Goal: Task Accomplishment & Management: Manage account settings

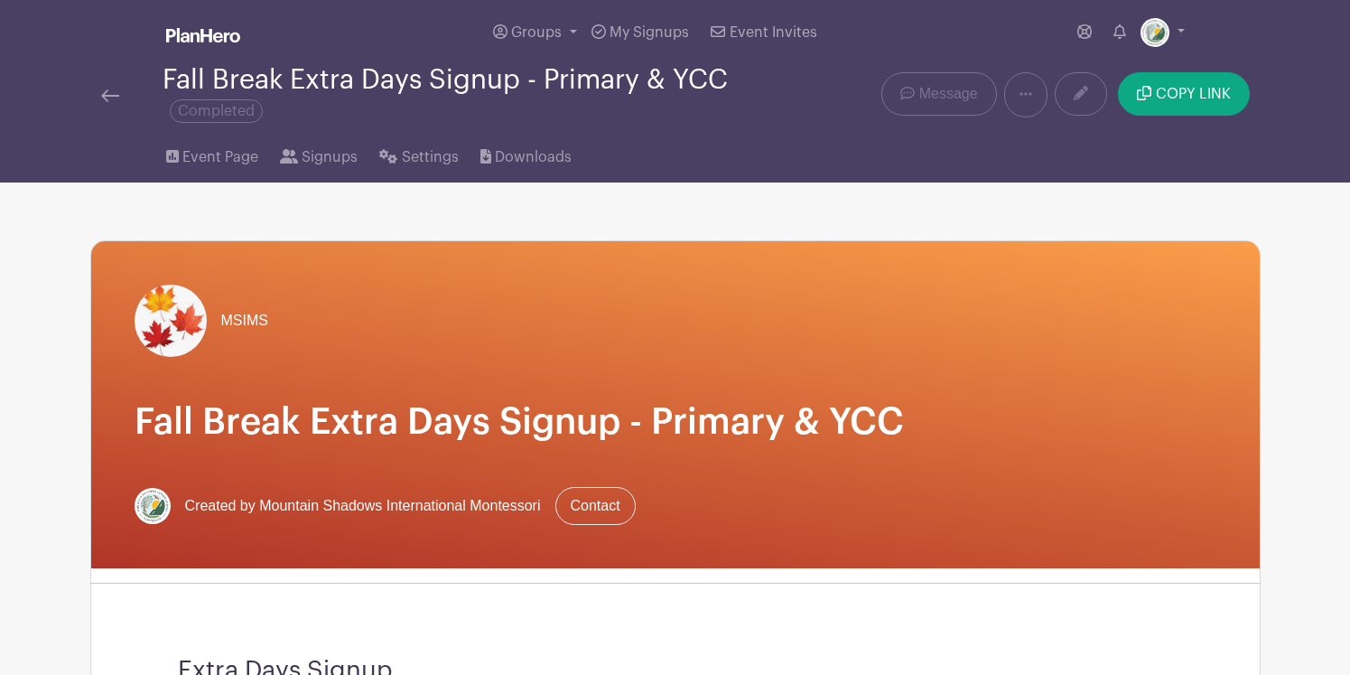
click at [210, 40] on img at bounding box center [203, 35] width 74 height 14
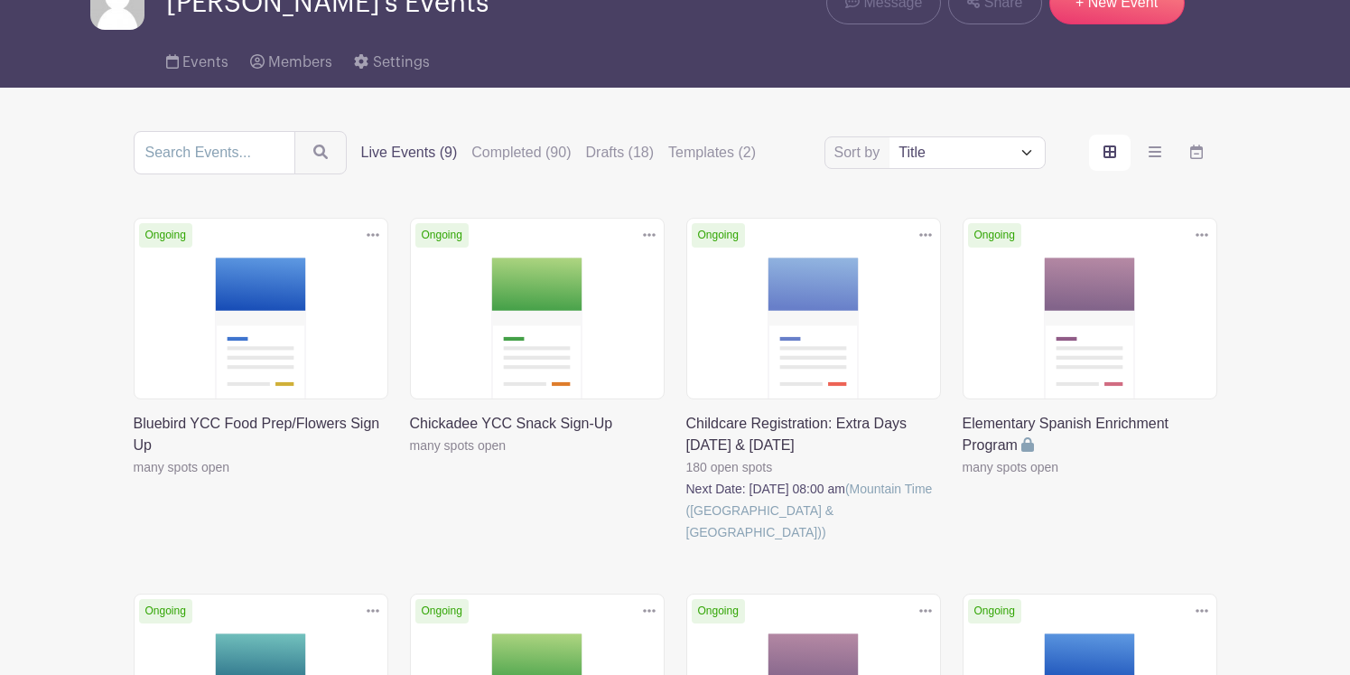
scroll to position [95, 0]
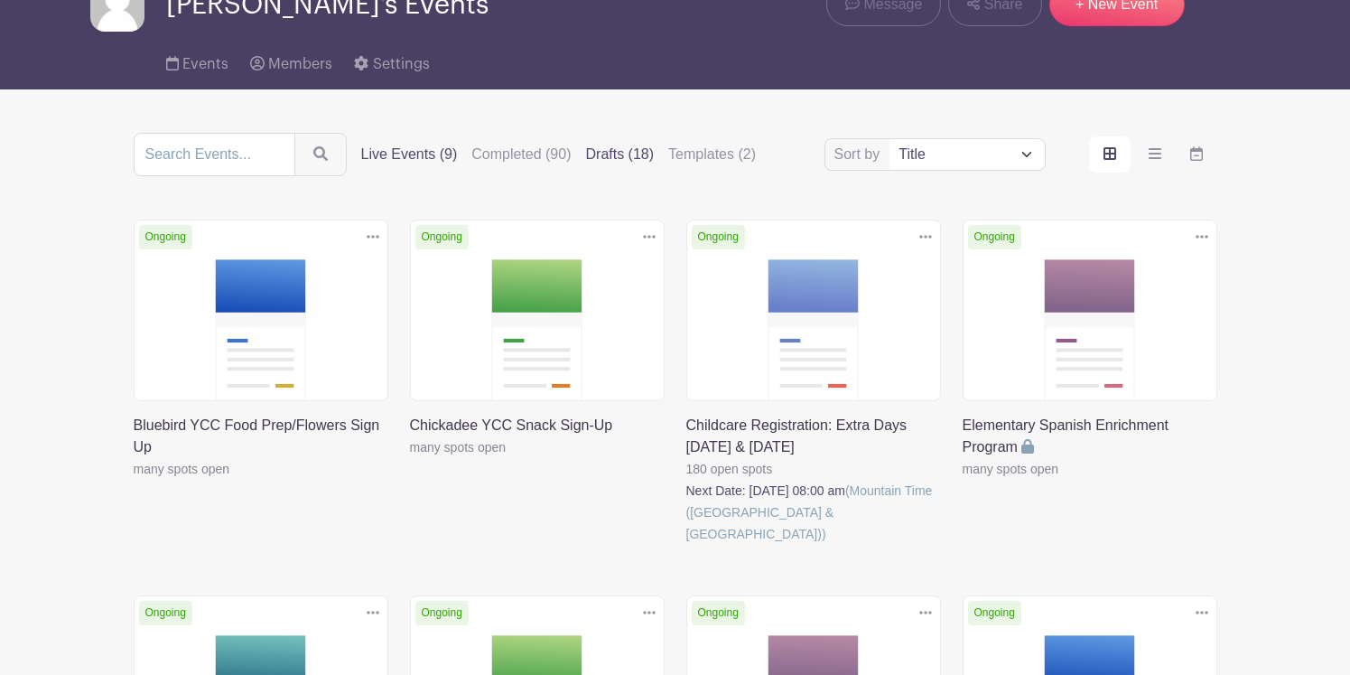
click at [625, 155] on label "Drafts (18)" at bounding box center [620, 155] width 69 height 22
click at [0, 0] on input "Drafts (18)" at bounding box center [0, 0] width 0 height 0
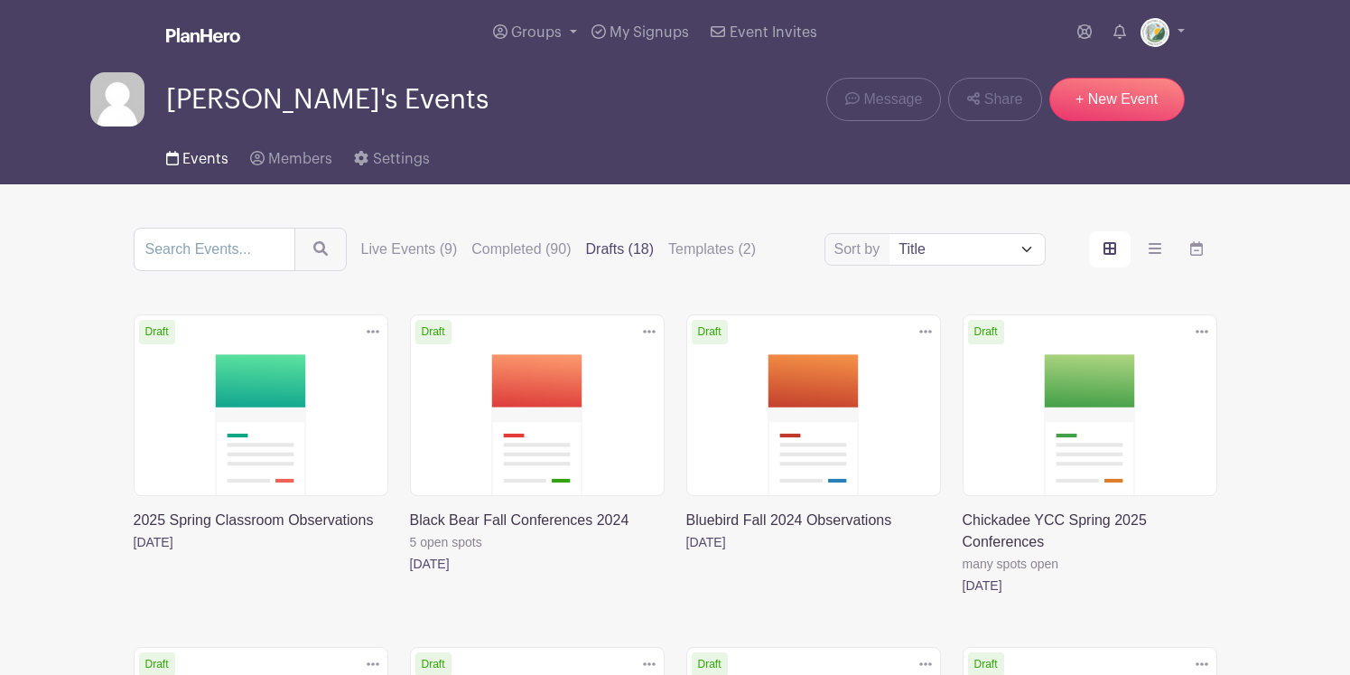
click at [210, 157] on span "Events" at bounding box center [205, 159] width 46 height 14
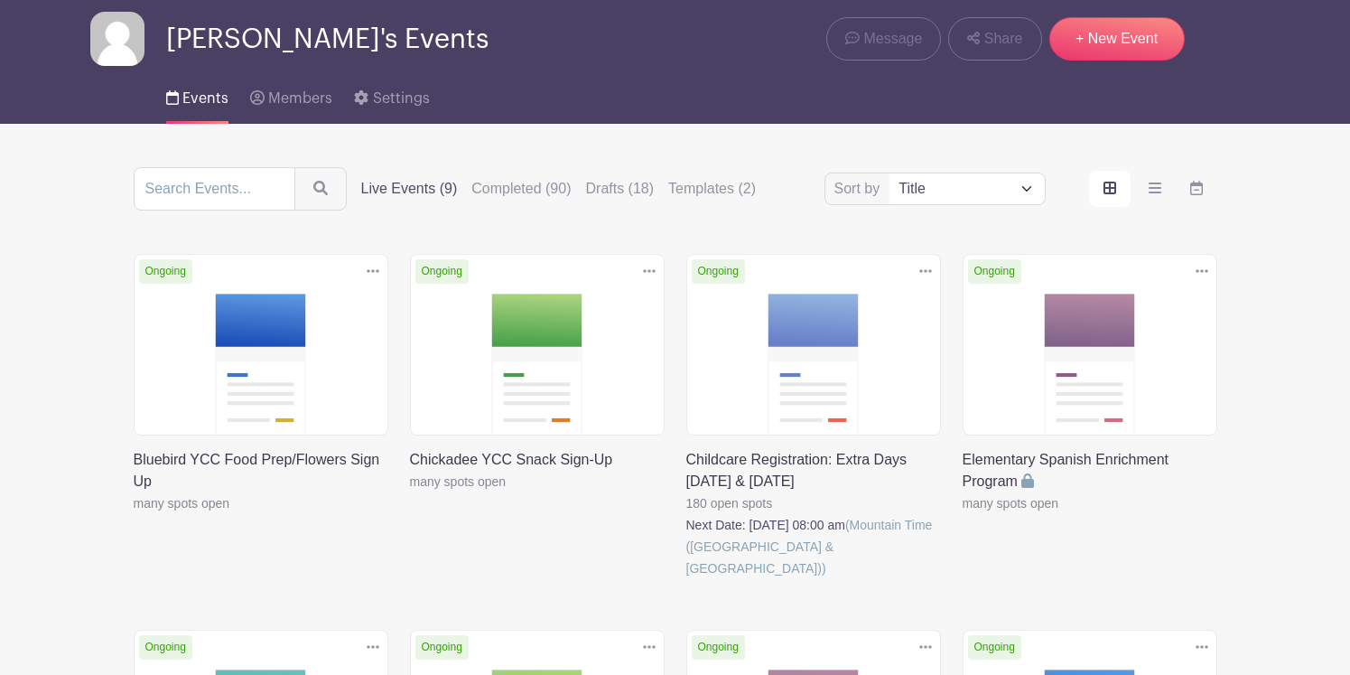
scroll to position [62, 0]
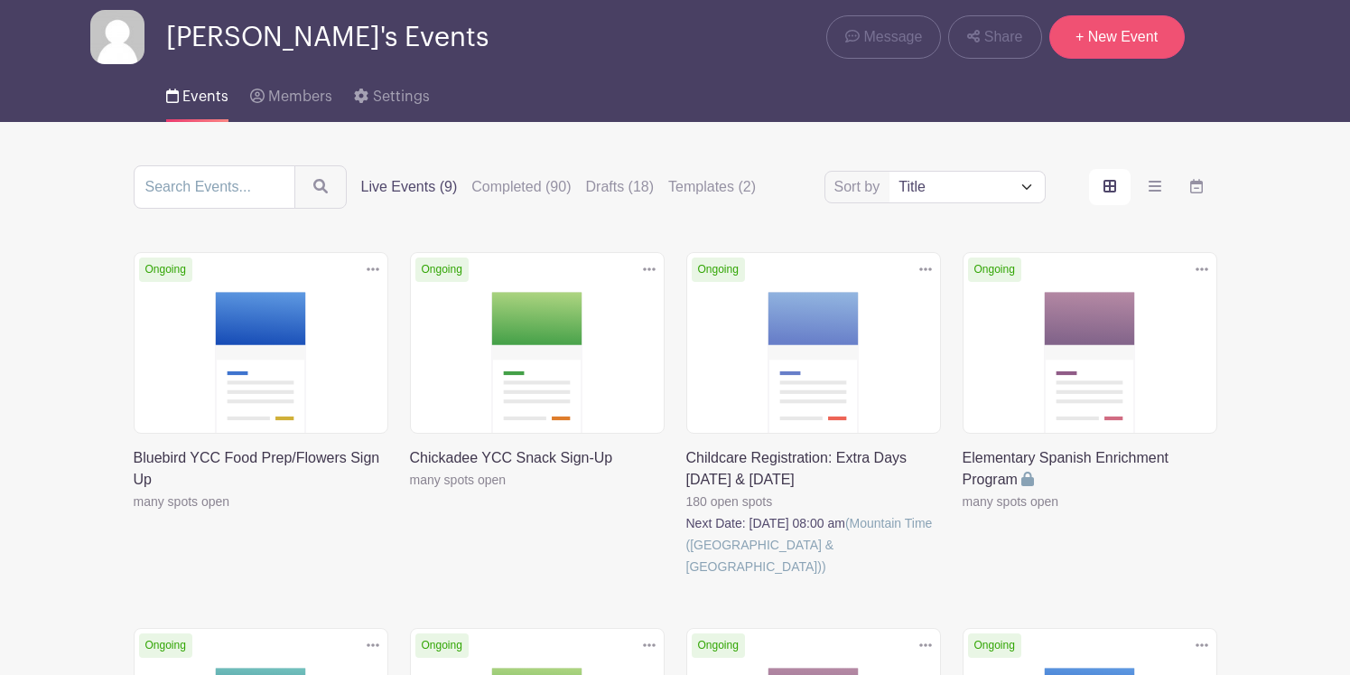
click at [1124, 33] on link "+ New Event" at bounding box center [1117, 36] width 135 height 43
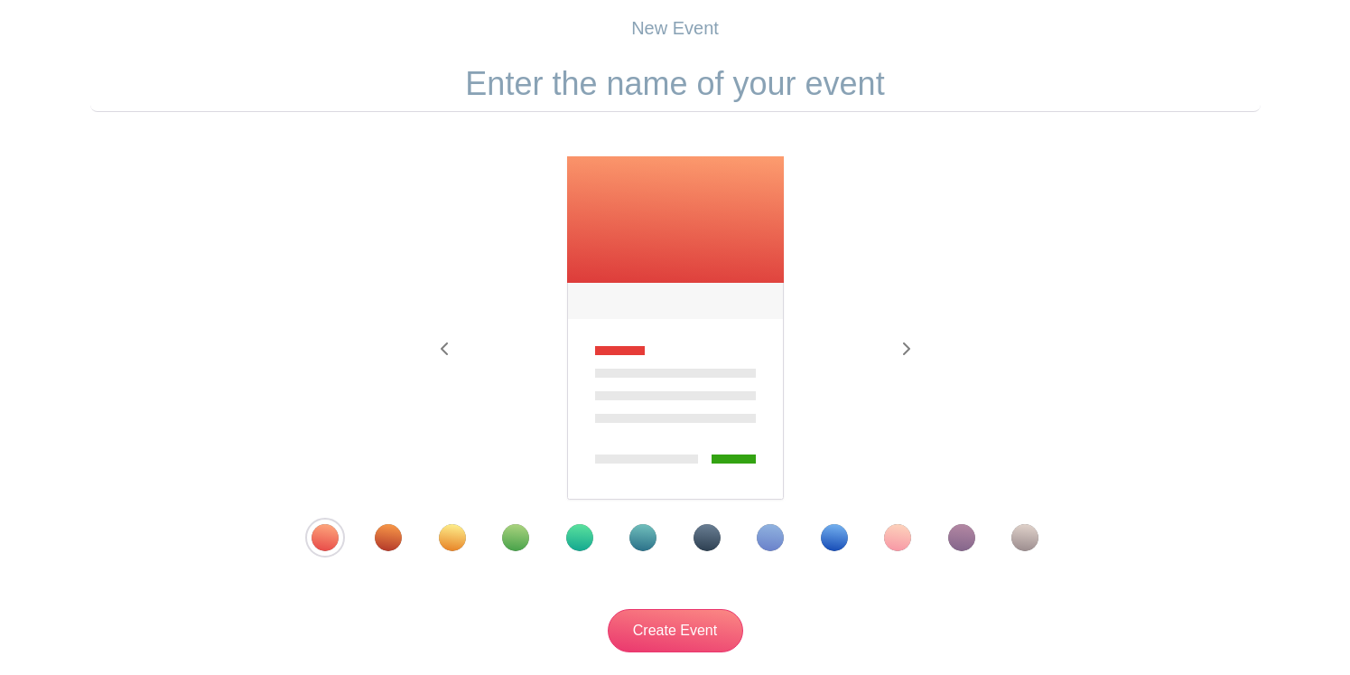
scroll to position [161, 0]
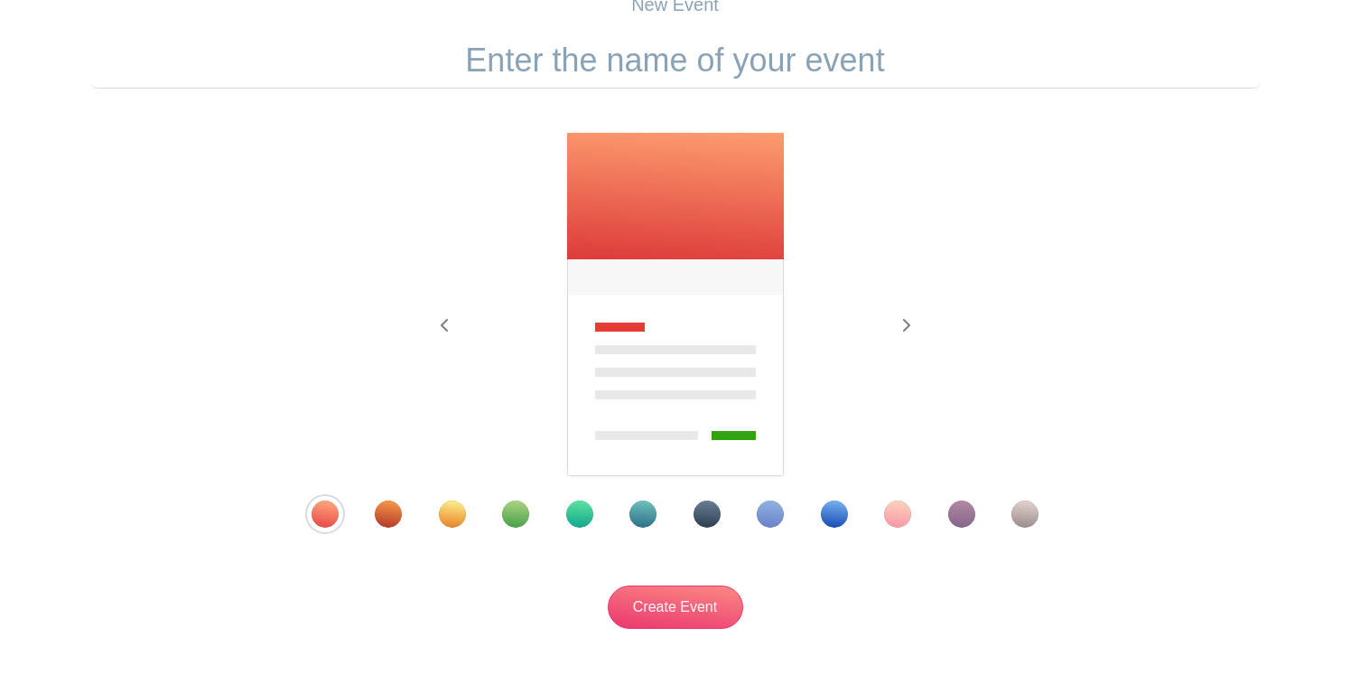
click at [516, 517] on div "Template 4" at bounding box center [515, 513] width 27 height 27
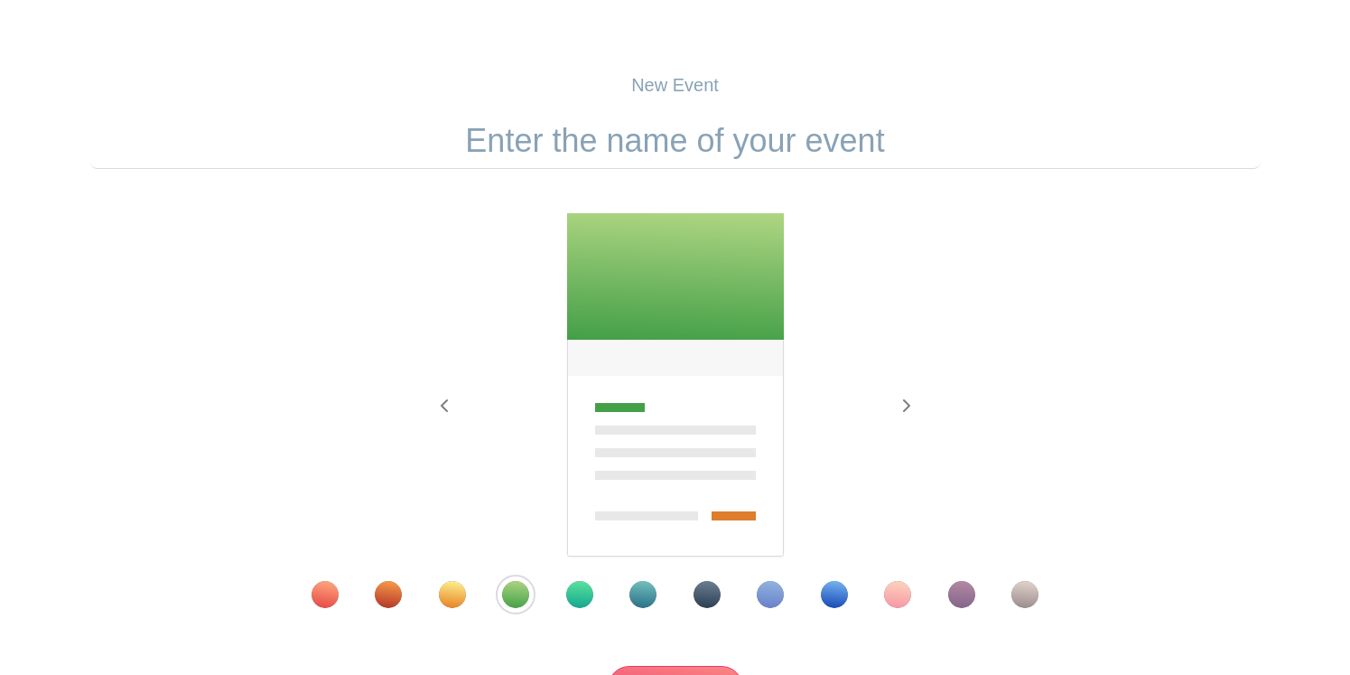
scroll to position [73, 0]
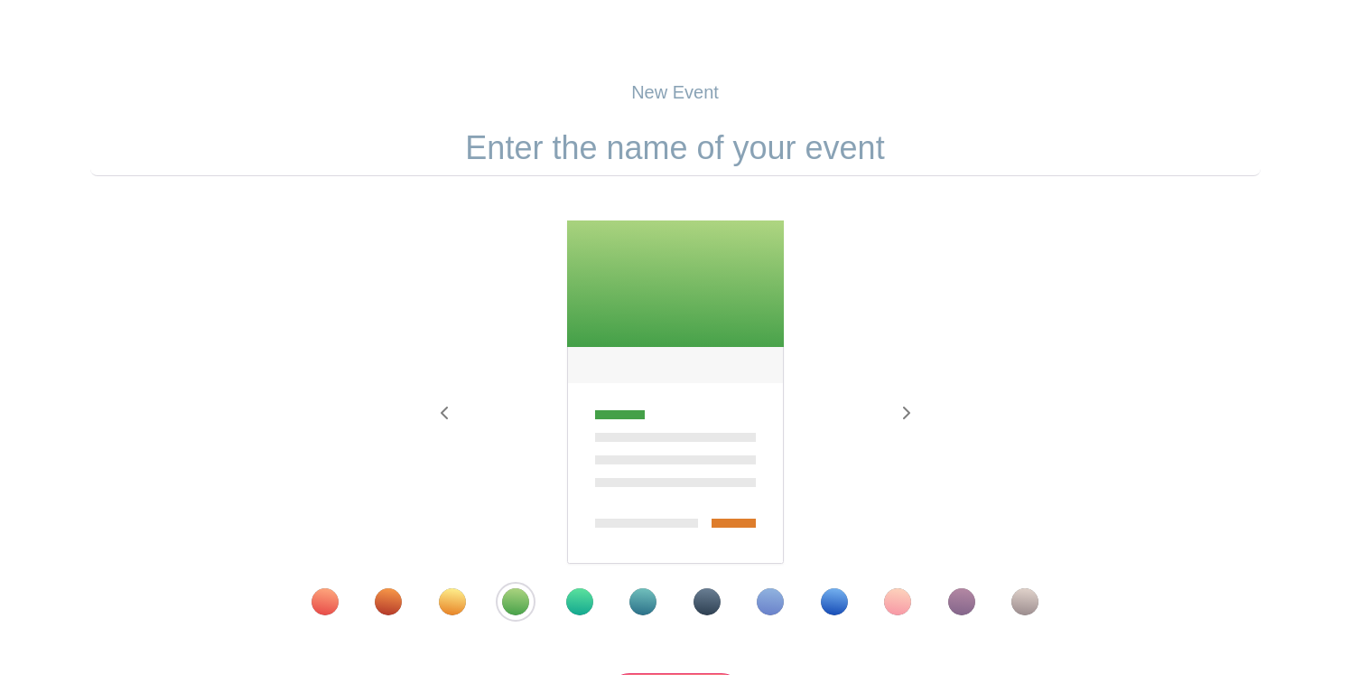
click at [581, 149] on input "text" at bounding box center [675, 148] width 1171 height 56
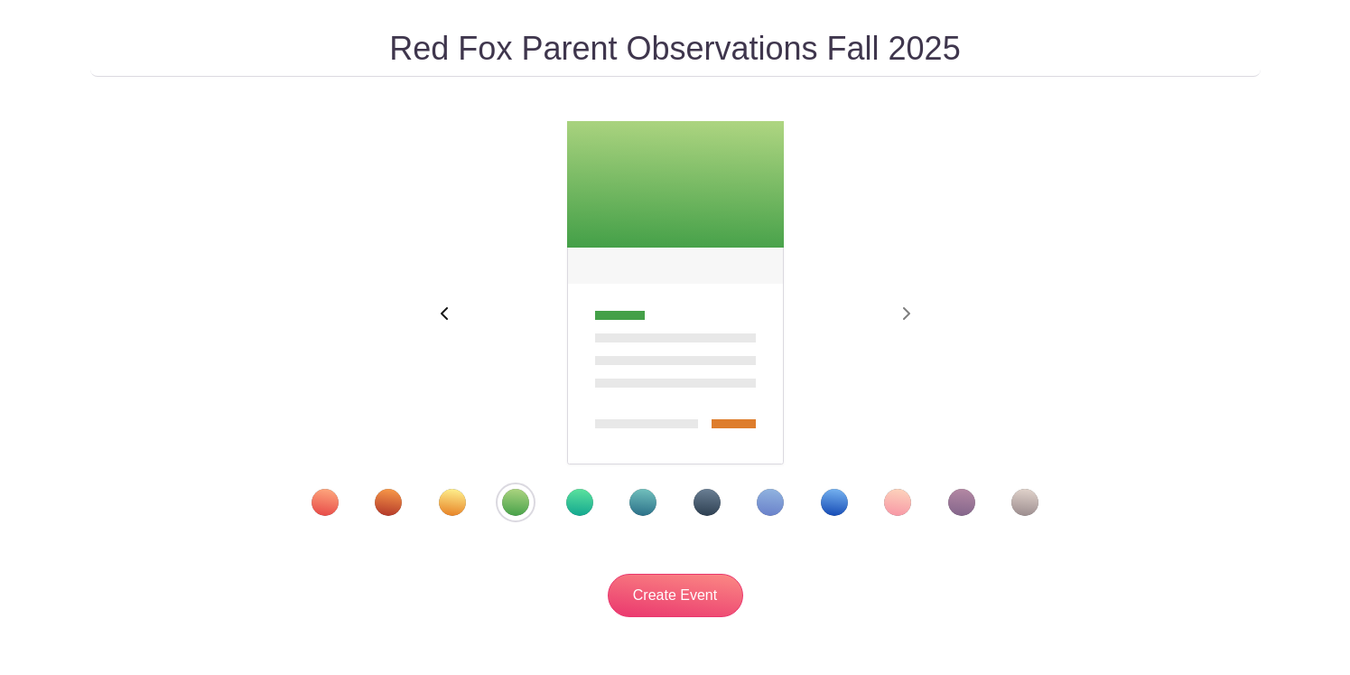
scroll to position [188, 0]
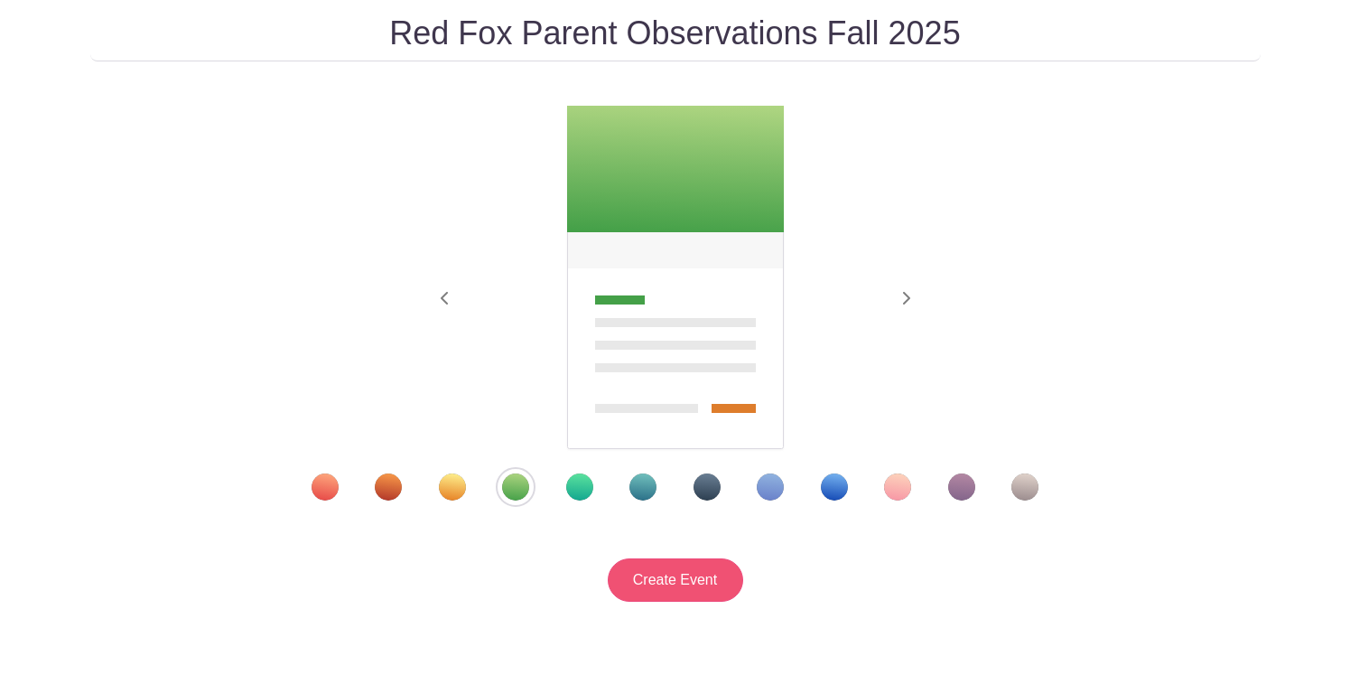
type input "Red Fox Parent Observations Fall 2025"
click at [649, 580] on input "Create Event" at bounding box center [675, 579] width 135 height 43
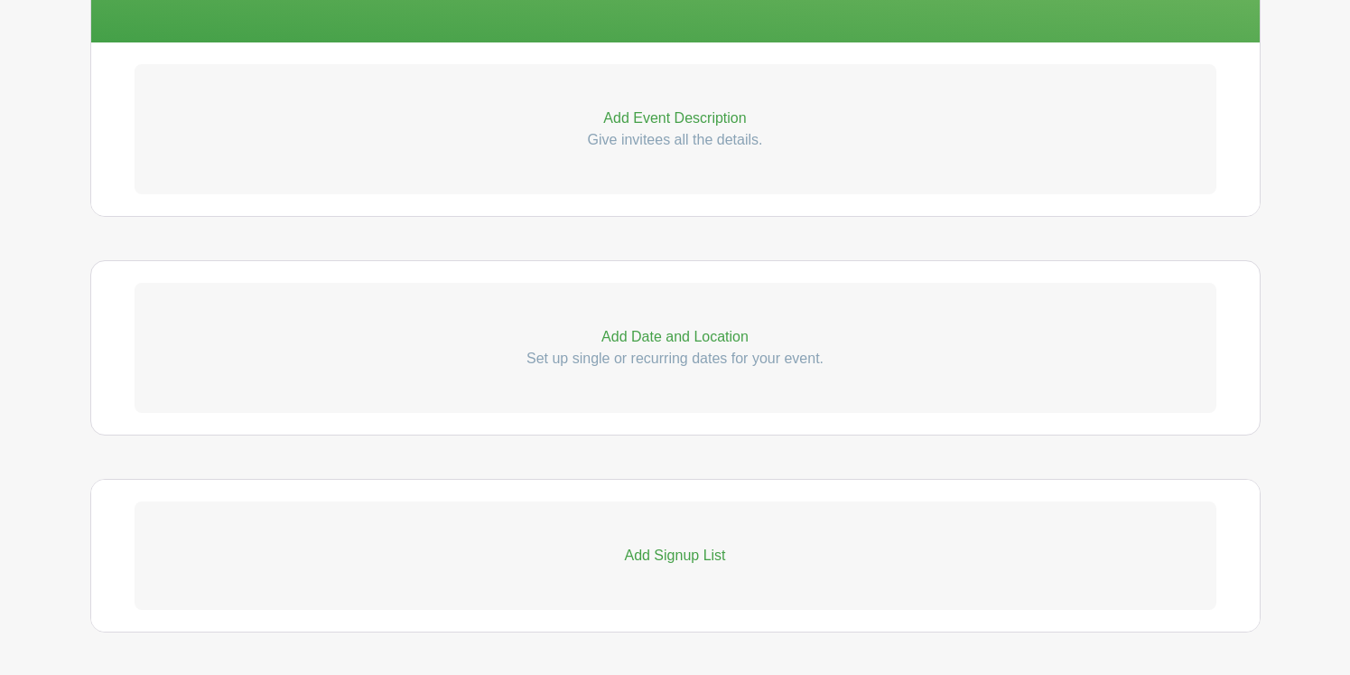
scroll to position [591, 0]
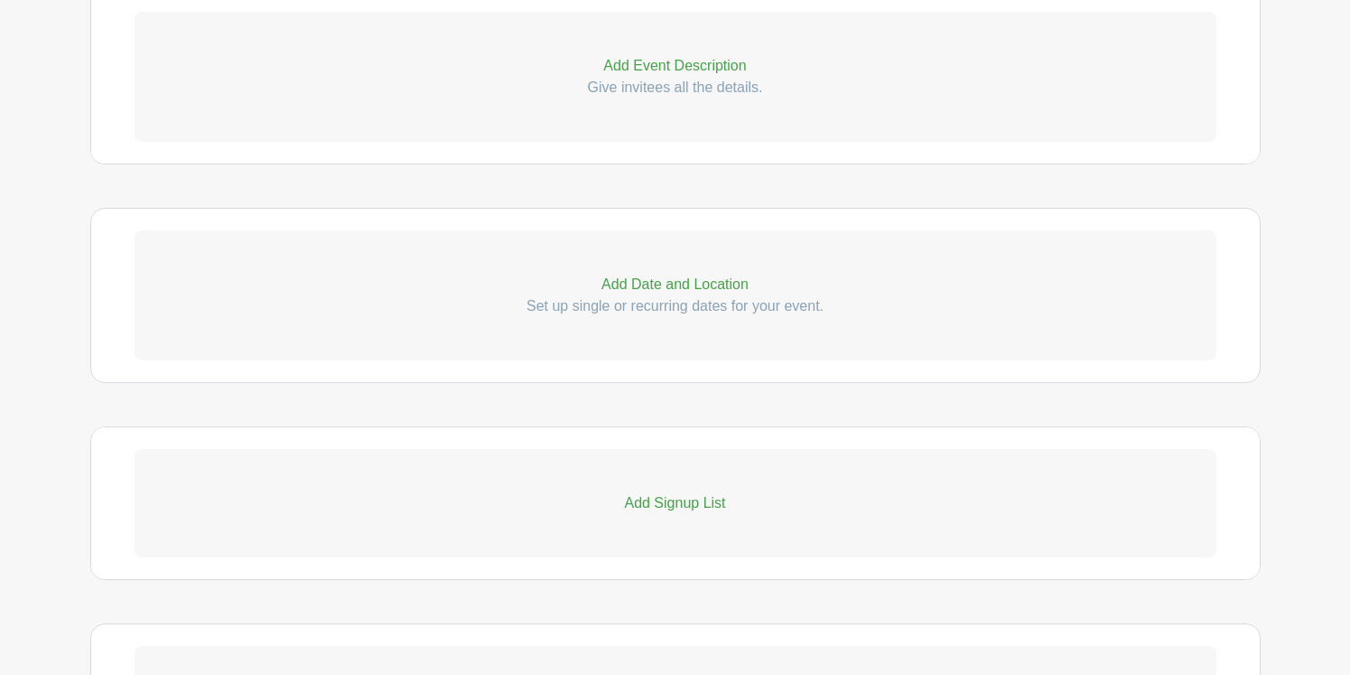
click at [714, 284] on p "Add Date and Location" at bounding box center [676, 285] width 1082 height 22
select select "9"
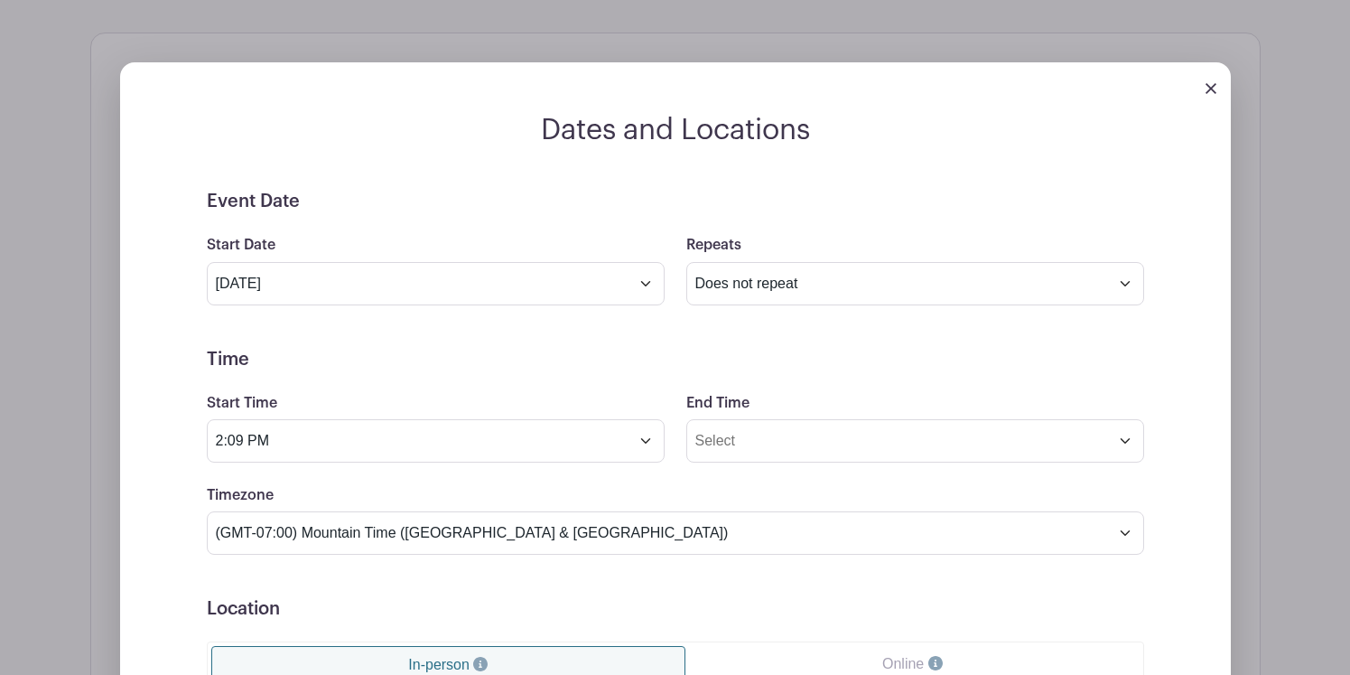
scroll to position [837, 0]
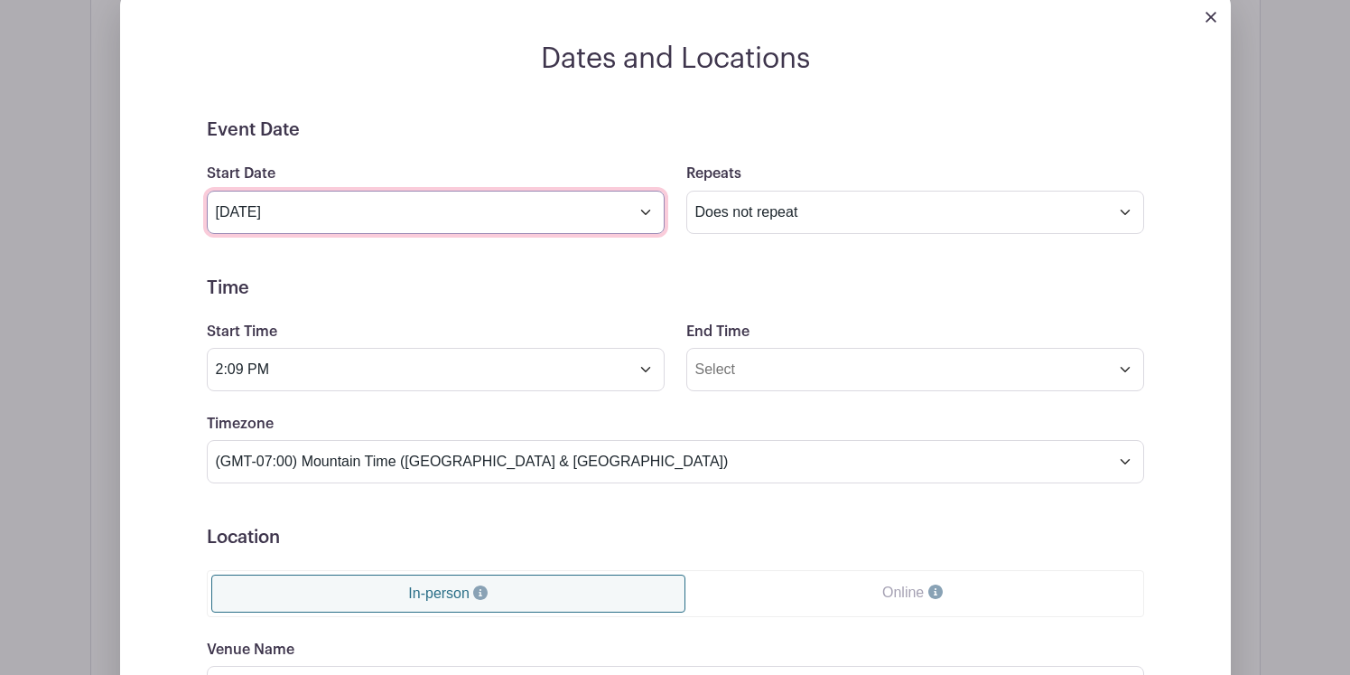
click at [642, 210] on input "[DATE]" at bounding box center [436, 212] width 458 height 43
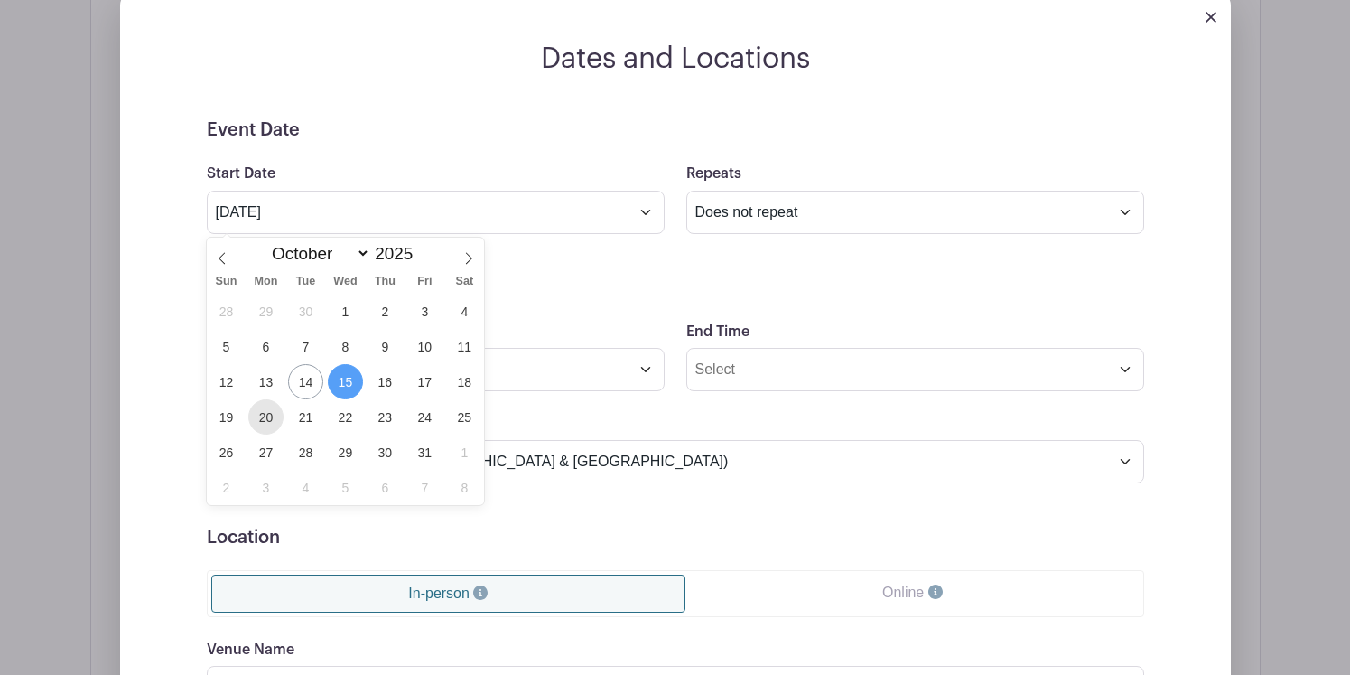
click at [269, 408] on span "20" at bounding box center [265, 416] width 35 height 35
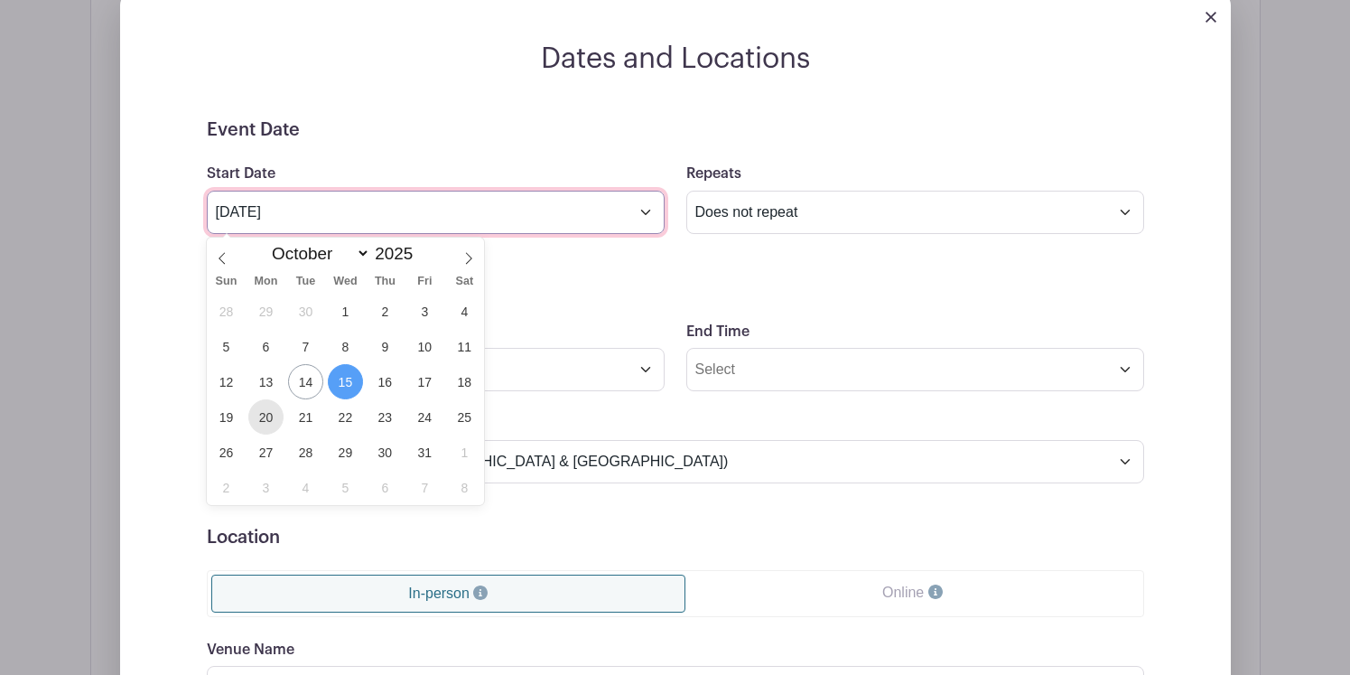
type input "[DATE]"
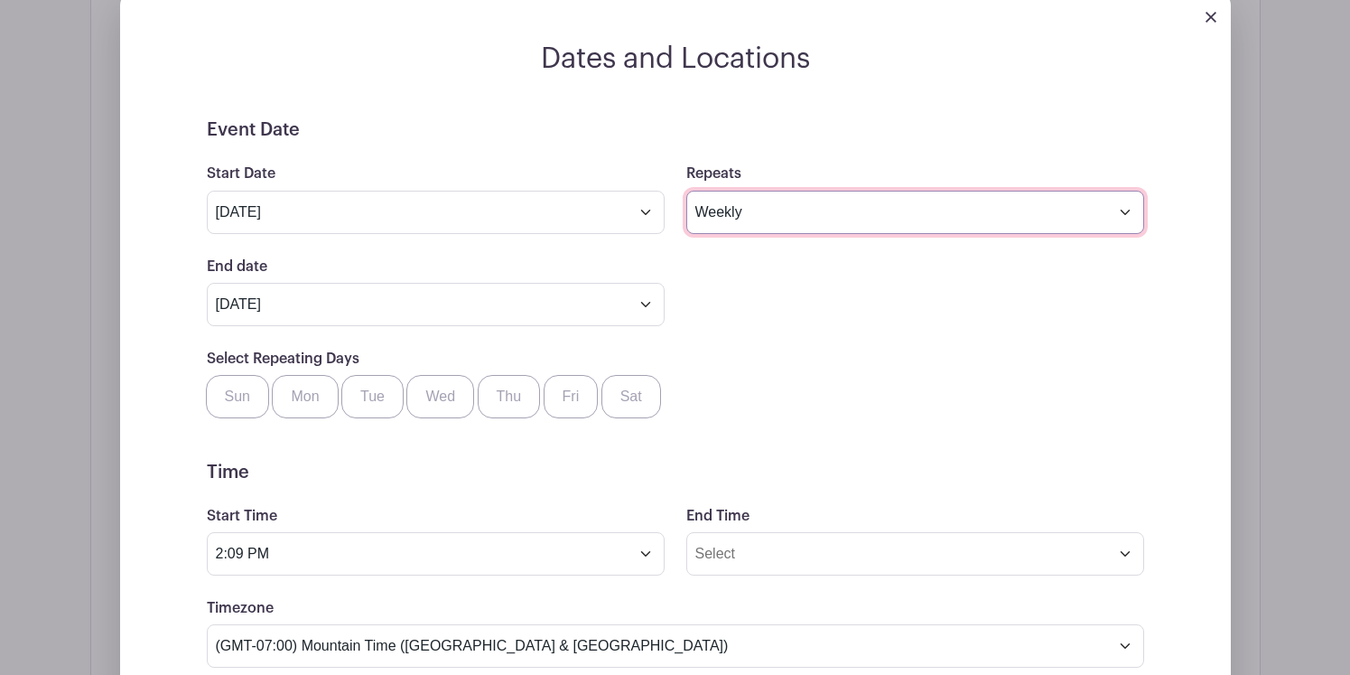
select select "daily"
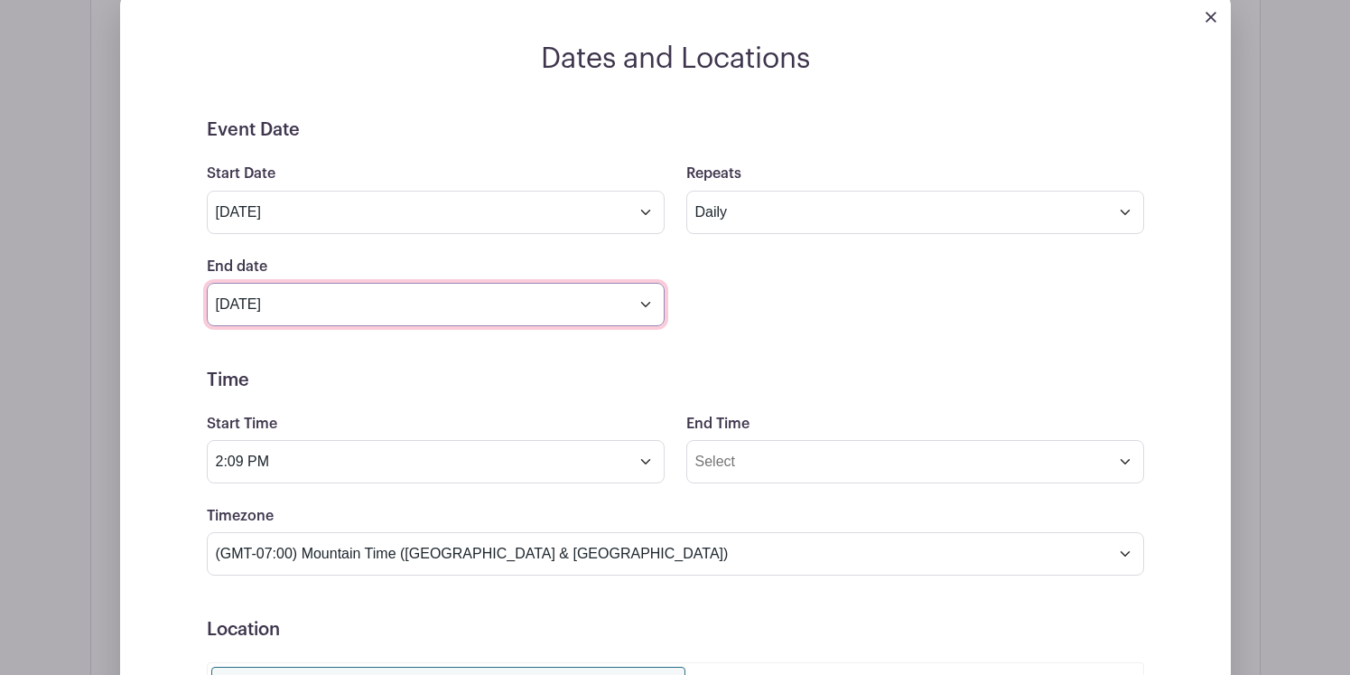
click at [474, 313] on input "[DATE]" at bounding box center [436, 304] width 458 height 43
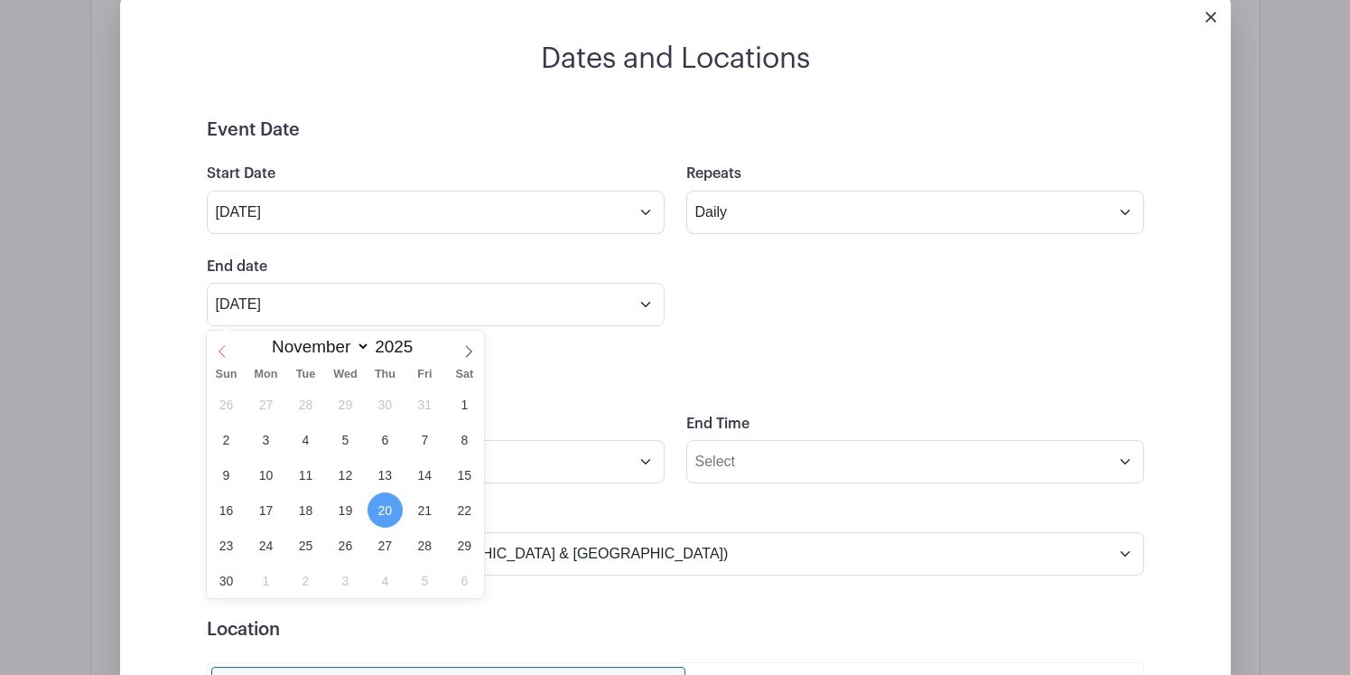
click at [219, 353] on icon at bounding box center [222, 351] width 13 height 13
select select "9"
click at [417, 506] on span "24" at bounding box center [424, 509] width 35 height 35
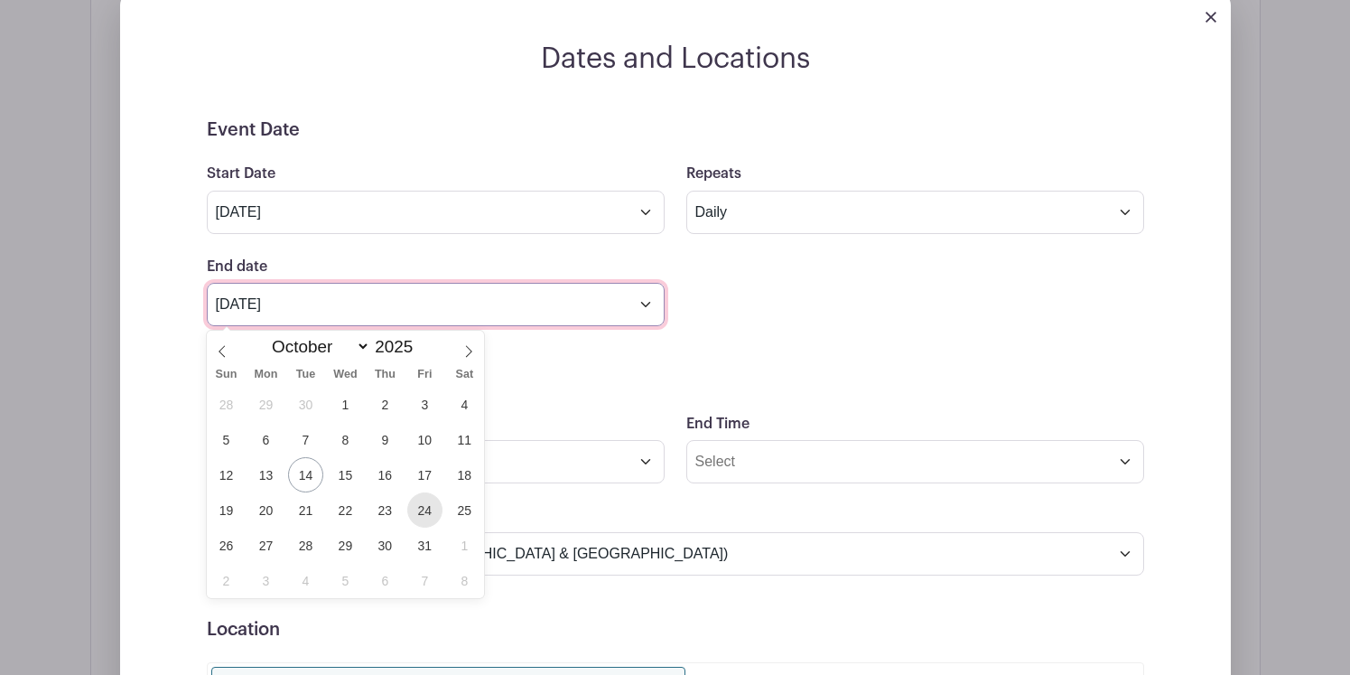
type input "[DATE]"
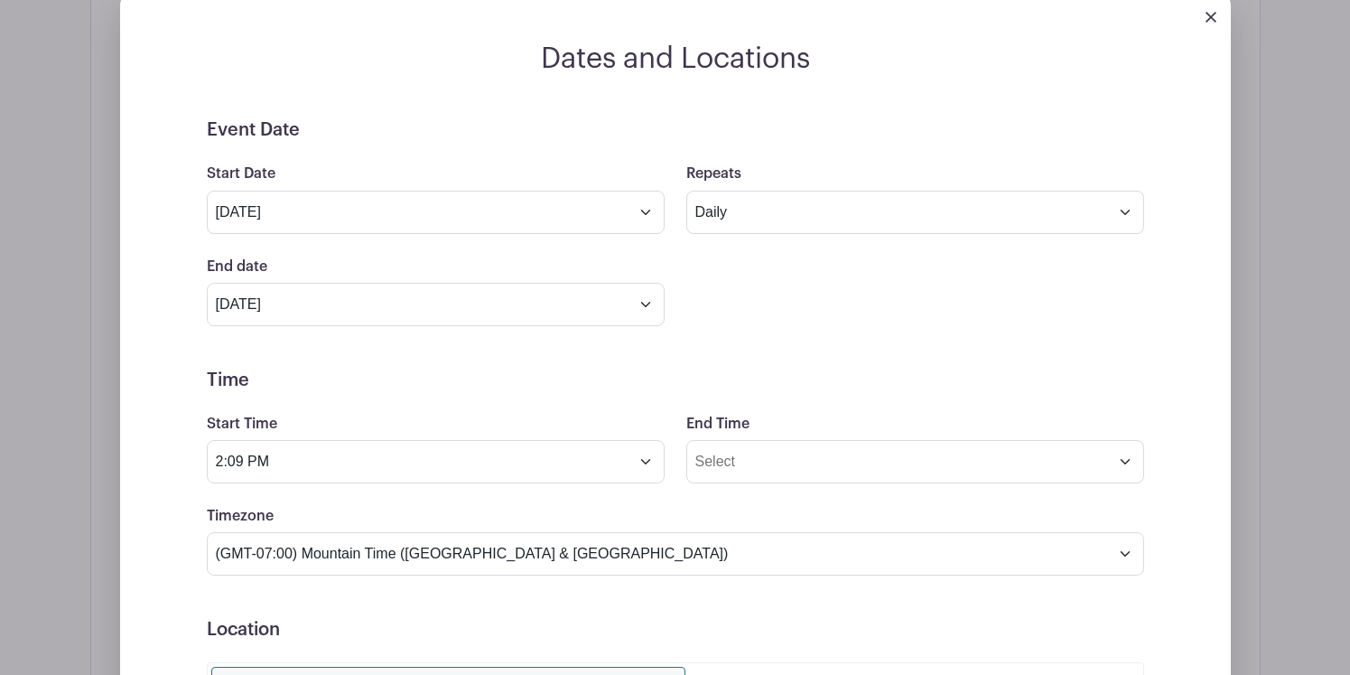
click at [772, 303] on div "End date [DATE] Repeats every 1 Day Week Monthly on day 20" at bounding box center [675, 291] width 959 height 70
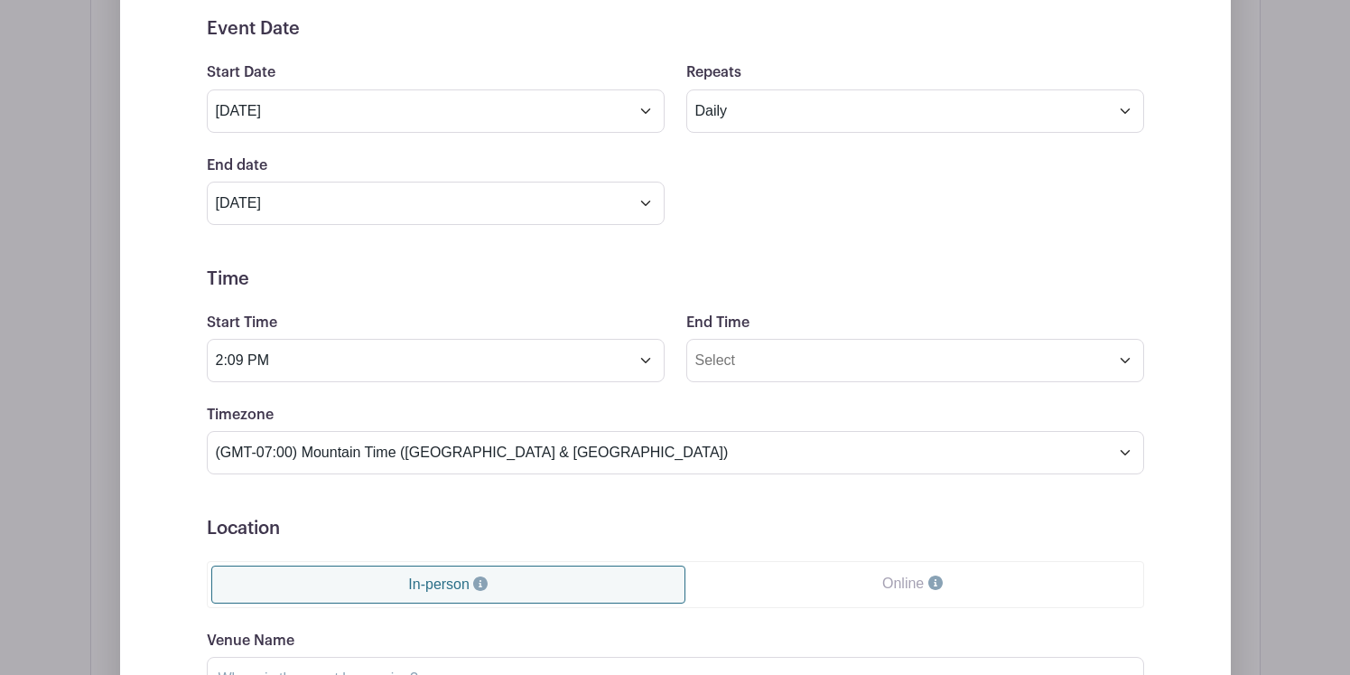
scroll to position [946, 0]
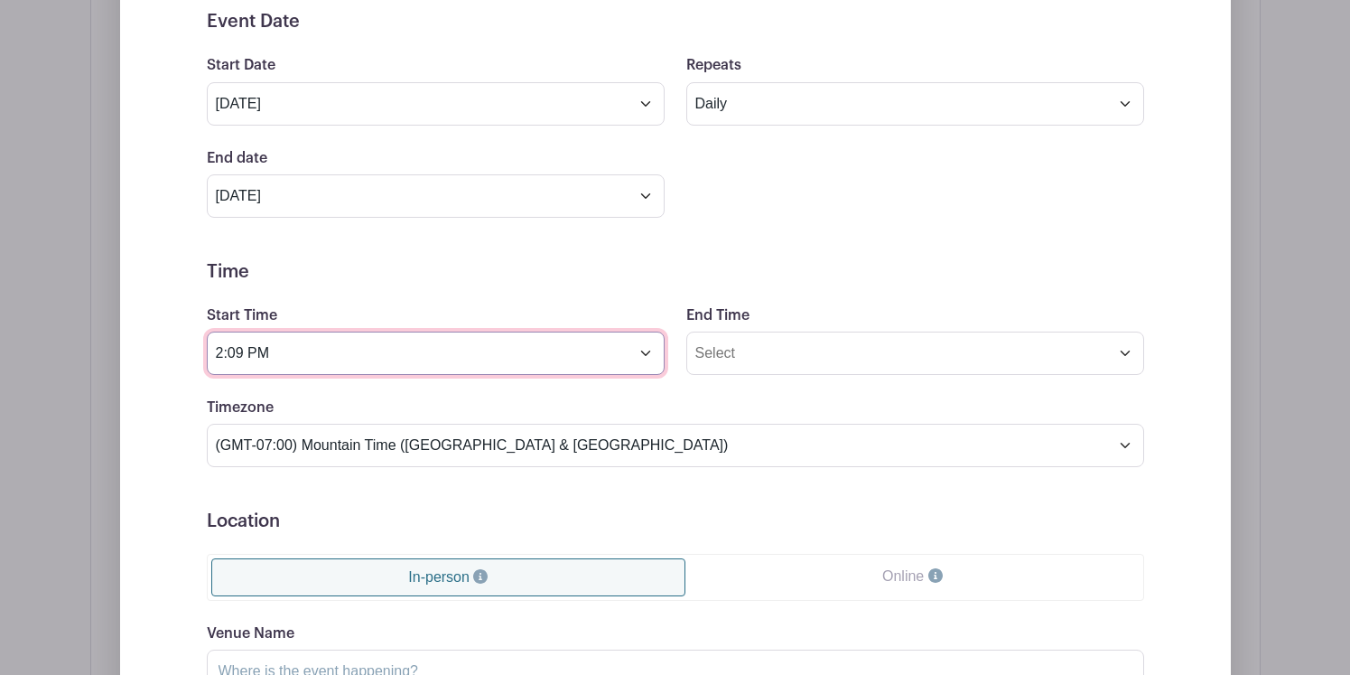
click at [646, 351] on input "2:09 PM" at bounding box center [436, 352] width 458 height 43
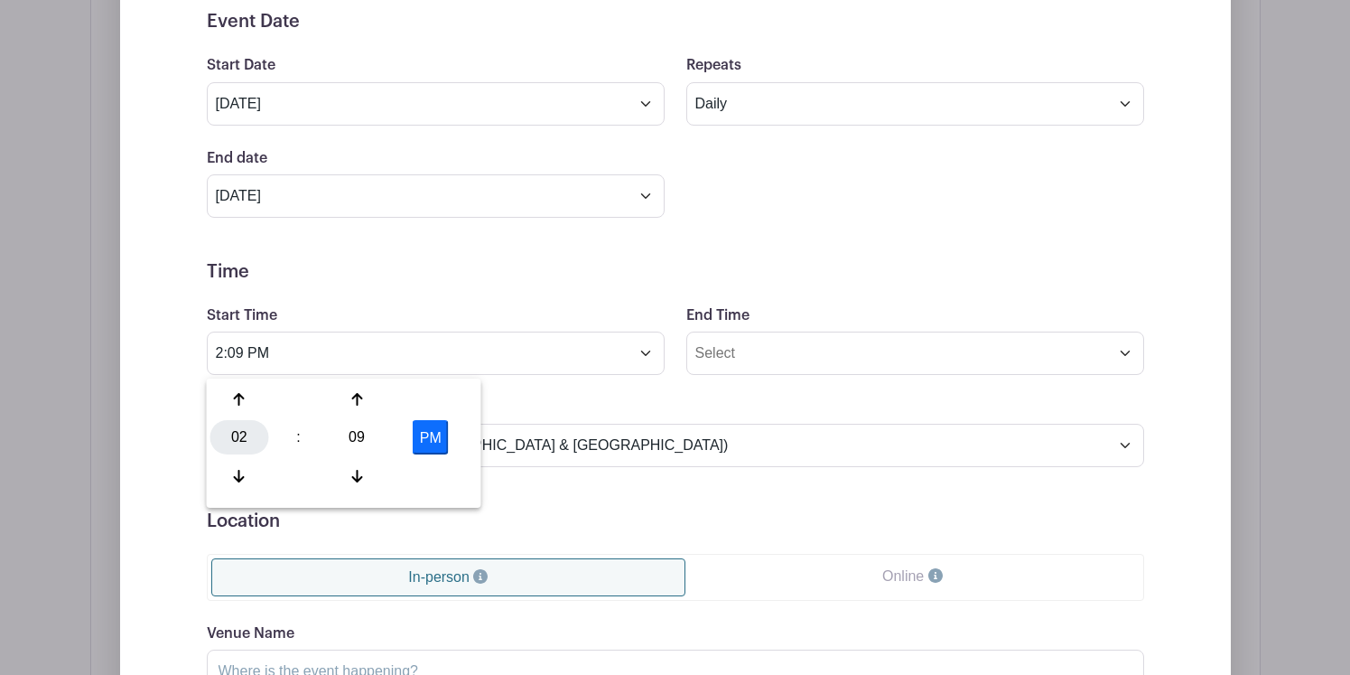
click at [251, 434] on div "02" at bounding box center [239, 437] width 59 height 34
click at [245, 466] on div "08" at bounding box center [240, 476] width 61 height 34
click at [356, 435] on div "09" at bounding box center [357, 437] width 59 height 34
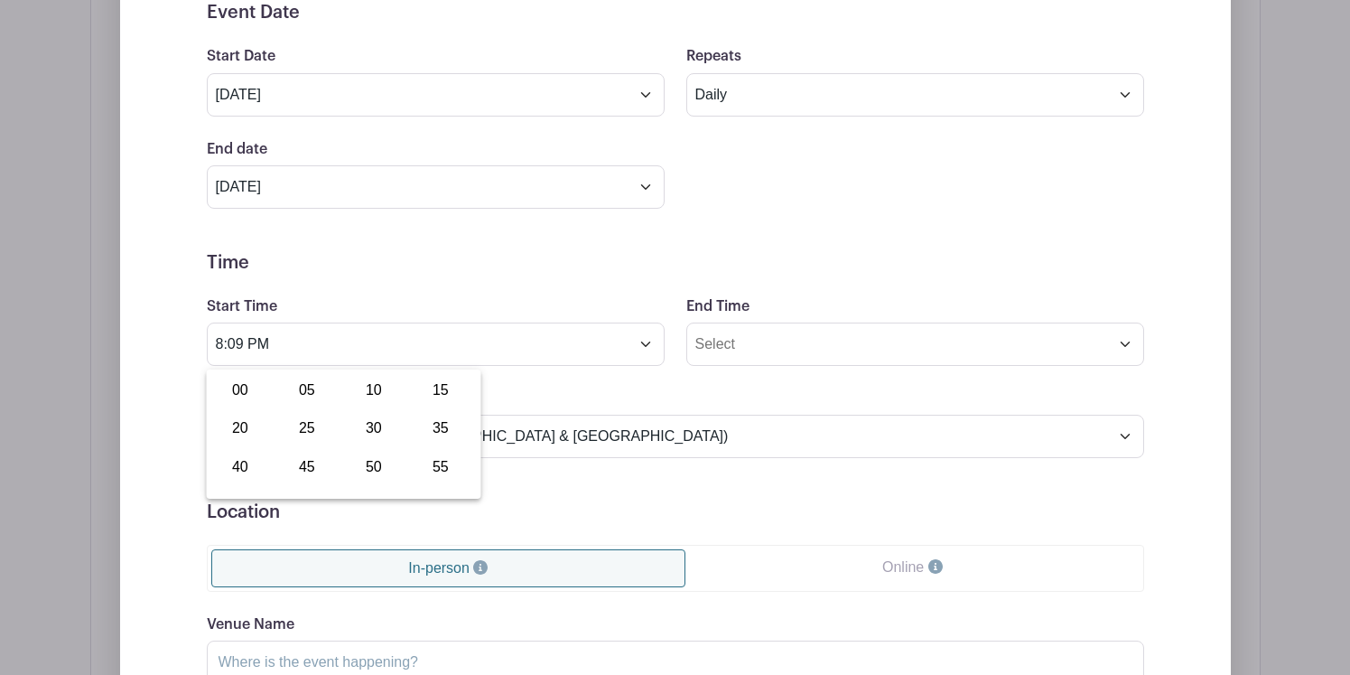
scroll to position [956, 0]
click at [376, 429] on div "30" at bounding box center [374, 426] width 61 height 34
click at [431, 422] on button "PM" at bounding box center [431, 426] width 36 height 34
type input "8:30 AM"
click at [684, 243] on form "Event Date Start Date [DATE] Repeats Does not repeat Daily Weekly Monthly on da…" at bounding box center [676, 452] width 938 height 905
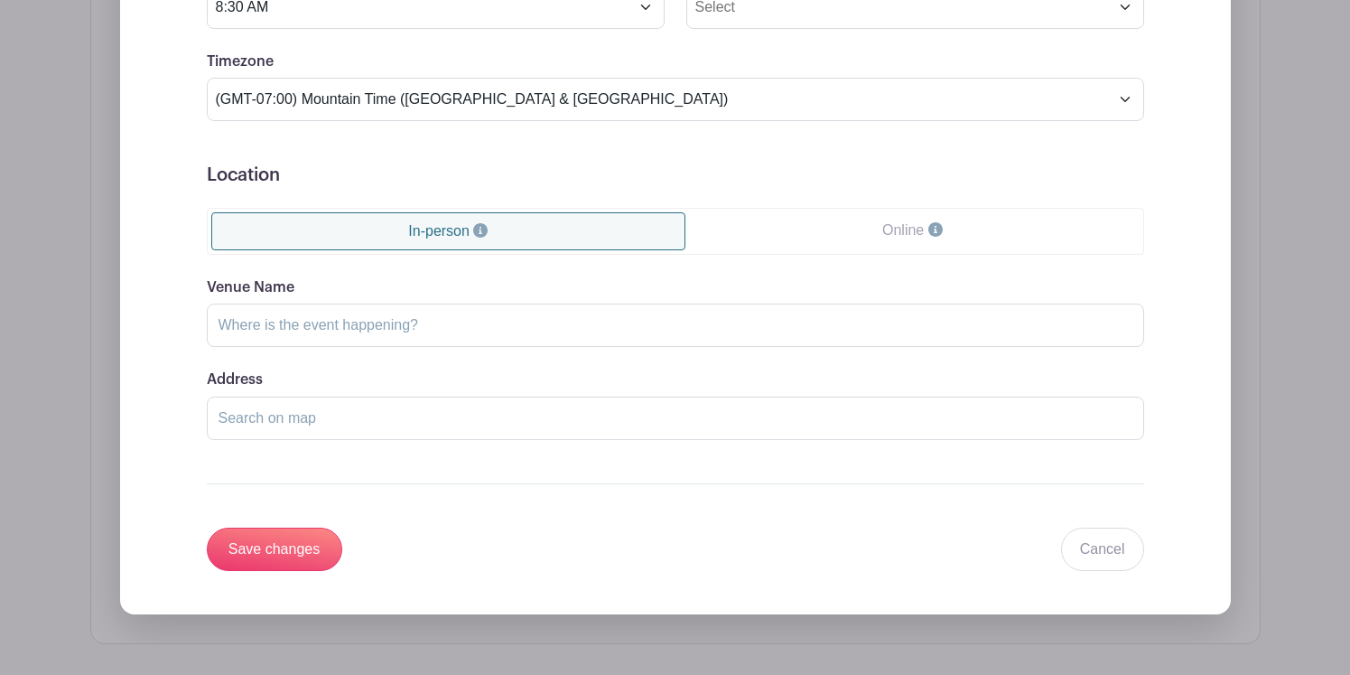
scroll to position [1293, 0]
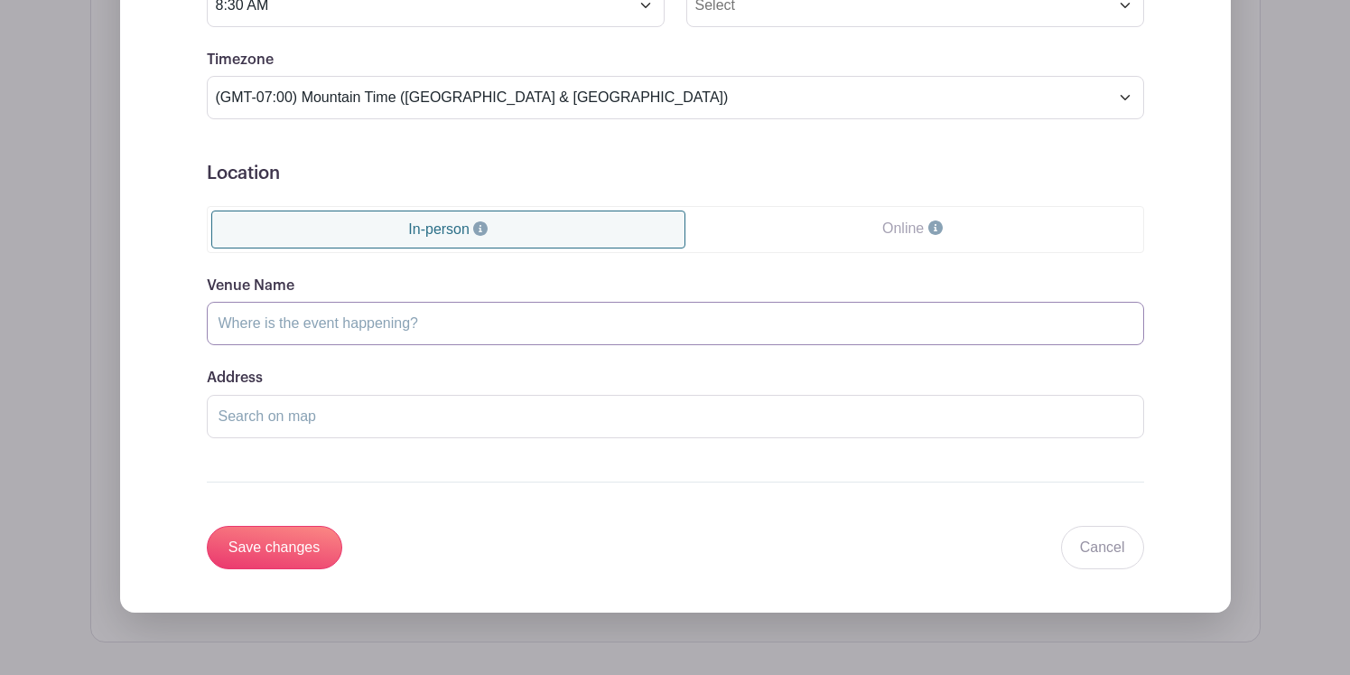
click at [656, 335] on input "Venue Name" at bounding box center [676, 323] width 938 height 43
type input "M"
type input "RED FOX CLASSROOM"
click at [292, 546] on input "Save changes" at bounding box center [274, 547] width 135 height 43
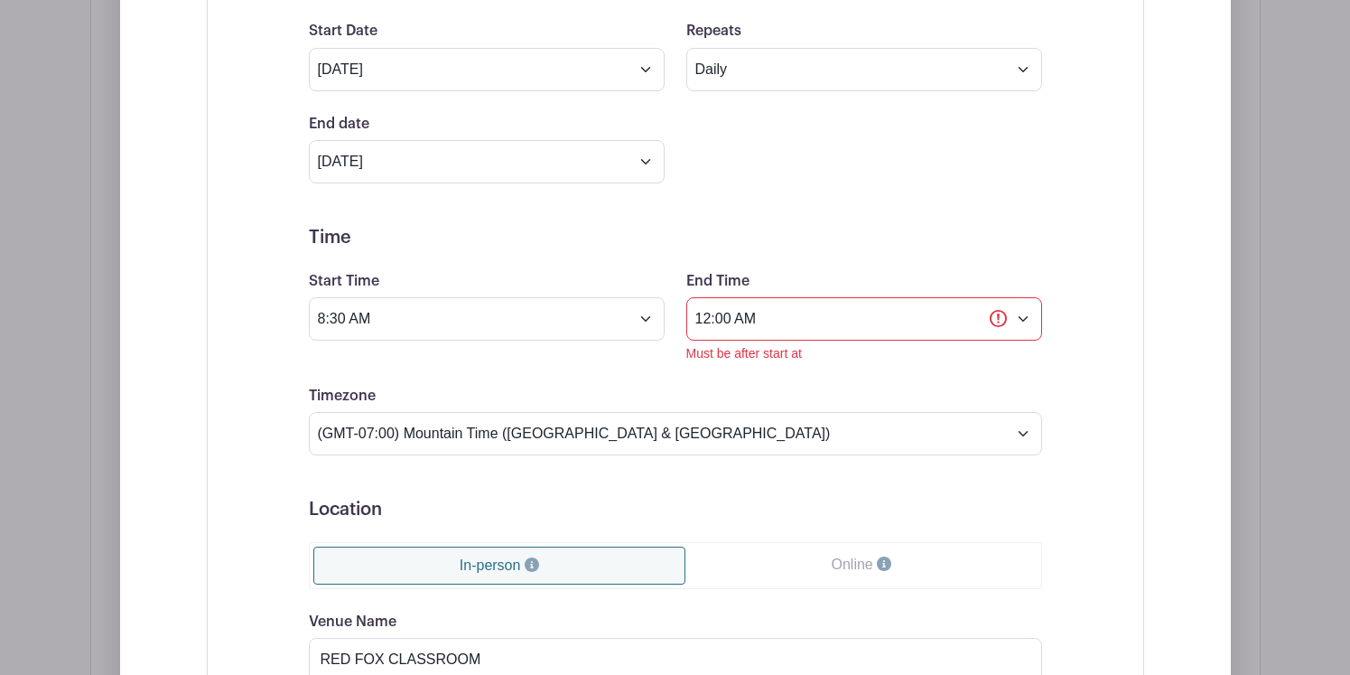
scroll to position [1220, 0]
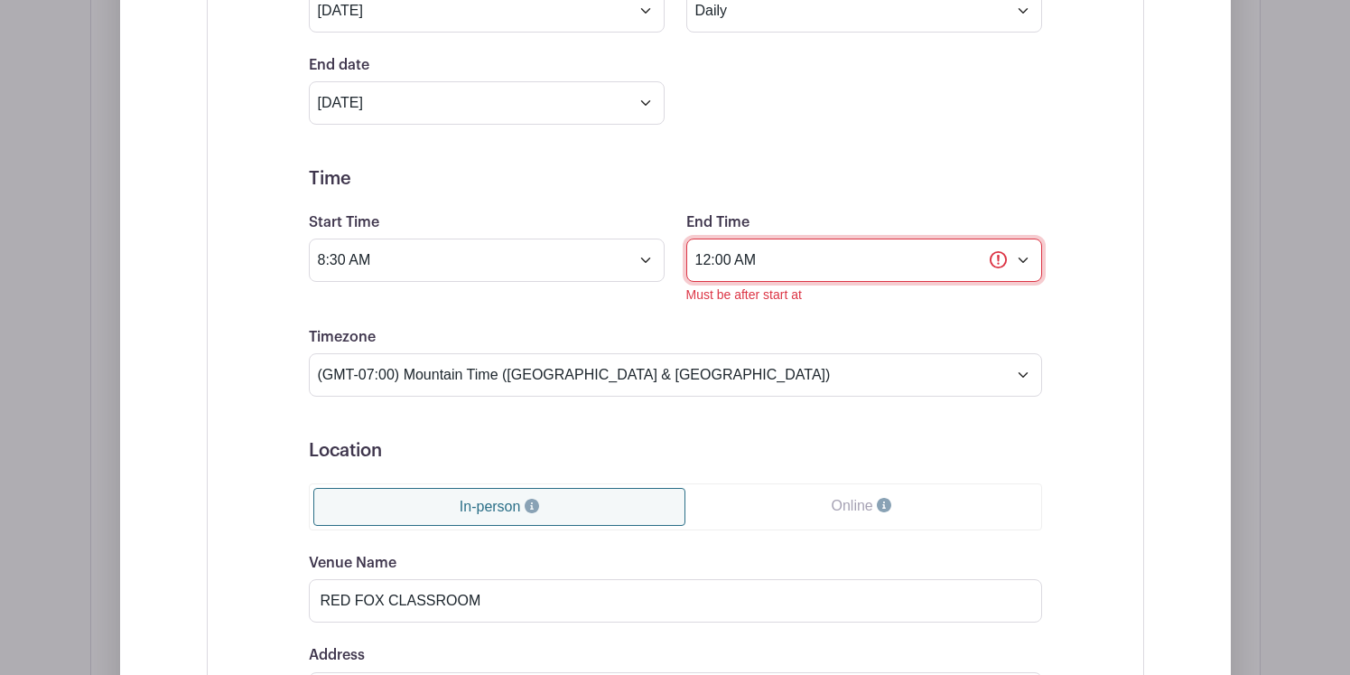
click at [872, 253] on input "12:00 AM" at bounding box center [864, 259] width 356 height 43
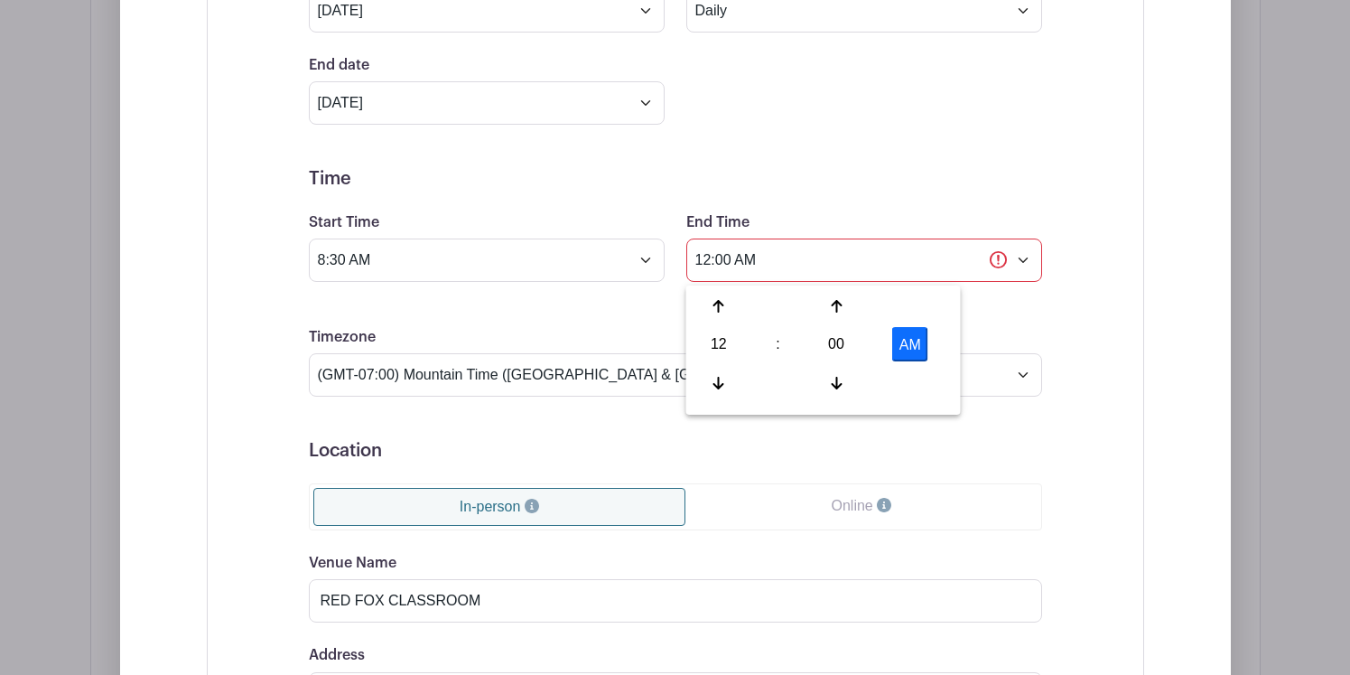
click at [920, 341] on button "AM" at bounding box center [910, 344] width 36 height 34
click at [726, 342] on div "12" at bounding box center [719, 344] width 59 height 34
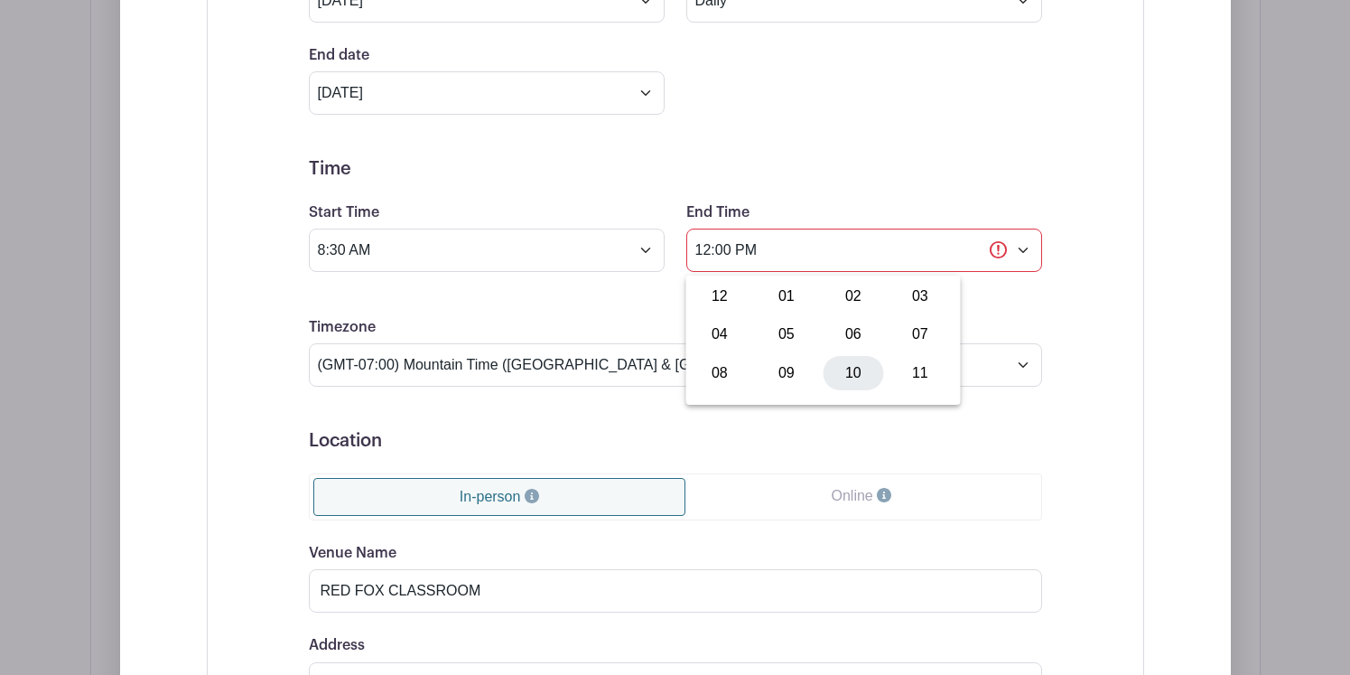
click at [842, 366] on div "10" at bounding box center [854, 373] width 61 height 34
click at [839, 331] on div "00" at bounding box center [836, 334] width 59 height 34
click at [859, 337] on div "30" at bounding box center [854, 334] width 61 height 34
click at [918, 331] on button "PM" at bounding box center [910, 334] width 36 height 34
type input "10:30 AM"
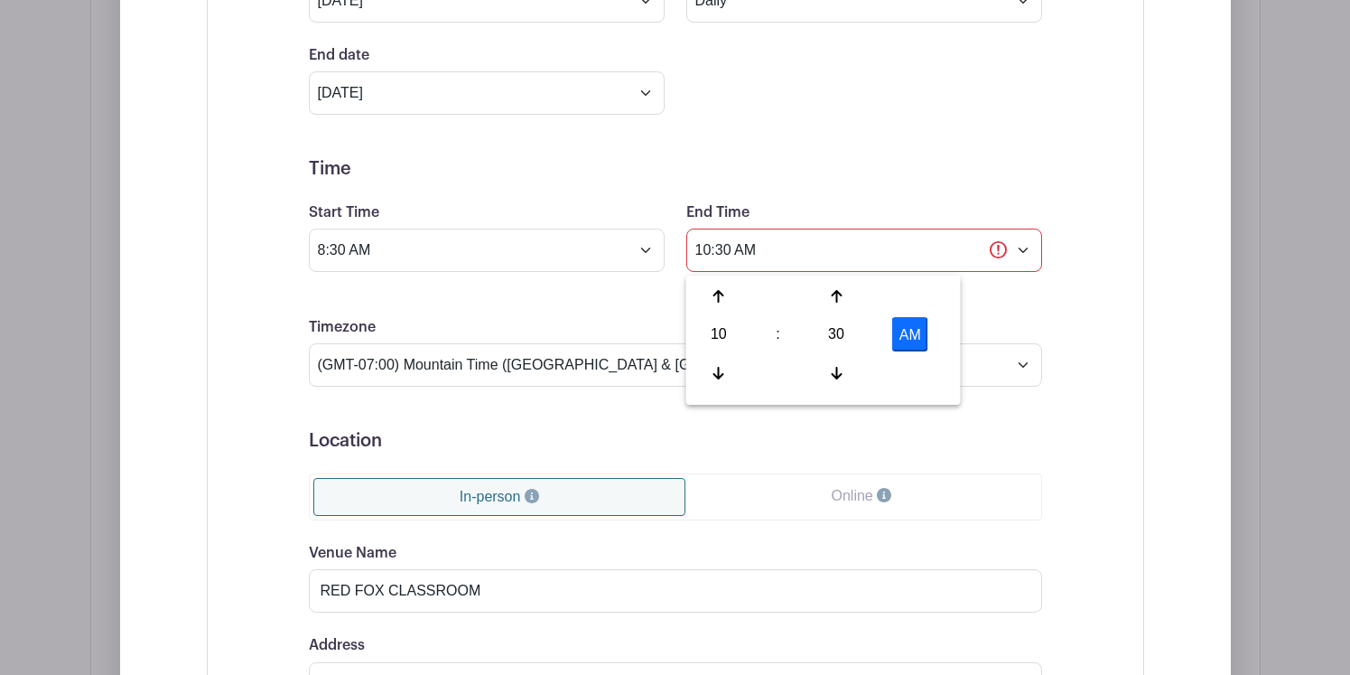
click at [1012, 298] on form "Event Date Start Date [DATE] Repeats Does not repeat Daily Weekly Monthly on da…" at bounding box center [675, 372] width 733 height 928
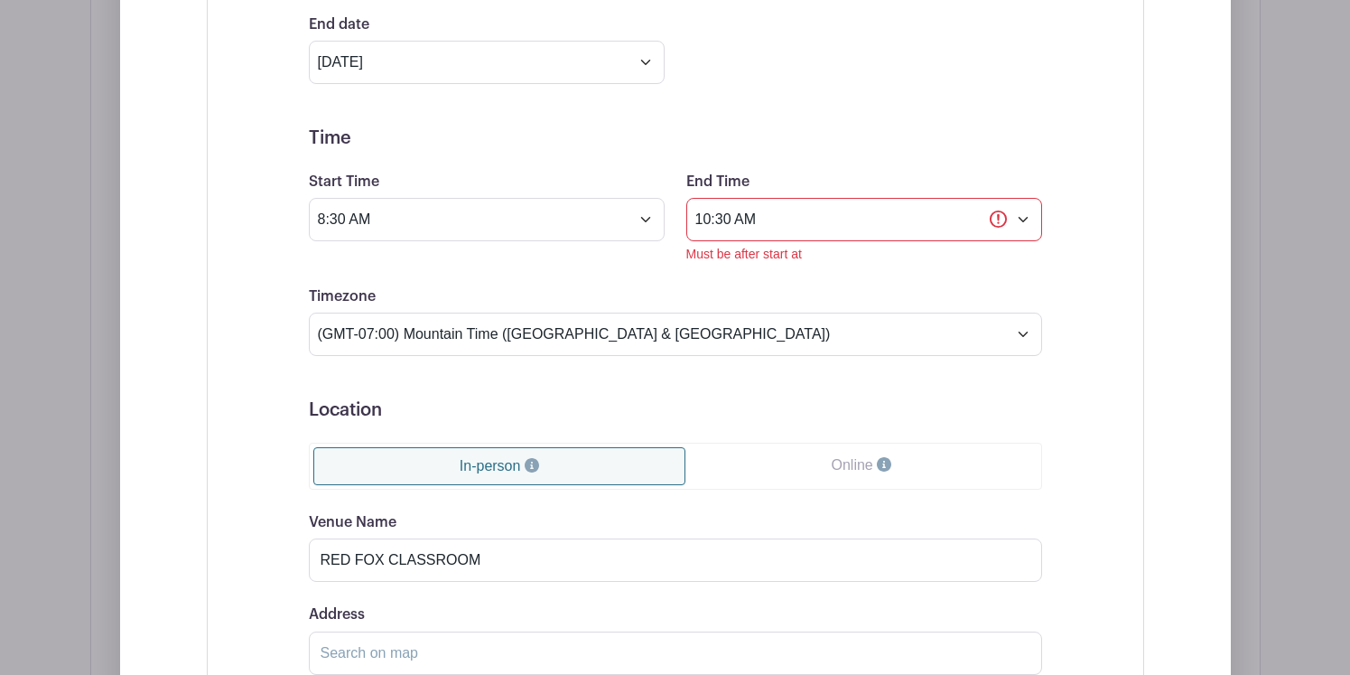
scroll to position [1262, 0]
click at [931, 223] on input "10:30 AM" at bounding box center [864, 218] width 356 height 43
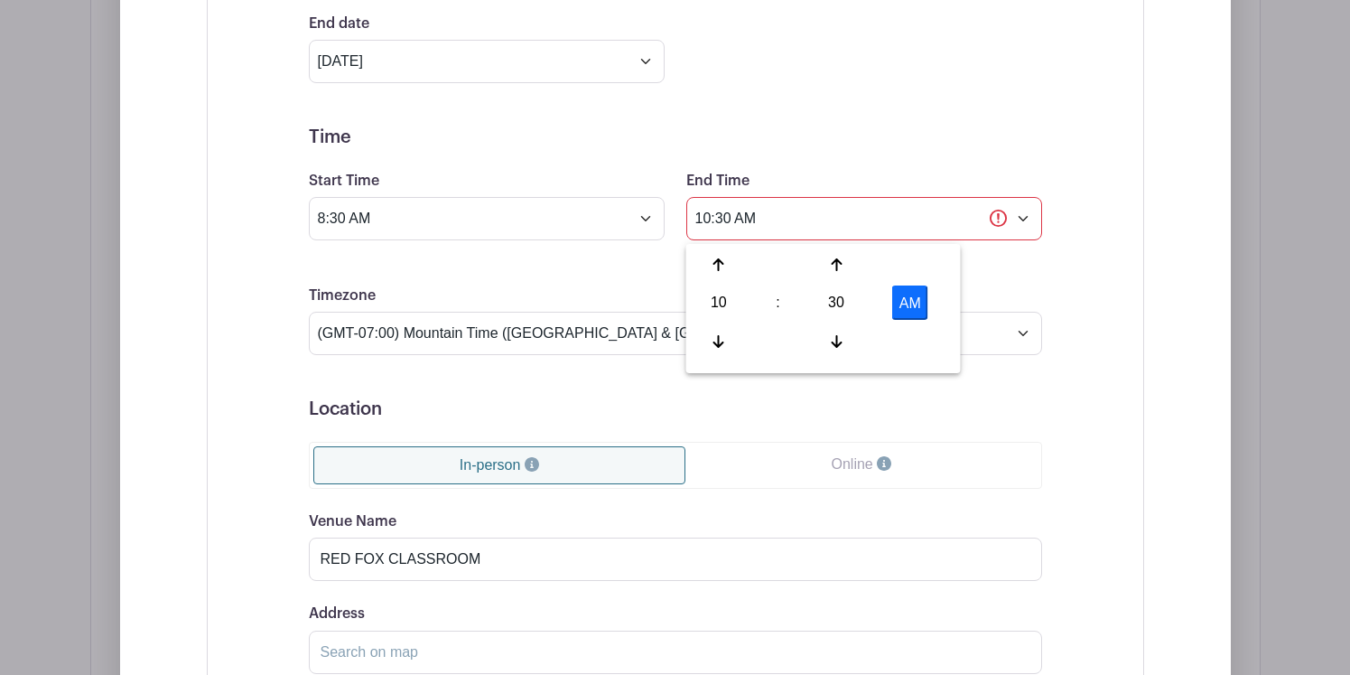
click at [998, 296] on div "Timezone (GMT-12:00) International Date Line West (GMT-11:00) [US_STATE] (GMT-1…" at bounding box center [675, 320] width 755 height 70
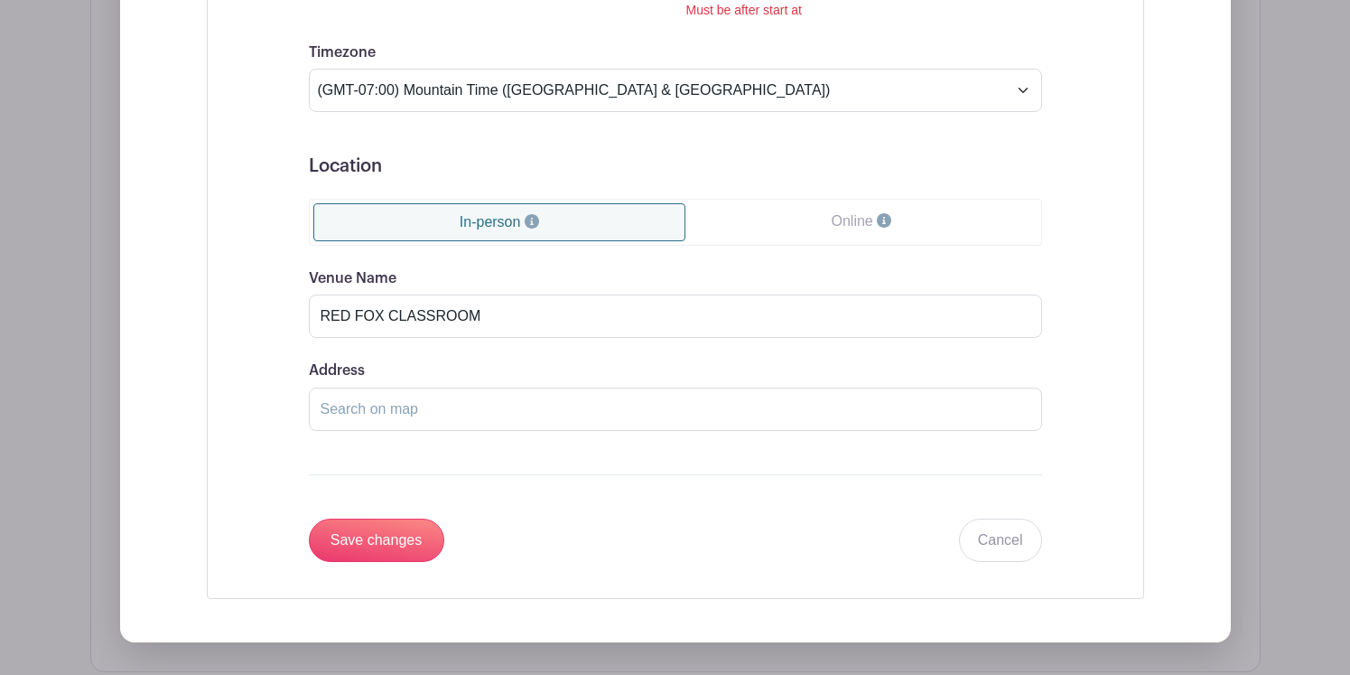
scroll to position [1578, 0]
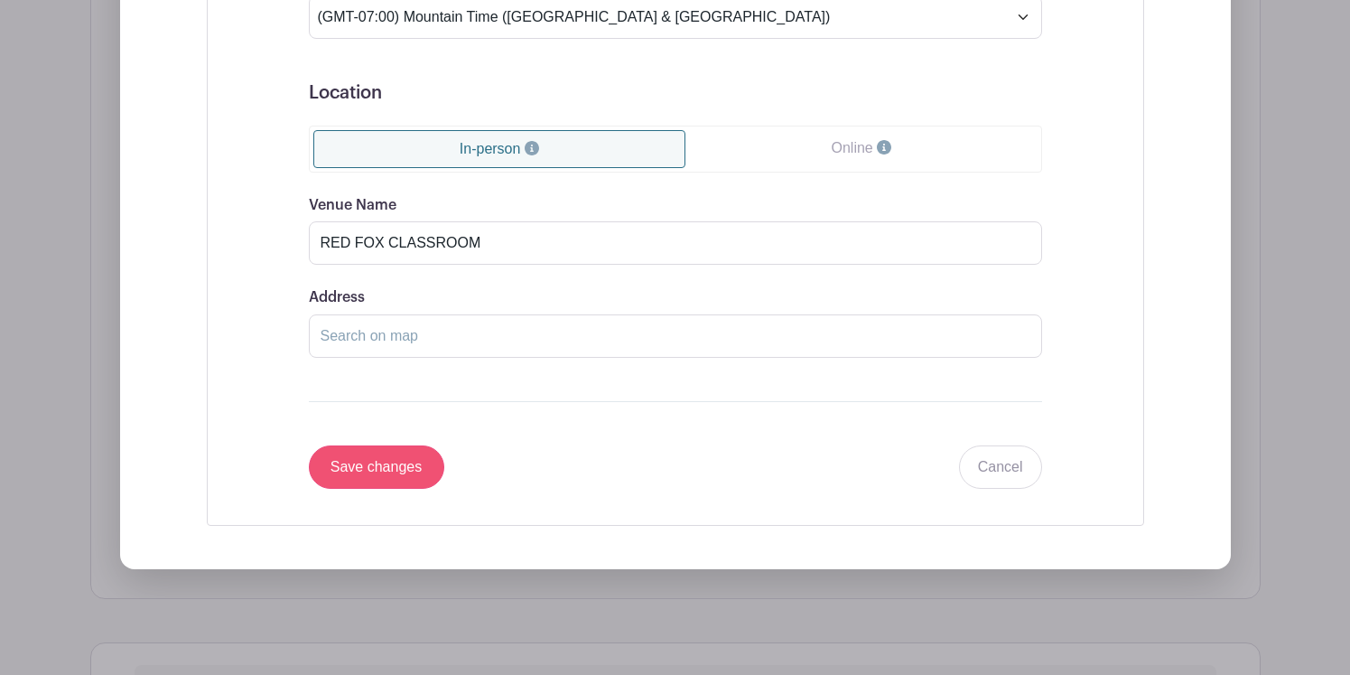
click at [409, 469] on input "Save changes" at bounding box center [376, 466] width 135 height 43
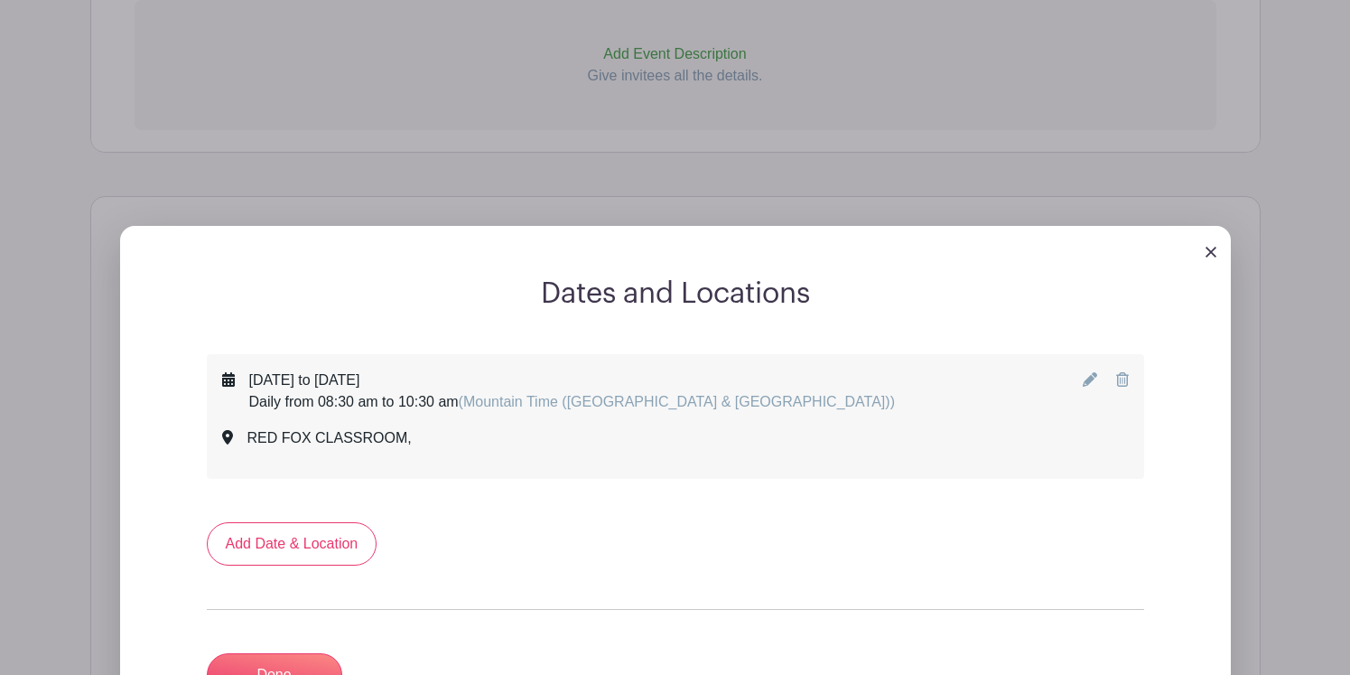
scroll to position [695, 0]
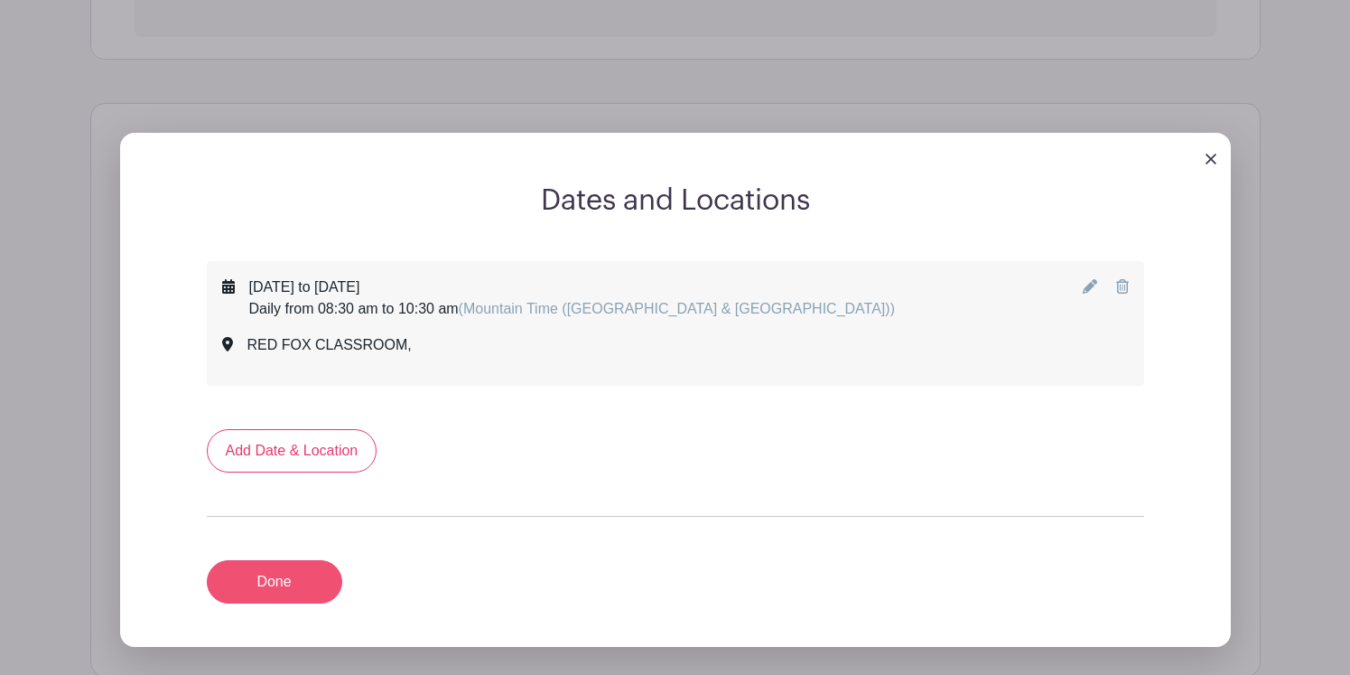
click at [275, 573] on link "Done" at bounding box center [274, 581] width 135 height 43
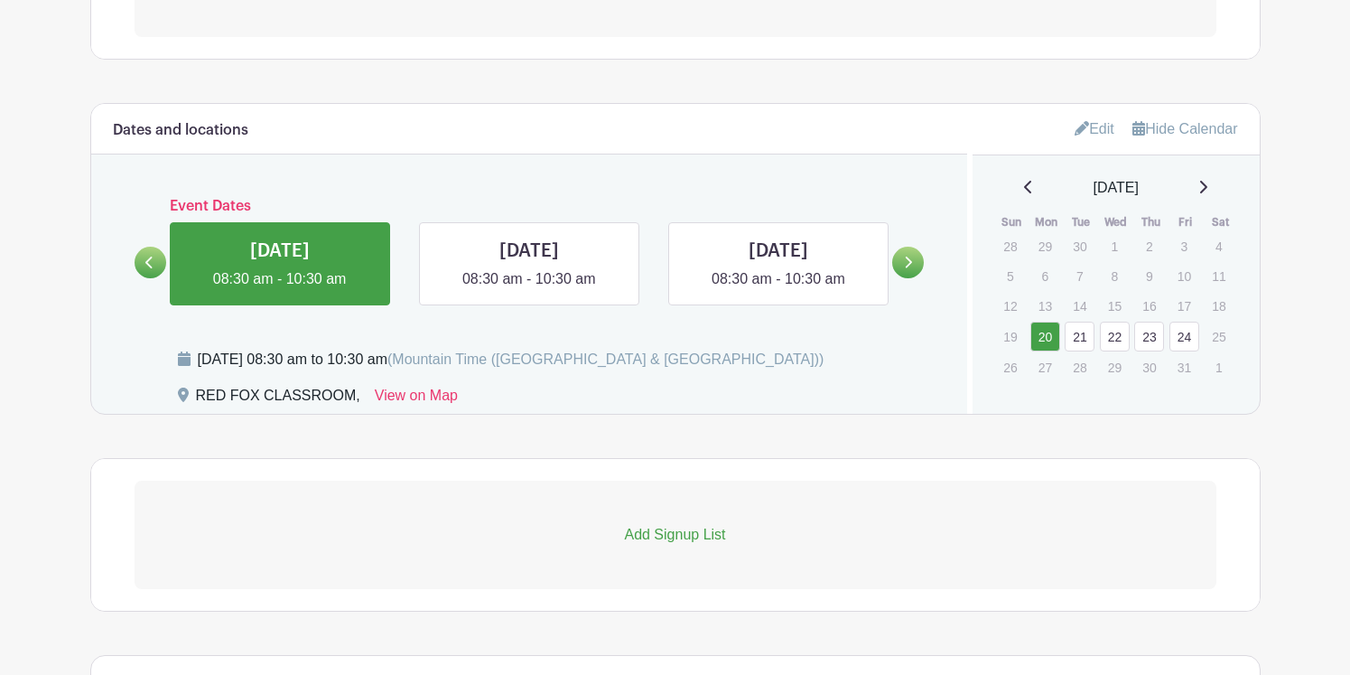
click at [911, 269] on icon at bounding box center [908, 263] width 8 height 14
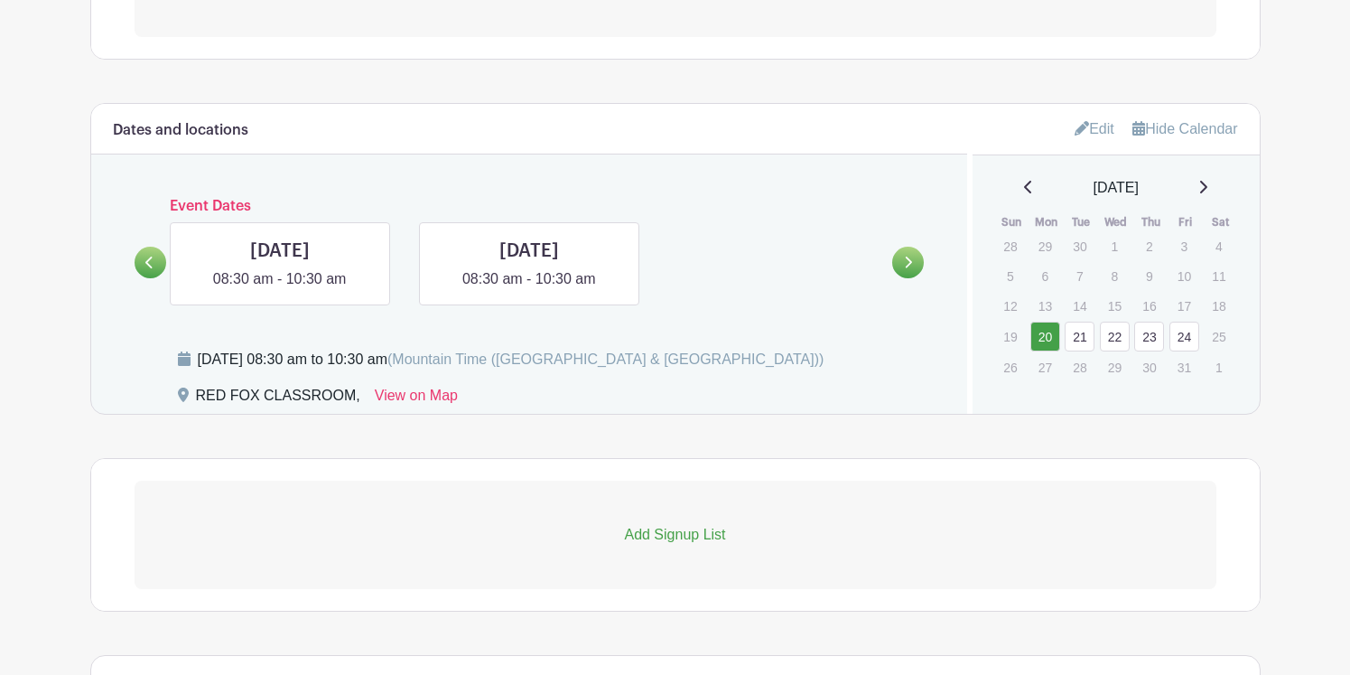
click at [154, 265] on icon at bounding box center [149, 263] width 8 height 14
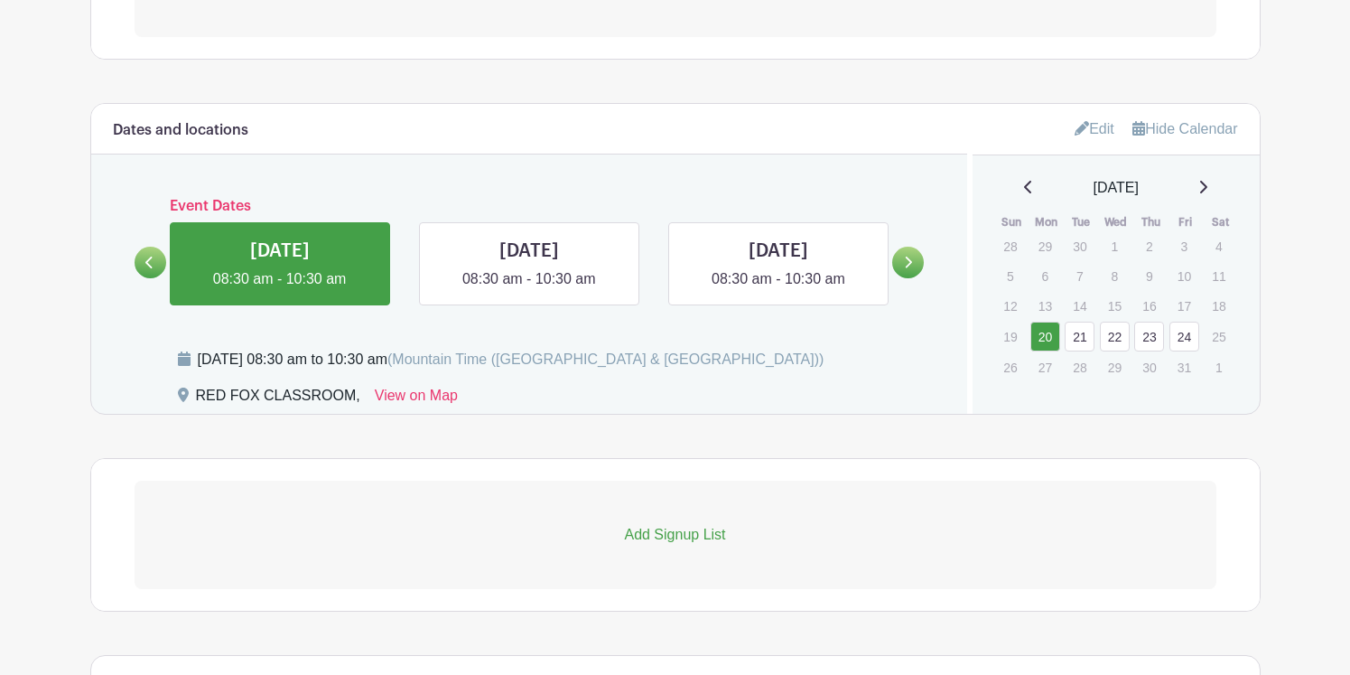
click at [906, 262] on icon at bounding box center [908, 263] width 8 height 14
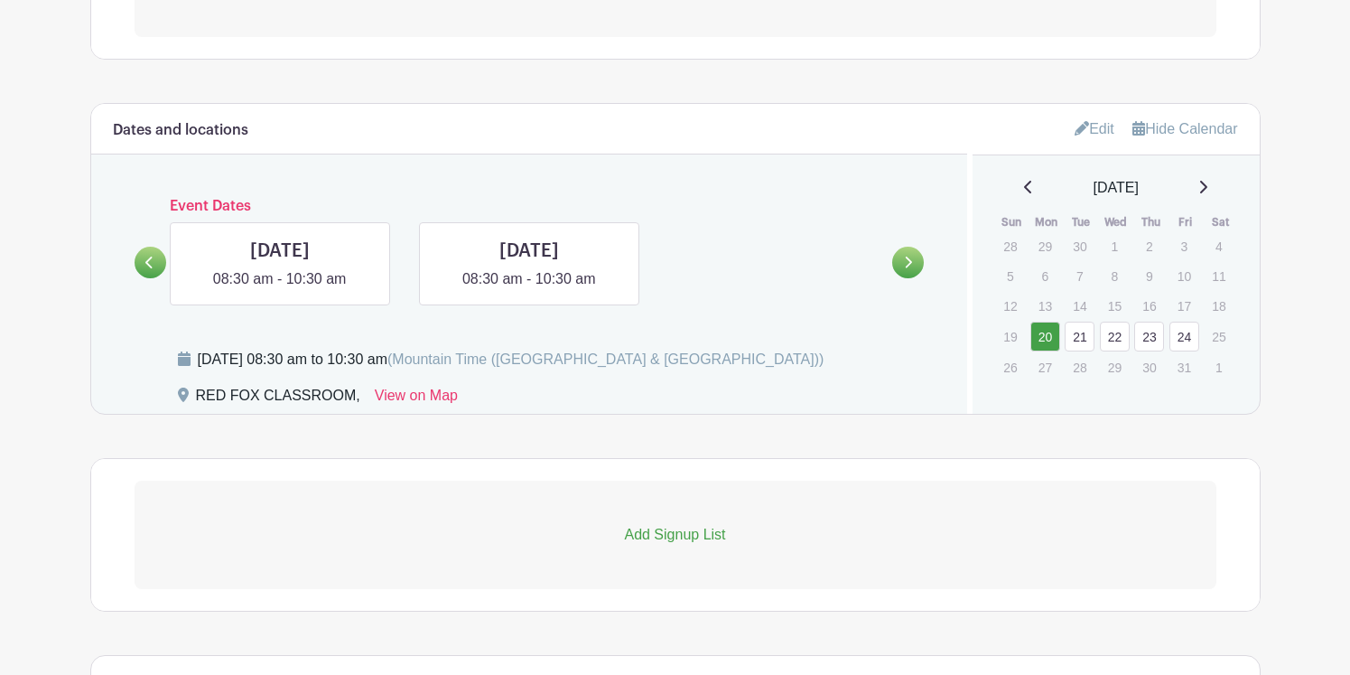
click at [147, 266] on icon at bounding box center [149, 263] width 8 height 14
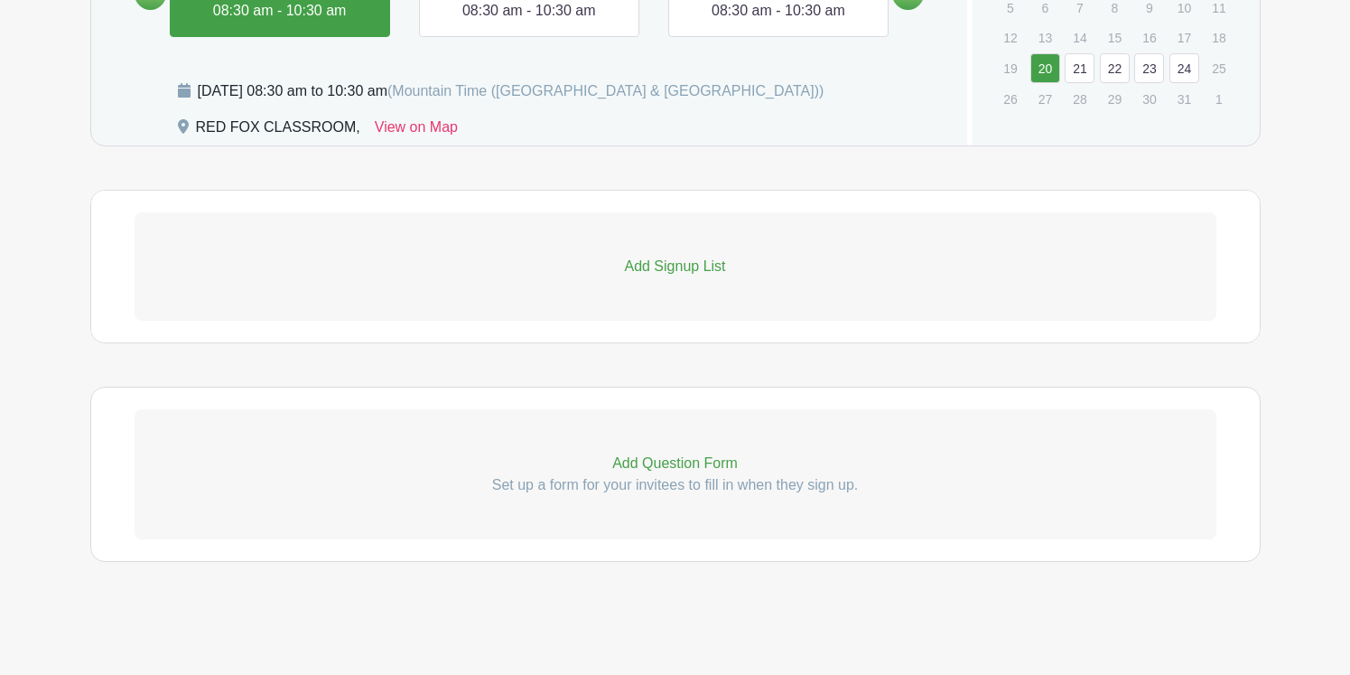
scroll to position [966, 0]
click at [685, 268] on p "Add Signup List" at bounding box center [676, 267] width 1082 height 22
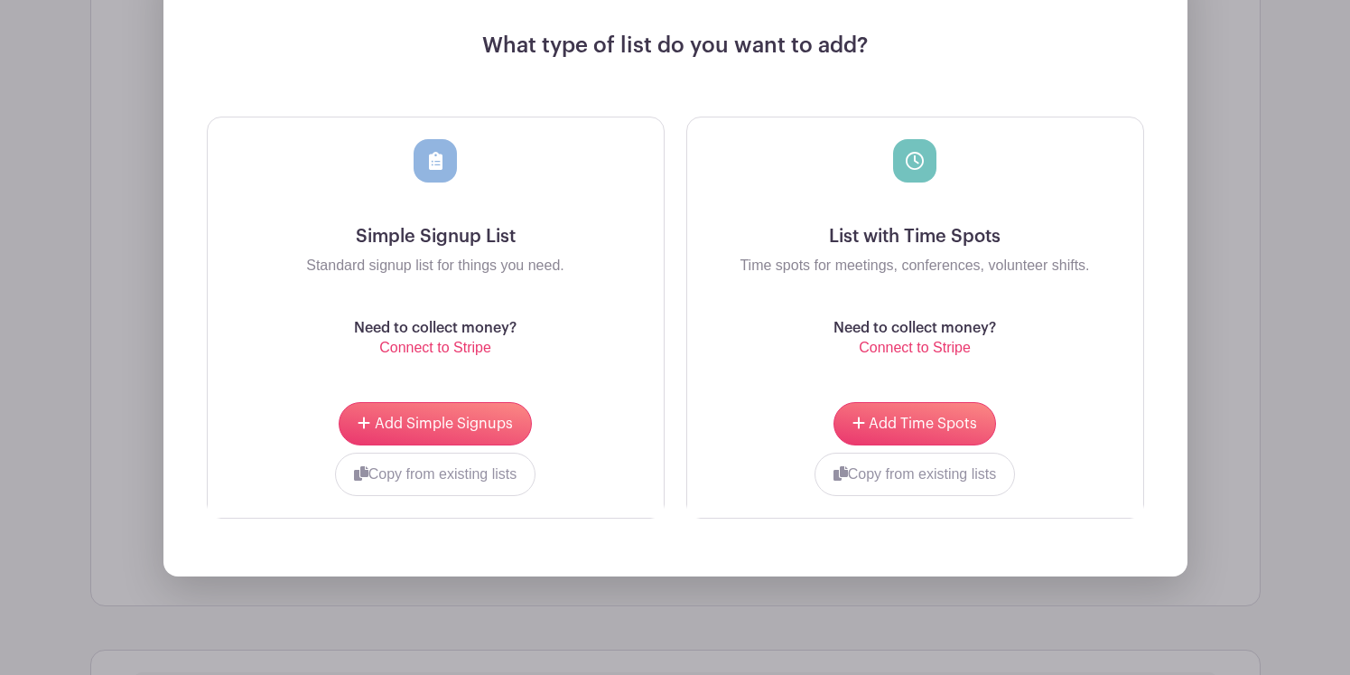
scroll to position [1280, 0]
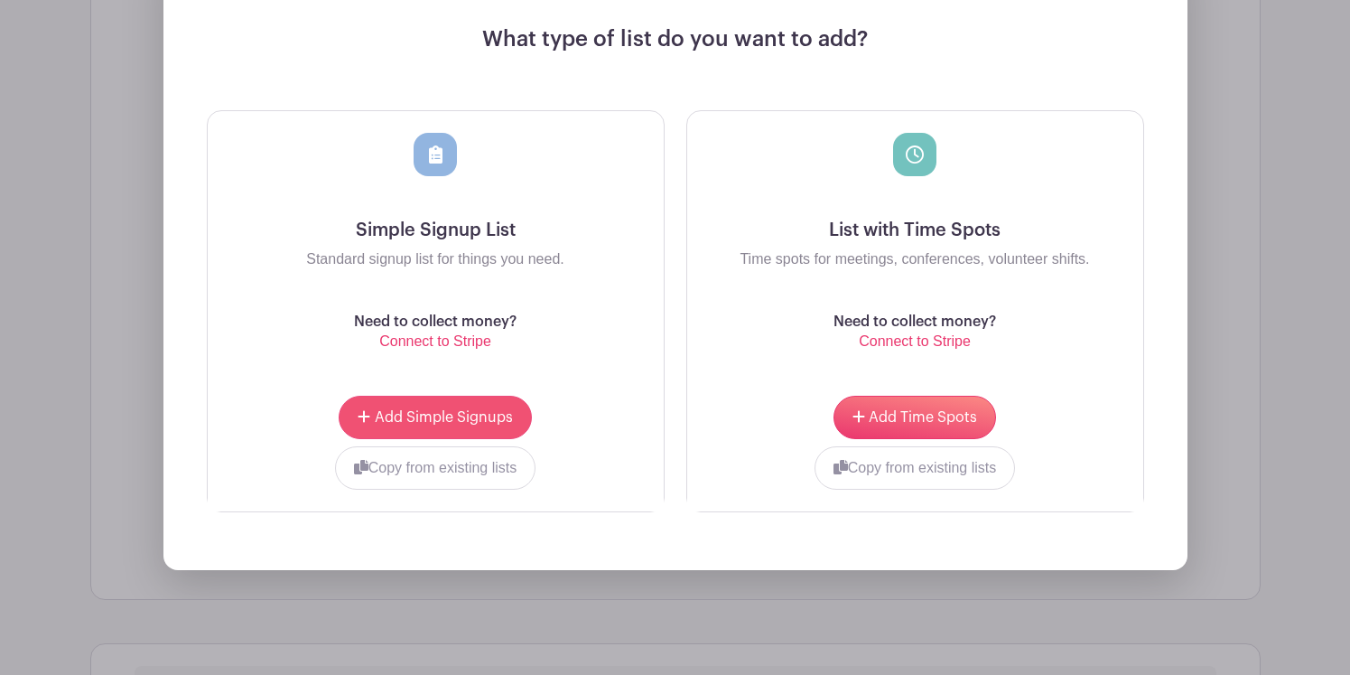
click at [462, 415] on span "Add Simple Signups" at bounding box center [444, 417] width 138 height 14
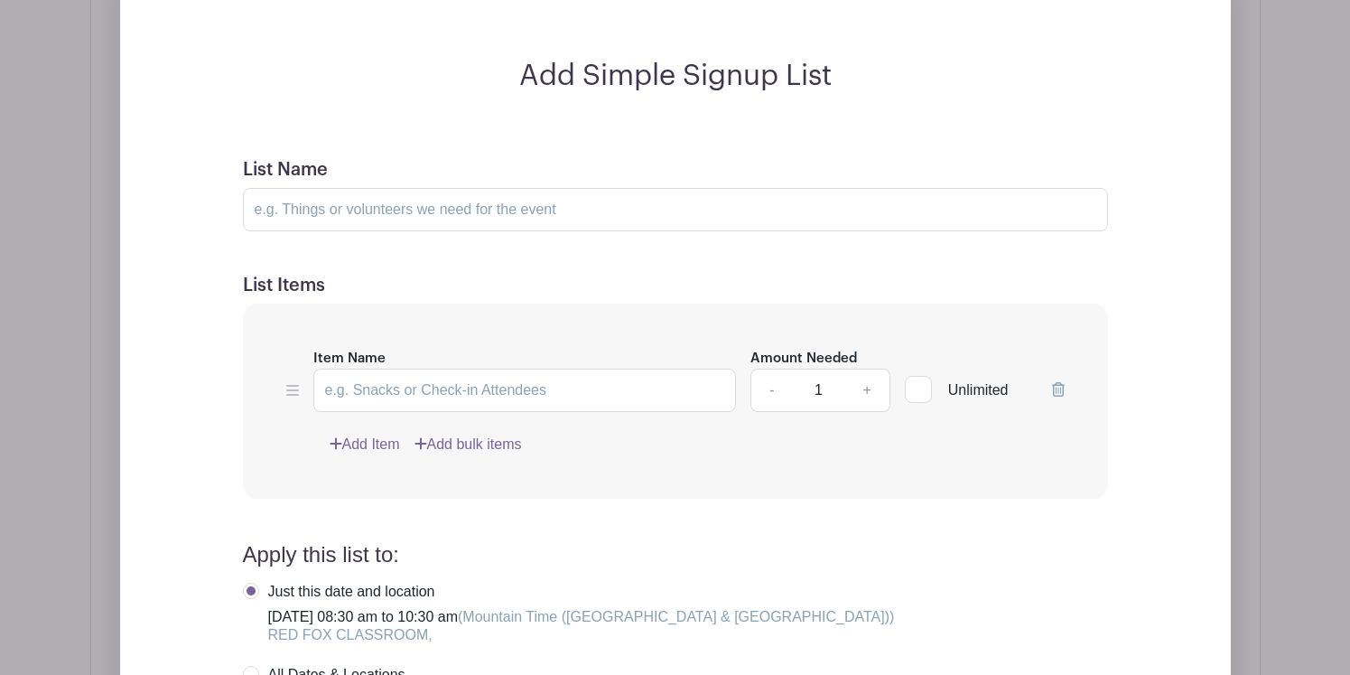
scroll to position [1378, 0]
click at [482, 389] on input "Item Name" at bounding box center [525, 389] width 424 height 43
type input "8:30-8:45 AM"
click at [381, 443] on link "Add Item" at bounding box center [365, 444] width 70 height 22
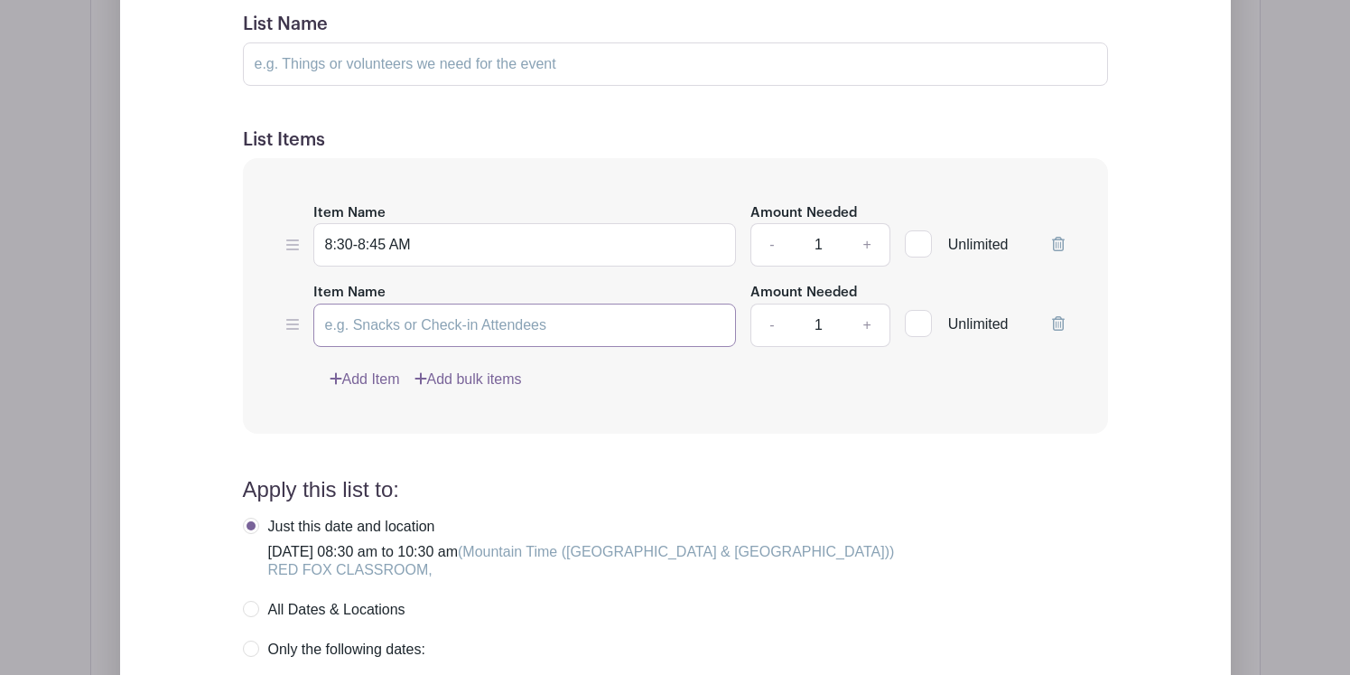
click at [458, 316] on input "Item Name" at bounding box center [525, 324] width 424 height 43
type input "8:45-9:00 AM"
click at [359, 384] on link "Add Item" at bounding box center [365, 380] width 70 height 22
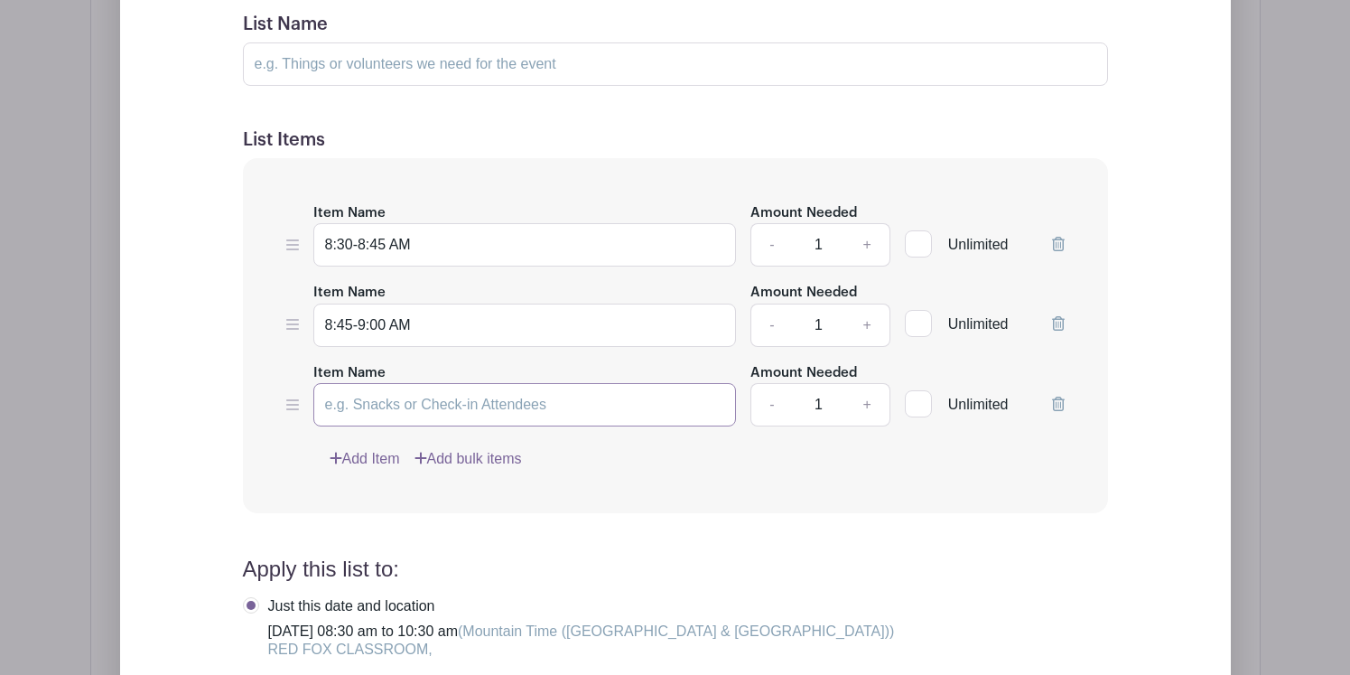
click at [429, 406] on input "Item Name" at bounding box center [525, 404] width 424 height 43
type input "9:00-9:15 AM"
click at [363, 459] on link "Add Item" at bounding box center [365, 459] width 70 height 22
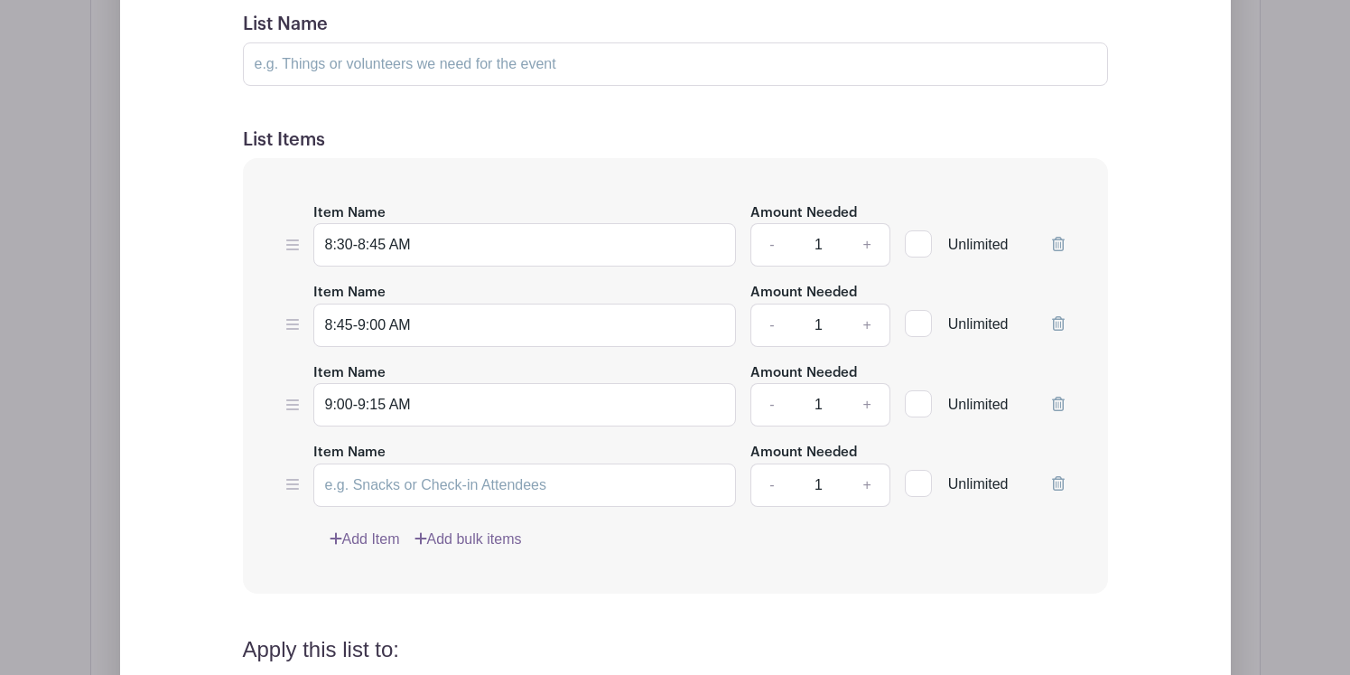
scroll to position [1417, 0]
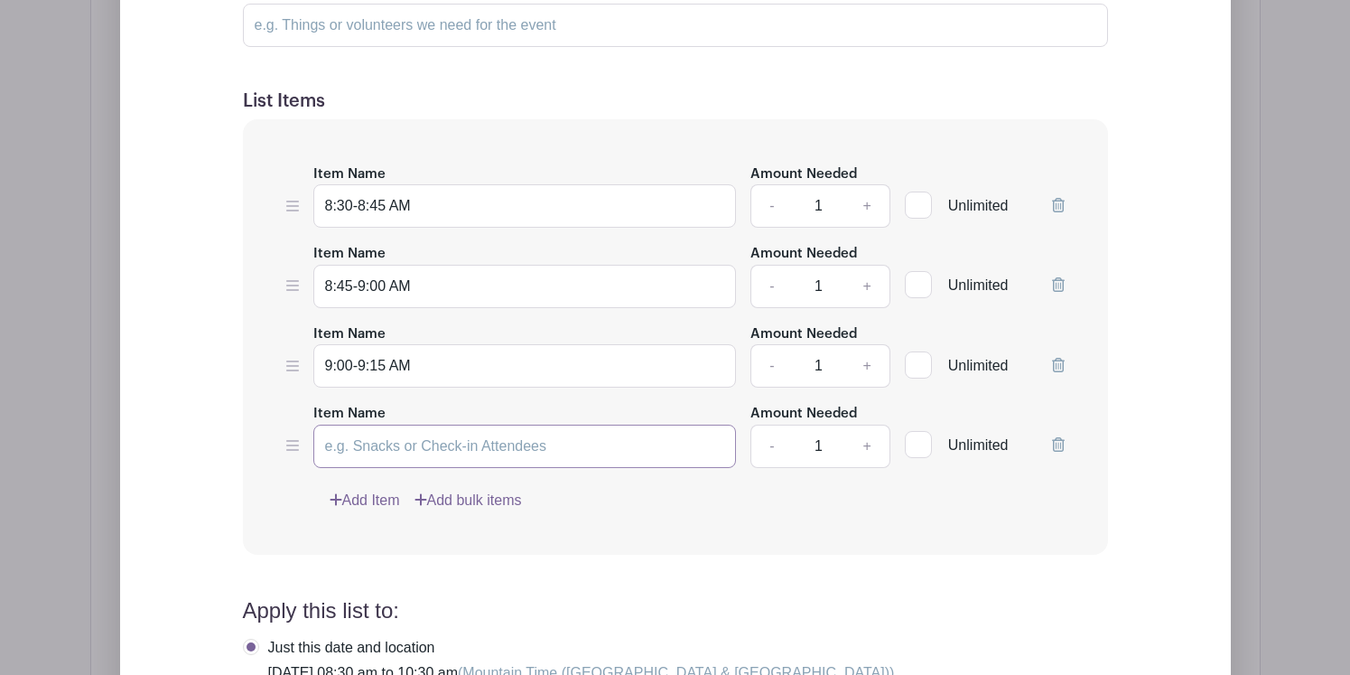
click at [466, 454] on input "Item Name" at bounding box center [525, 446] width 424 height 43
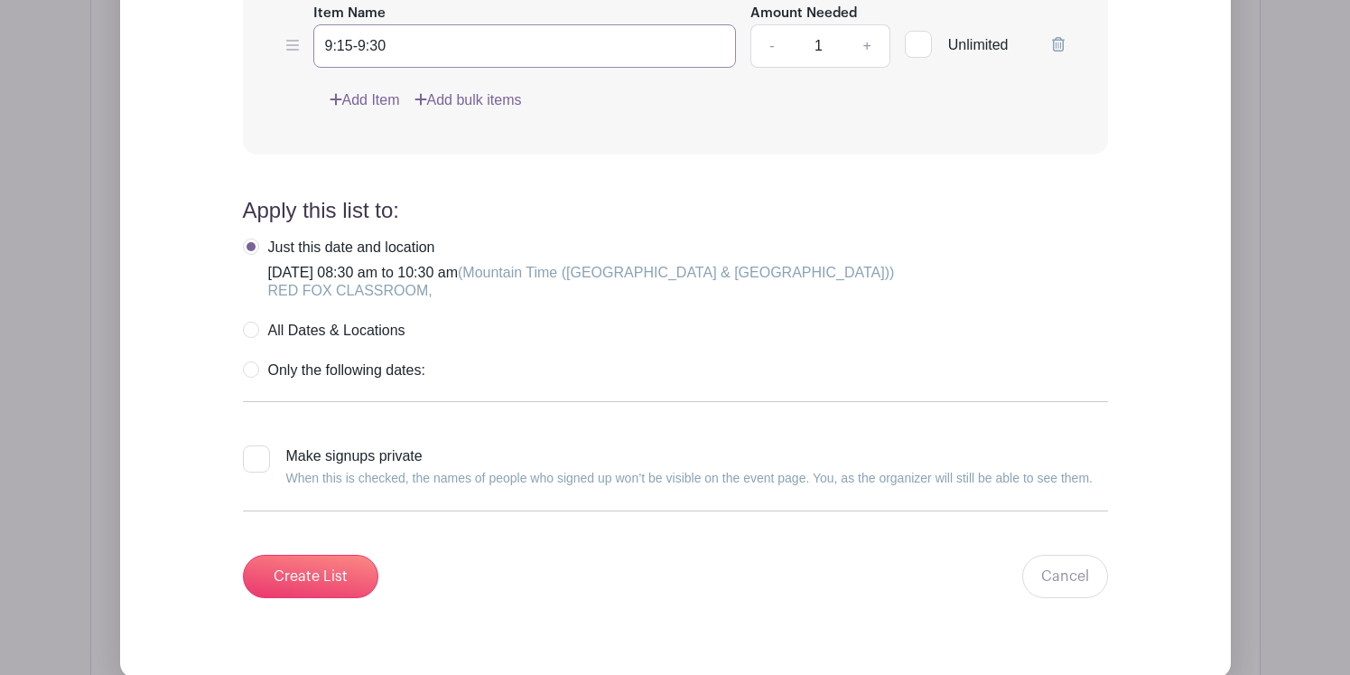
scroll to position [1817, 0]
type input "9:15-9:30"
click at [247, 331] on label "All Dates & Locations" at bounding box center [324, 331] width 163 height 18
radio input "true"
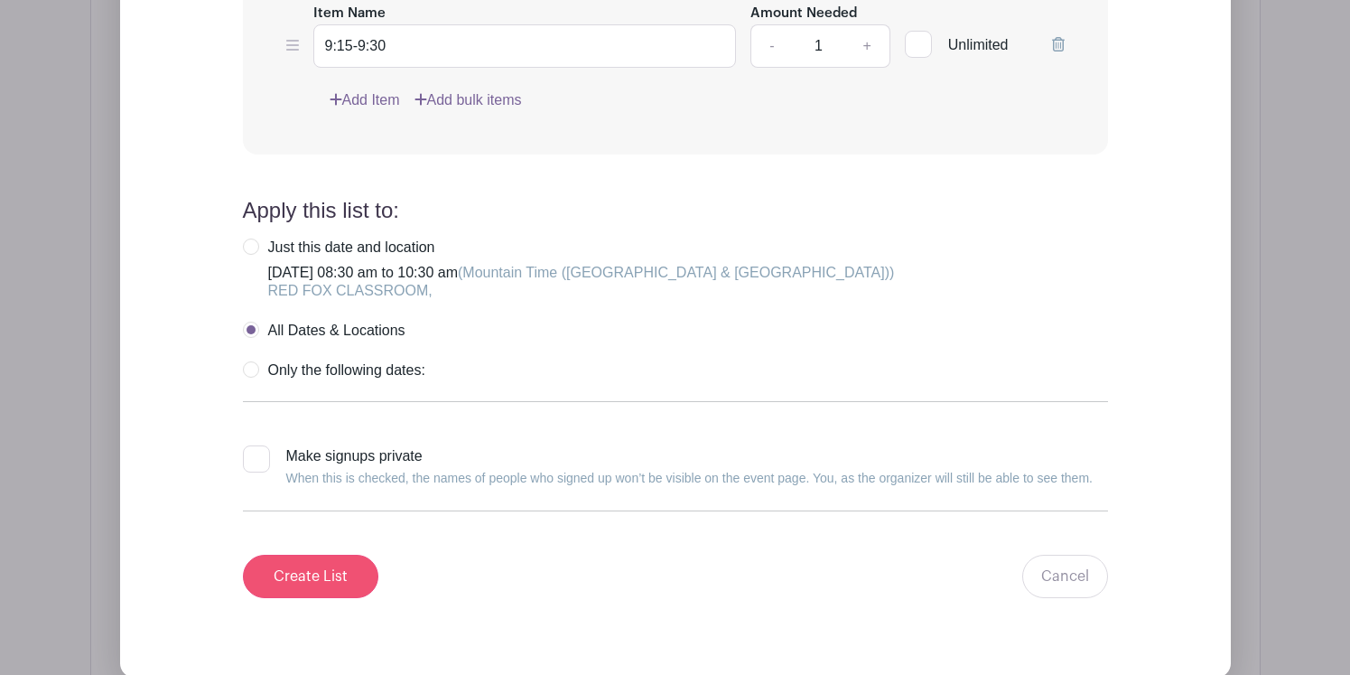
click at [324, 572] on input "Create List" at bounding box center [310, 576] width 135 height 43
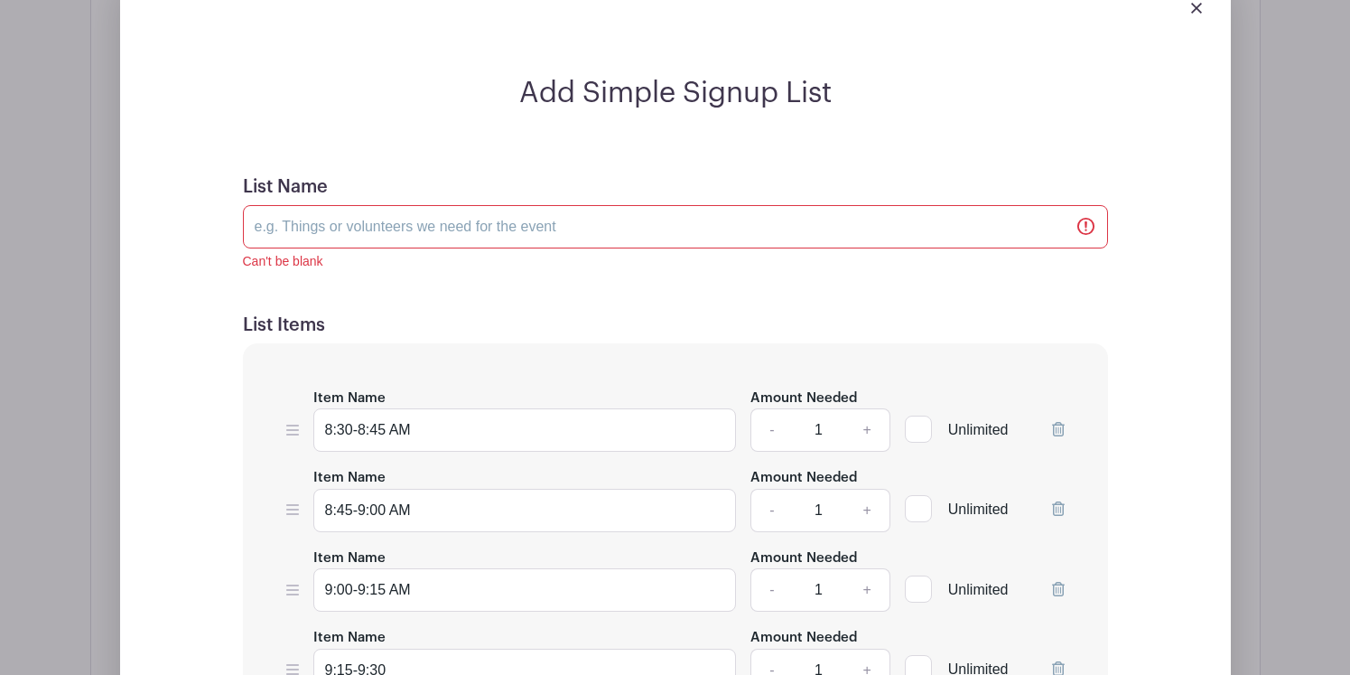
scroll to position [1314, 0]
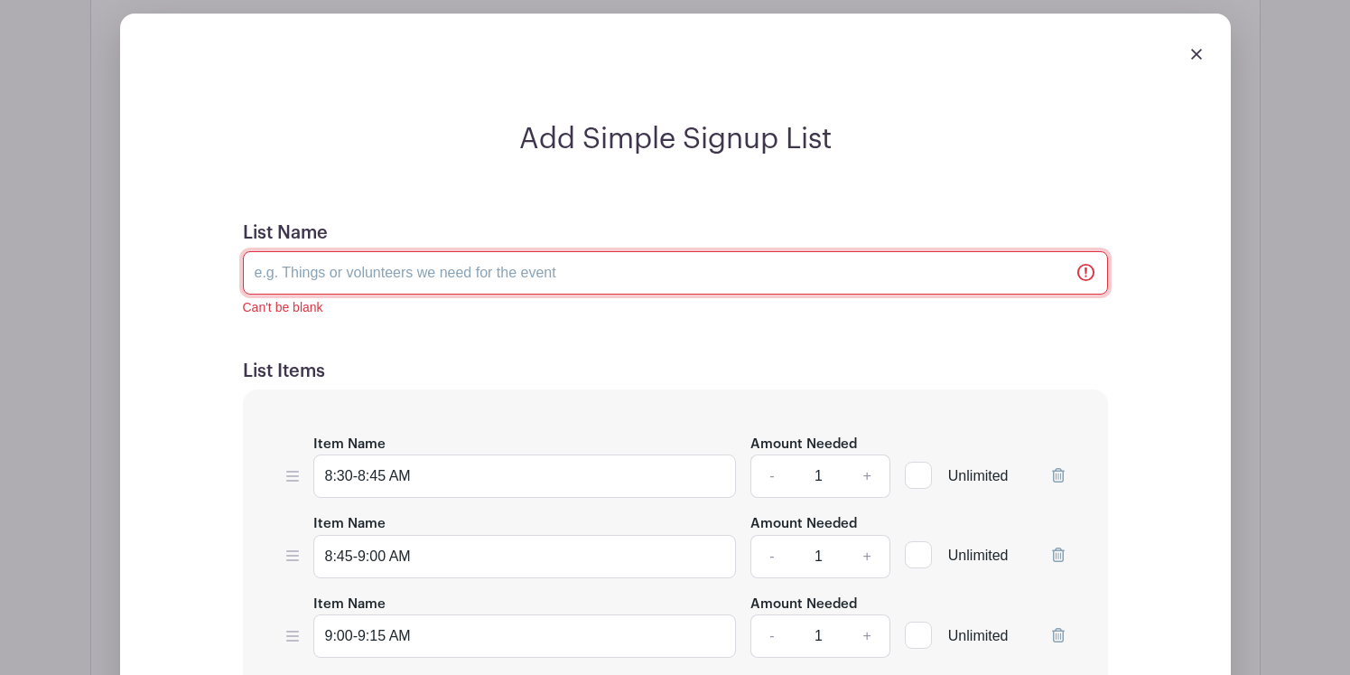
click at [488, 275] on input "List Name" at bounding box center [675, 272] width 865 height 43
type input "PARENT SIGN-UP"
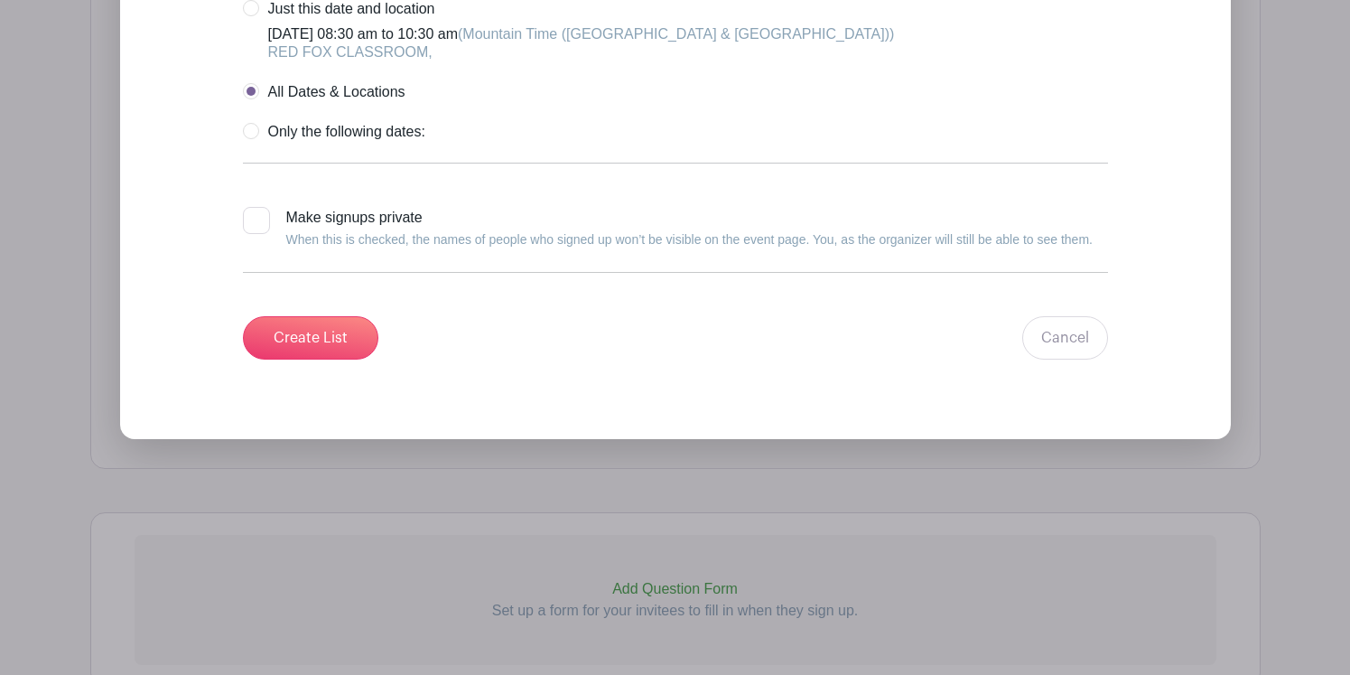
scroll to position [2246, 0]
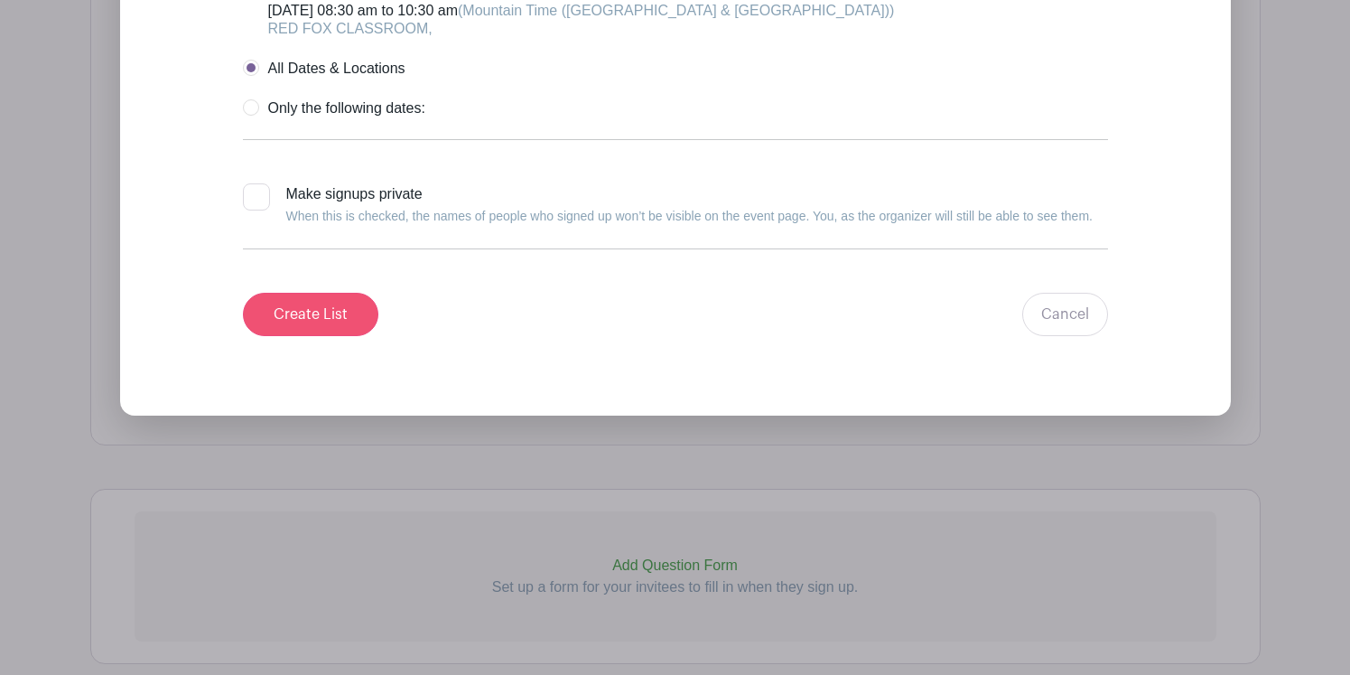
click at [311, 313] on input "Create List" at bounding box center [310, 314] width 135 height 43
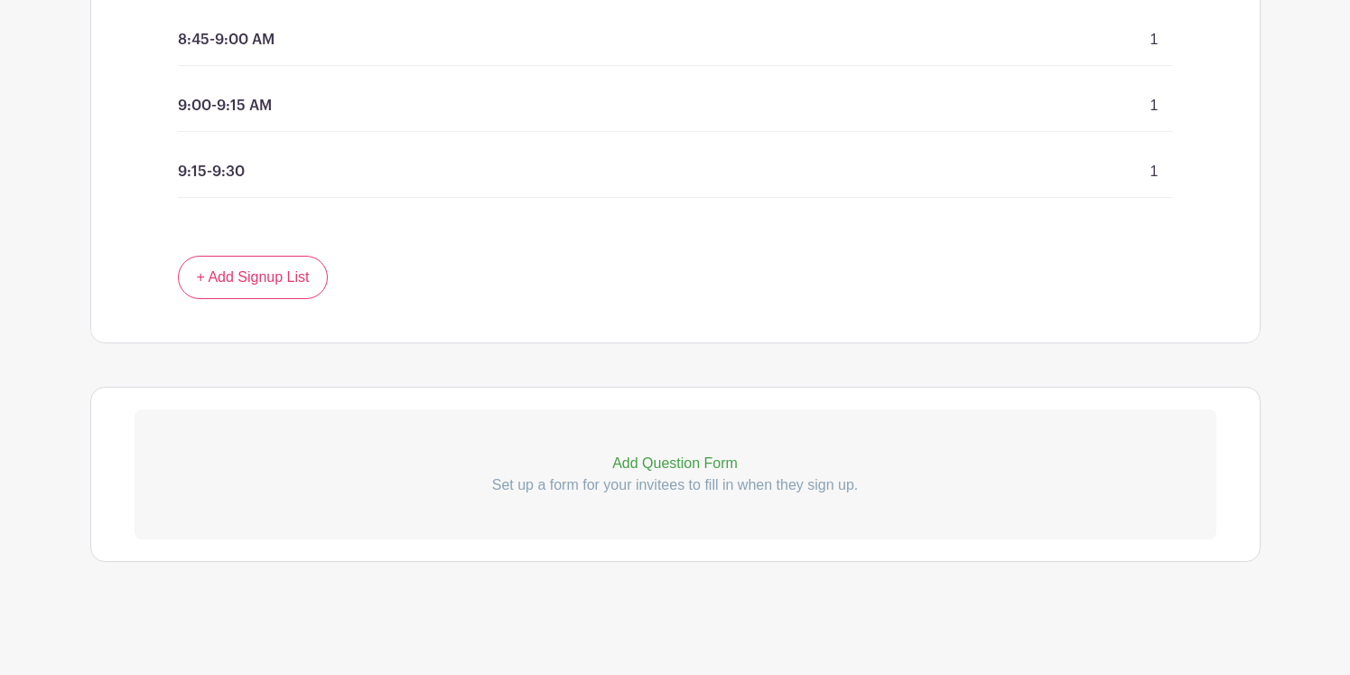
click at [660, 463] on p "Add Question Form" at bounding box center [676, 464] width 1082 height 22
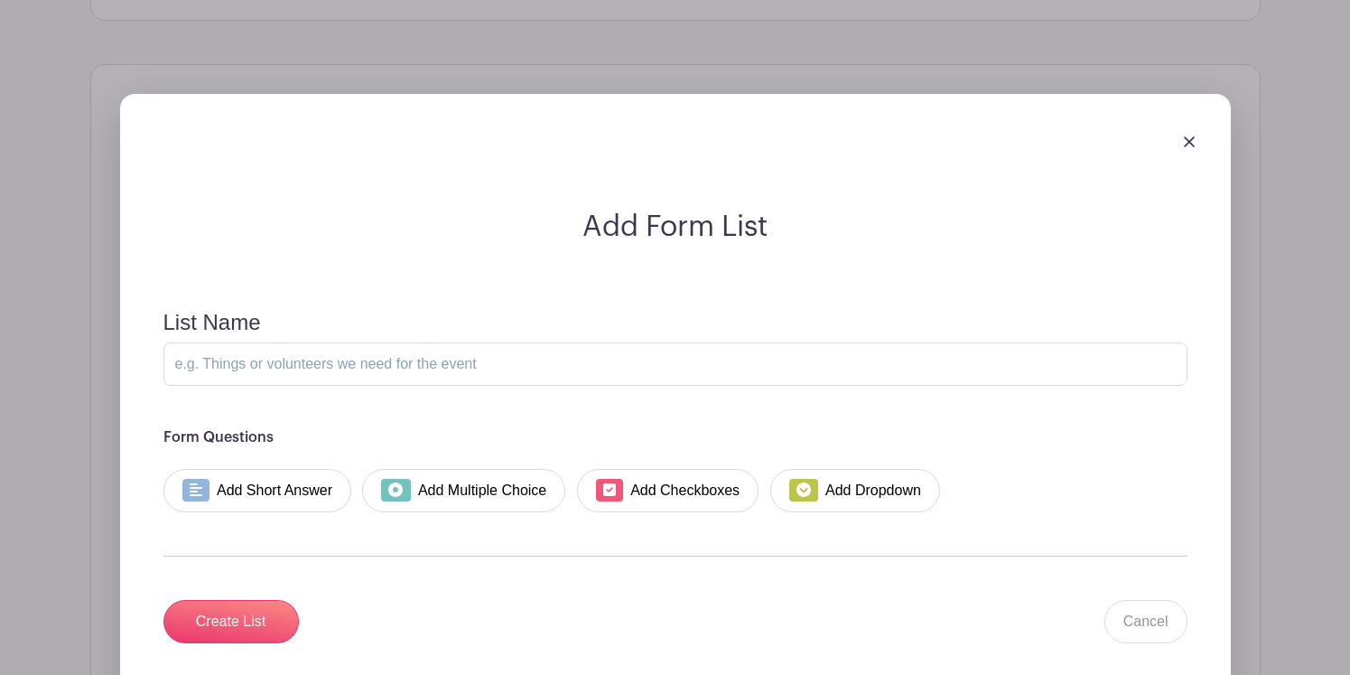
scroll to position [1708, 0]
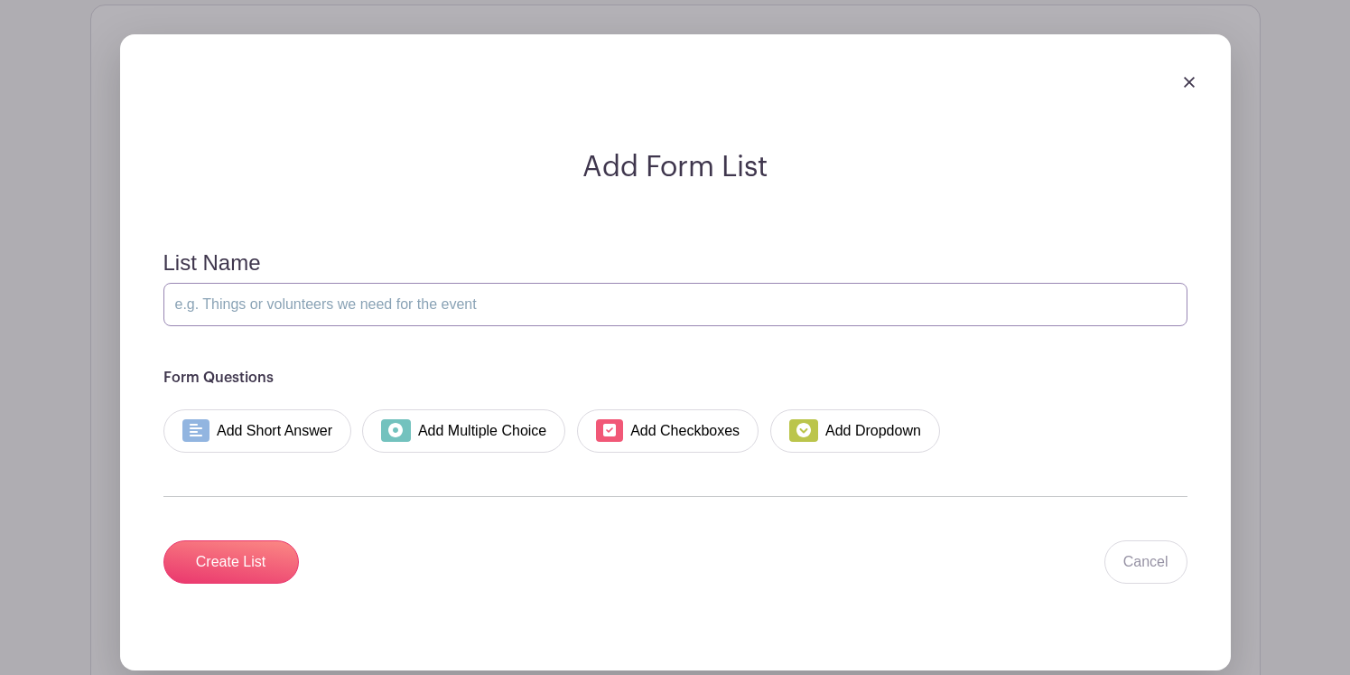
click at [396, 303] on input "List Name" at bounding box center [675, 304] width 1024 height 43
type input "Parent Name(s)"
click at [277, 435] on link "Add Short Answer" at bounding box center [257, 430] width 189 height 43
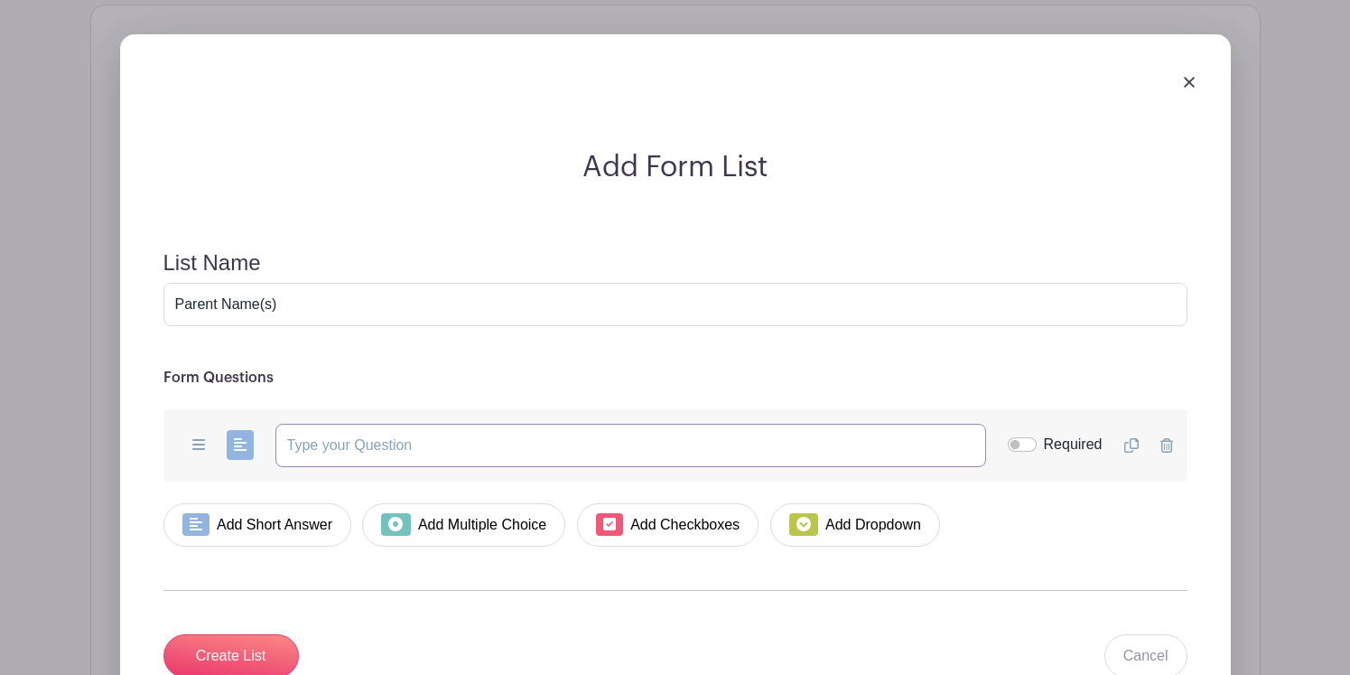
click at [397, 438] on input "text" at bounding box center [630, 445] width 711 height 43
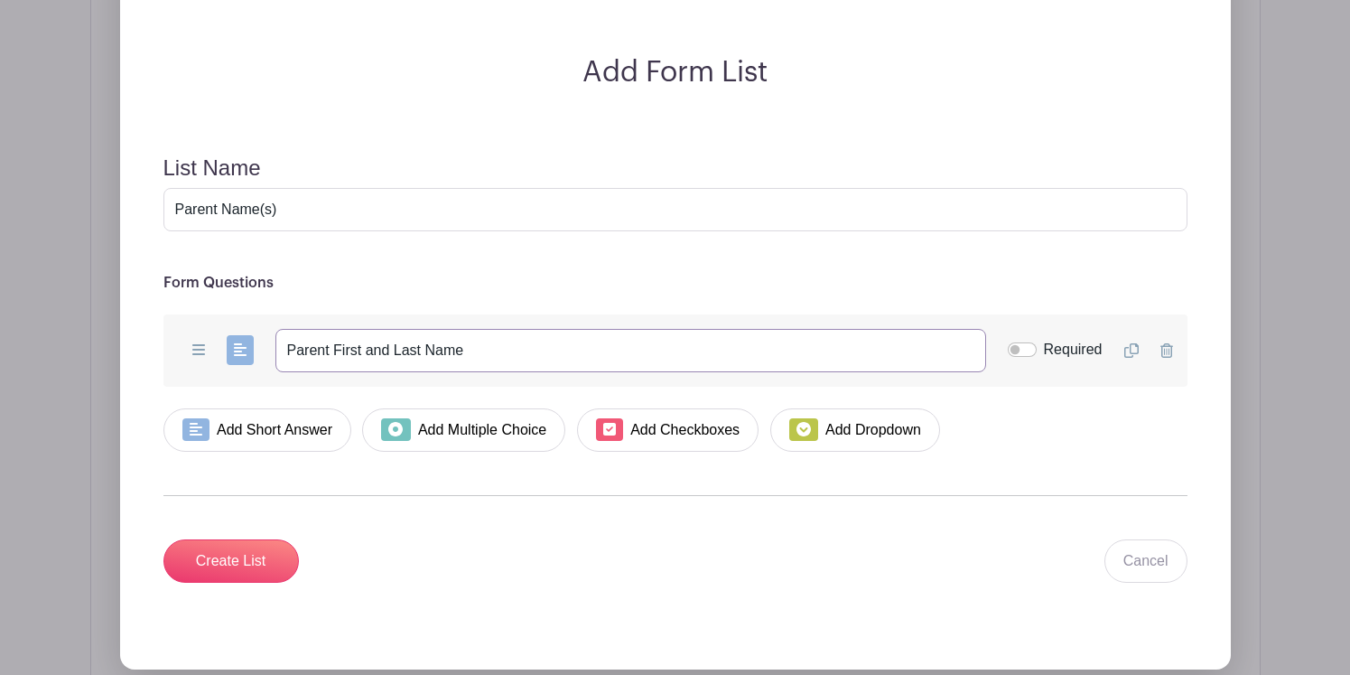
scroll to position [1819, 0]
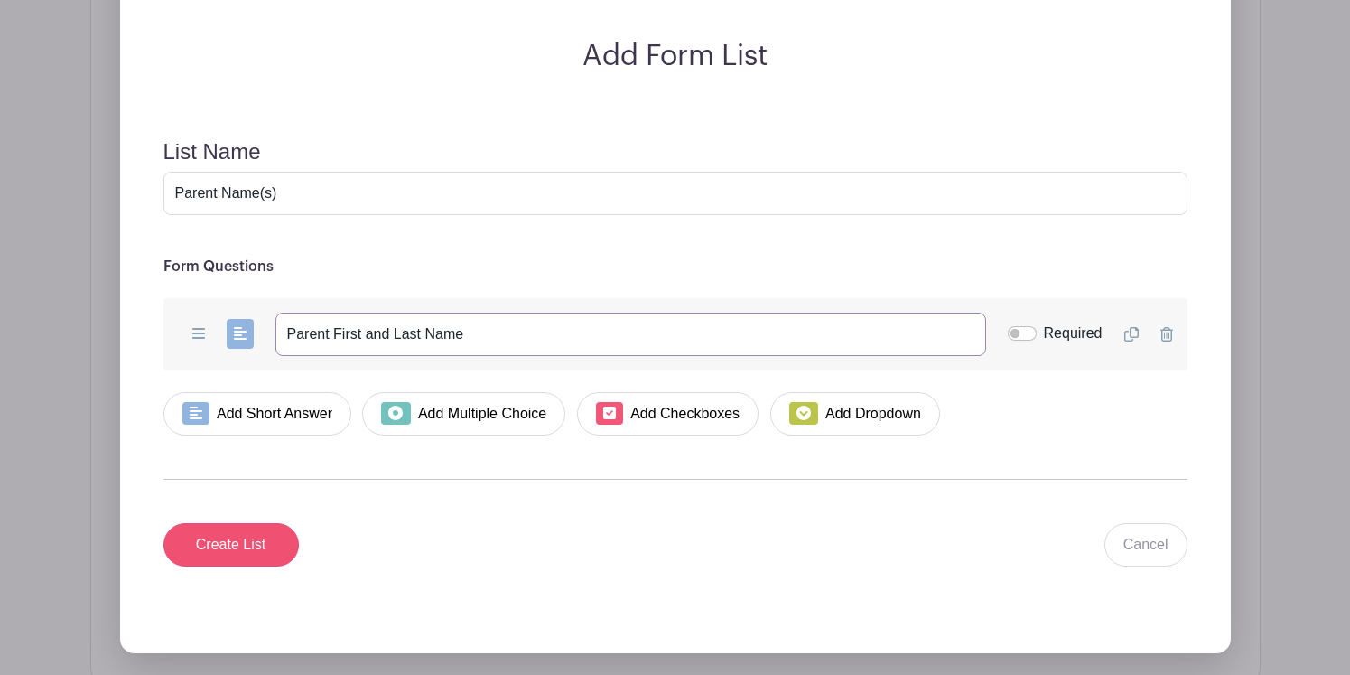
type input "Parent First and Last Name"
click at [254, 545] on input "Create List" at bounding box center [230, 544] width 135 height 43
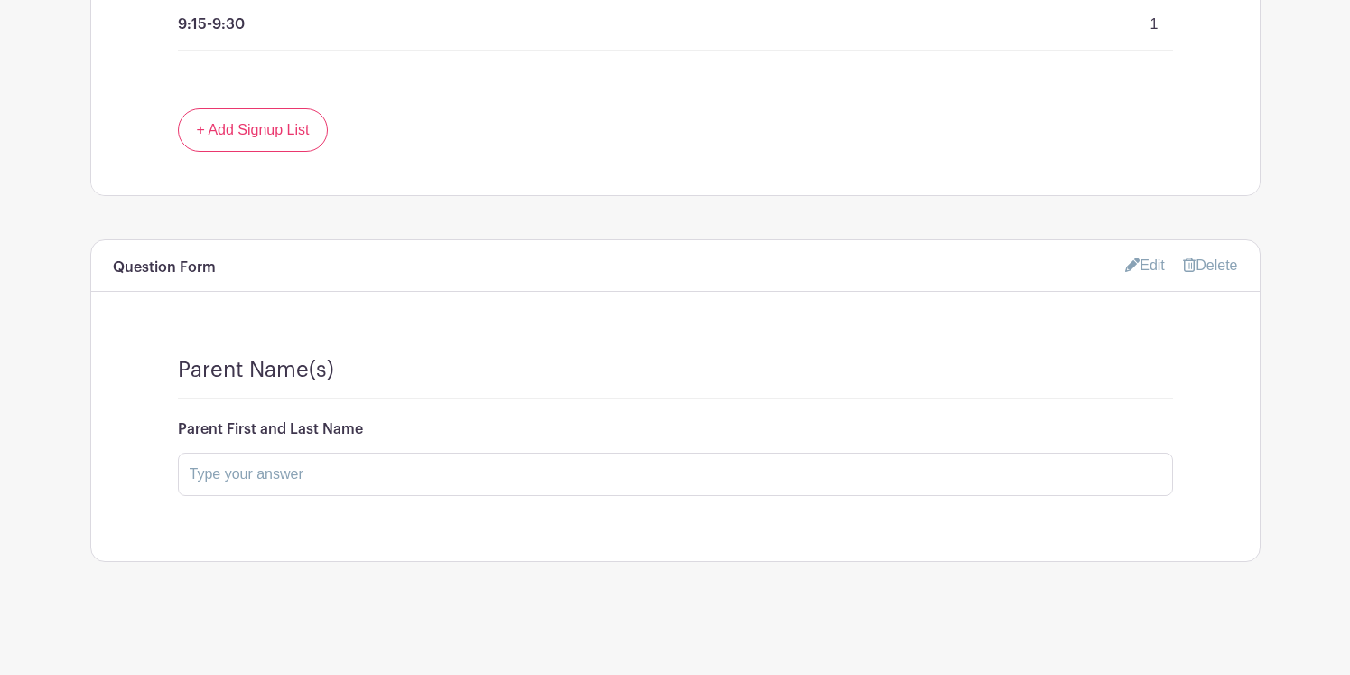
scroll to position [1473, 0]
click at [489, 472] on input "text" at bounding box center [675, 474] width 995 height 43
click at [414, 469] on input "text" at bounding box center [675, 474] width 995 height 43
click at [1133, 265] on link "Edit" at bounding box center [1145, 265] width 40 height 30
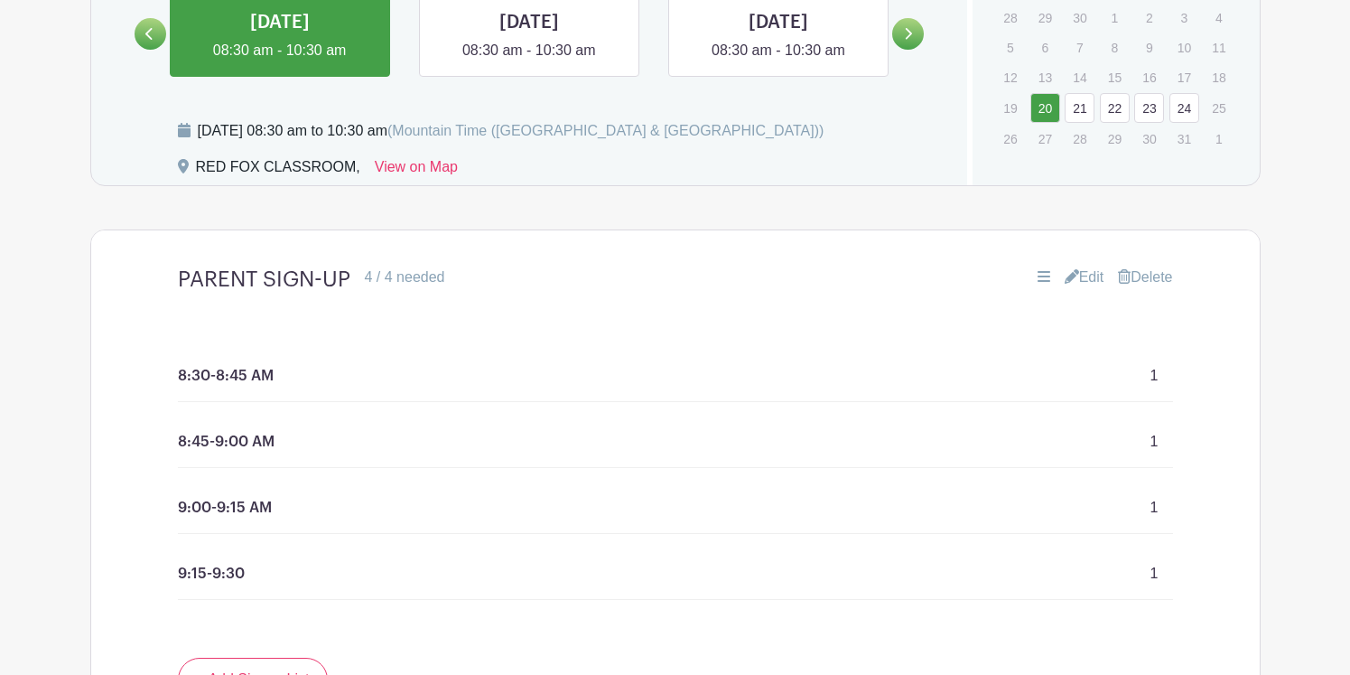
scroll to position [808, 0]
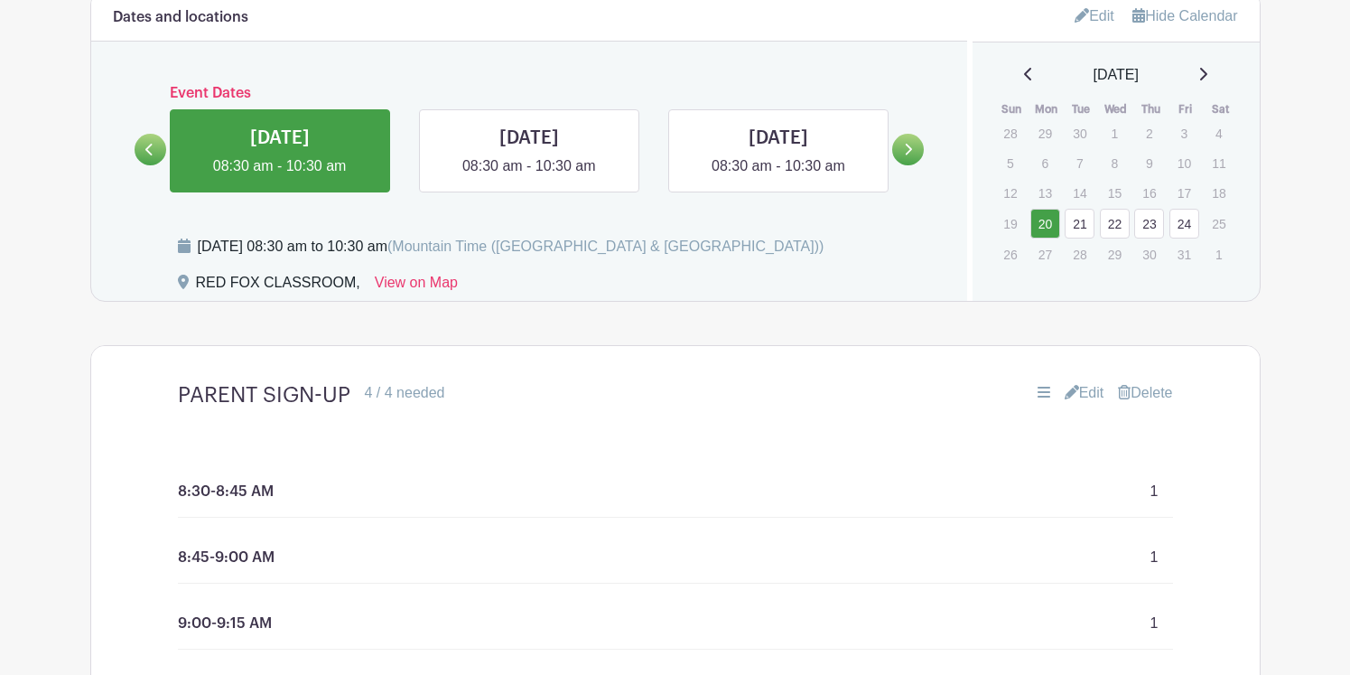
click at [1078, 389] on link "Edit" at bounding box center [1085, 393] width 40 height 22
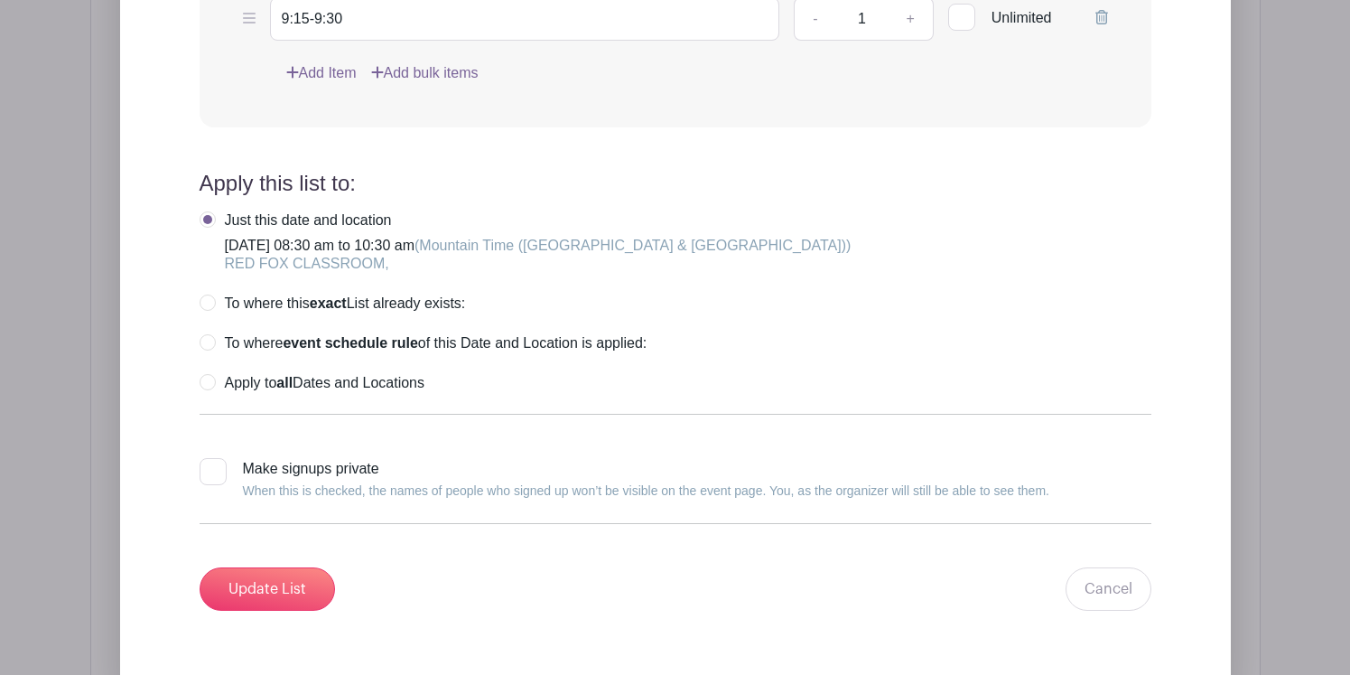
scroll to position [1927, 0]
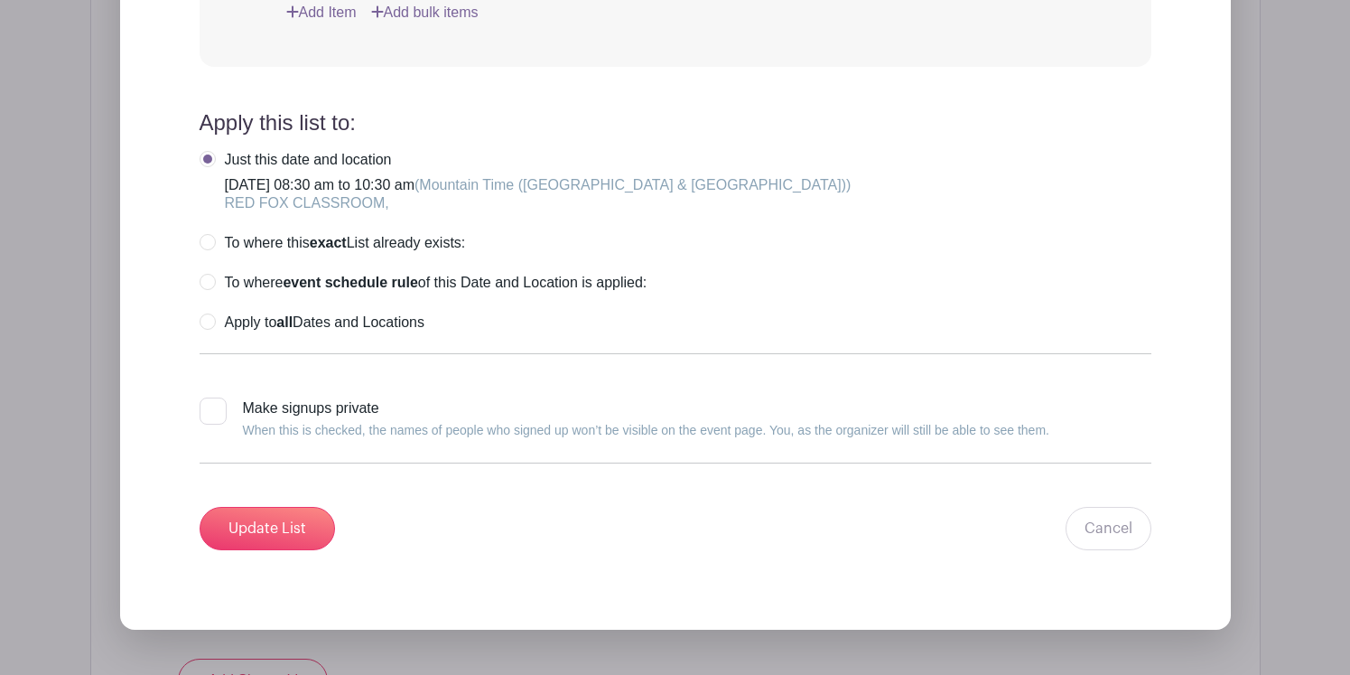
click at [210, 410] on div at bounding box center [213, 410] width 27 height 27
click at [210, 409] on input "Make signups private When this is checked, the names of people who signed up wo…" at bounding box center [206, 403] width 12 height 12
checkbox input "true"
click at [279, 531] on input "Update List" at bounding box center [267, 528] width 135 height 43
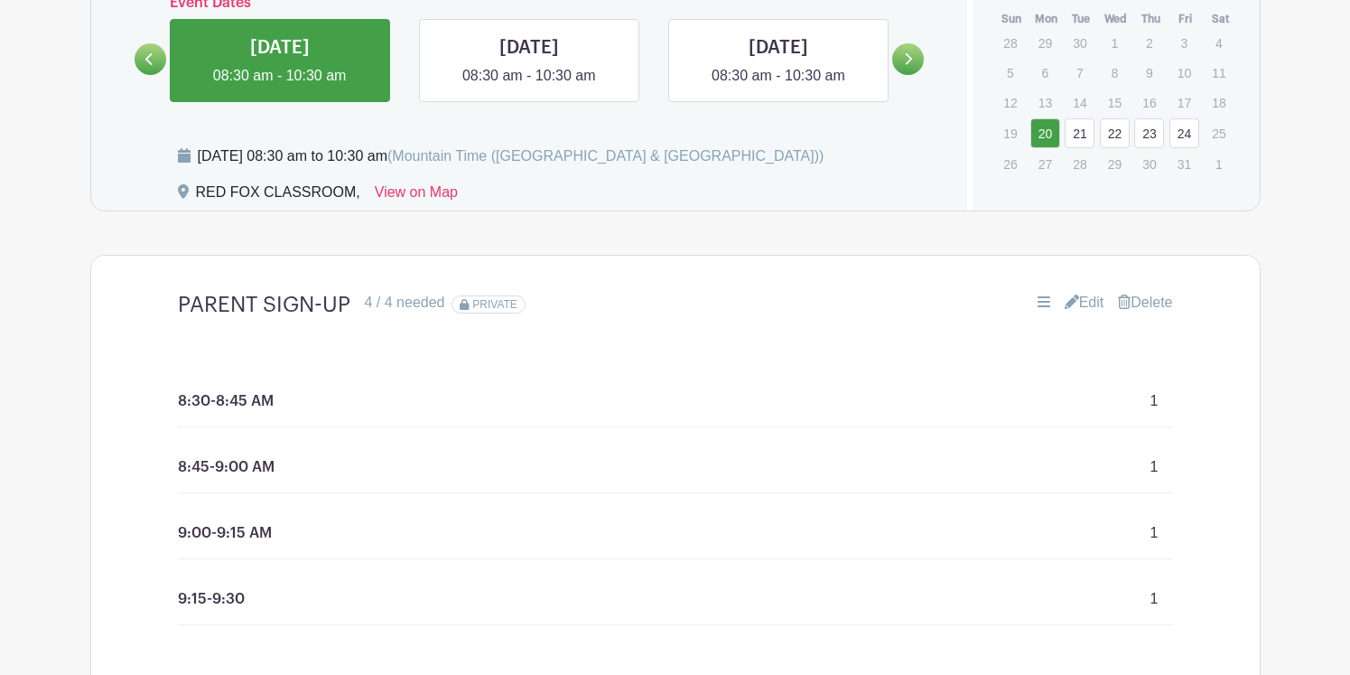
scroll to position [910, 0]
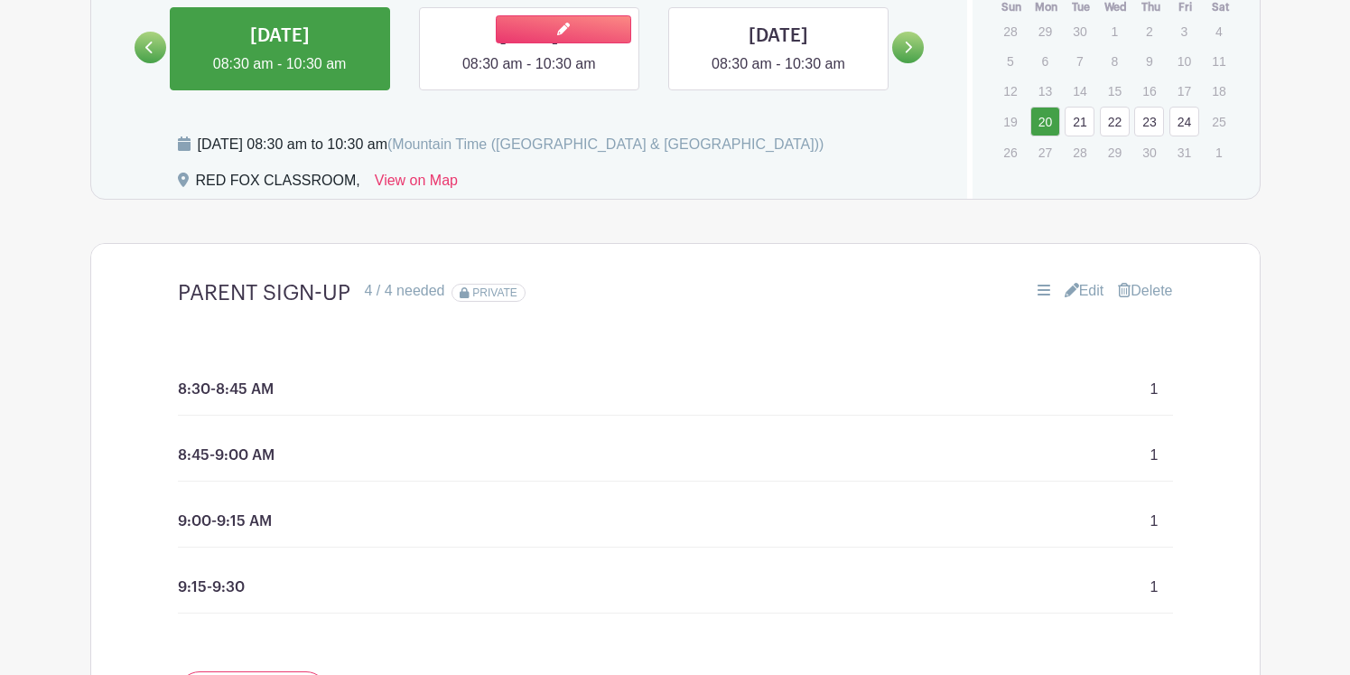
click at [529, 75] on link at bounding box center [529, 75] width 0 height 0
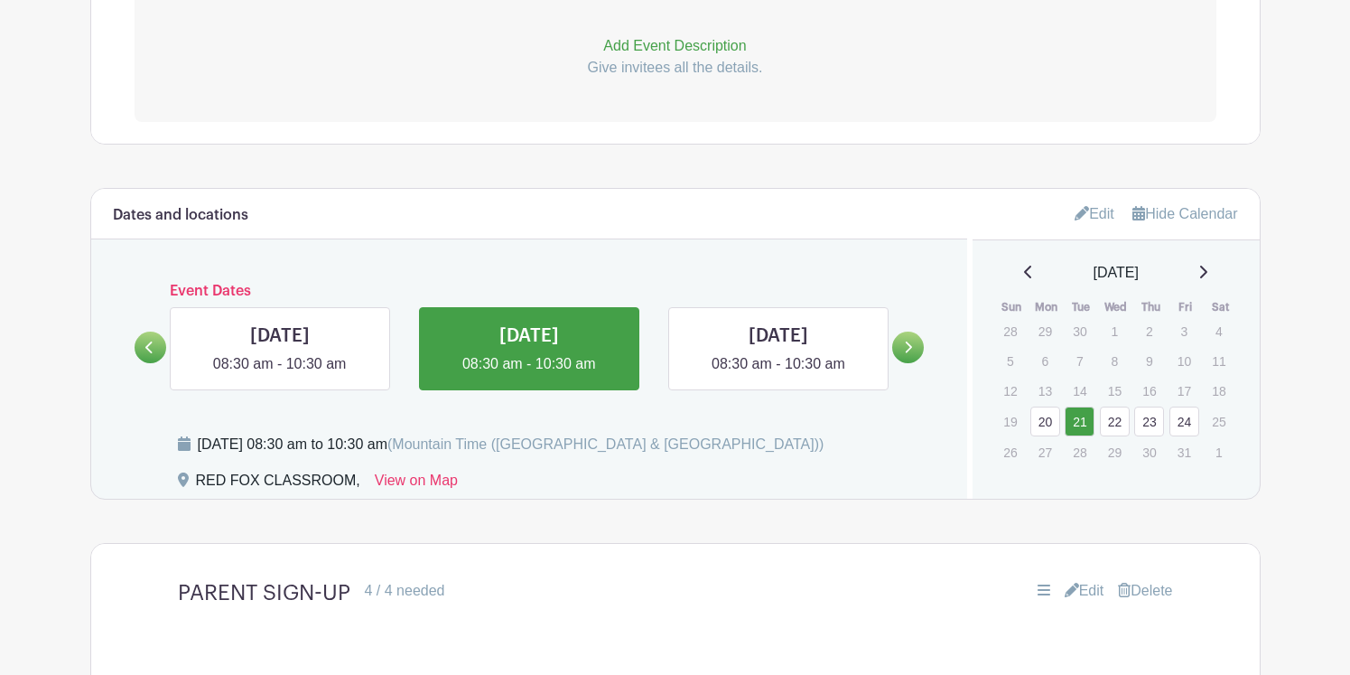
scroll to position [624, 0]
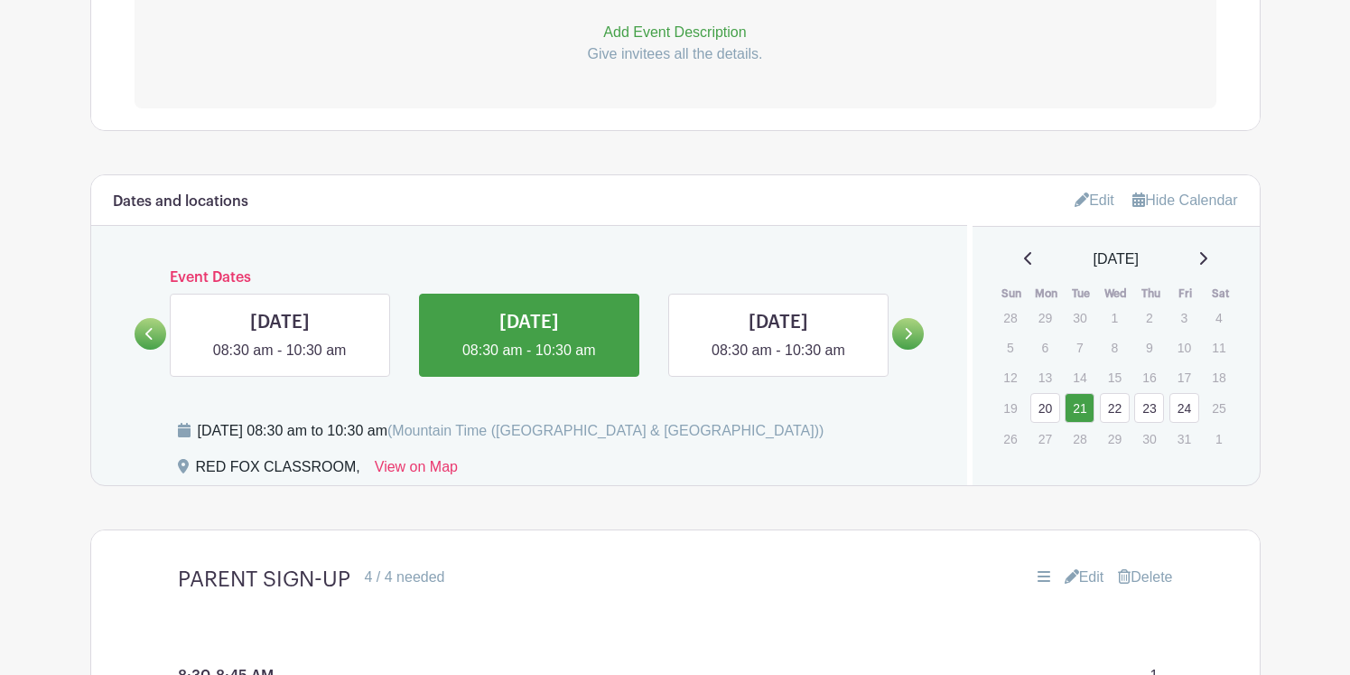
click at [908, 336] on icon at bounding box center [908, 334] width 8 height 14
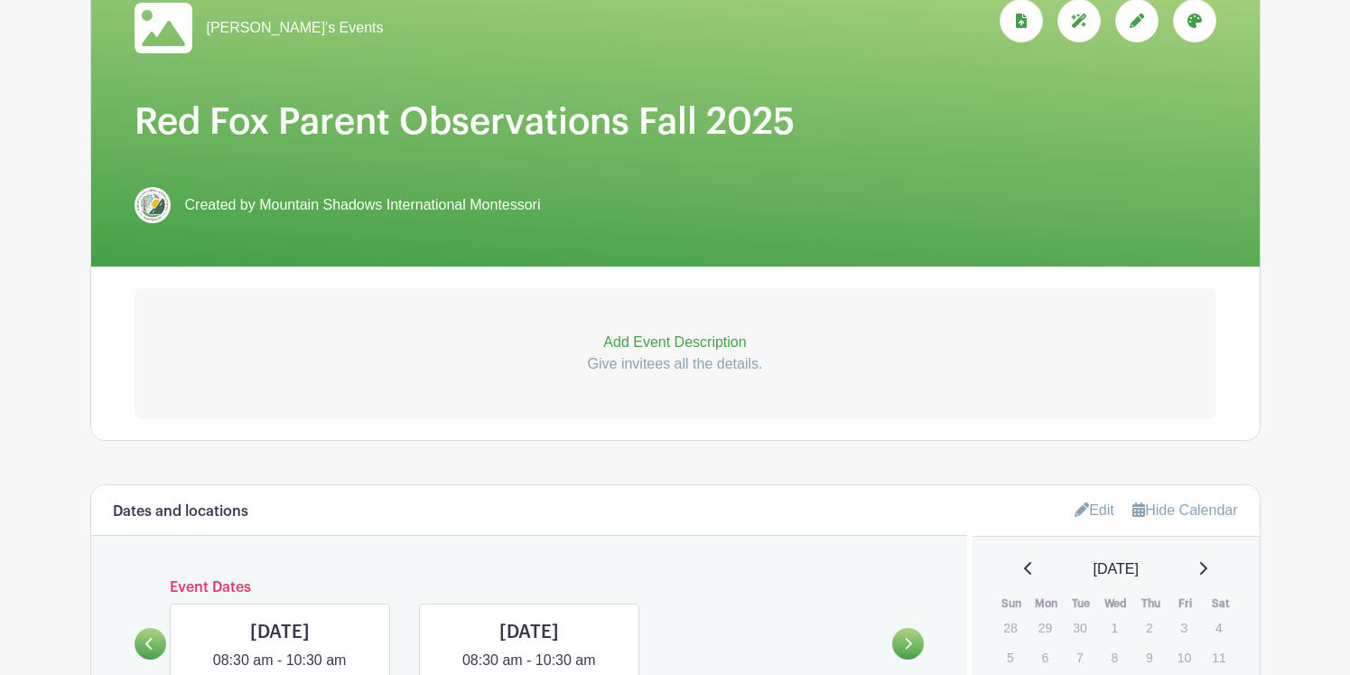
scroll to position [299, 0]
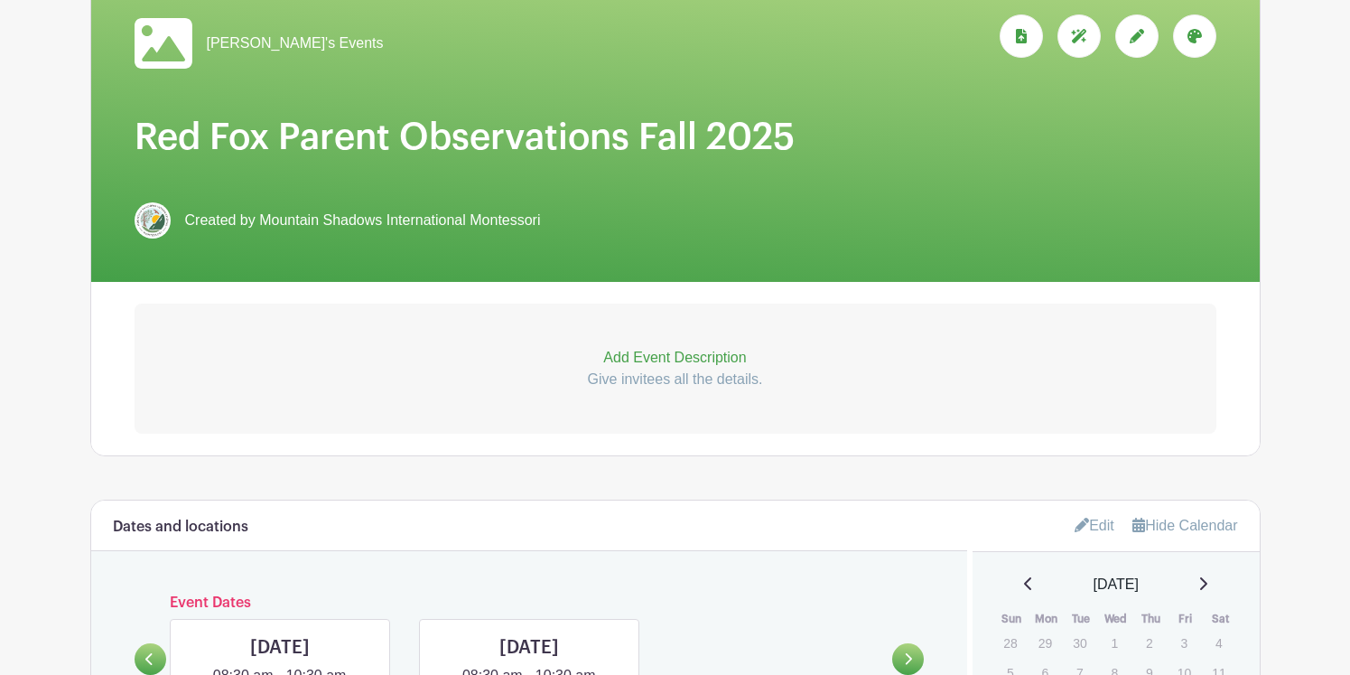
click at [703, 356] on p "Add Event Description" at bounding box center [676, 358] width 1082 height 22
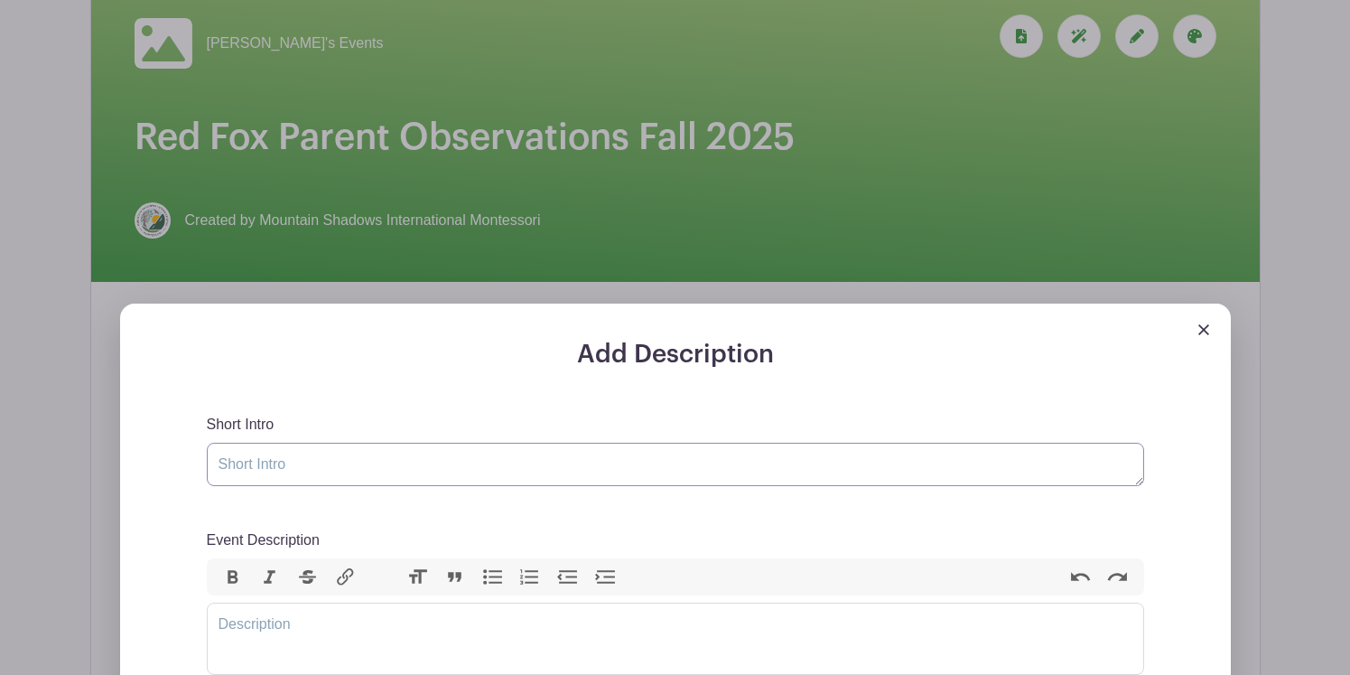
click at [669, 464] on textarea "Short Intro" at bounding box center [676, 464] width 938 height 43
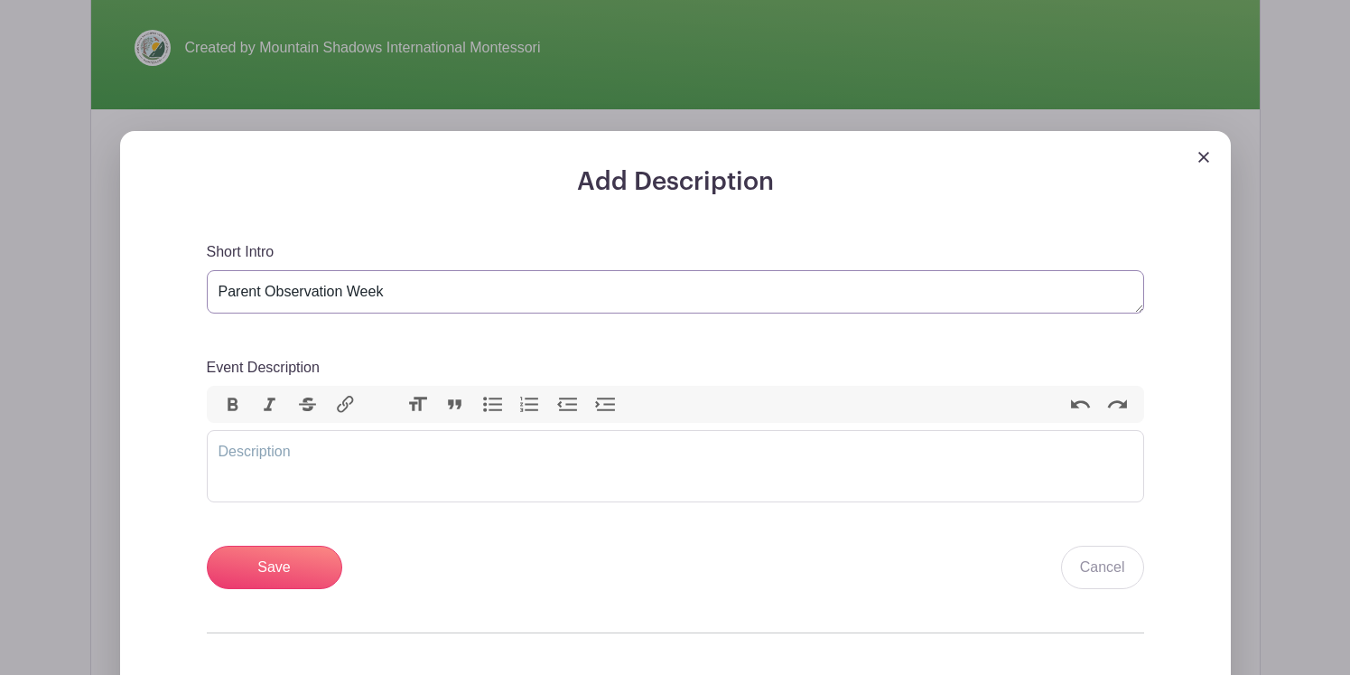
scroll to position [478, 0]
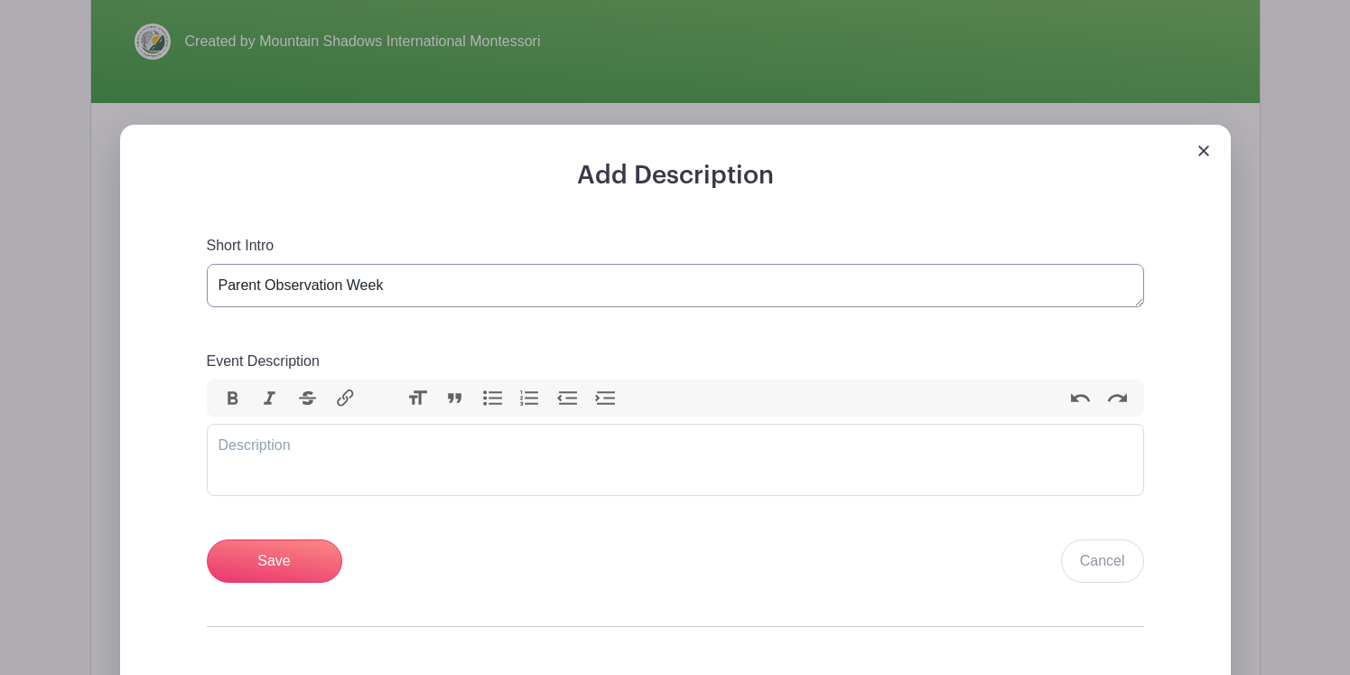
type textarea "Parent Observation Week"
click at [460, 435] on trix-editor "Event Description" at bounding box center [676, 460] width 938 height 72
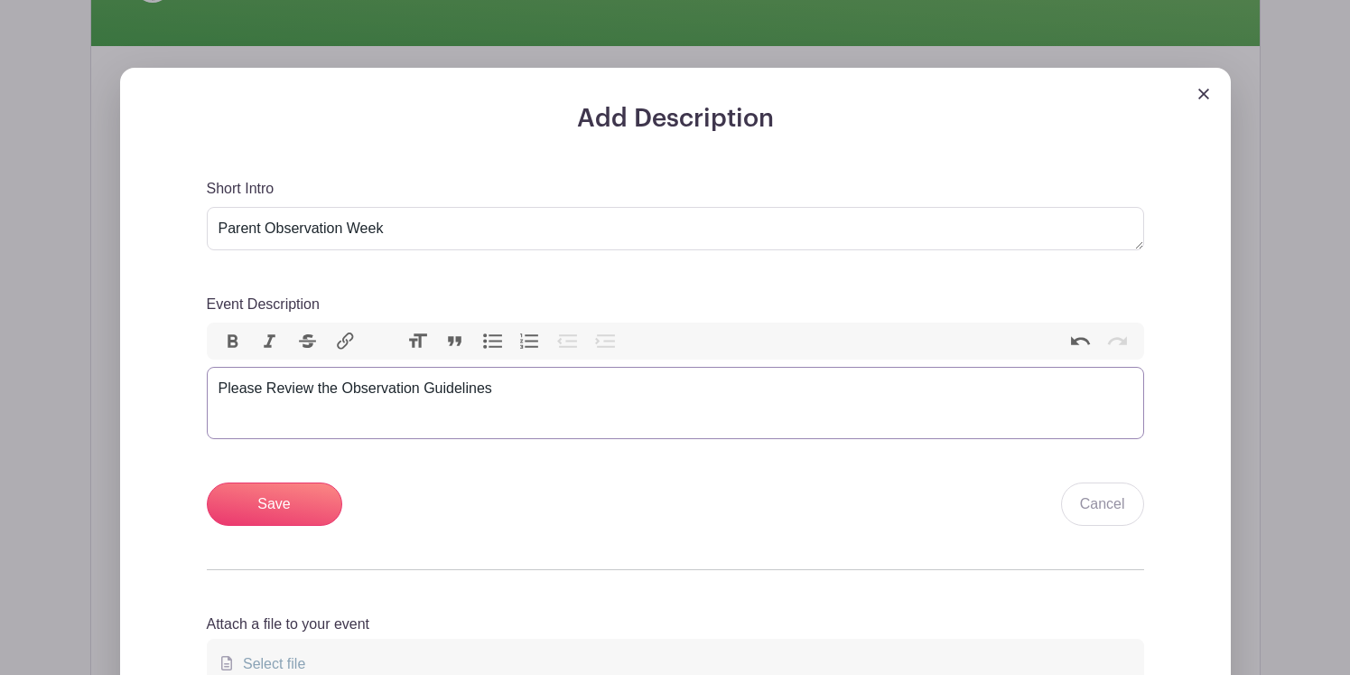
scroll to position [536, 0]
type trix-editor "<div>Please Review the Observation Guidelines &nbsp;</div>"
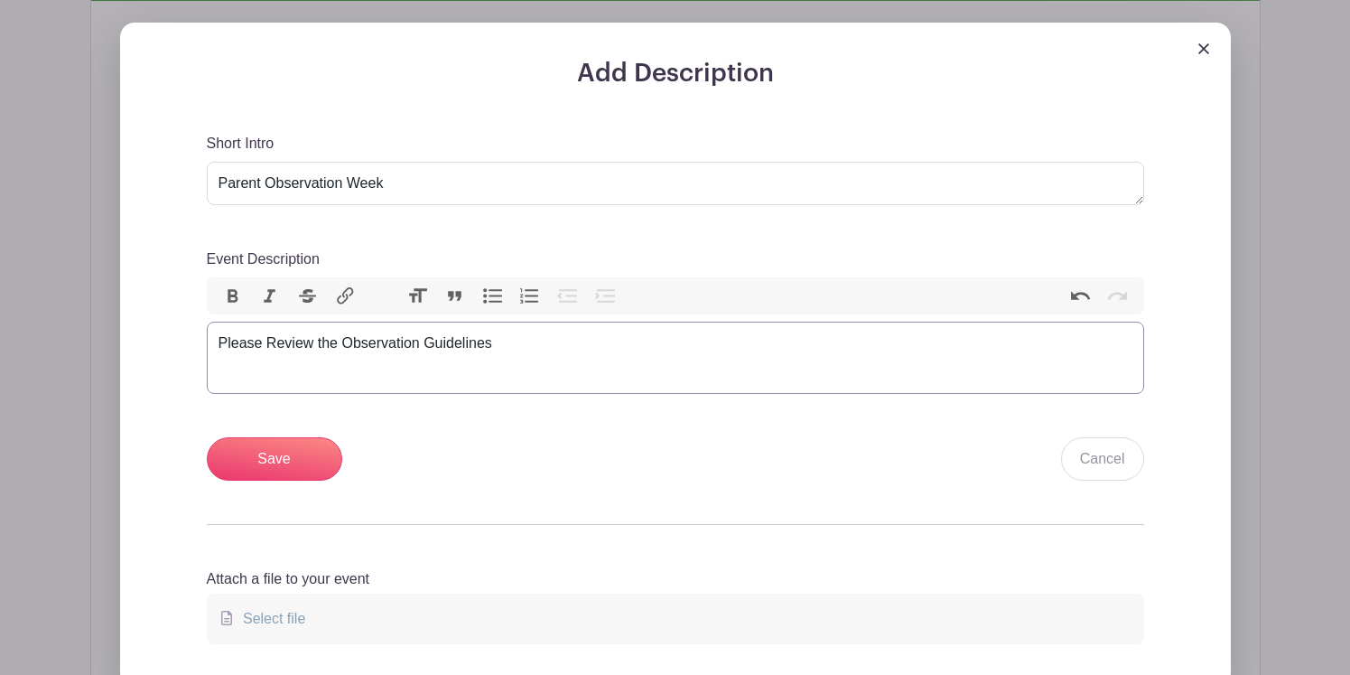
scroll to position [583, 0]
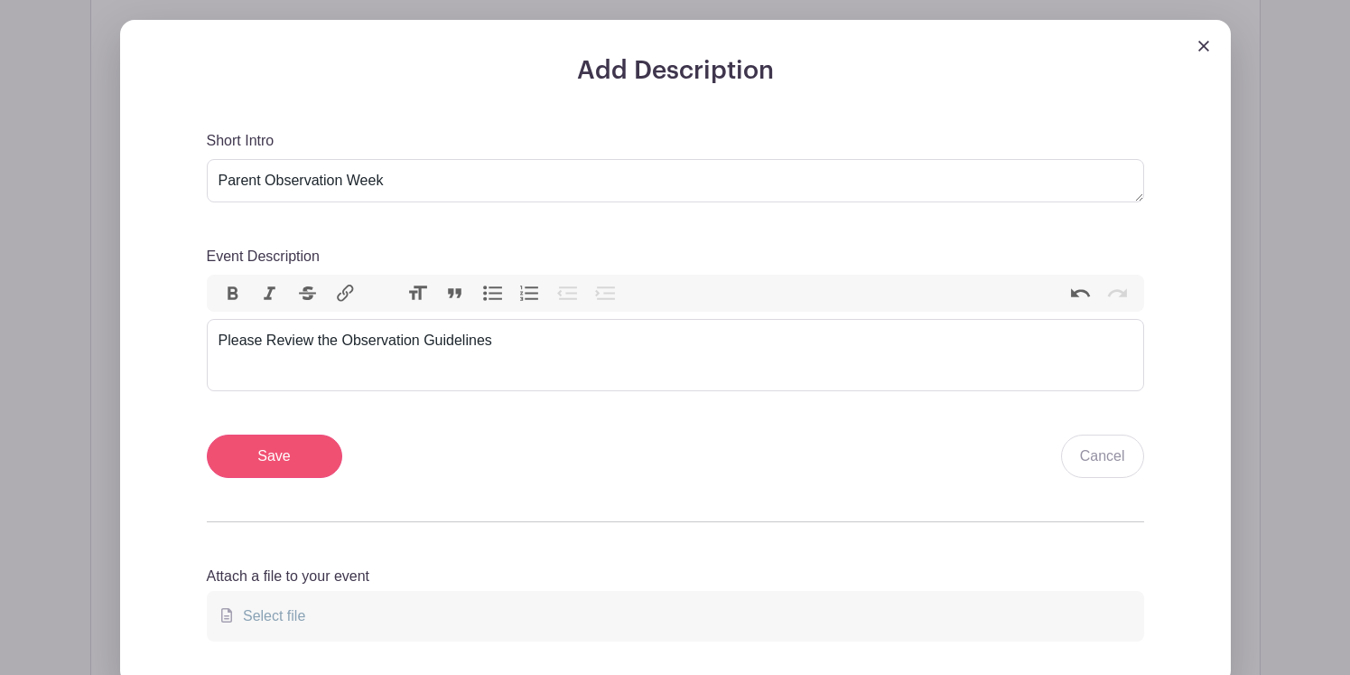
click at [288, 457] on input "Save" at bounding box center [274, 455] width 135 height 43
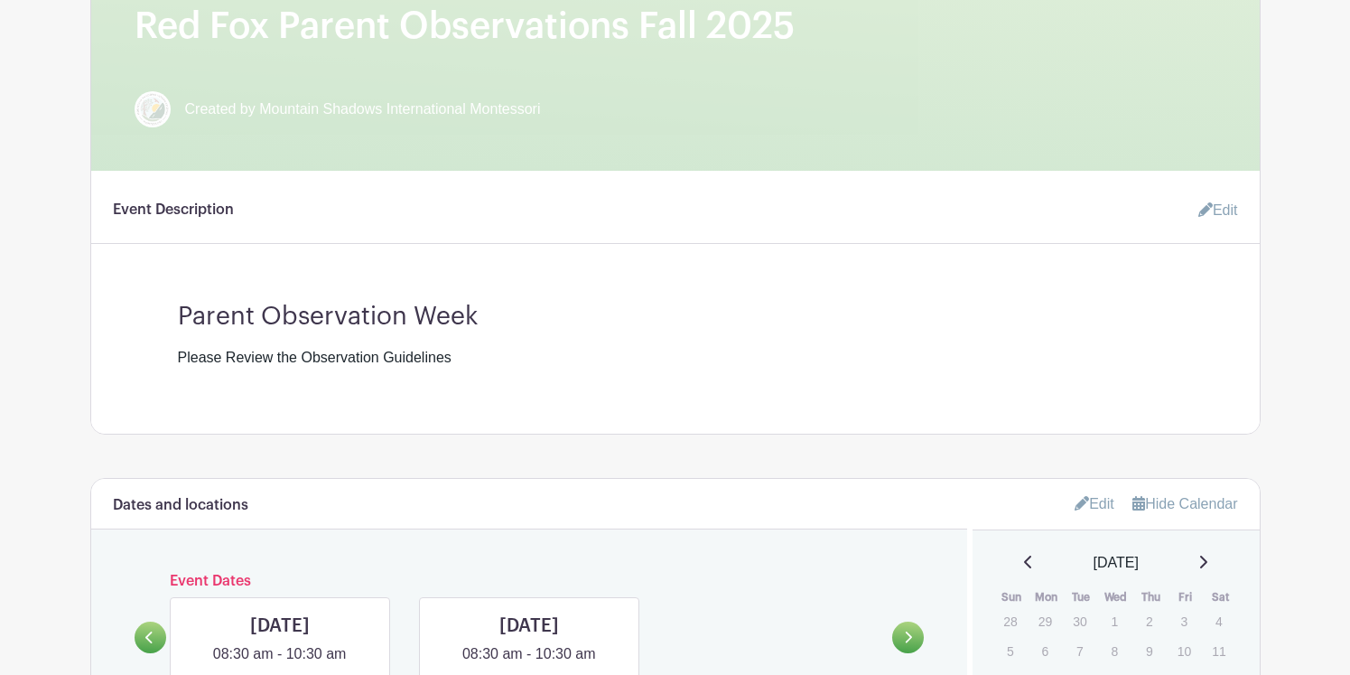
scroll to position [556, 0]
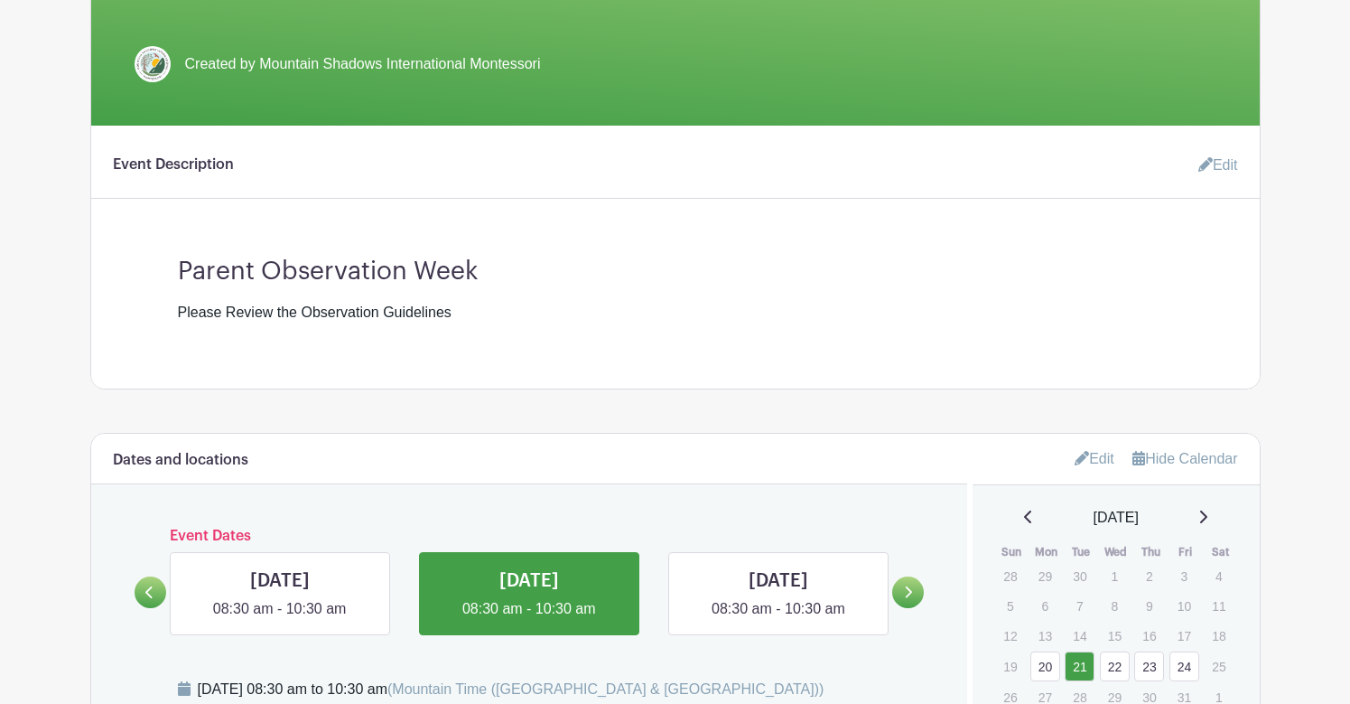
scroll to position [399, 0]
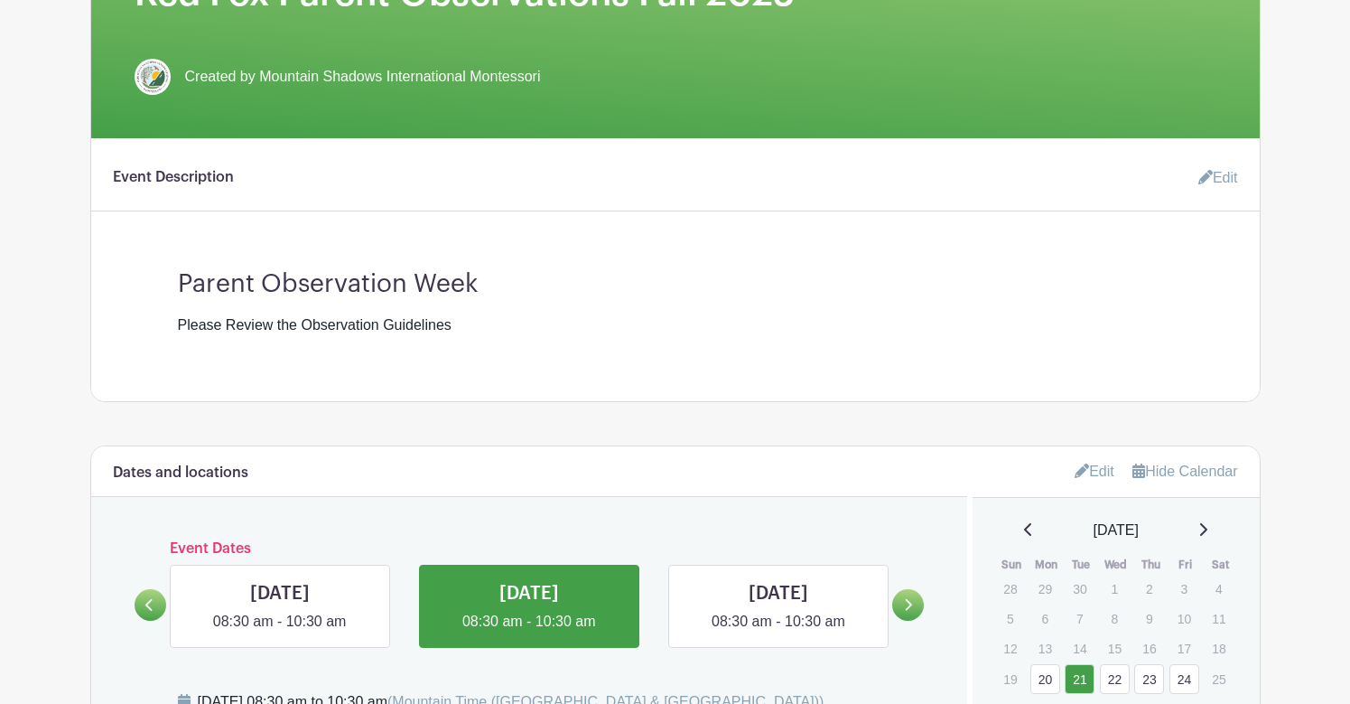
click at [1211, 176] on link "Edit" at bounding box center [1211, 178] width 54 height 36
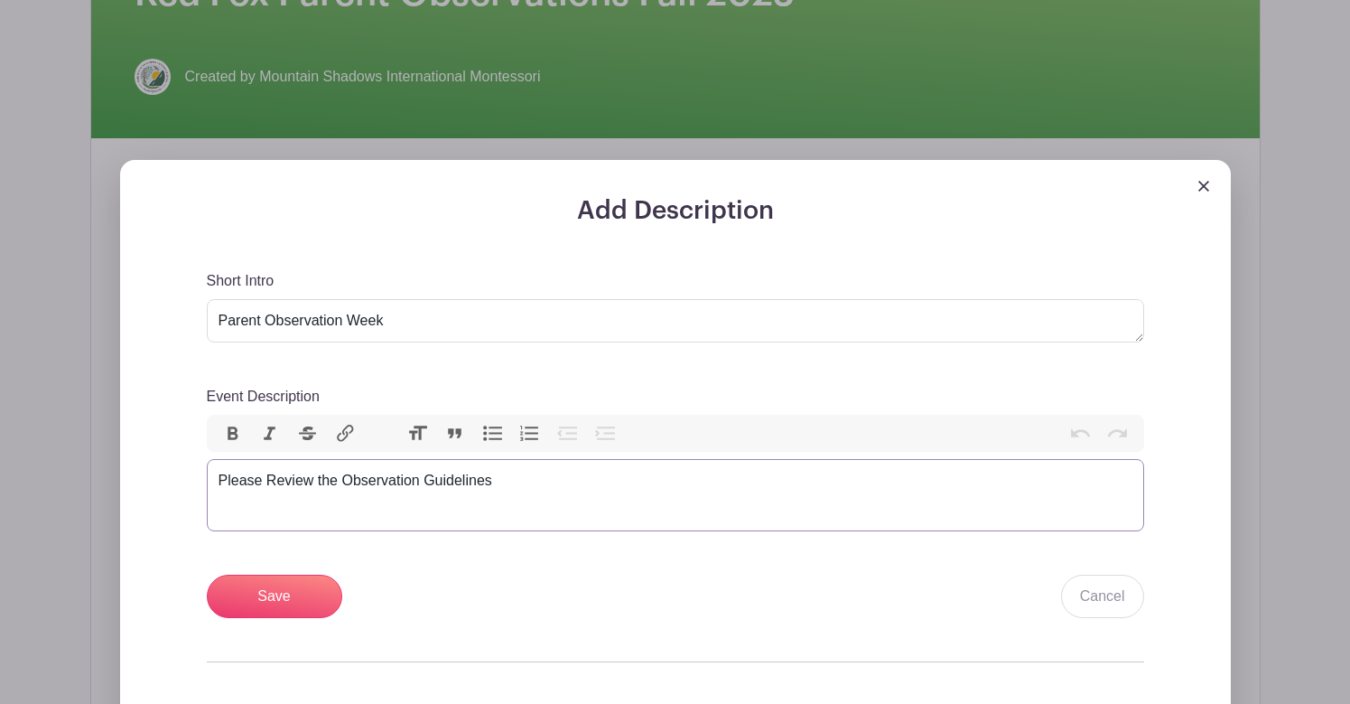
click at [500, 491] on div "Please Review the Observation Guidelines" at bounding box center [676, 481] width 914 height 22
paste trix-editor "Parent observations are a valuable opportunity to experience the Montessori env…"
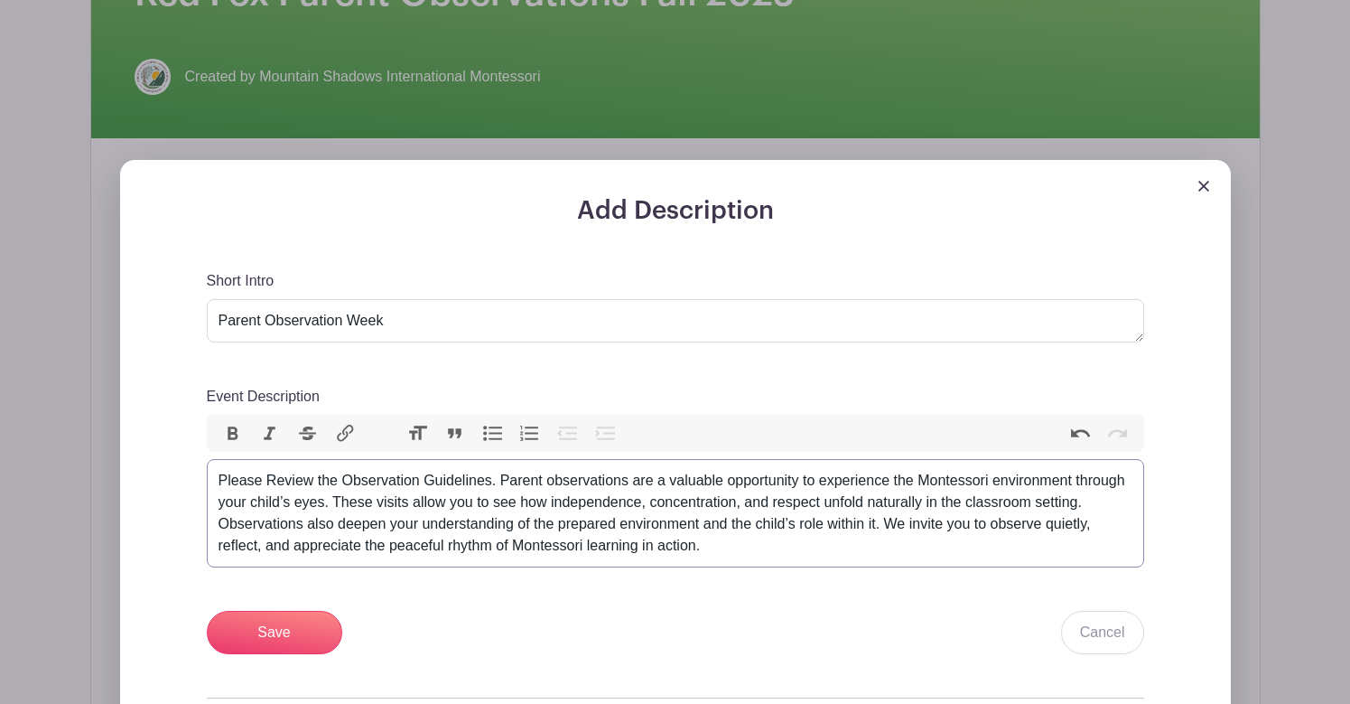
type trix-editor "<div>Please Review the Observation Guidelines. Parent observations are a valuab…"
click at [277, 622] on input "Save" at bounding box center [274, 632] width 135 height 43
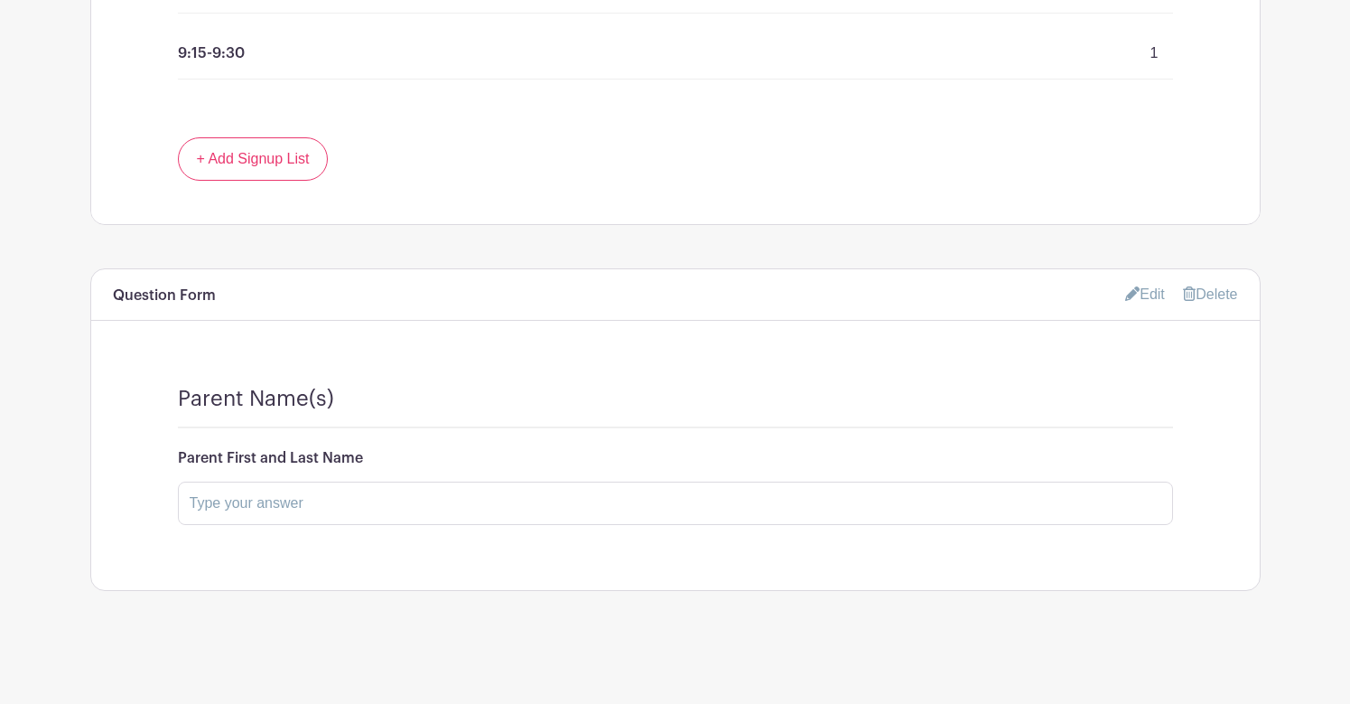
scroll to position [1699, 0]
click at [1143, 291] on link "Edit" at bounding box center [1145, 295] width 40 height 30
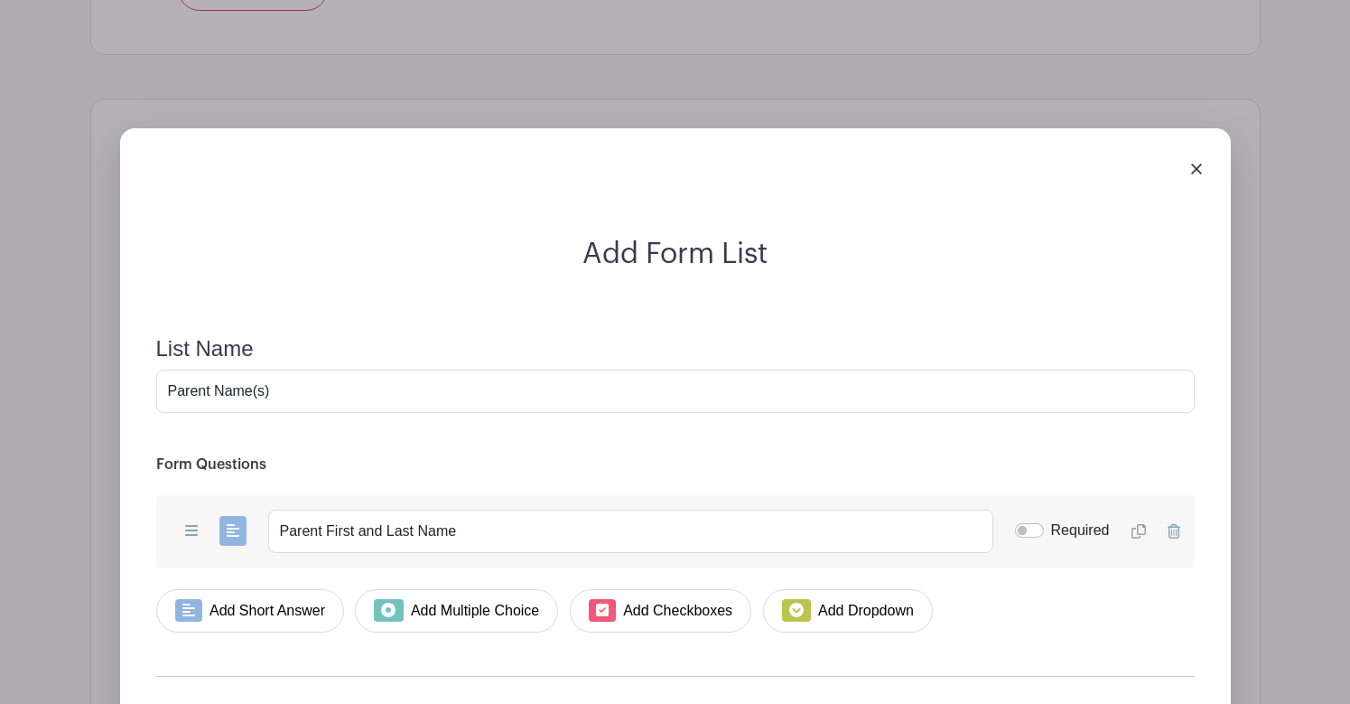
scroll to position [2151, 0]
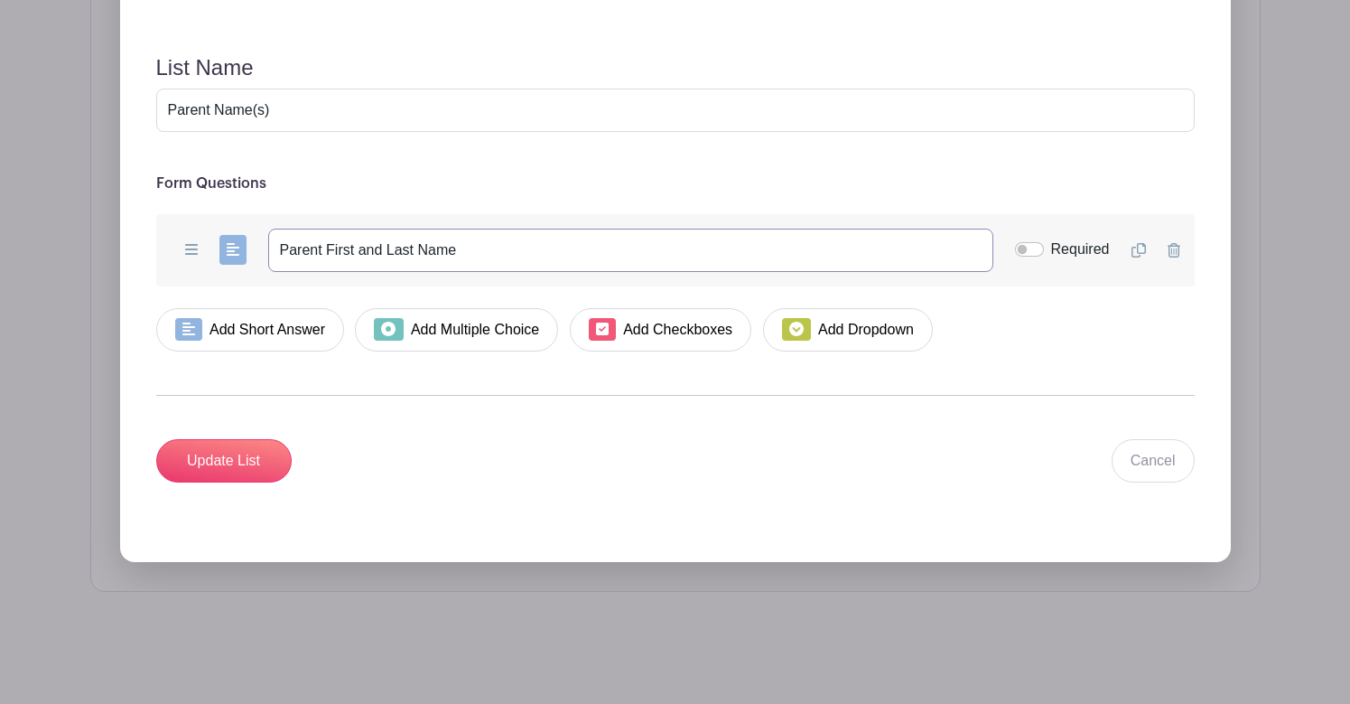
click at [322, 250] on input "Parent First and Last Name" at bounding box center [630, 250] width 725 height 43
drag, startPoint x: 499, startPoint y: 256, endPoint x: 266, endPoint y: 244, distance: 233.3
click at [266, 244] on div "Add Short Answer Add Multiple Choice Add Checkboxes Add Dropdown Parent First a…" at bounding box center [675, 250] width 1039 height 72
click at [480, 247] on input "First and Last Names of Parents Attending" at bounding box center [630, 250] width 725 height 43
click at [412, 244] on input "First and Last Names of Parent(s) Attending" at bounding box center [630, 250] width 725 height 43
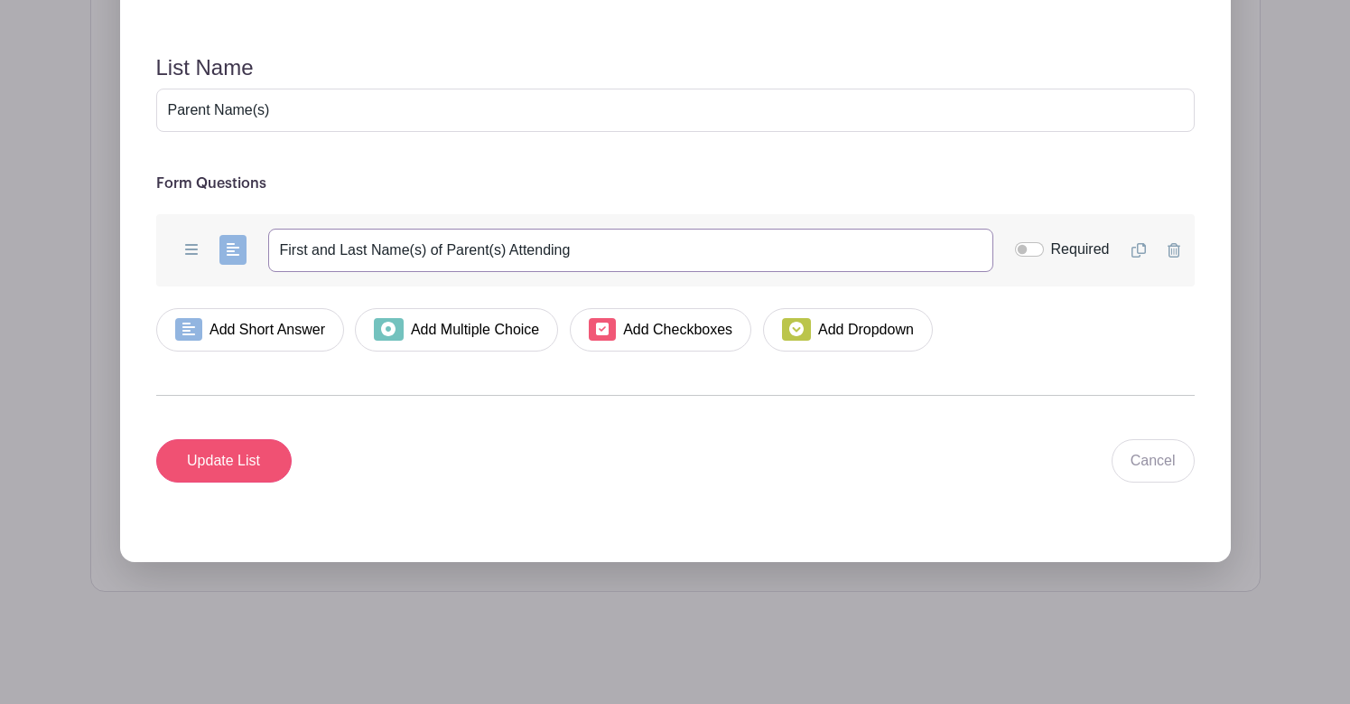
type input "First and Last Name(s) of Parent(s) Attending"
click at [250, 456] on input "Update List" at bounding box center [223, 460] width 135 height 43
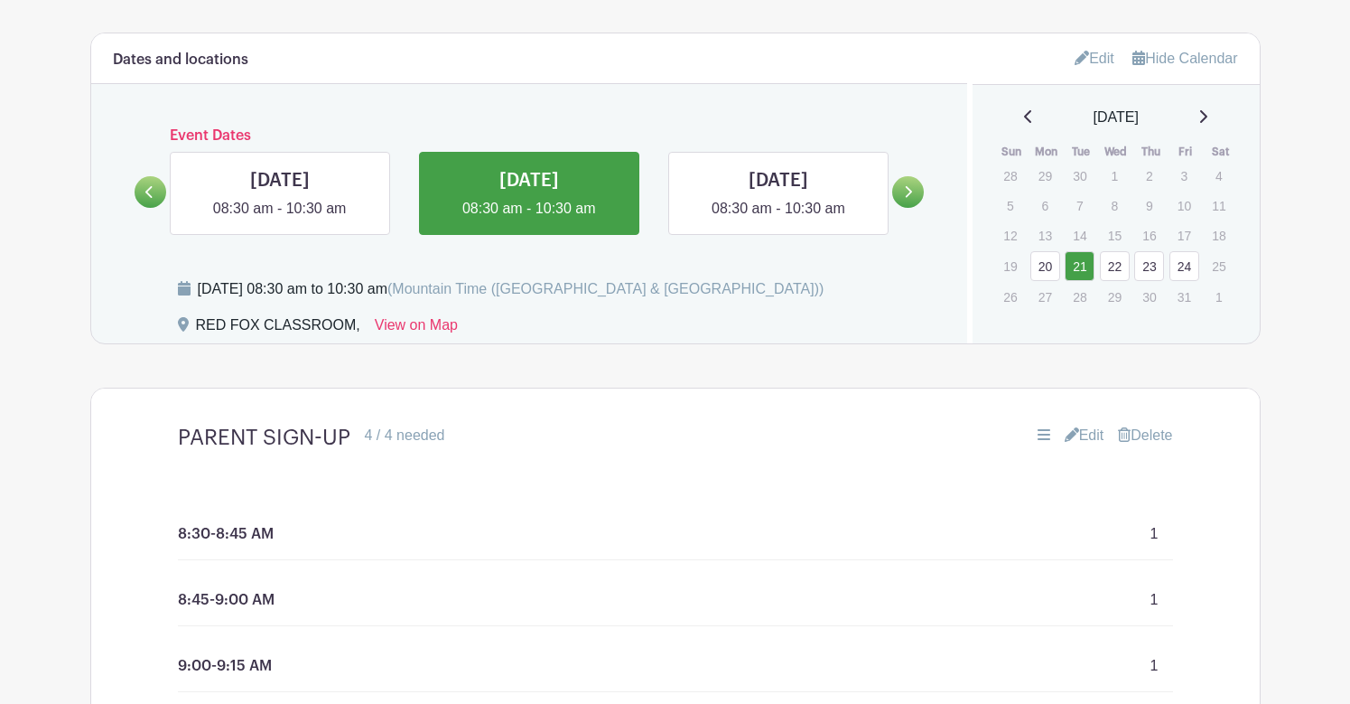
scroll to position [800, 0]
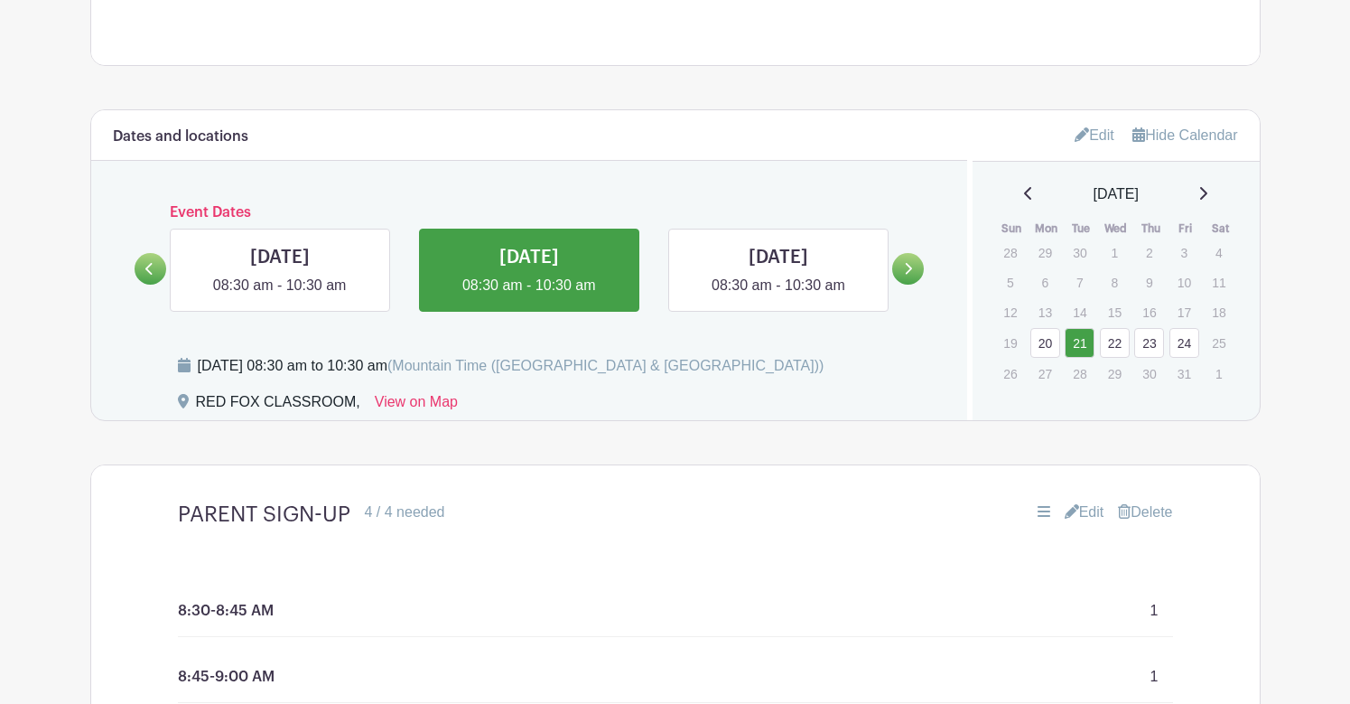
click at [154, 271] on icon at bounding box center [149, 269] width 8 height 14
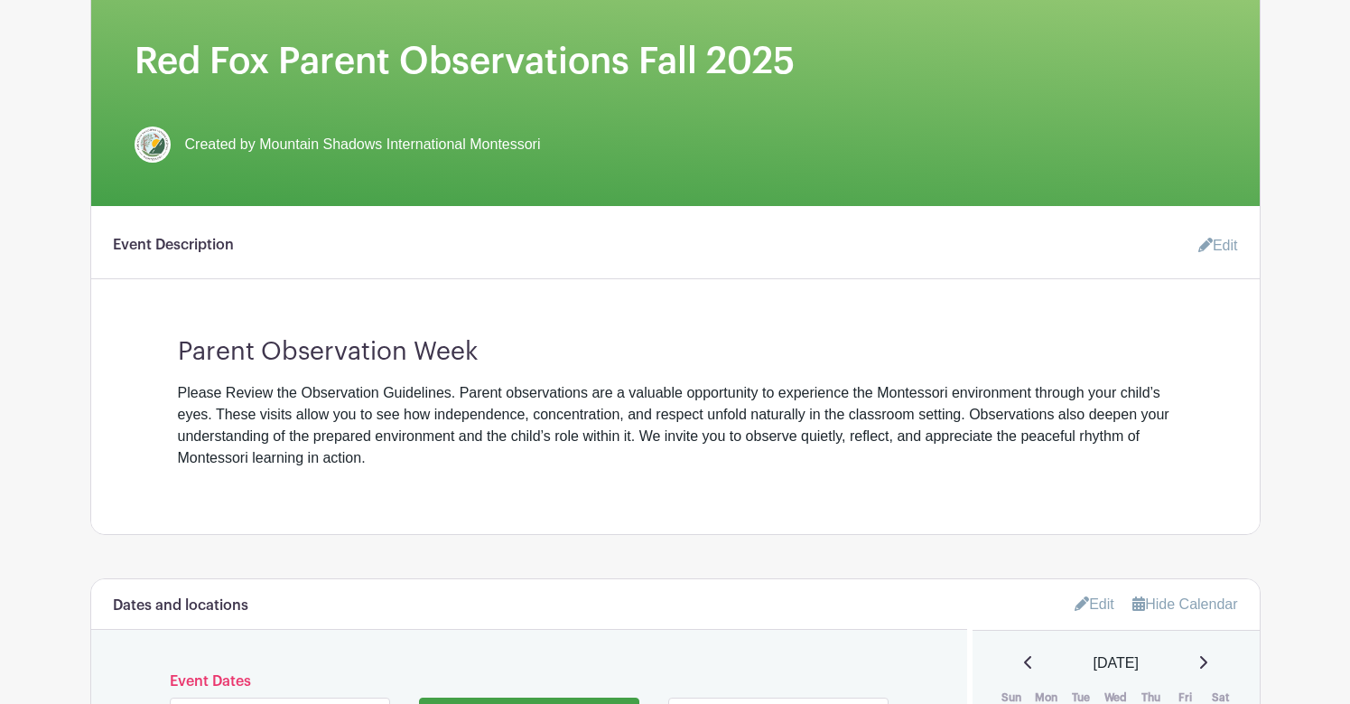
scroll to position [182, 0]
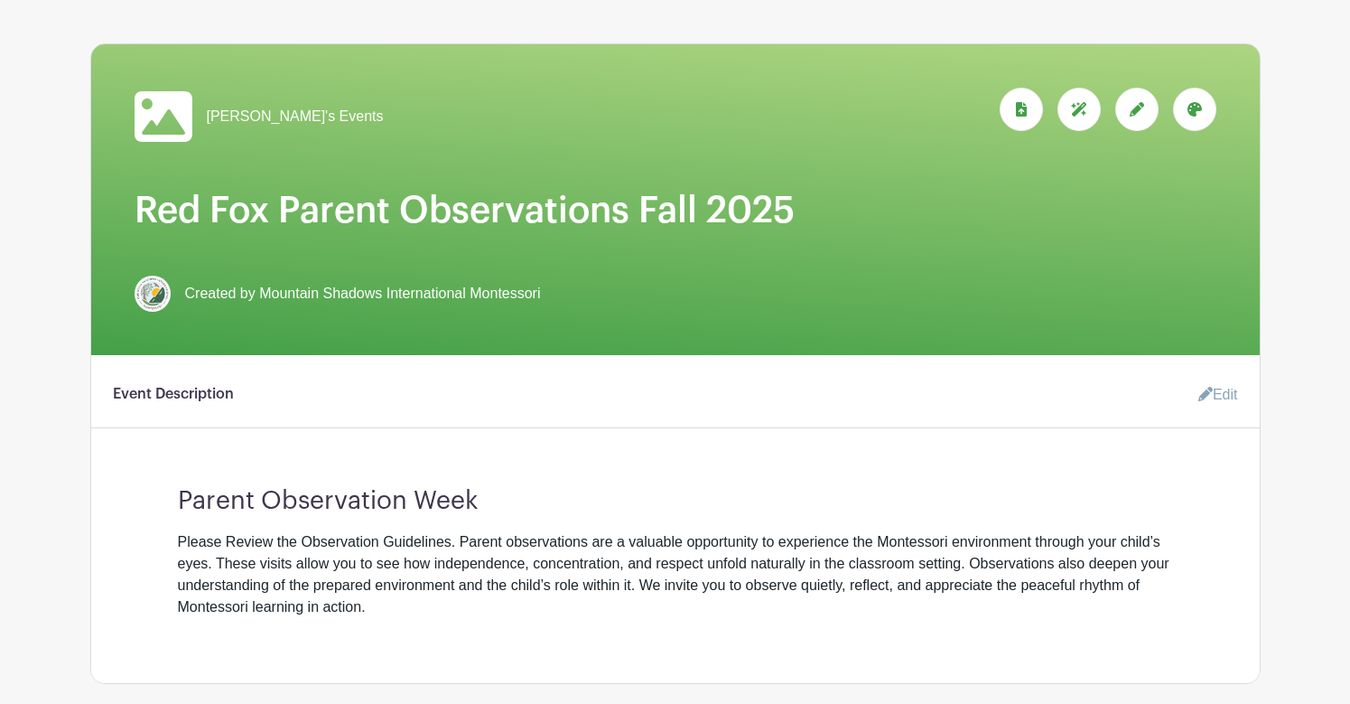
click at [1134, 109] on icon at bounding box center [1137, 109] width 14 height 14
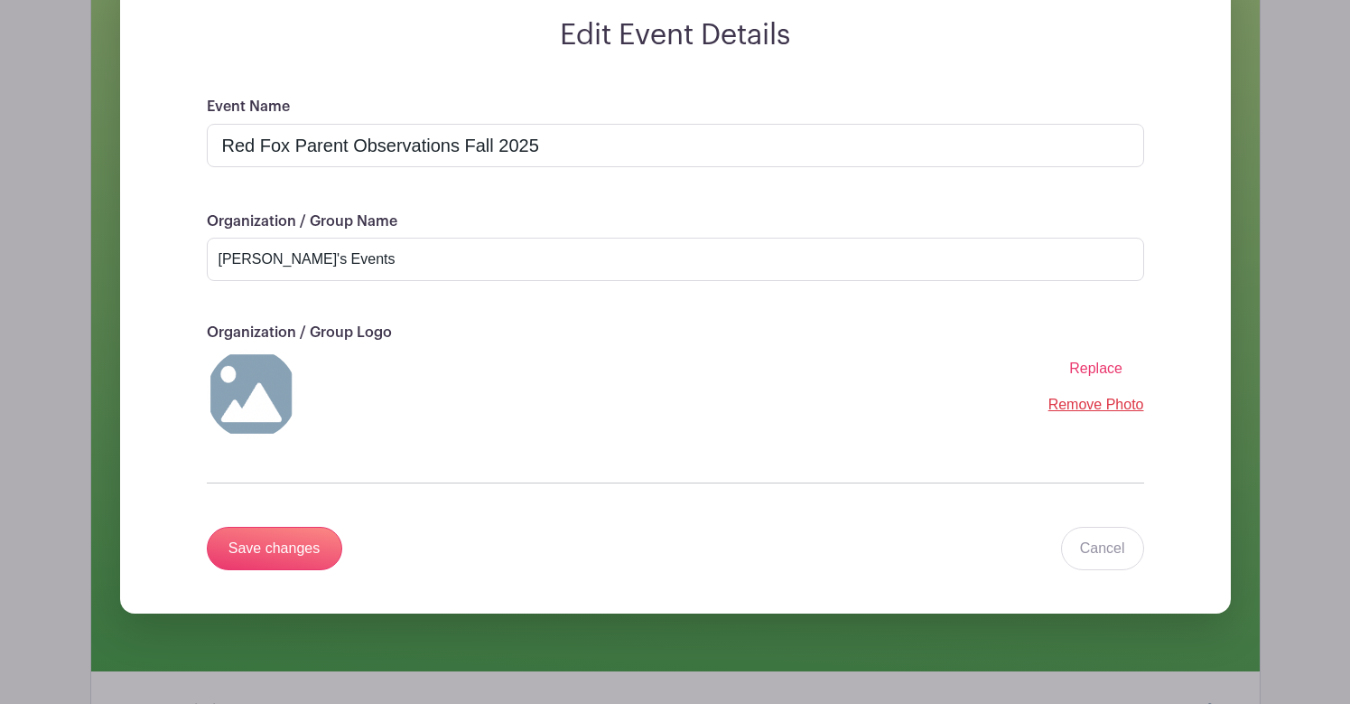
scroll to position [290, 0]
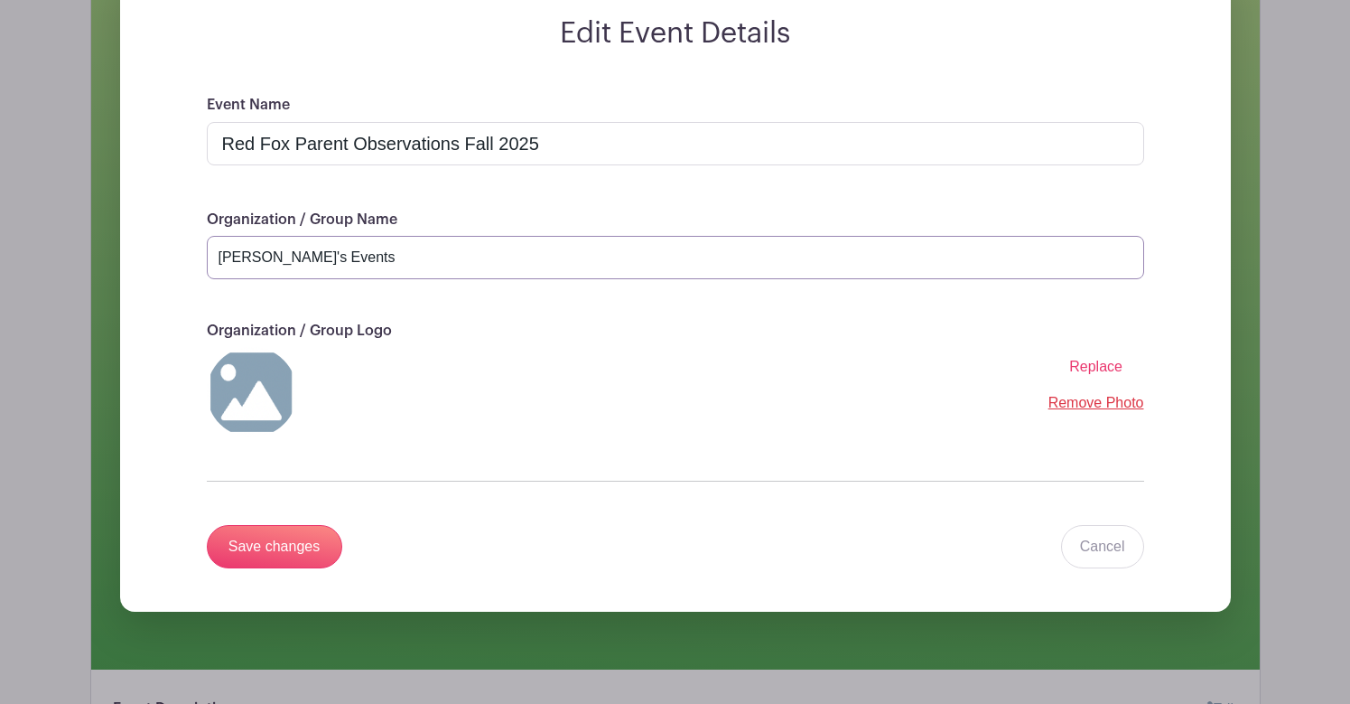
drag, startPoint x: 353, startPoint y: 266, endPoint x: 189, endPoint y: 264, distance: 164.4
click at [189, 264] on div "Event Name Red Fox Parent Observations Fall 2025 Organization / Group Name Laur…" at bounding box center [675, 353] width 1024 height 518
type input "MSIMS"
click at [1097, 371] on span "Replace" at bounding box center [1095, 366] width 53 height 15
click at [0, 0] on input "Replace" at bounding box center [0, 0] width 0 height 0
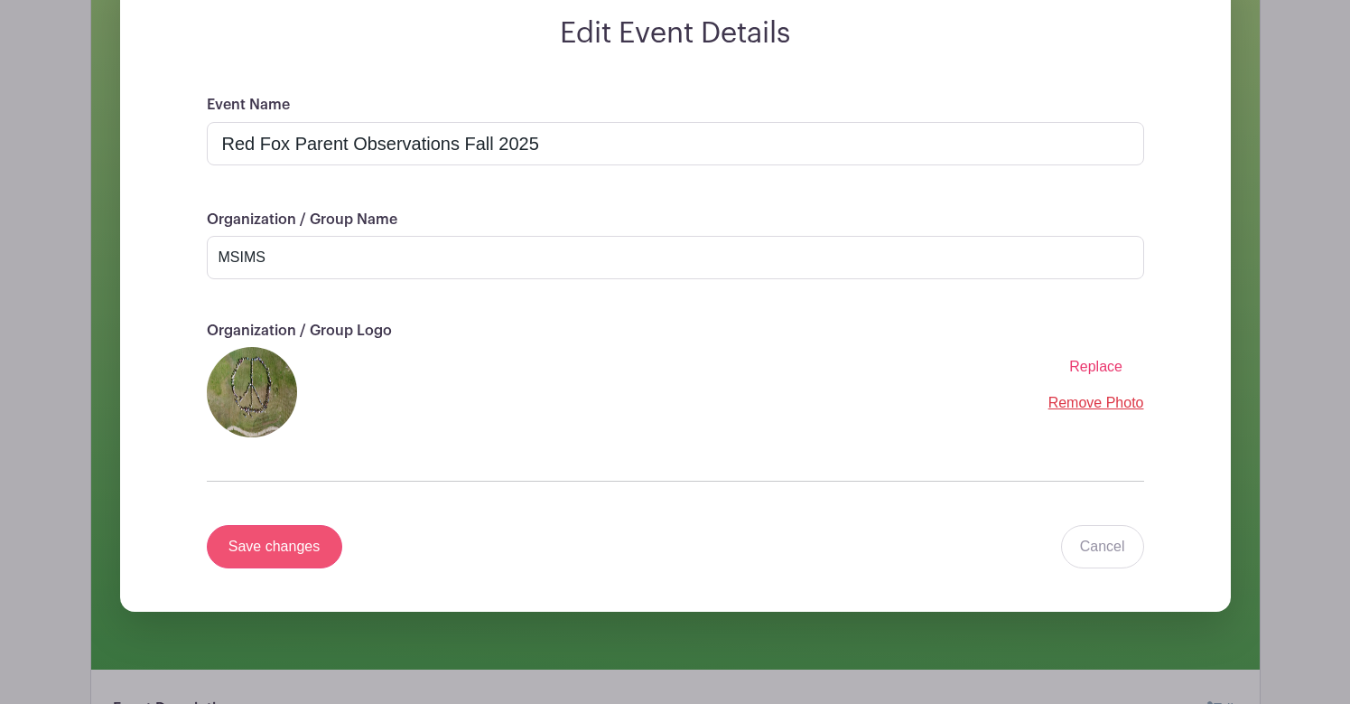
click at [278, 547] on input "Save changes" at bounding box center [274, 546] width 135 height 43
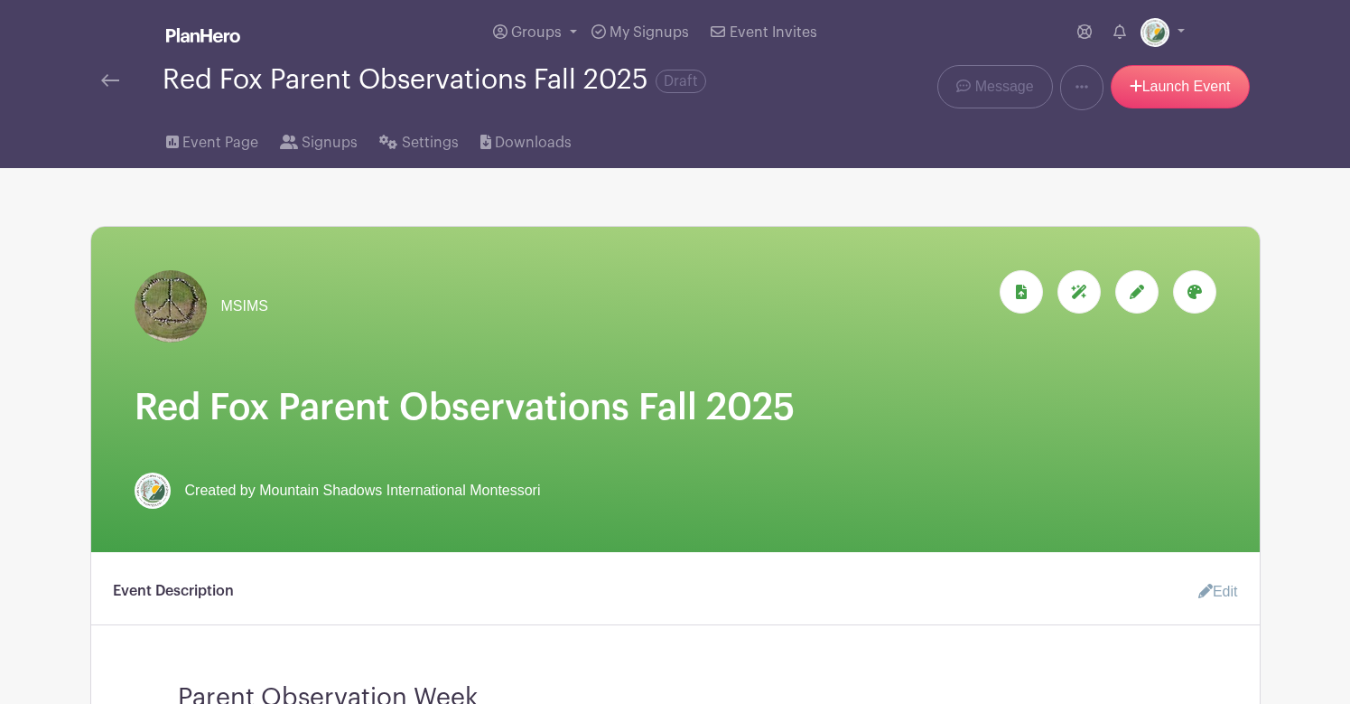
scroll to position [0, 0]
click at [1078, 88] on icon at bounding box center [1082, 87] width 13 height 4
click at [958, 145] on div "Event Page Signups Settings Downloads" at bounding box center [675, 139] width 1192 height 58
click at [424, 152] on span "Settings" at bounding box center [430, 143] width 57 height 22
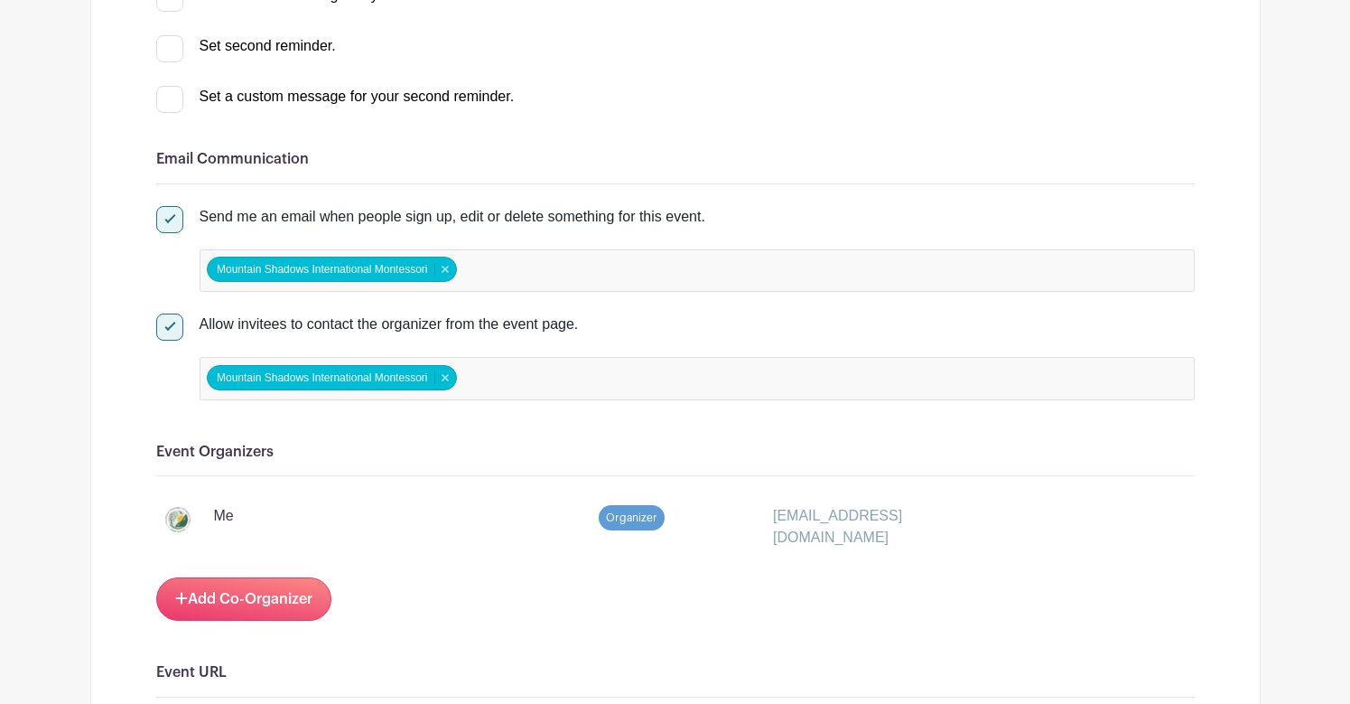
scroll to position [678, 0]
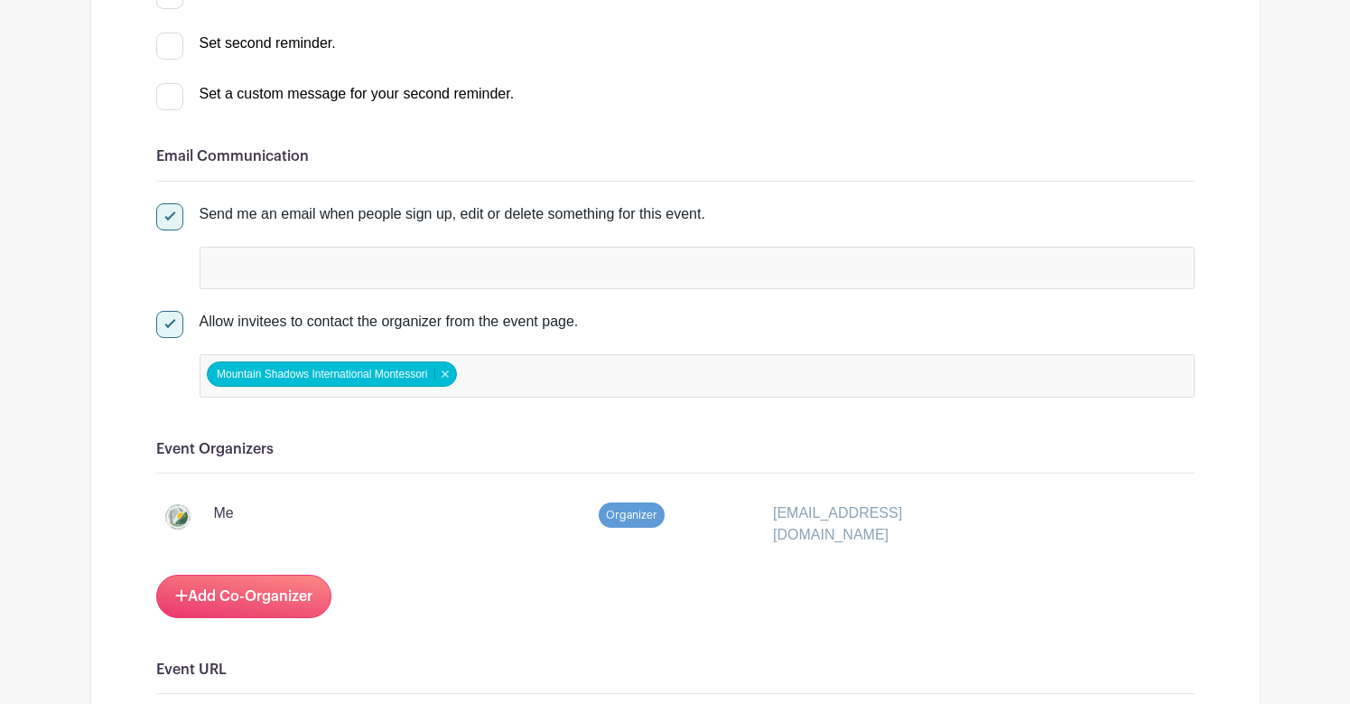
click at [446, 264] on div at bounding box center [697, 268] width 995 height 42
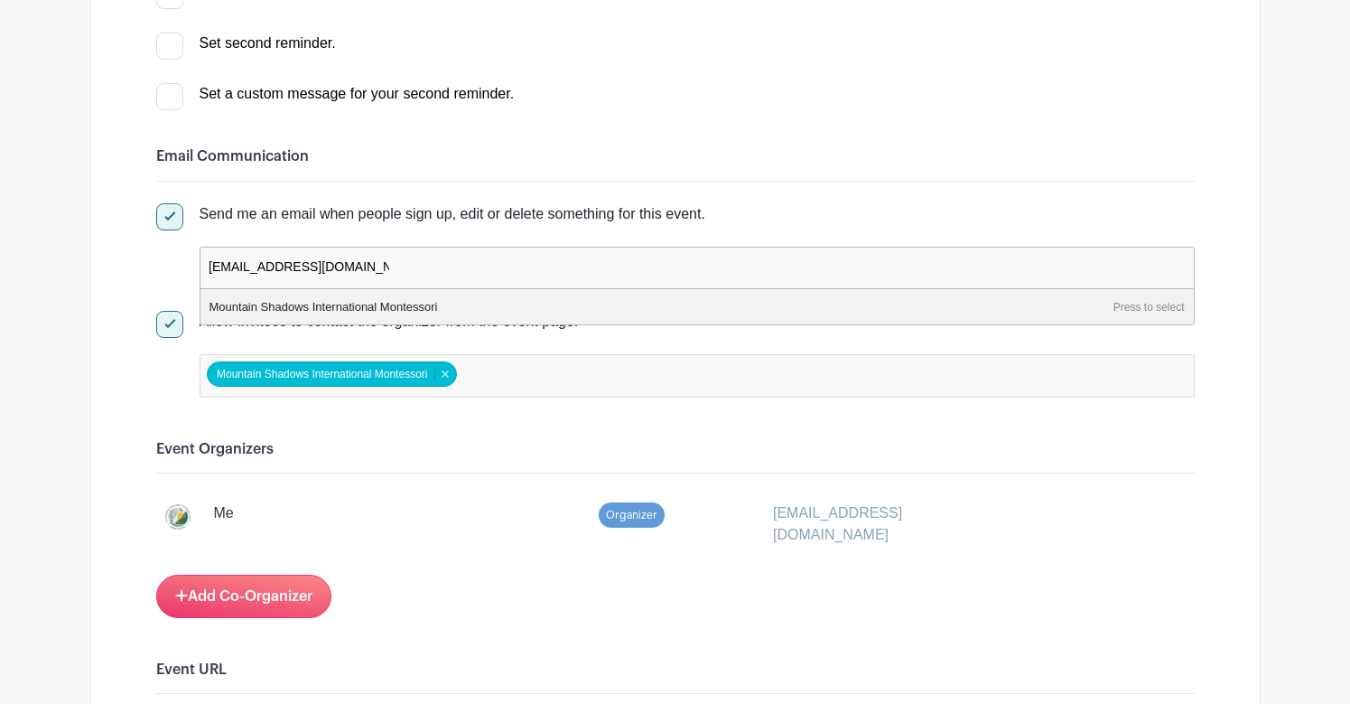
type input "koral@mountainshadows.org"
click at [683, 228] on div "Send me an email when people sign up, edit or delete something for this event. …" at bounding box center [675, 246] width 1039 height 86
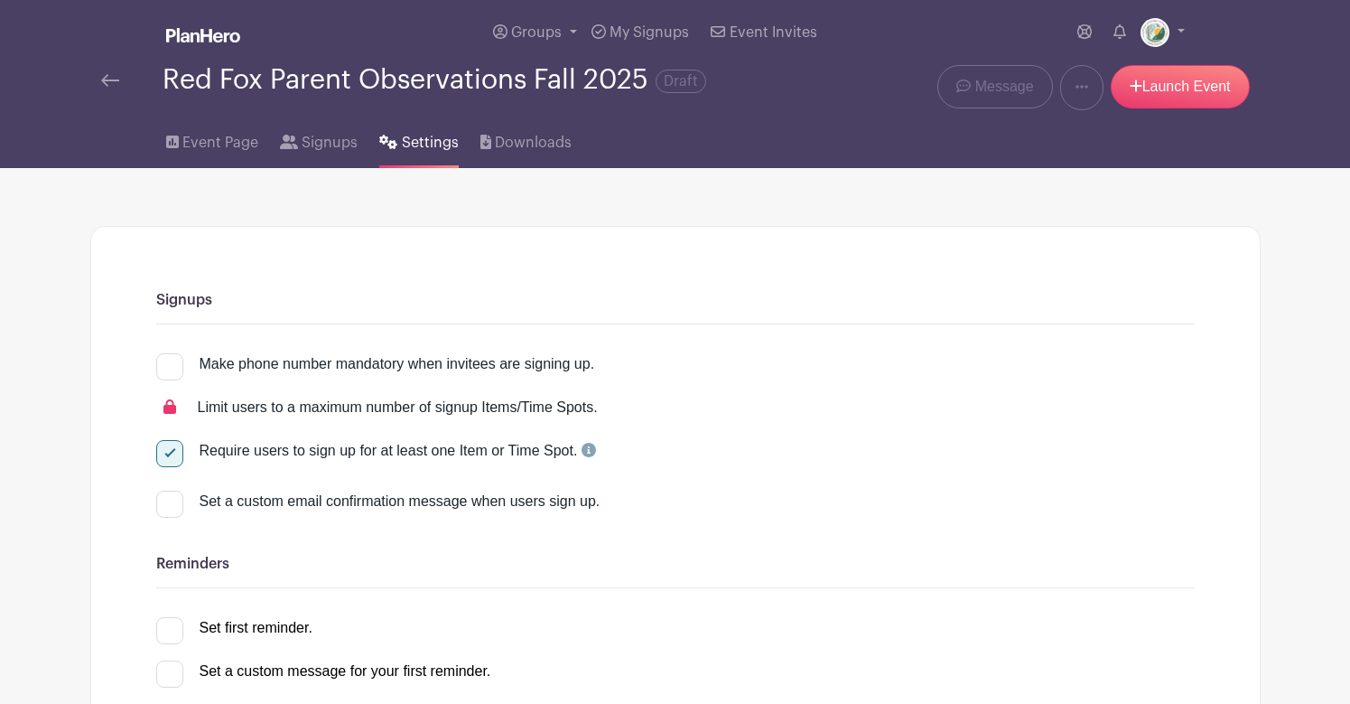
scroll to position [0, 0]
click at [1168, 85] on link "Launch Event" at bounding box center [1180, 86] width 139 height 43
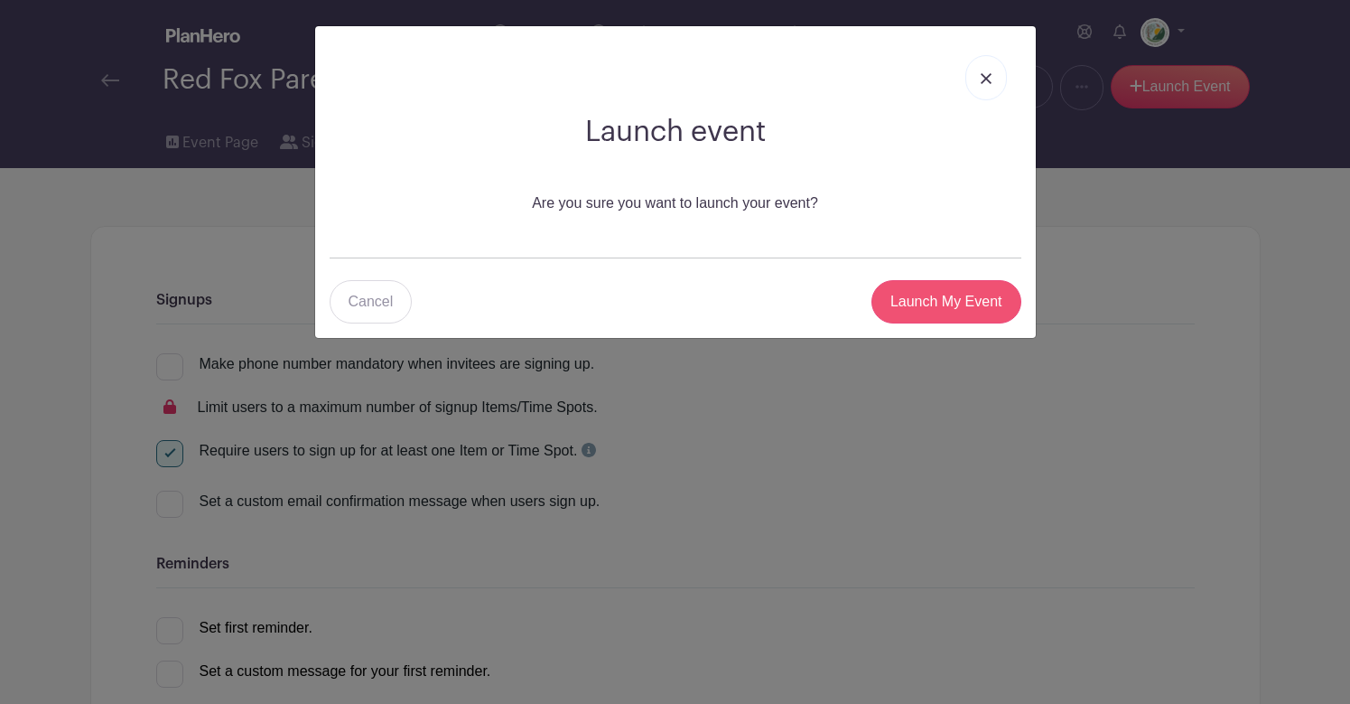
click at [956, 302] on input "Launch My Event" at bounding box center [947, 301] width 150 height 43
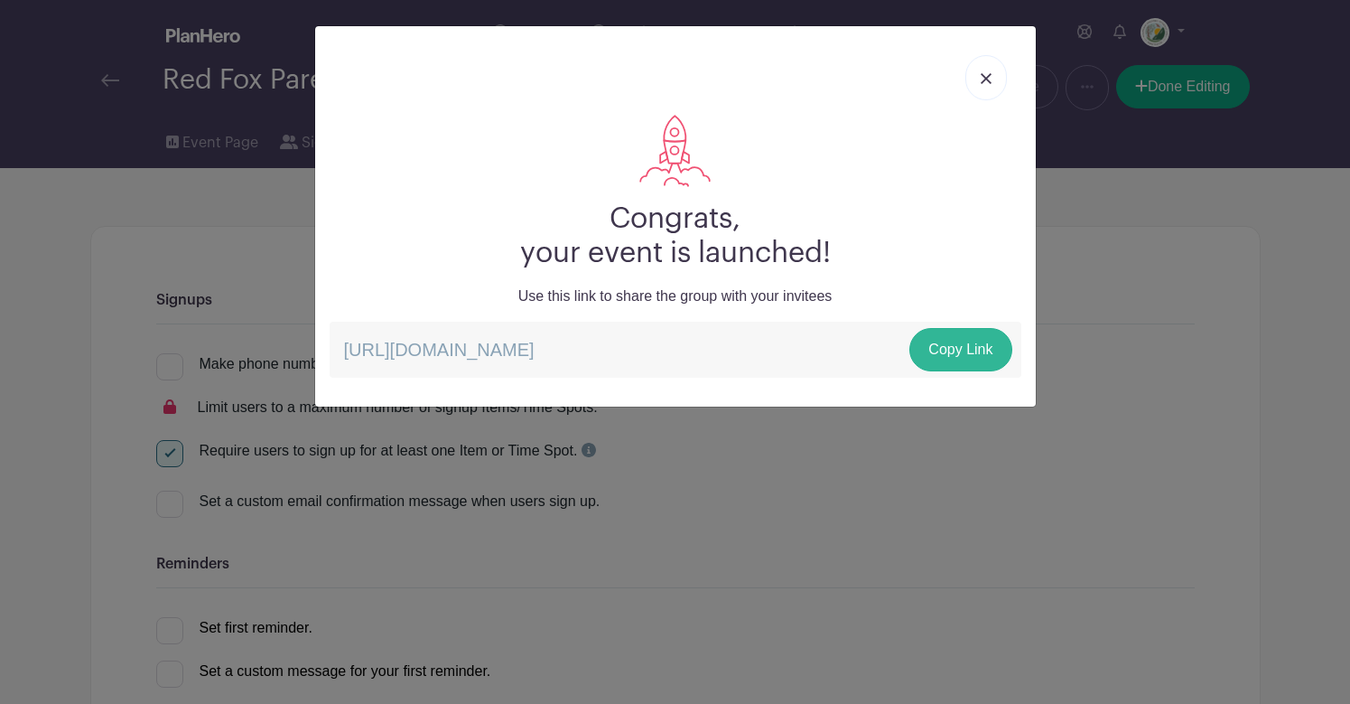
click at [958, 346] on link "Copy Link" at bounding box center [961, 349] width 102 height 43
click at [993, 79] on link at bounding box center [987, 77] width 42 height 45
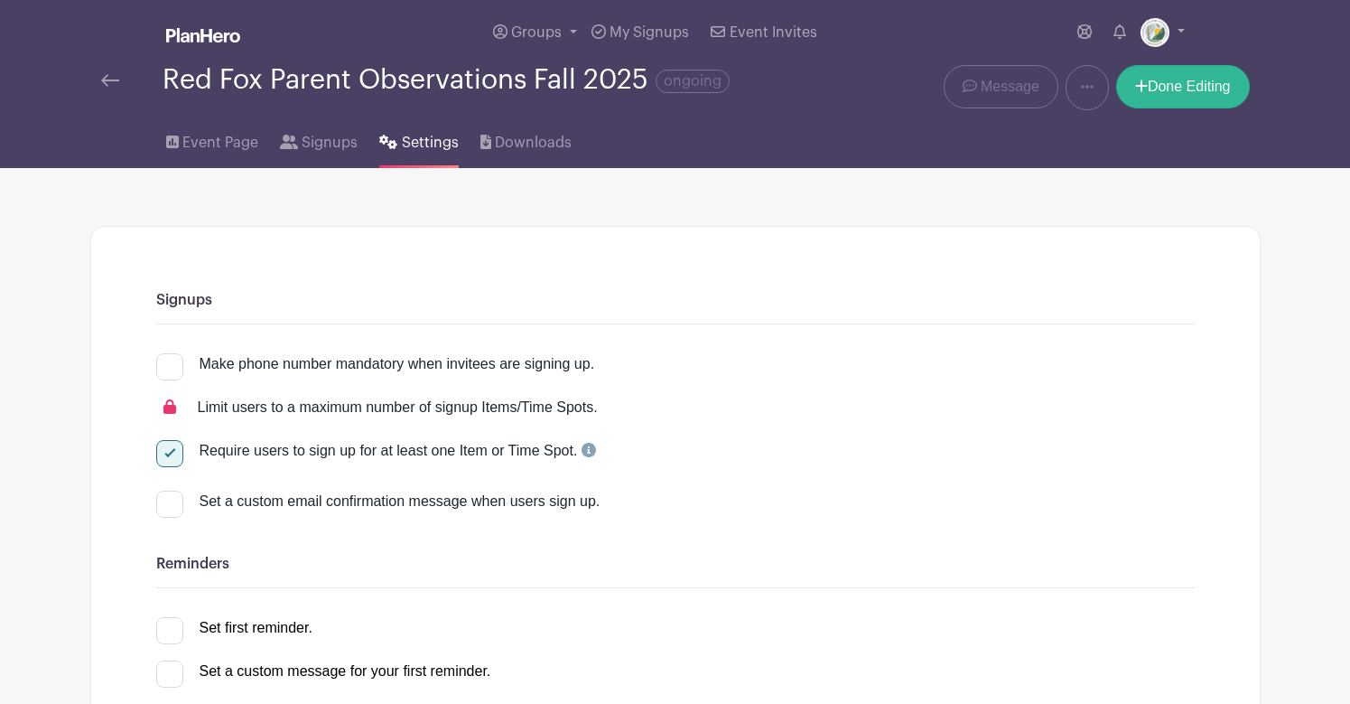
click at [1171, 94] on link "Done Editing" at bounding box center [1183, 86] width 134 height 43
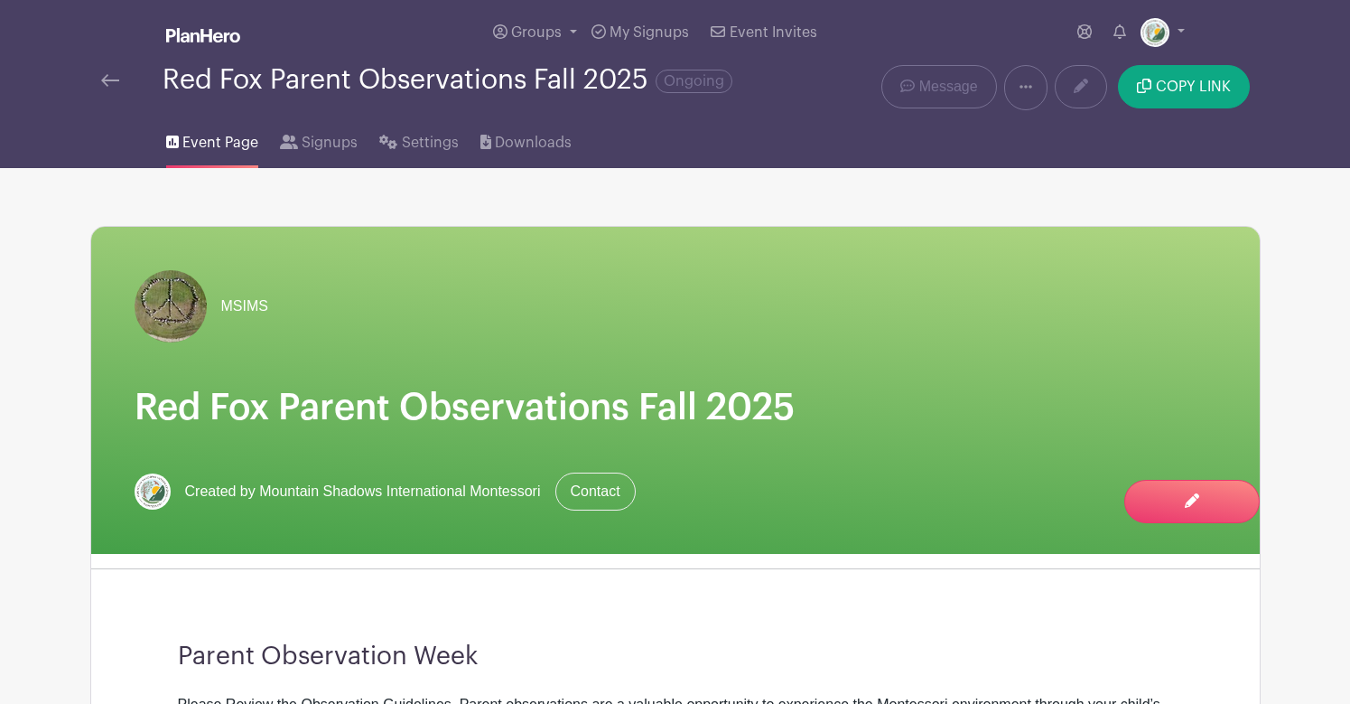
click at [1019, 89] on link at bounding box center [1025, 87] width 43 height 45
click at [1067, 128] on link "Duplicate" at bounding box center [1076, 134] width 143 height 29
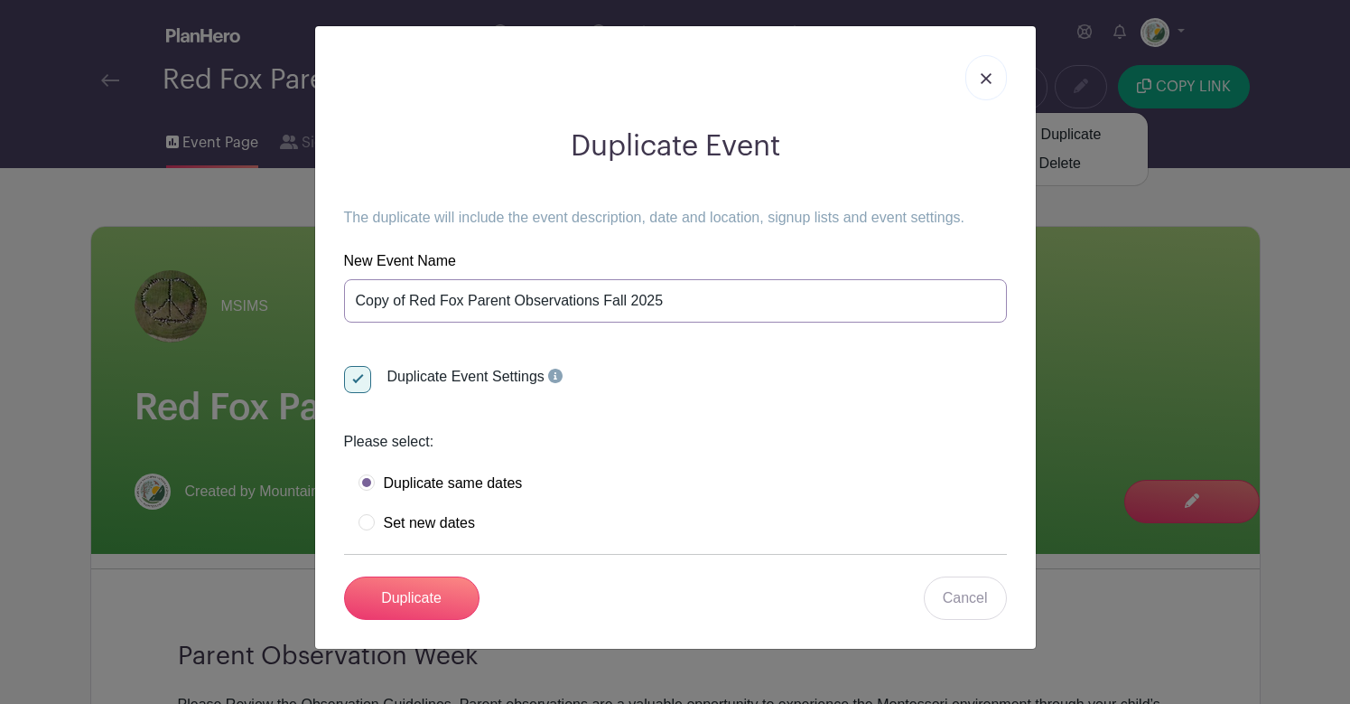
click at [452, 304] on input "Copy of Red Fox Parent Observations Fall 2025" at bounding box center [675, 300] width 663 height 43
drag, startPoint x: 466, startPoint y: 300, endPoint x: 291, endPoint y: 294, distance: 175.3
click at [289, 296] on div "Duplicate Event The duplicate will include the event description, date and loca…" at bounding box center [675, 352] width 1350 height 704
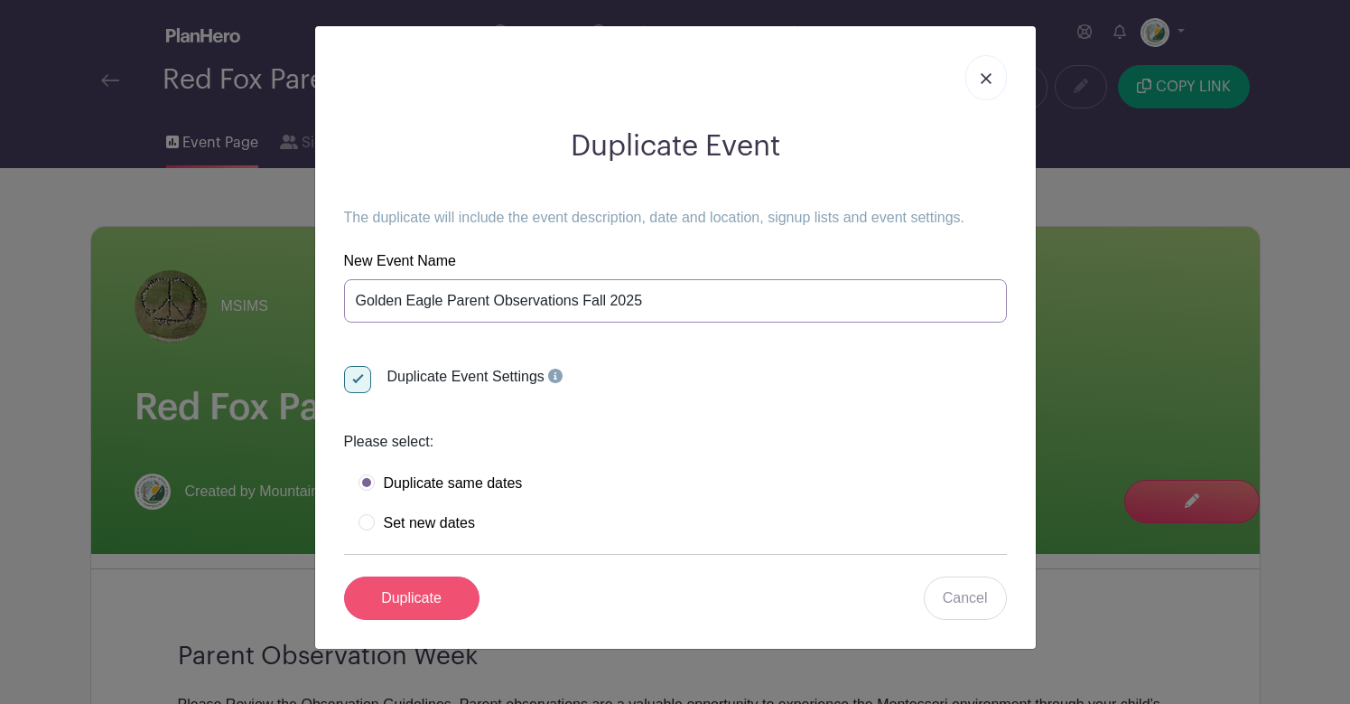
type input "Golden Eagle Parent Observations Fall 2025"
click at [442, 597] on input "Duplicate" at bounding box center [411, 597] width 135 height 43
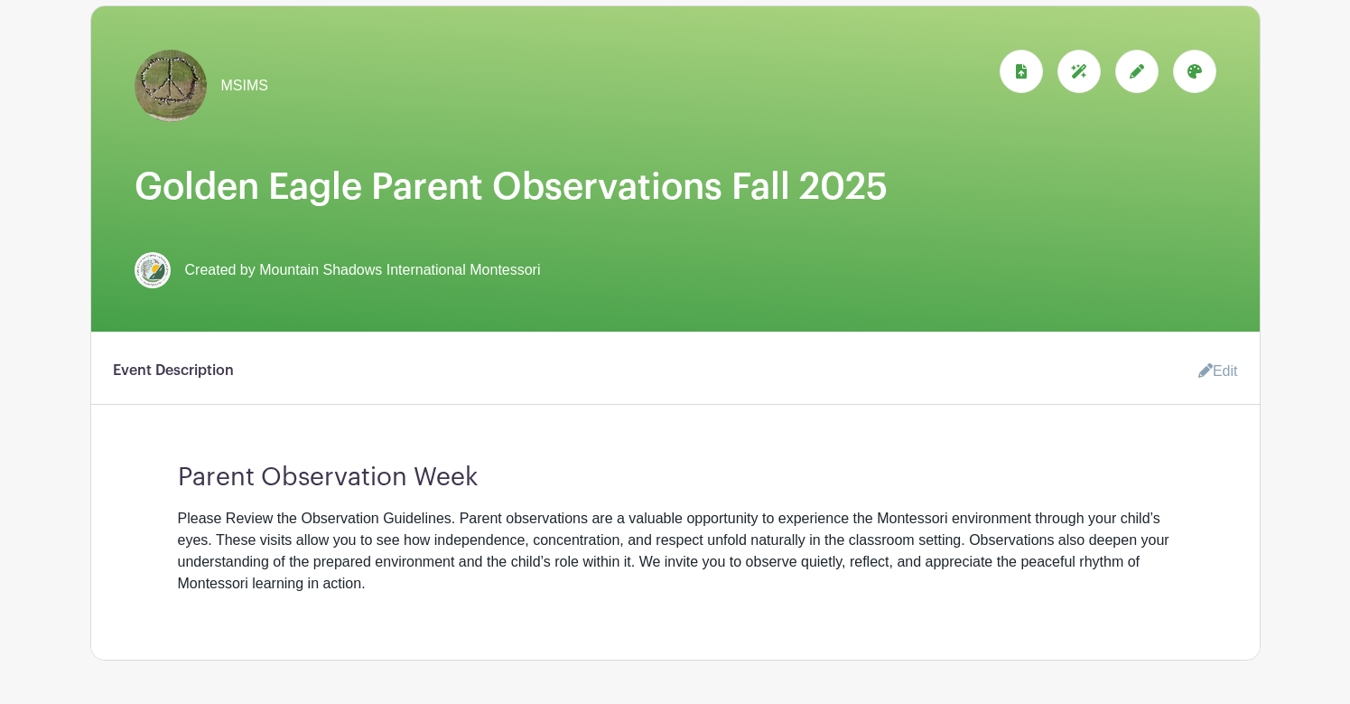
scroll to position [279, 0]
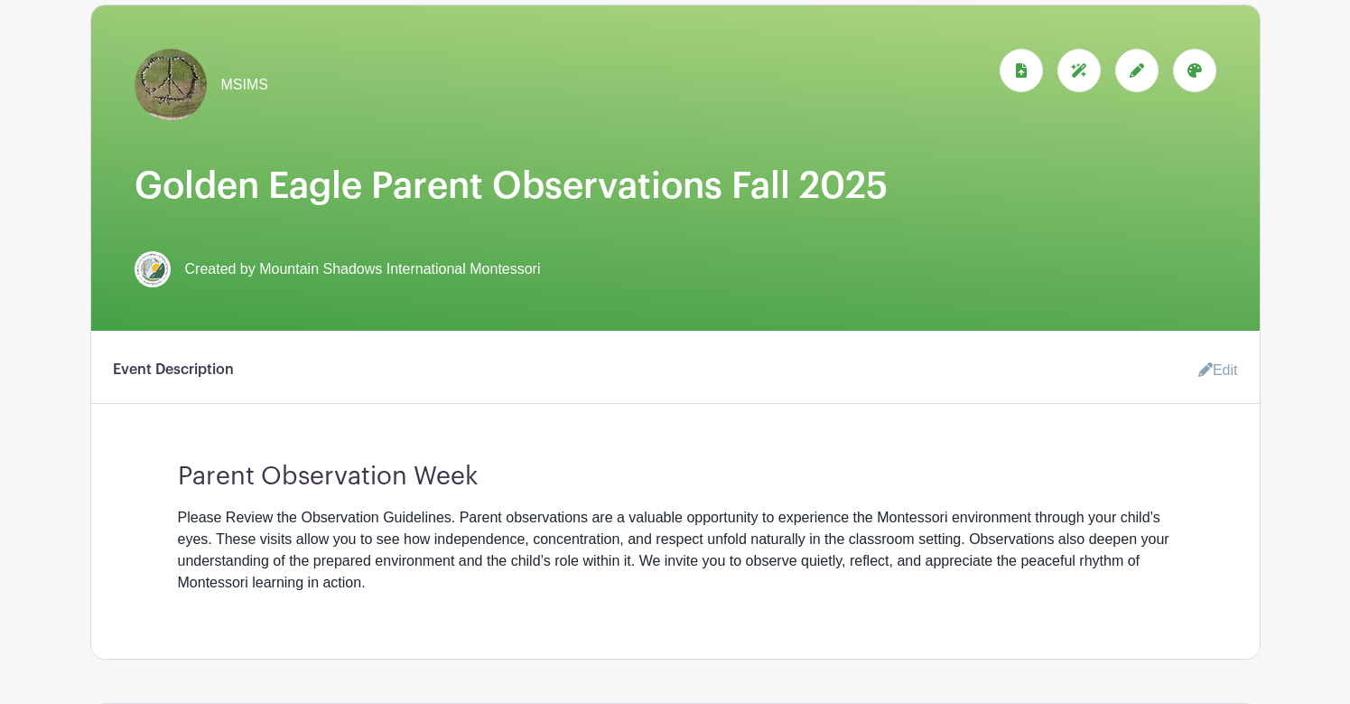
click at [1211, 371] on link "Edit" at bounding box center [1211, 370] width 54 height 36
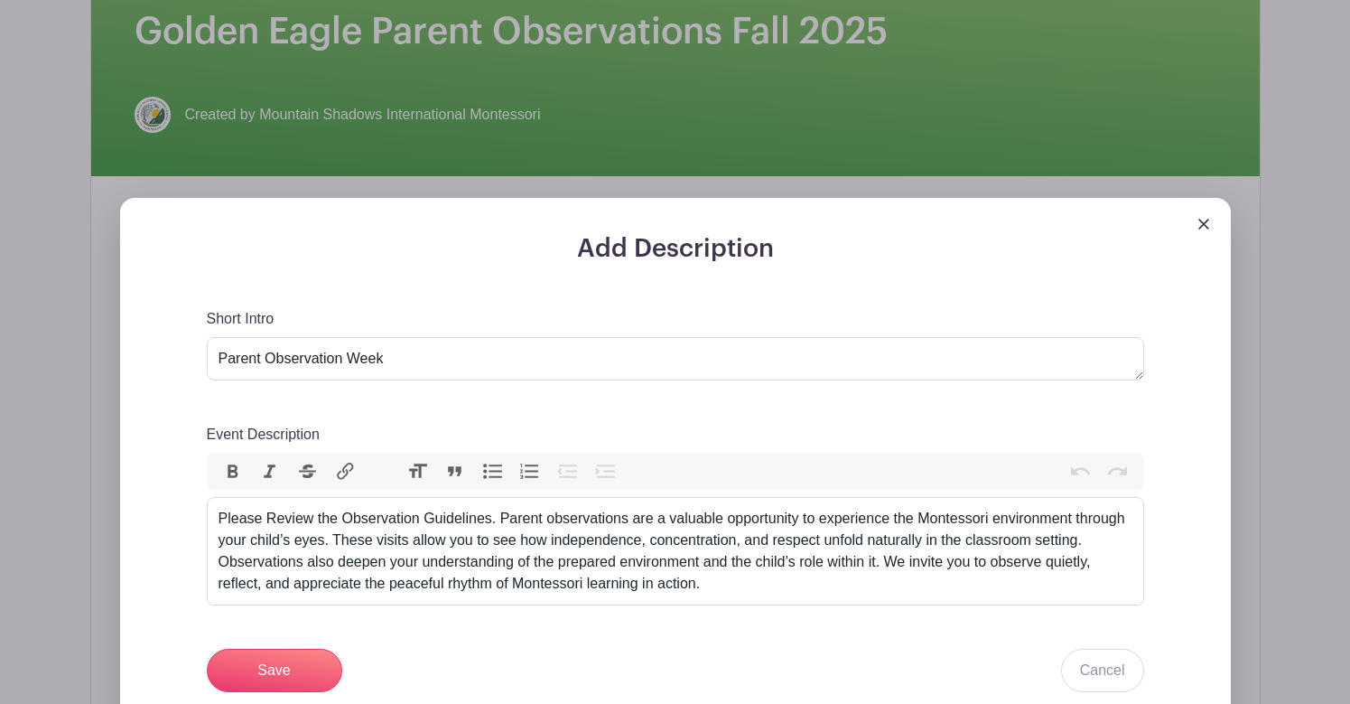
scroll to position [452, 0]
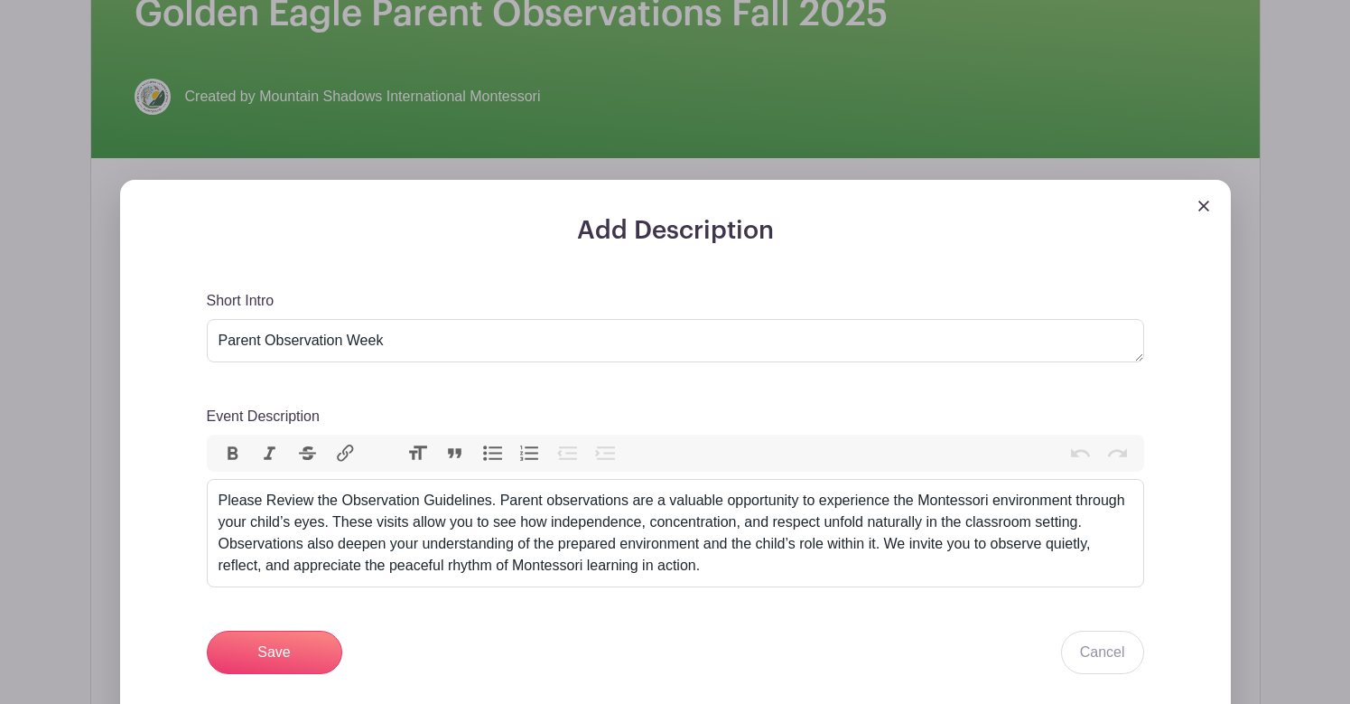
click at [1206, 203] on img at bounding box center [1204, 206] width 11 height 11
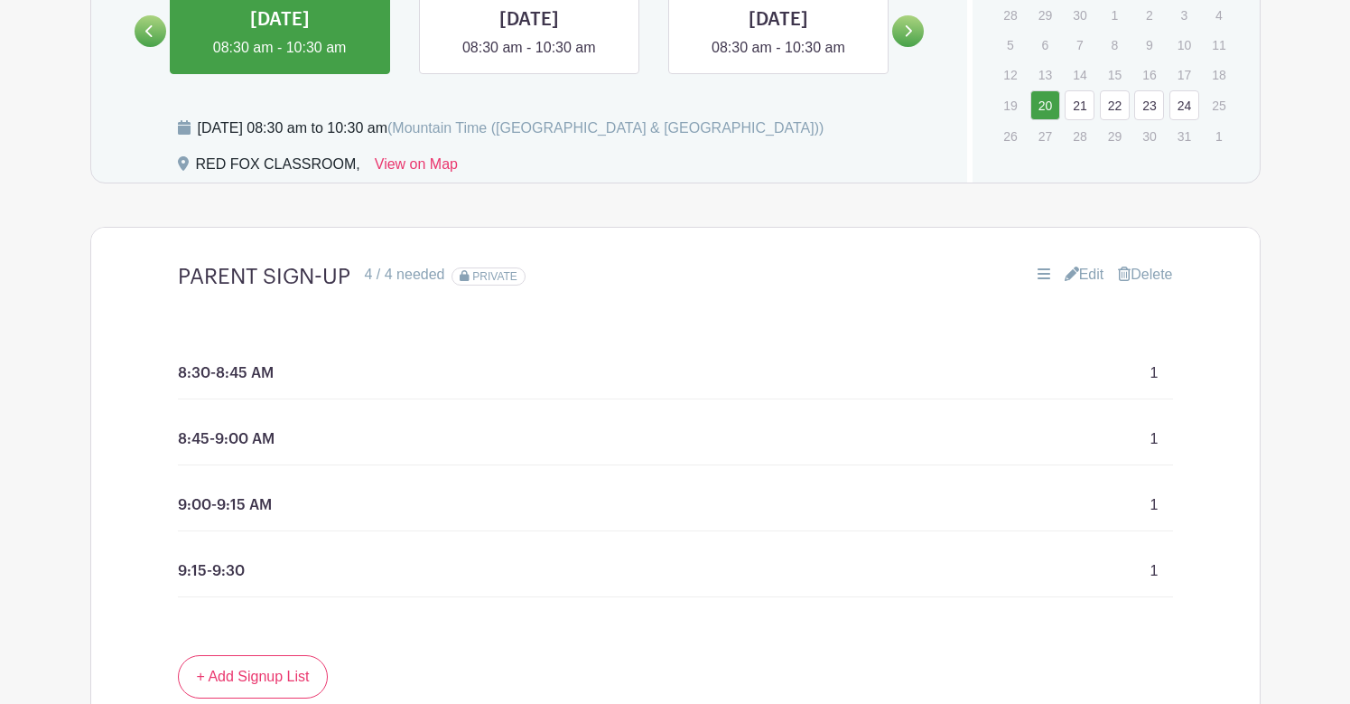
scroll to position [857, 0]
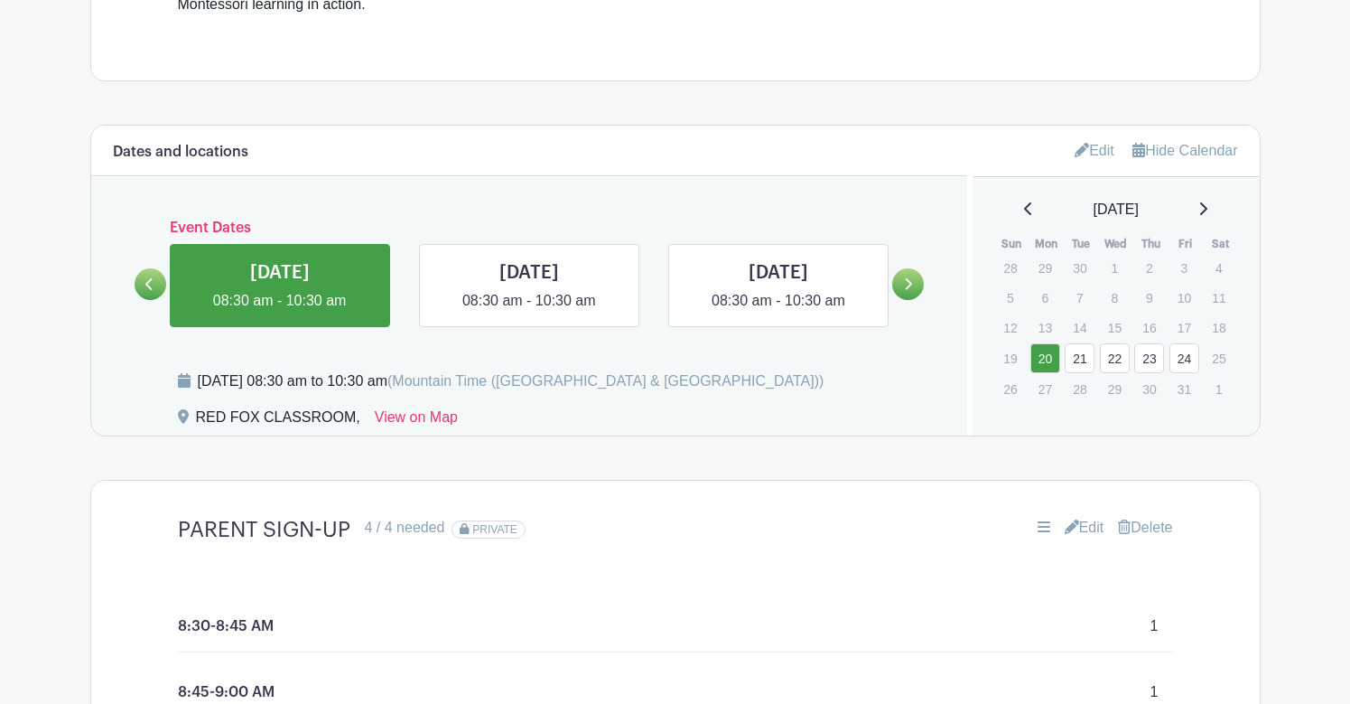
click at [1085, 144] on link "Edit" at bounding box center [1095, 150] width 40 height 30
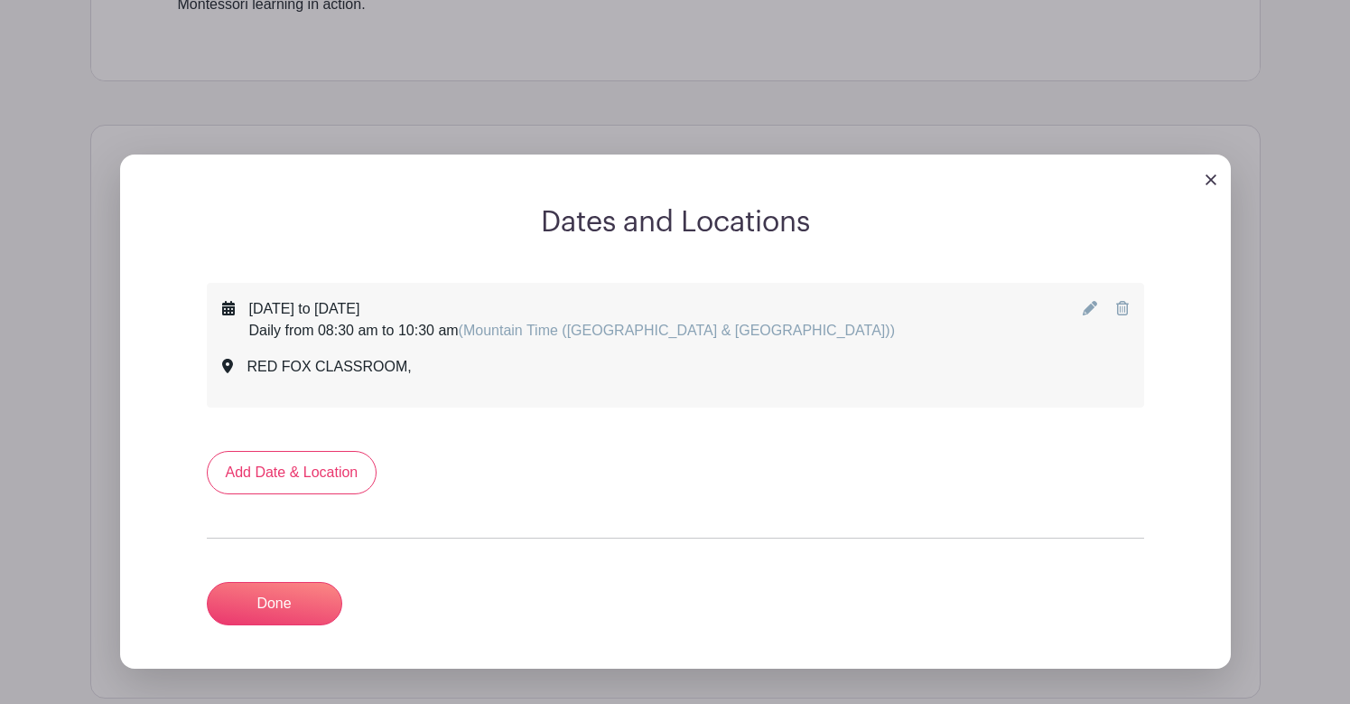
scroll to position [885, 0]
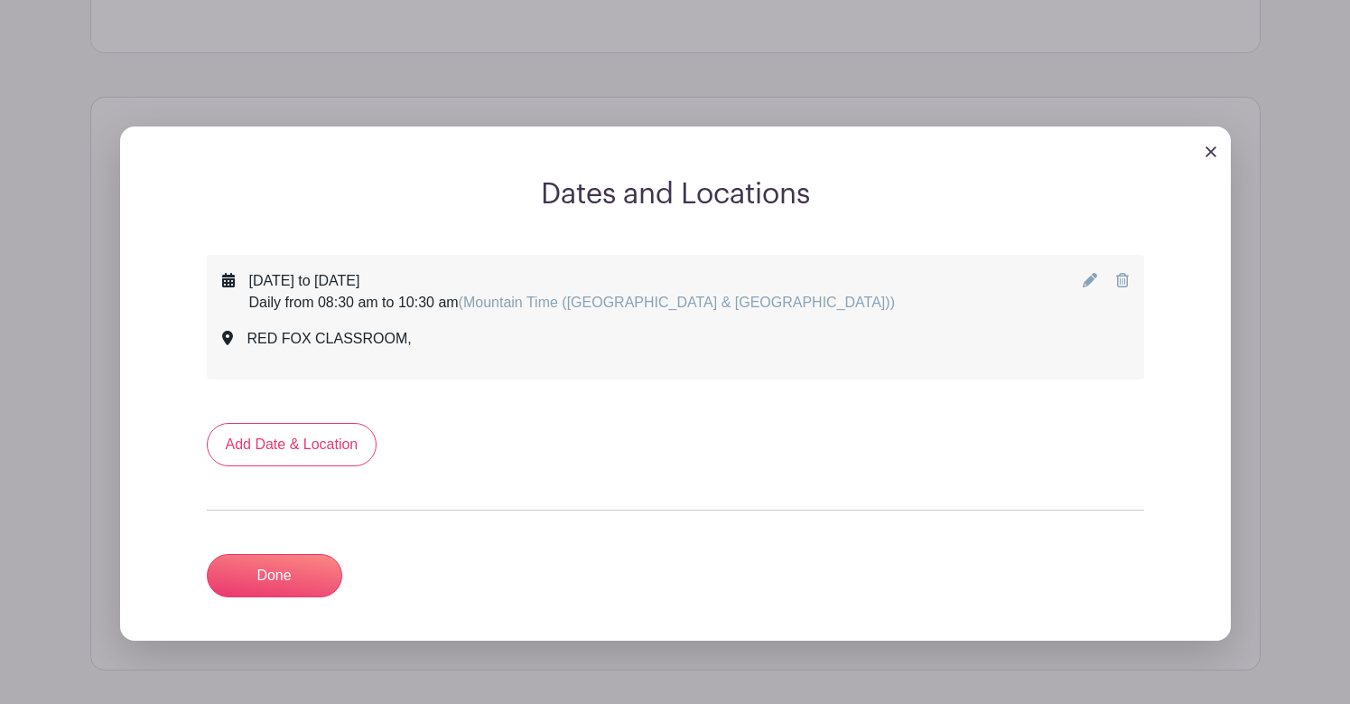
click at [1091, 278] on icon at bounding box center [1090, 280] width 14 height 14
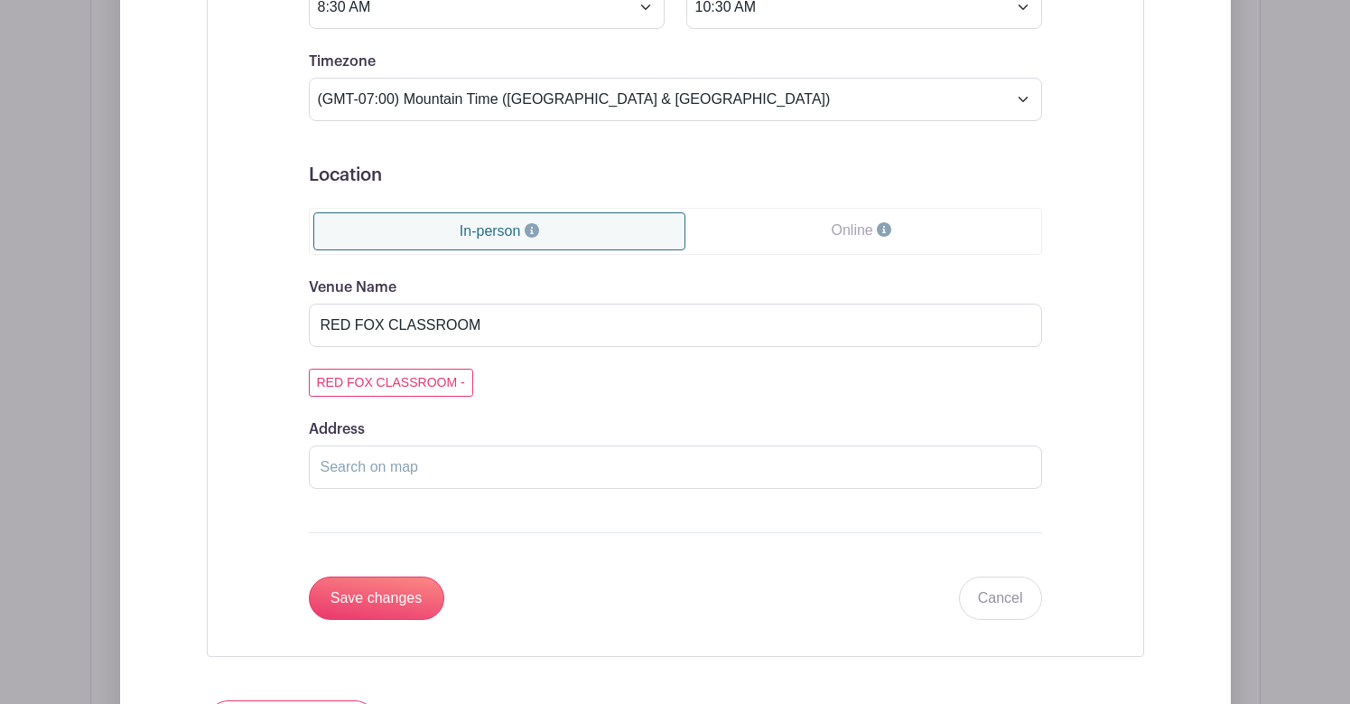
scroll to position [1514, 0]
drag, startPoint x: 505, startPoint y: 323, endPoint x: 266, endPoint y: 316, distance: 238.6
click at [266, 316] on div "Event Date Start Date Oct 20 2025 Repeats Does not repeat Daily Weekly Monthly …" at bounding box center [676, 140] width 820 height 998
type input "YOUR CHILD'S CLASSROOM"
click at [371, 602] on input "Save changes" at bounding box center [376, 595] width 135 height 43
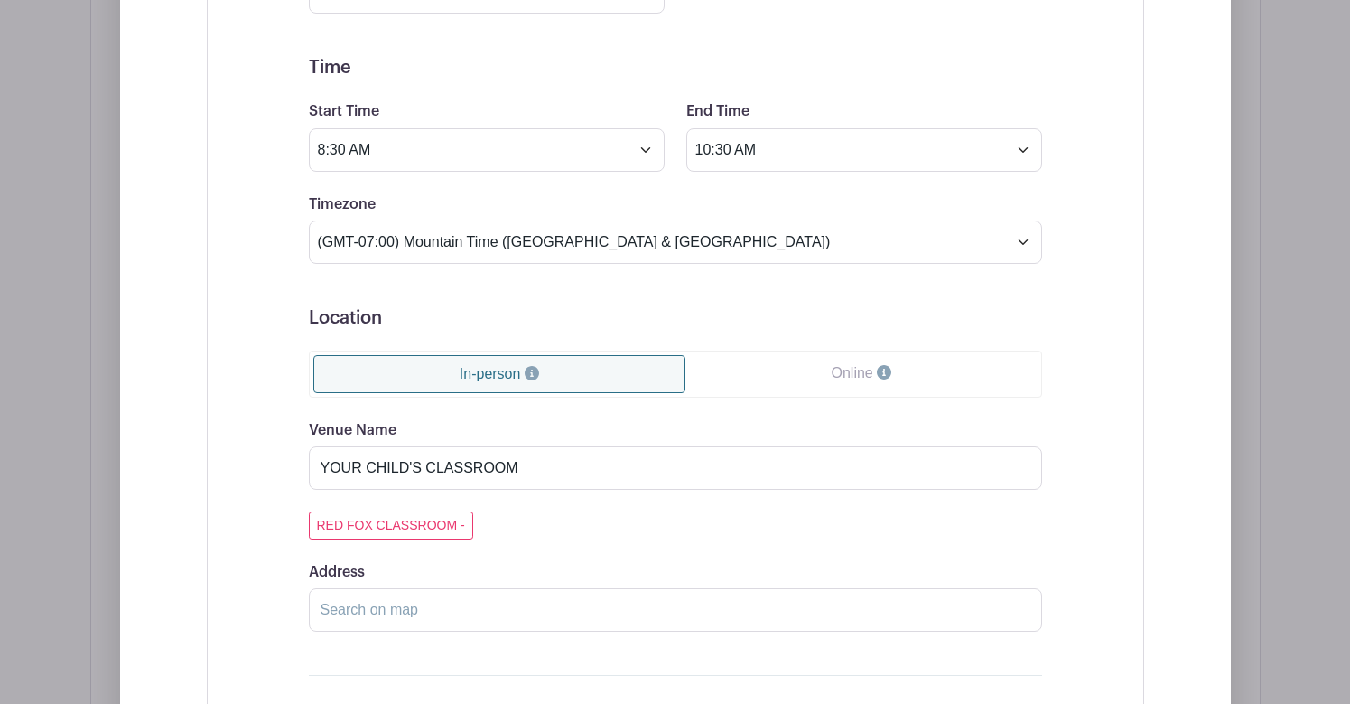
scroll to position [1330, 0]
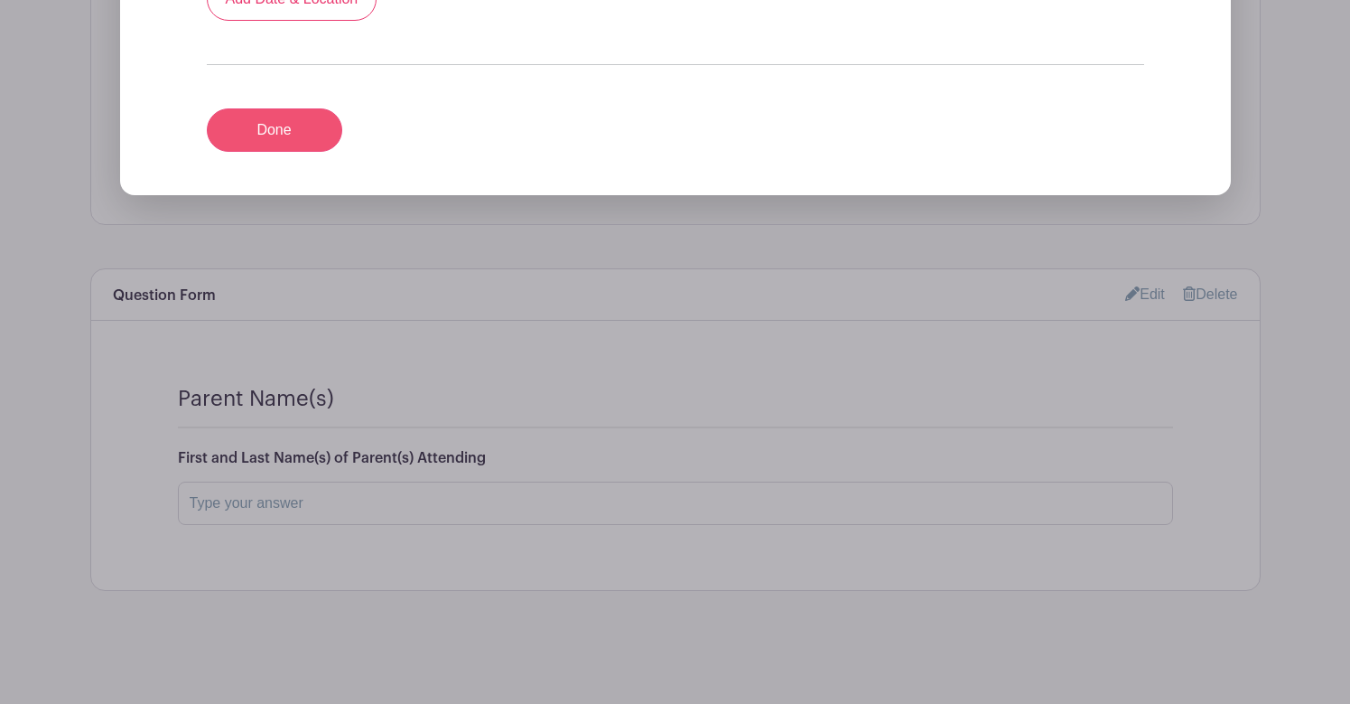
click at [290, 135] on link "Done" at bounding box center [274, 129] width 135 height 43
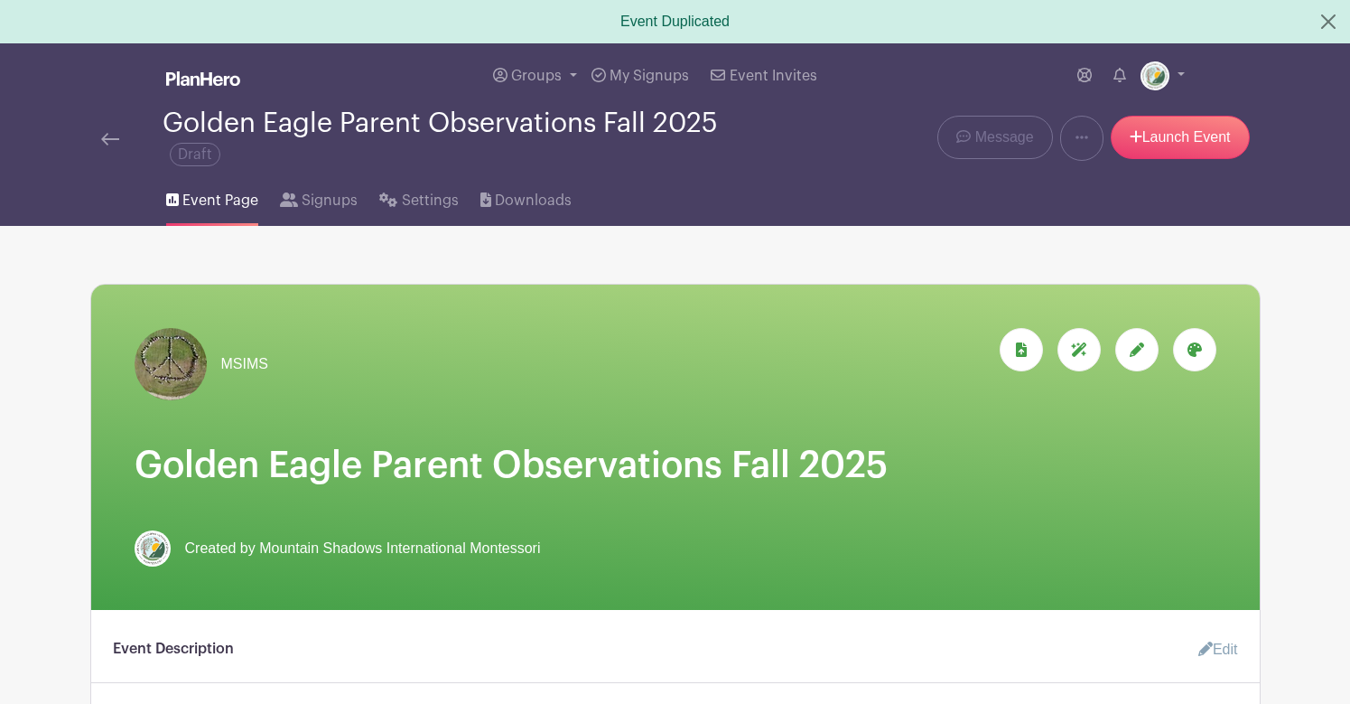
scroll to position [0, 0]
click at [411, 198] on span "Settings" at bounding box center [430, 201] width 57 height 22
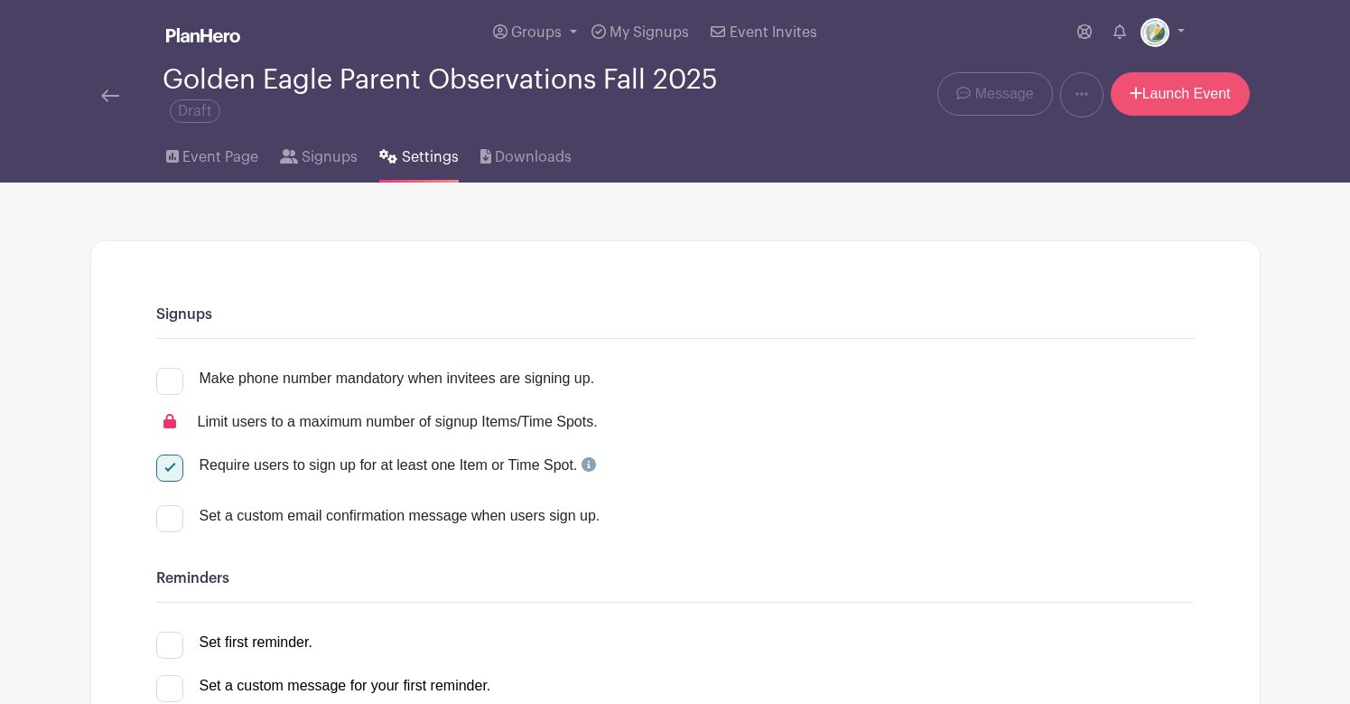
click at [1152, 89] on link "Launch Event" at bounding box center [1180, 93] width 139 height 43
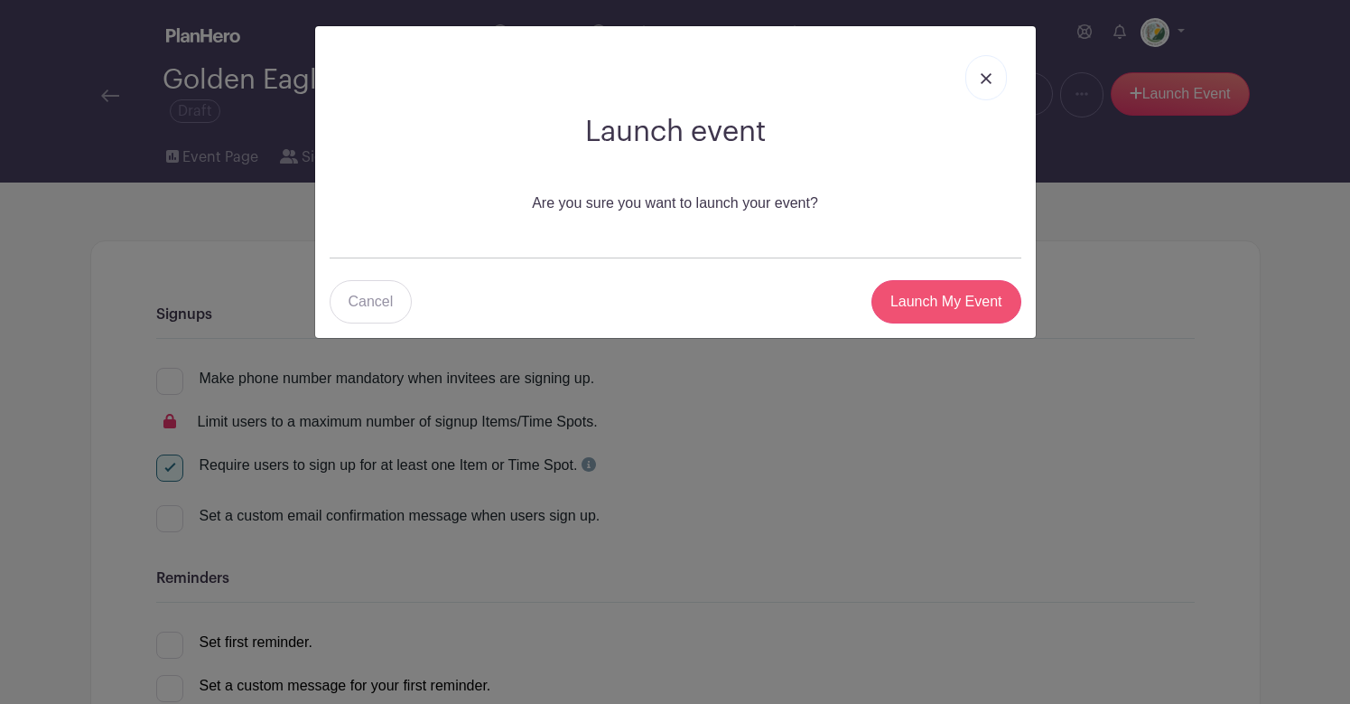
click at [967, 301] on input "Launch My Event" at bounding box center [947, 301] width 150 height 43
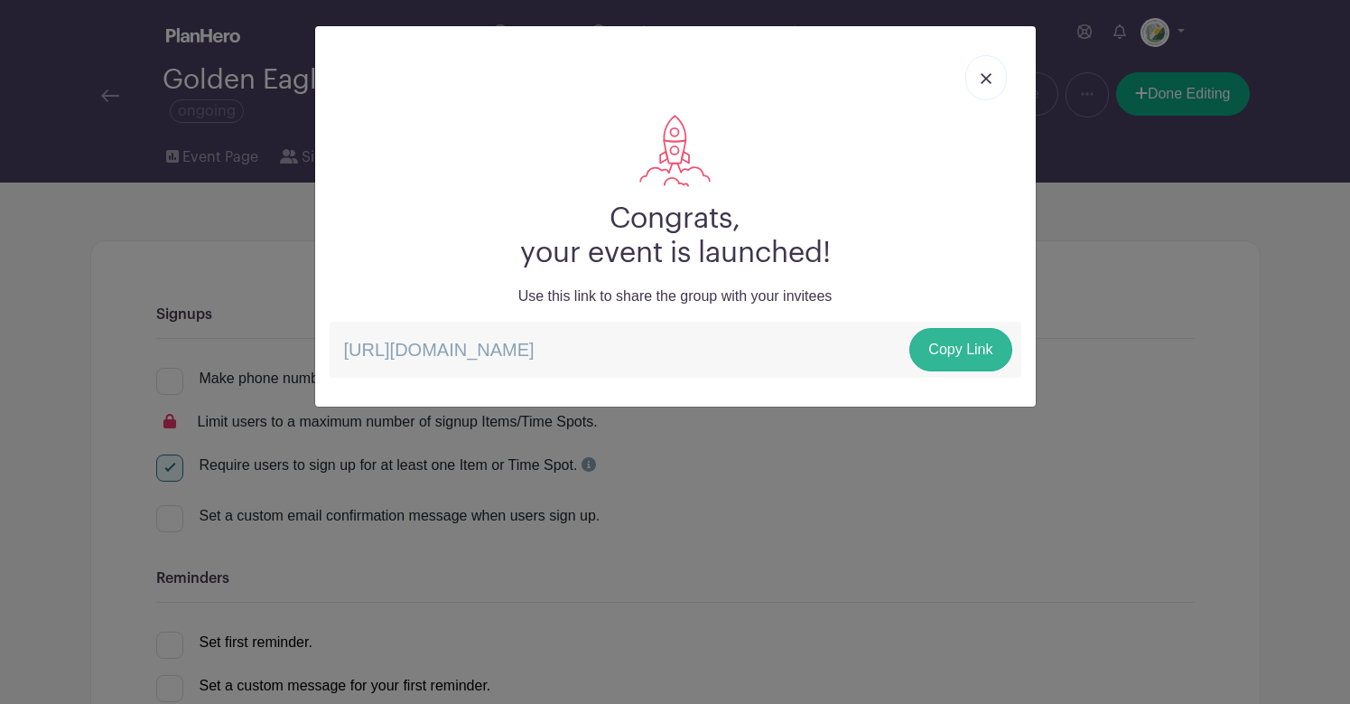
click at [956, 351] on link "Copy Link" at bounding box center [961, 349] width 102 height 43
click at [989, 70] on link at bounding box center [987, 77] width 42 height 45
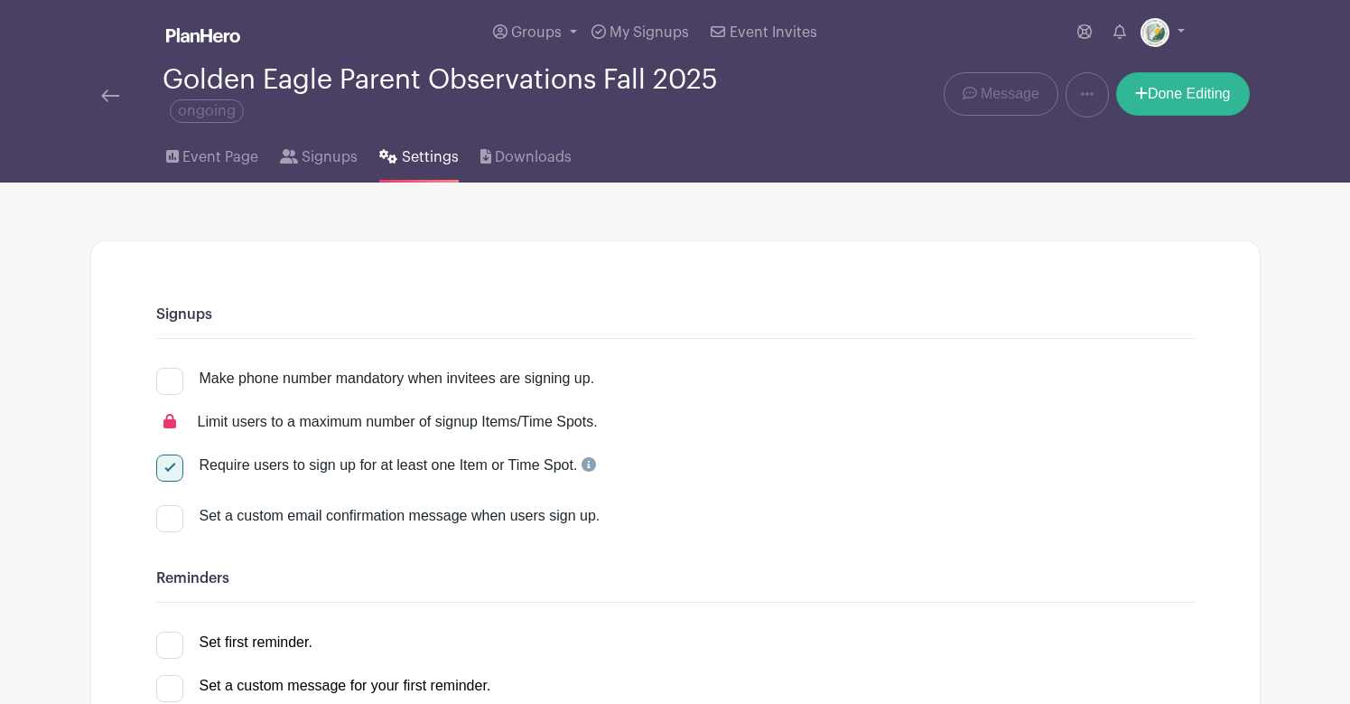
click at [1152, 101] on link "Done Editing" at bounding box center [1183, 93] width 134 height 43
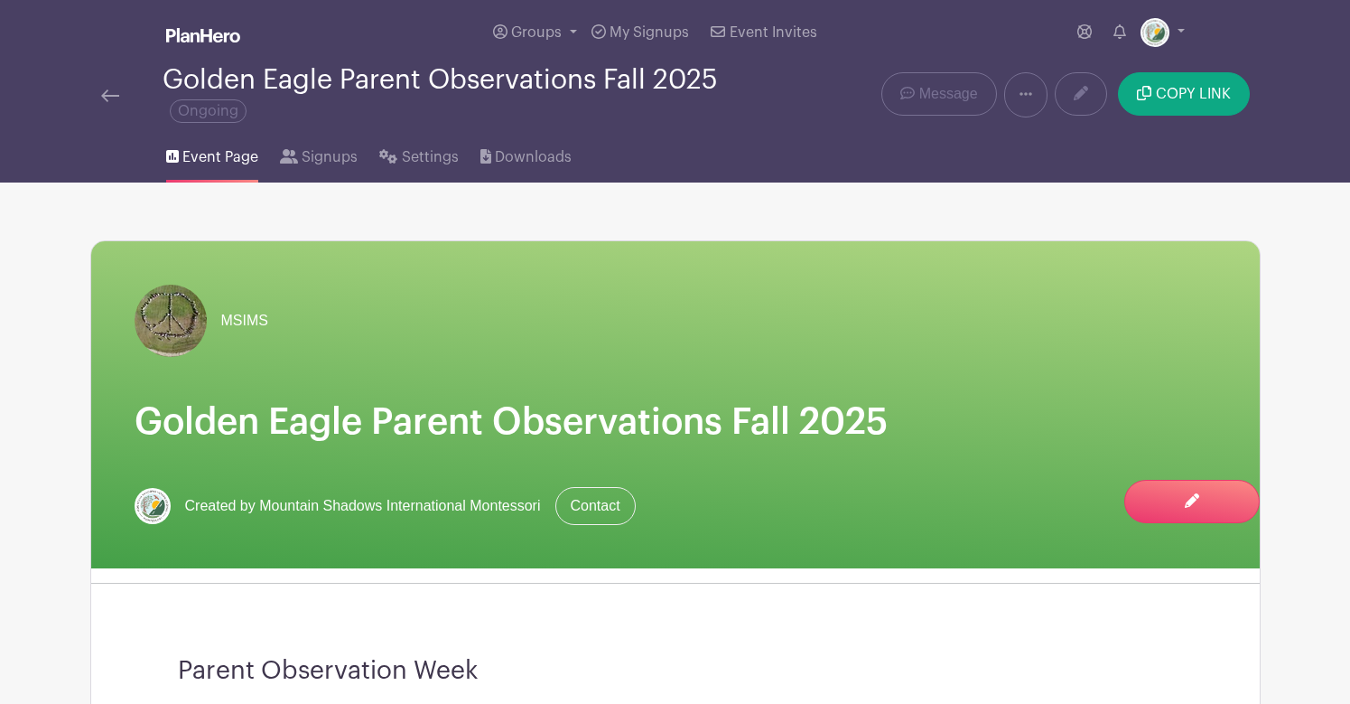
click at [1028, 95] on icon at bounding box center [1026, 94] width 13 height 14
click at [1053, 142] on link "Duplicate" at bounding box center [1076, 141] width 143 height 29
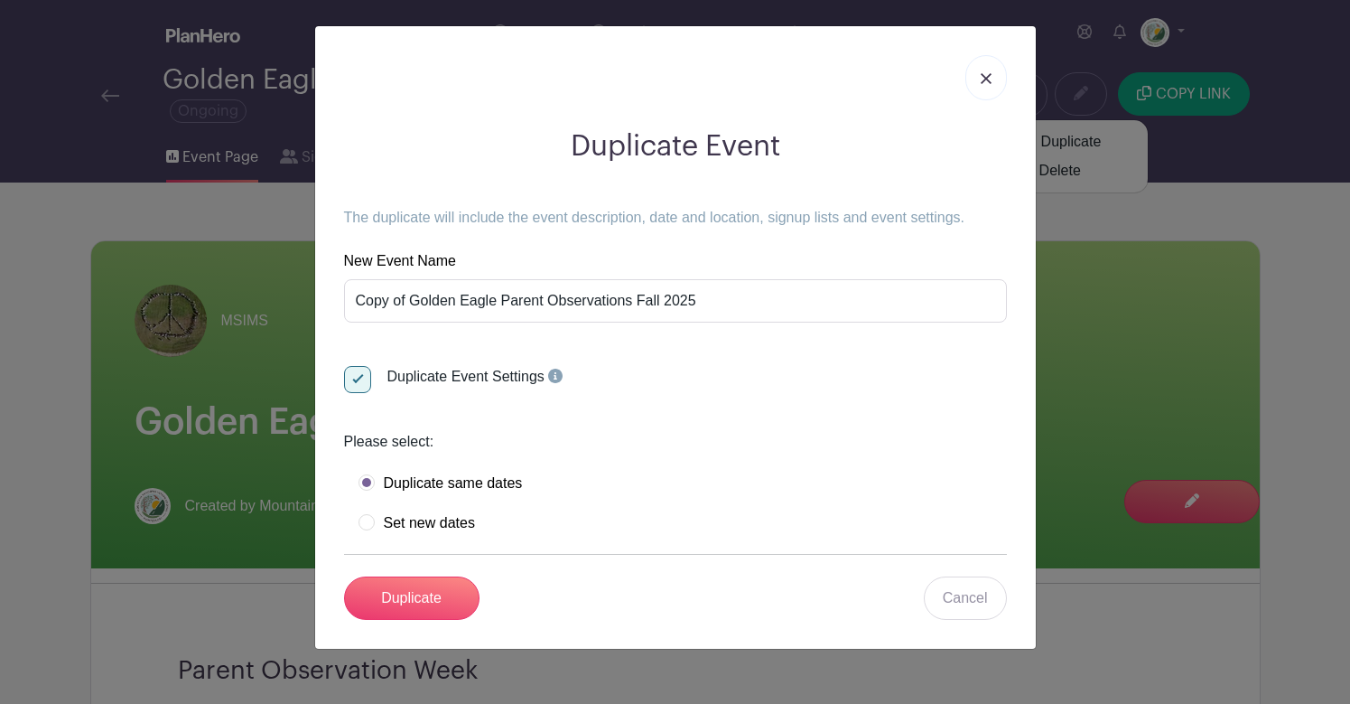
click at [984, 79] on img at bounding box center [986, 78] width 11 height 11
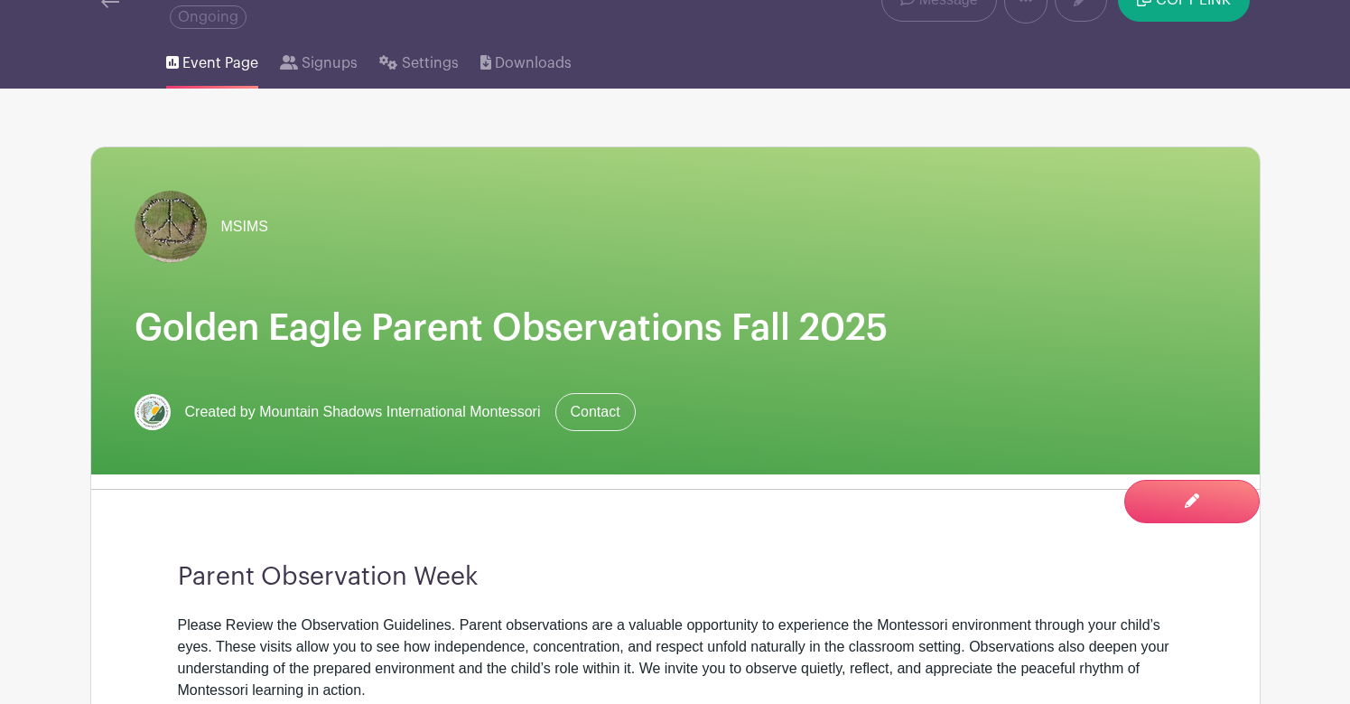
scroll to position [22, 0]
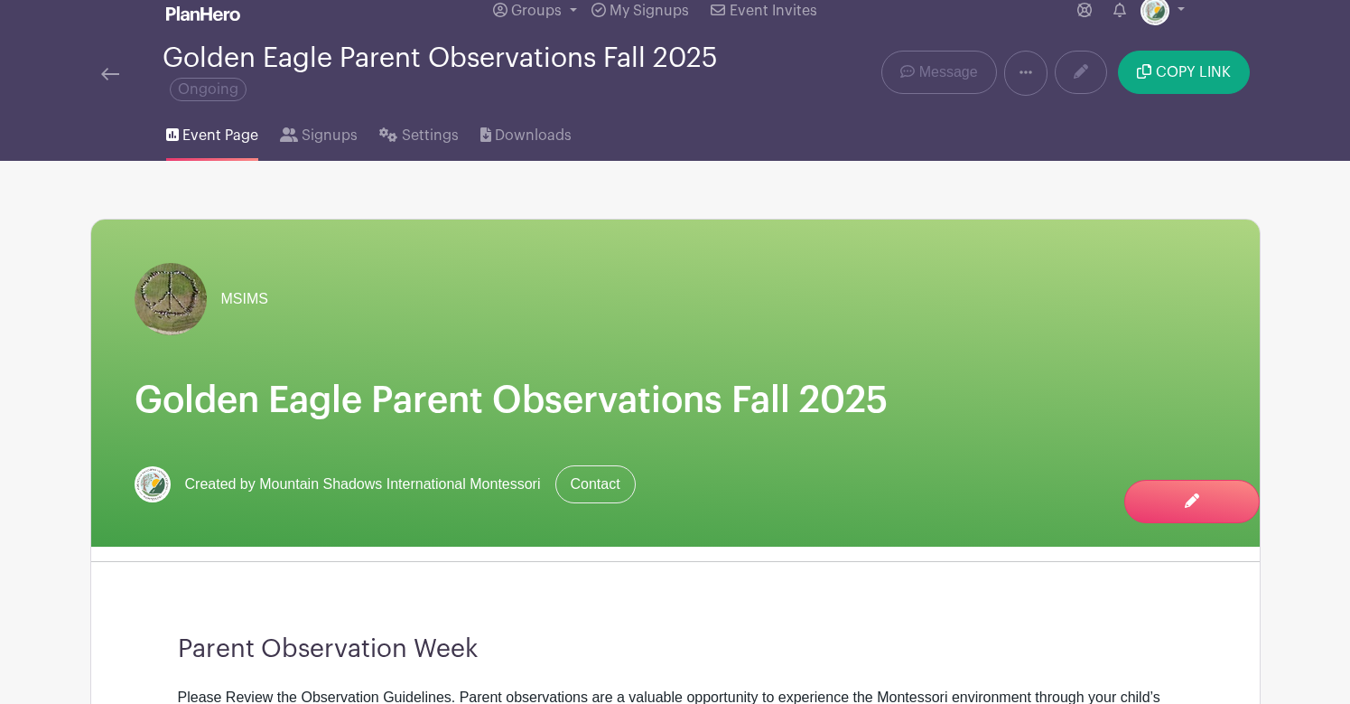
click at [1031, 62] on link at bounding box center [1025, 73] width 43 height 45
click at [1051, 115] on link "Duplicate" at bounding box center [1076, 120] width 143 height 29
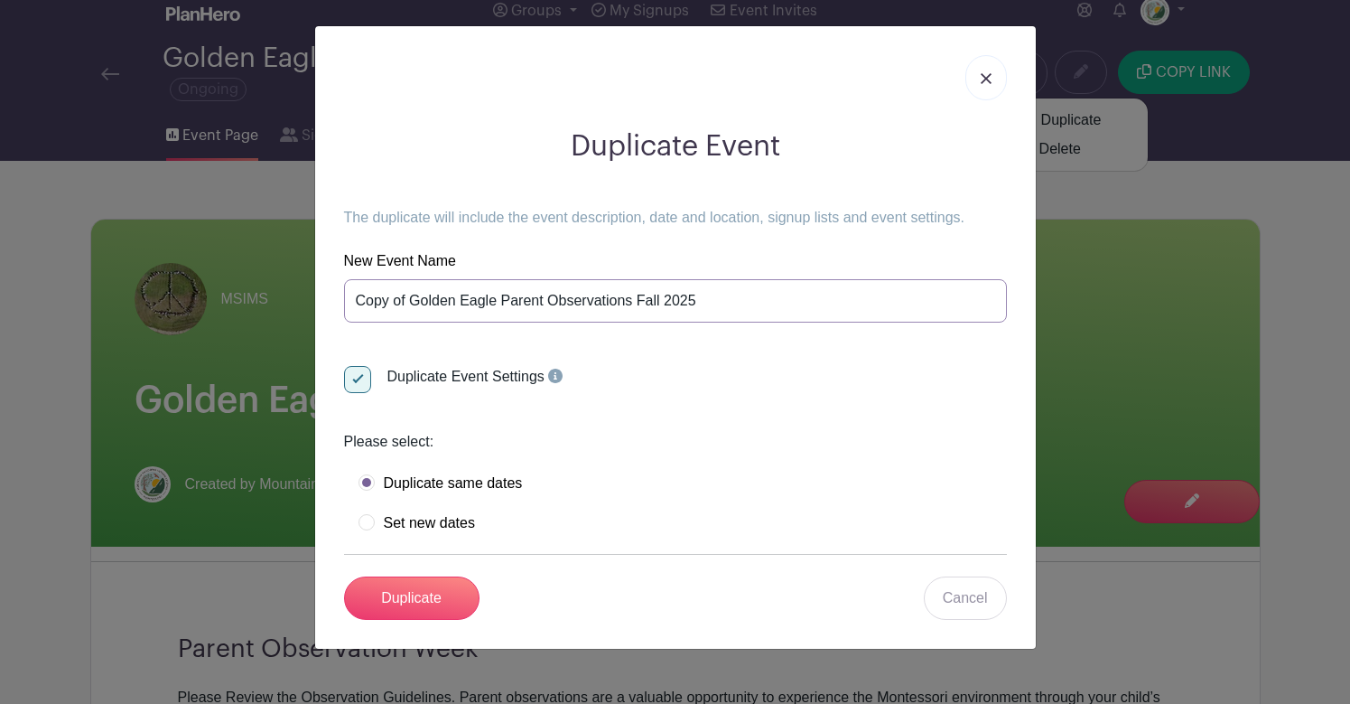
drag, startPoint x: 496, startPoint y: 297, endPoint x: 319, endPoint y: 290, distance: 177.2
click at [319, 290] on div "Duplicate Event The duplicate will include the event description, date and loca…" at bounding box center [675, 337] width 721 height 622
type input "Hummingbird Parent Observations Fall 2025"
click at [658, 434] on div "Please select:" at bounding box center [675, 442] width 663 height 22
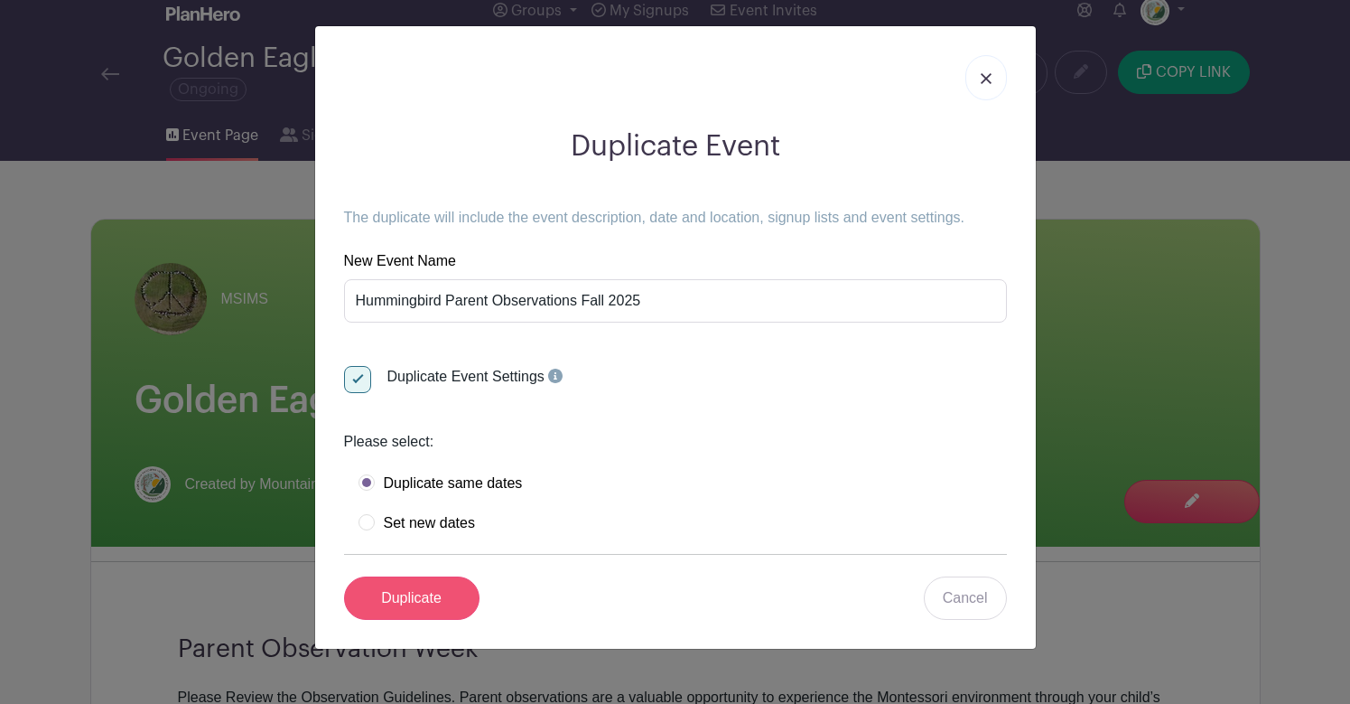
click at [408, 589] on input "Duplicate" at bounding box center [411, 597] width 135 height 43
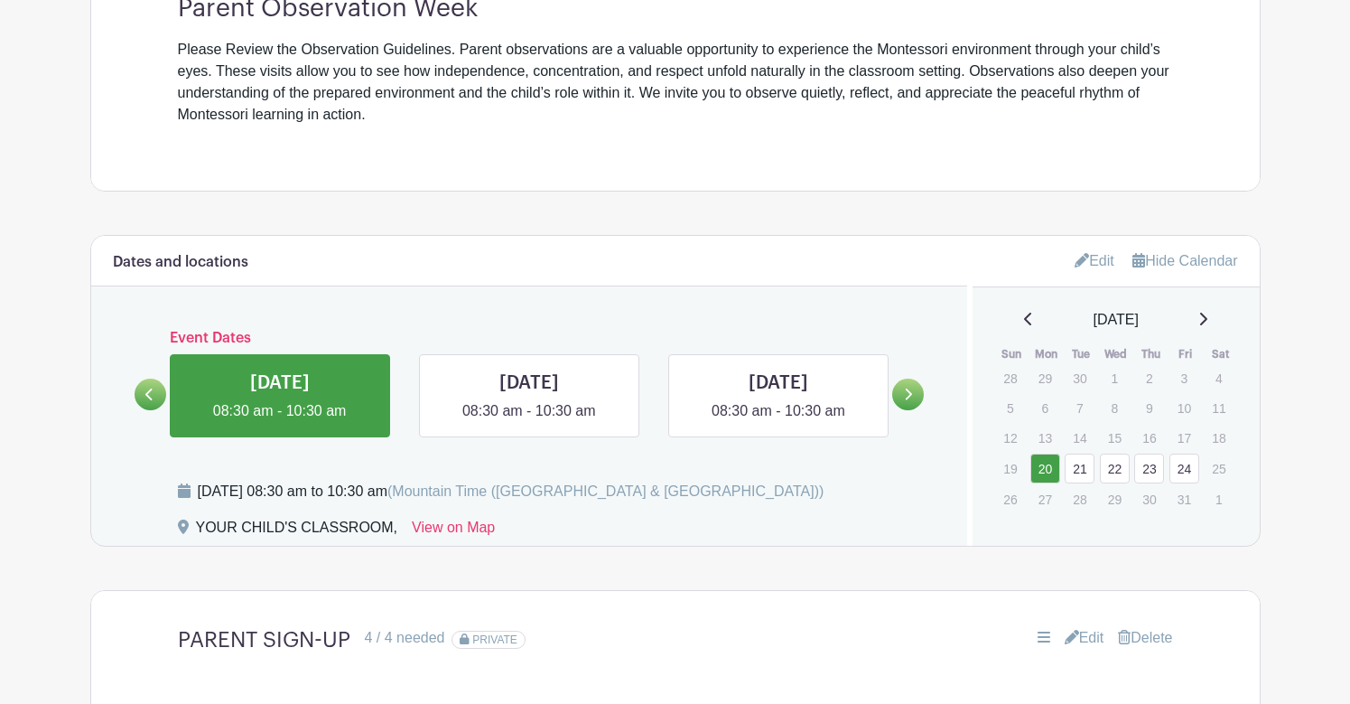
scroll to position [713, 0]
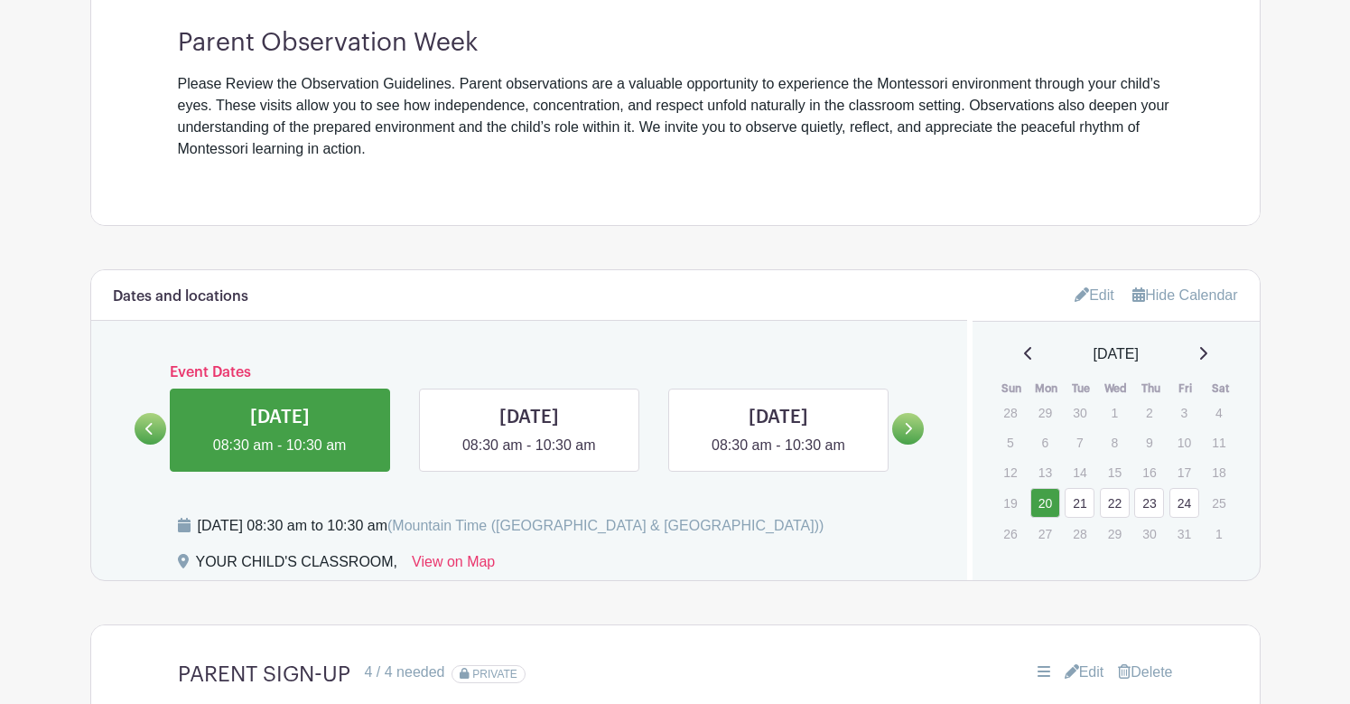
click at [1092, 291] on link "Edit" at bounding box center [1095, 295] width 40 height 30
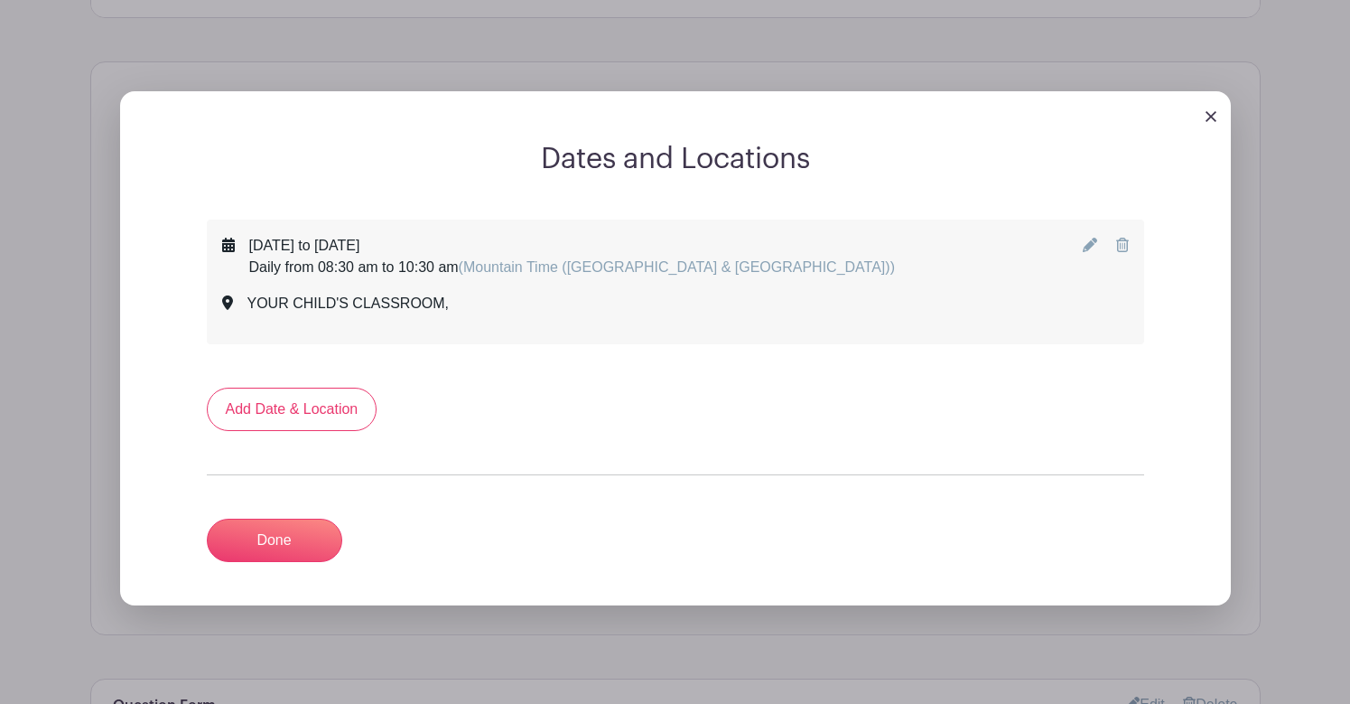
scroll to position [945, 0]
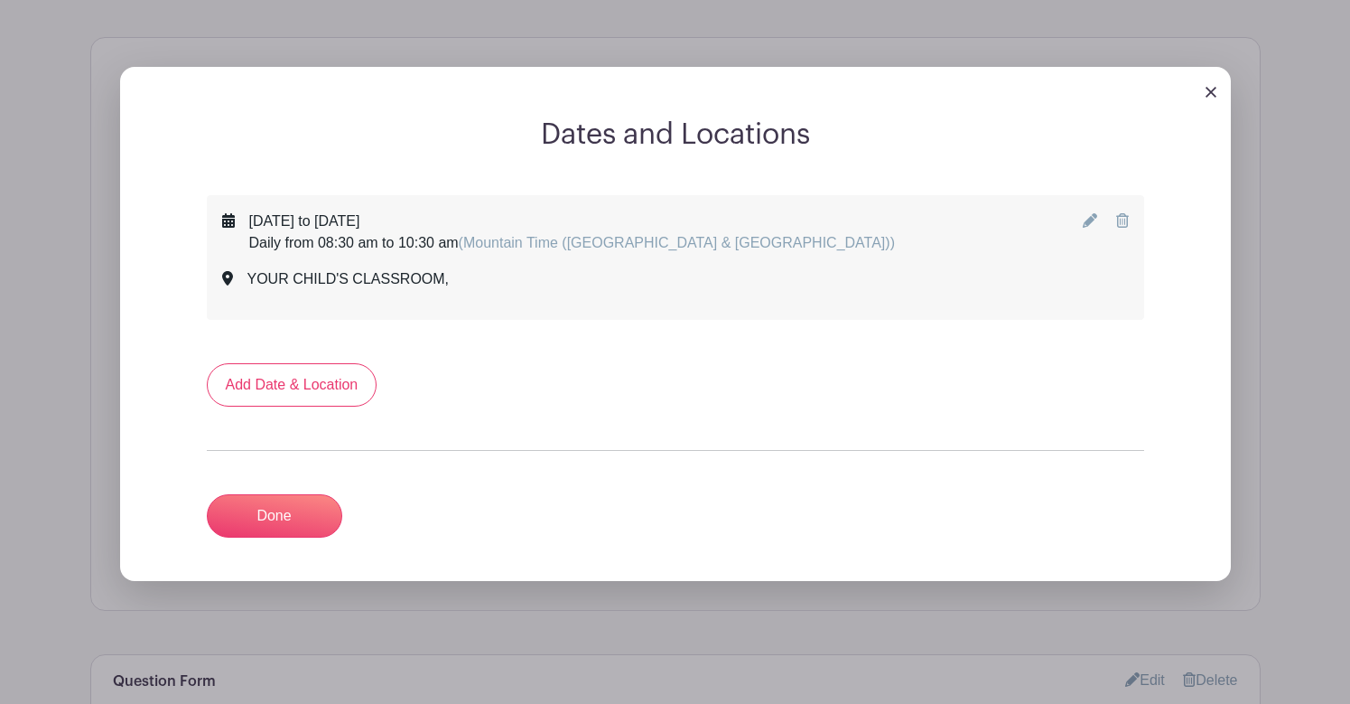
click at [1089, 225] on icon at bounding box center [1090, 220] width 14 height 14
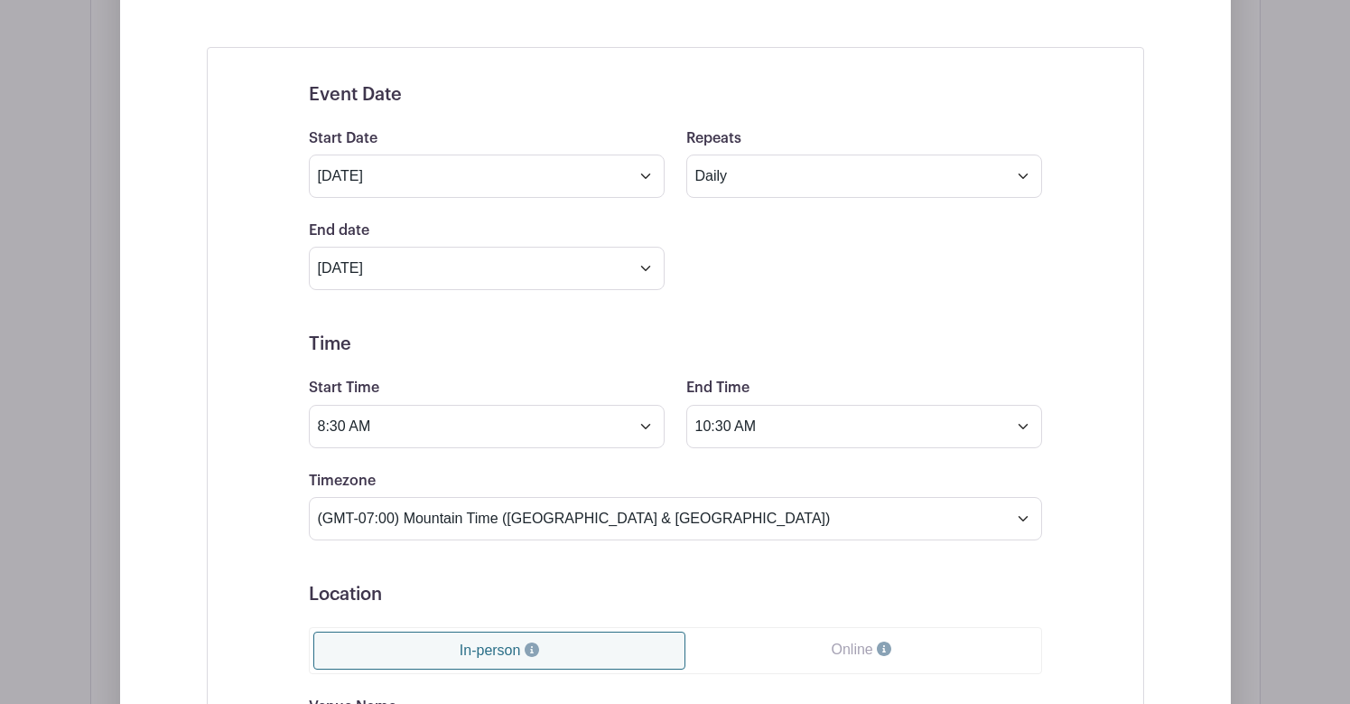
scroll to position [1087, 0]
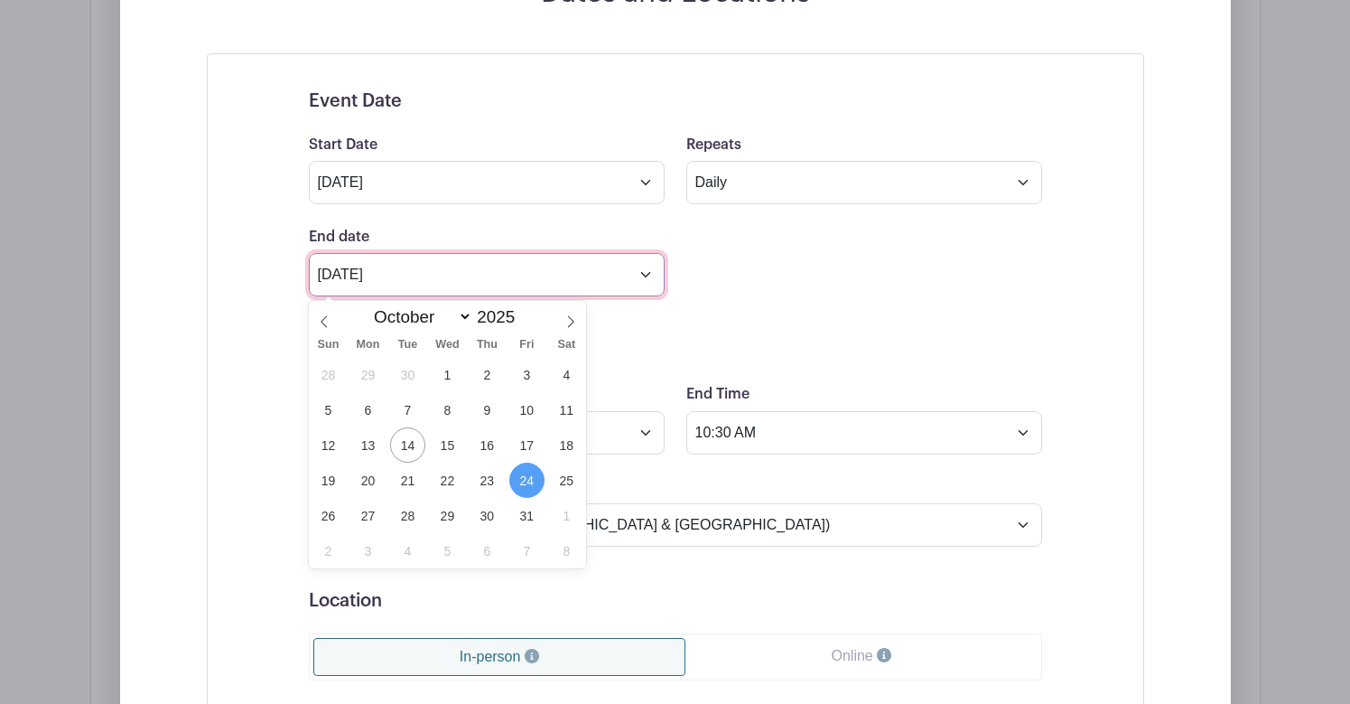
click at [621, 278] on input "[DATE]" at bounding box center [487, 274] width 356 height 43
click at [486, 476] on span "23" at bounding box center [487, 479] width 35 height 35
type input "Oct 23 2025"
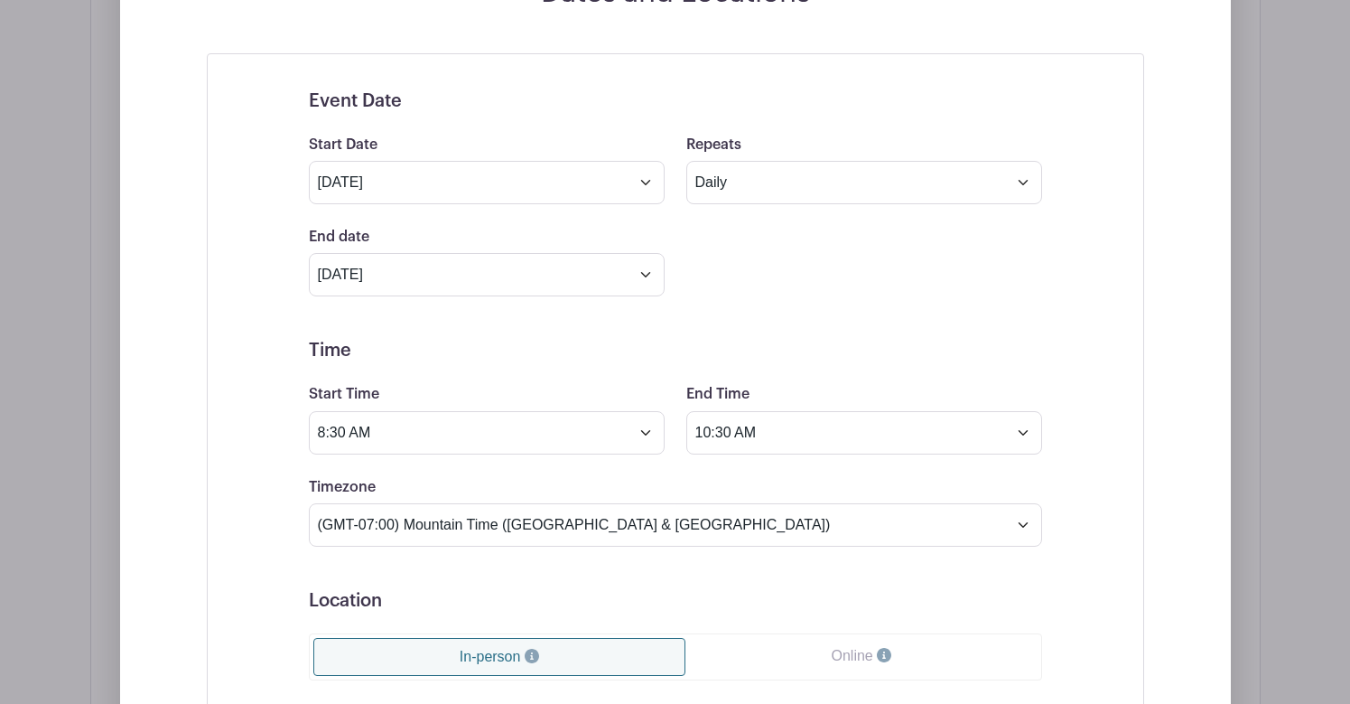
click at [773, 269] on div "End date Oct 23 2025 Repeats every 1 Day Week Monthly on day 20" at bounding box center [675, 261] width 755 height 70
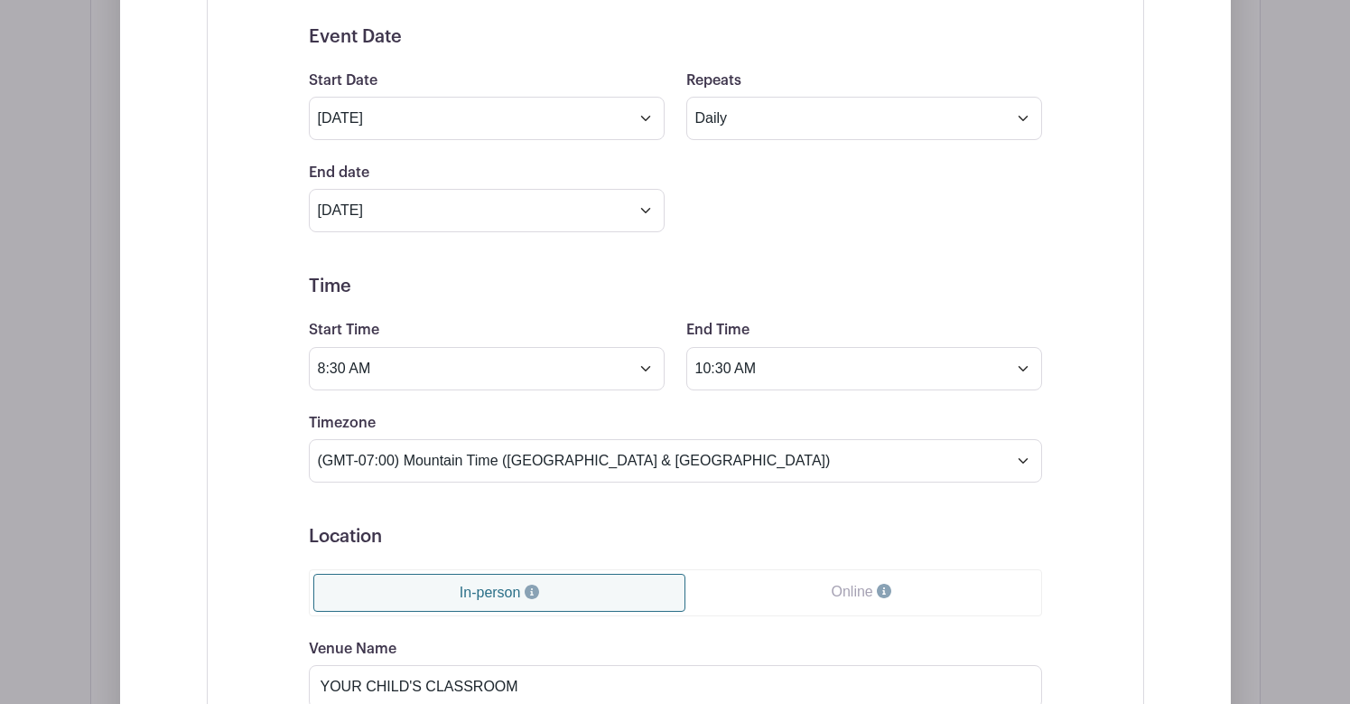
scroll to position [1152, 0]
click at [807, 361] on input "10:30 AM" at bounding box center [864, 367] width 356 height 43
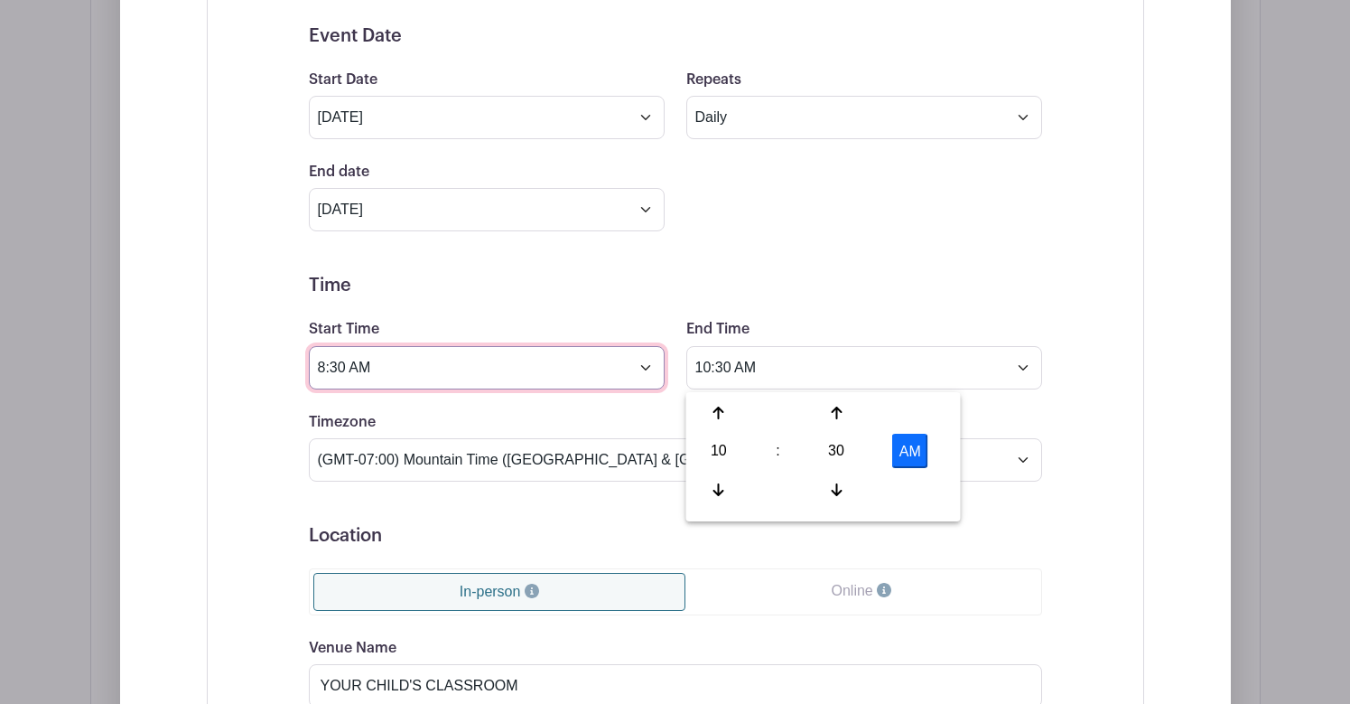
click at [576, 370] on input "8:30 AM" at bounding box center [487, 367] width 356 height 43
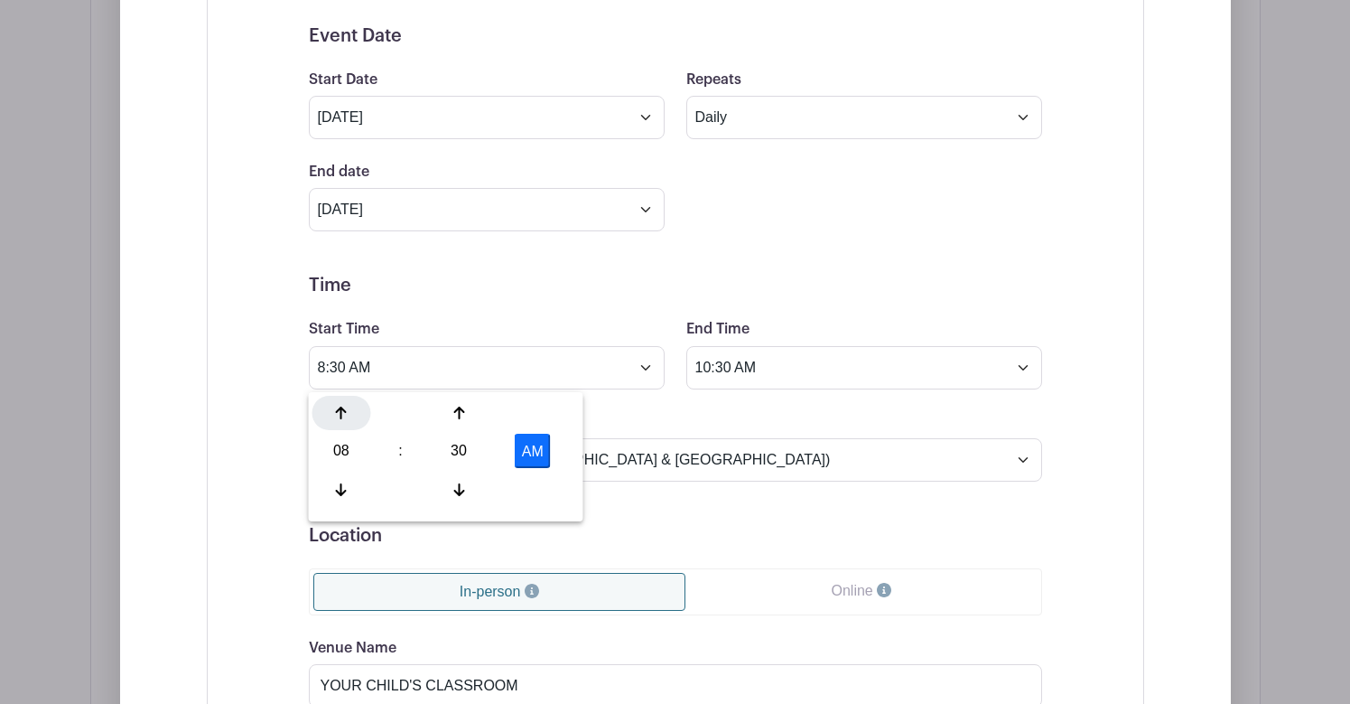
click at [342, 415] on icon at bounding box center [341, 413] width 11 height 14
click at [455, 451] on div "30" at bounding box center [459, 451] width 59 height 34
click at [349, 416] on div "00" at bounding box center [343, 413] width 61 height 34
type input "9:00 AM"
click at [785, 366] on input "10:30 AM" at bounding box center [864, 367] width 356 height 43
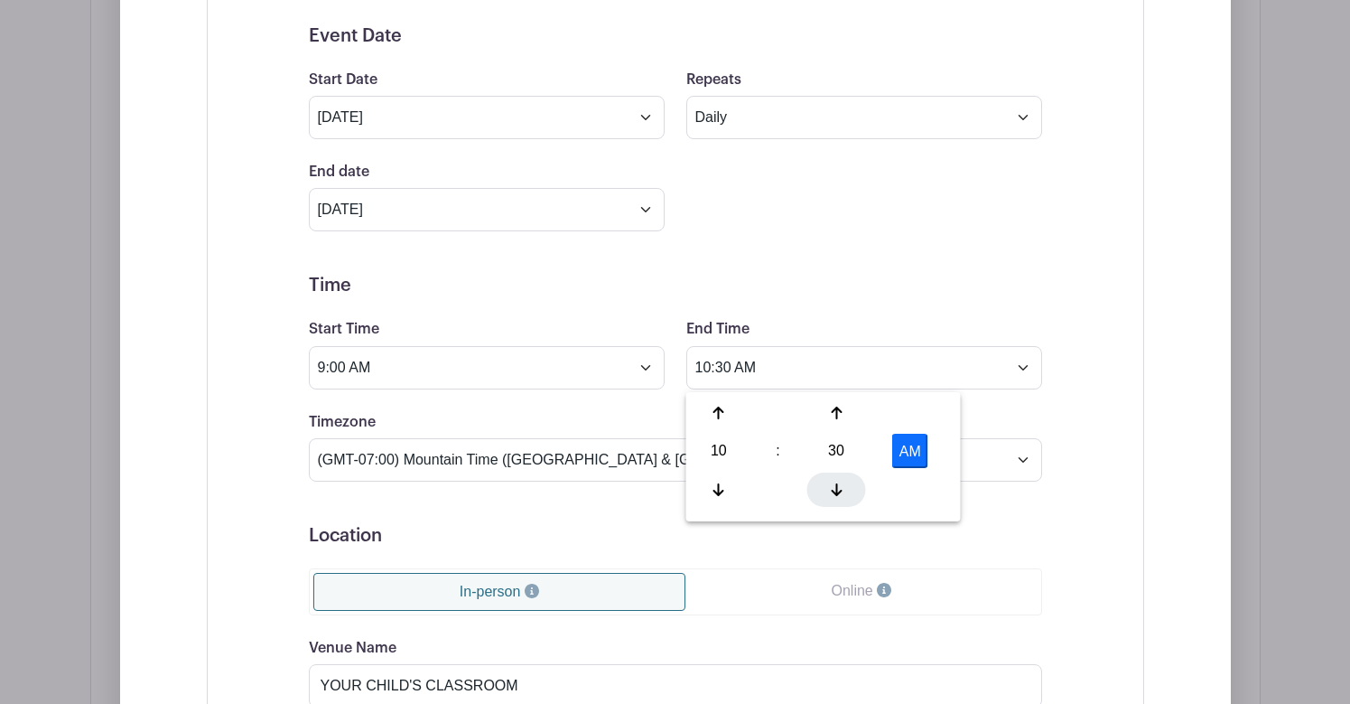
click at [833, 488] on icon at bounding box center [836, 489] width 11 height 14
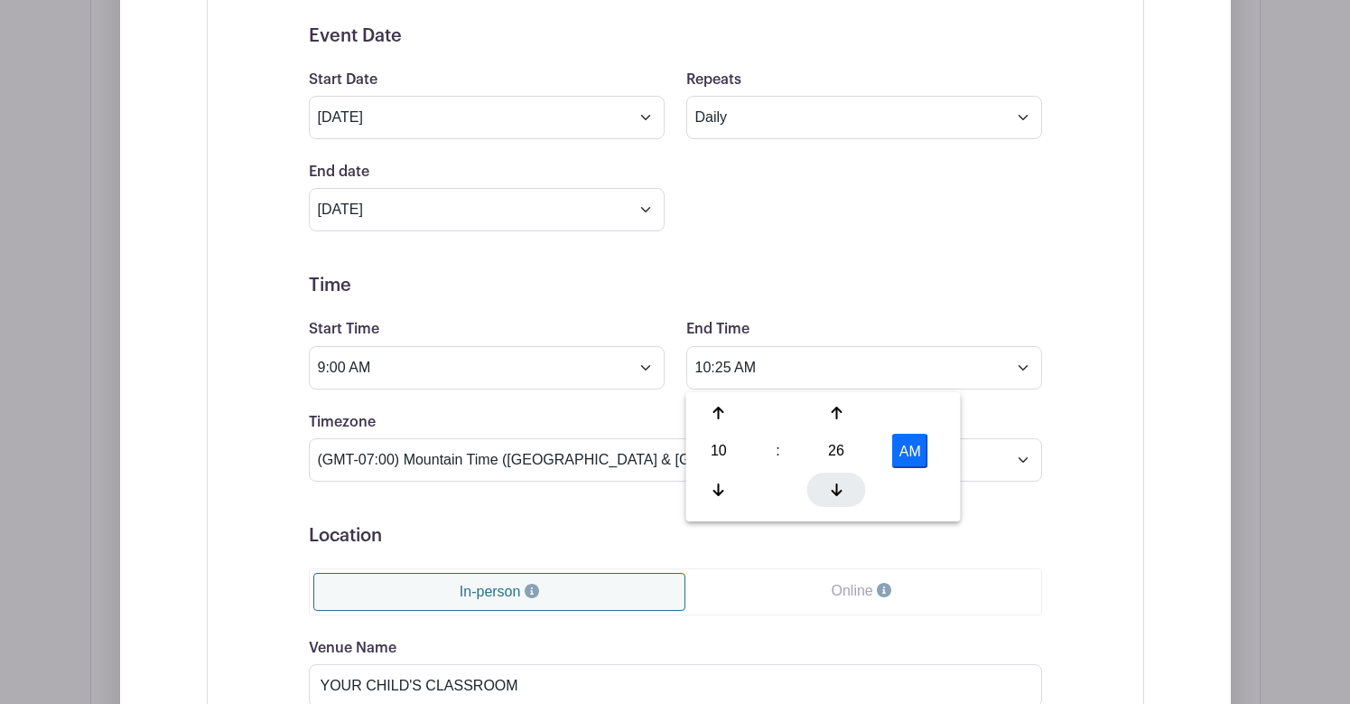
click at [833, 488] on icon at bounding box center [836, 489] width 11 height 14
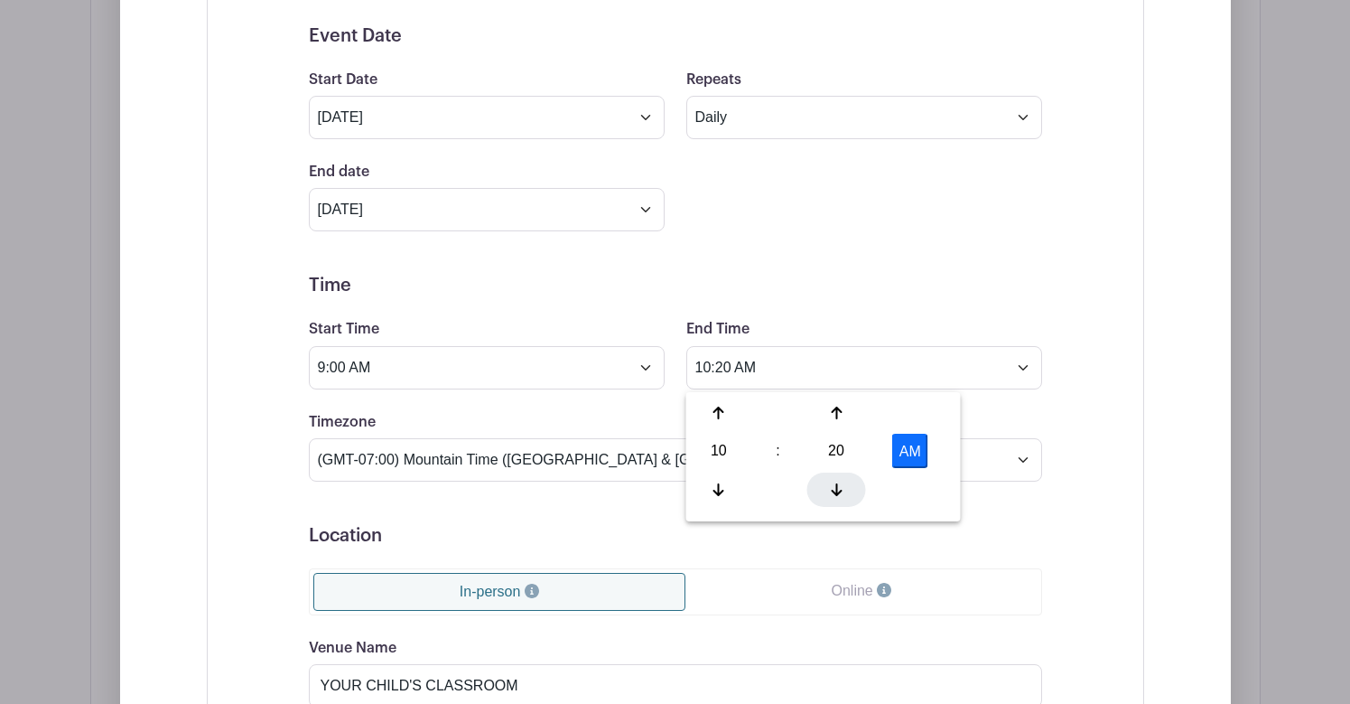
click at [833, 488] on icon at bounding box center [836, 489] width 11 height 14
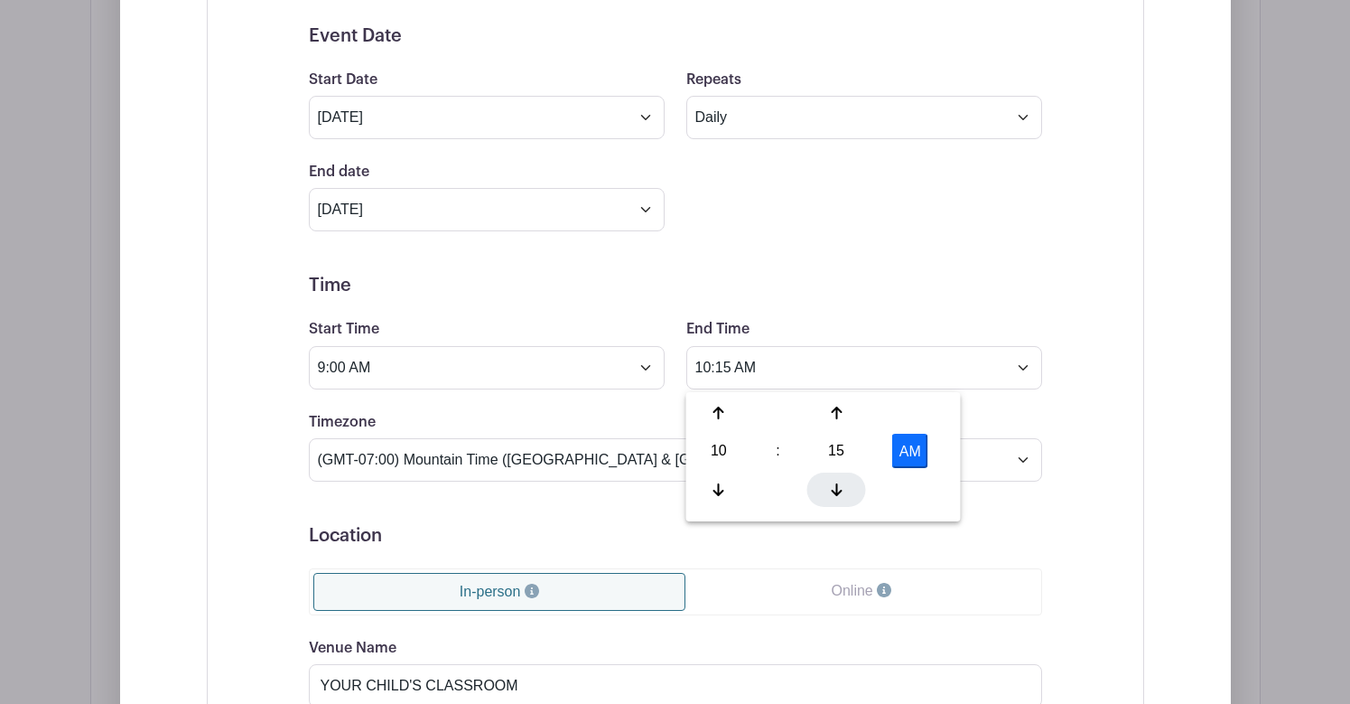
click at [833, 488] on icon at bounding box center [836, 489] width 11 height 14
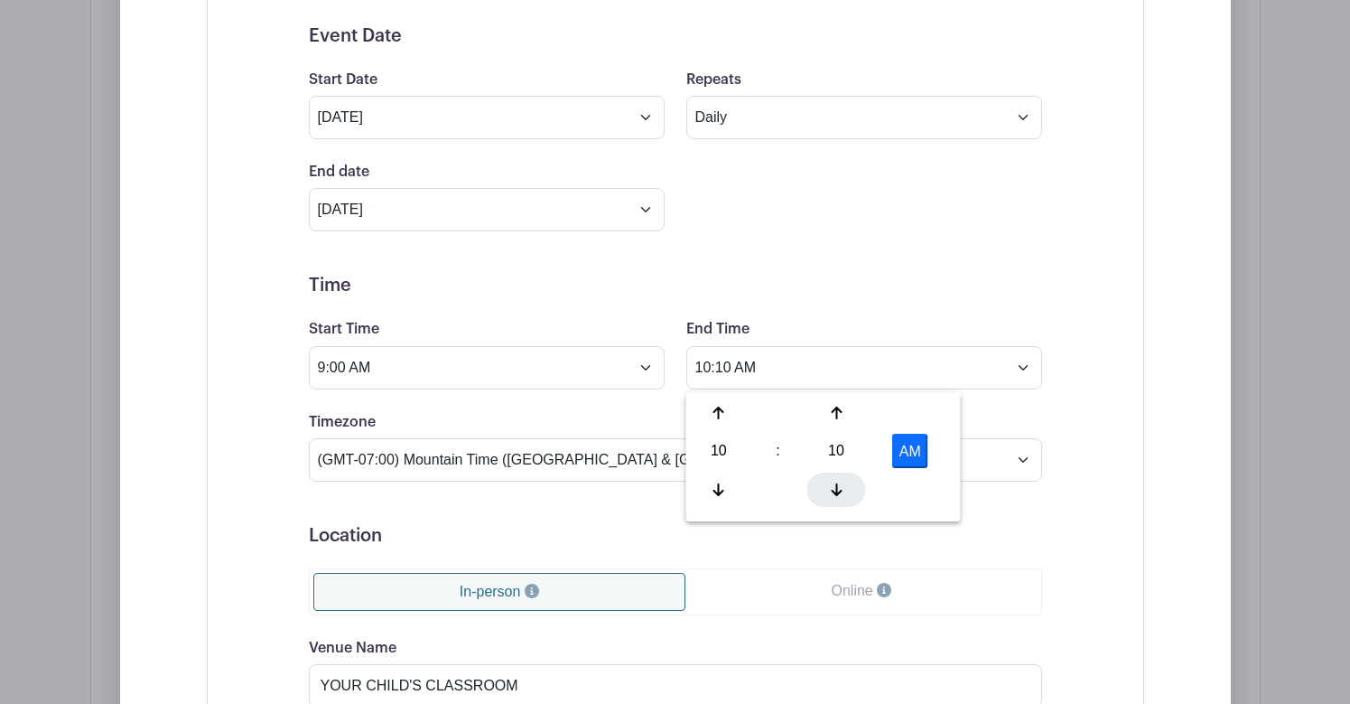
click at [833, 488] on icon at bounding box center [836, 489] width 11 height 14
click at [839, 492] on icon at bounding box center [836, 489] width 11 height 13
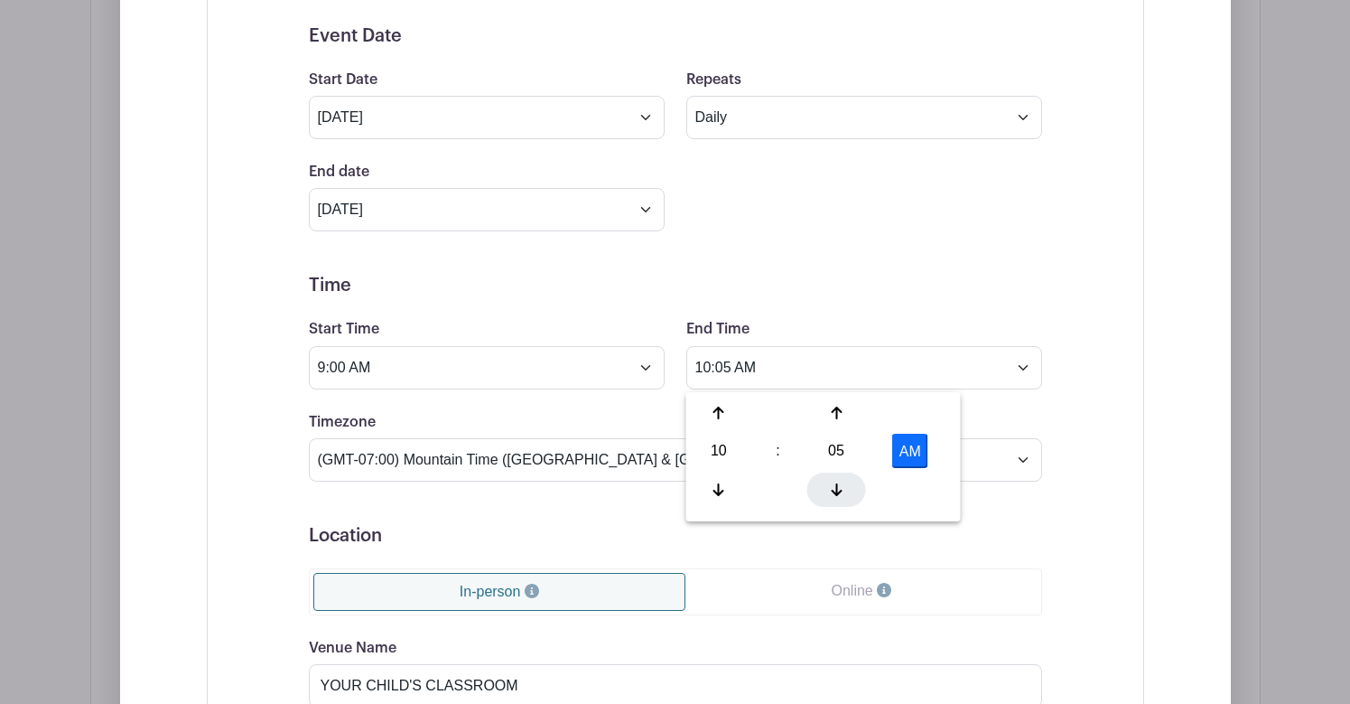
click at [839, 492] on icon at bounding box center [836, 489] width 11 height 13
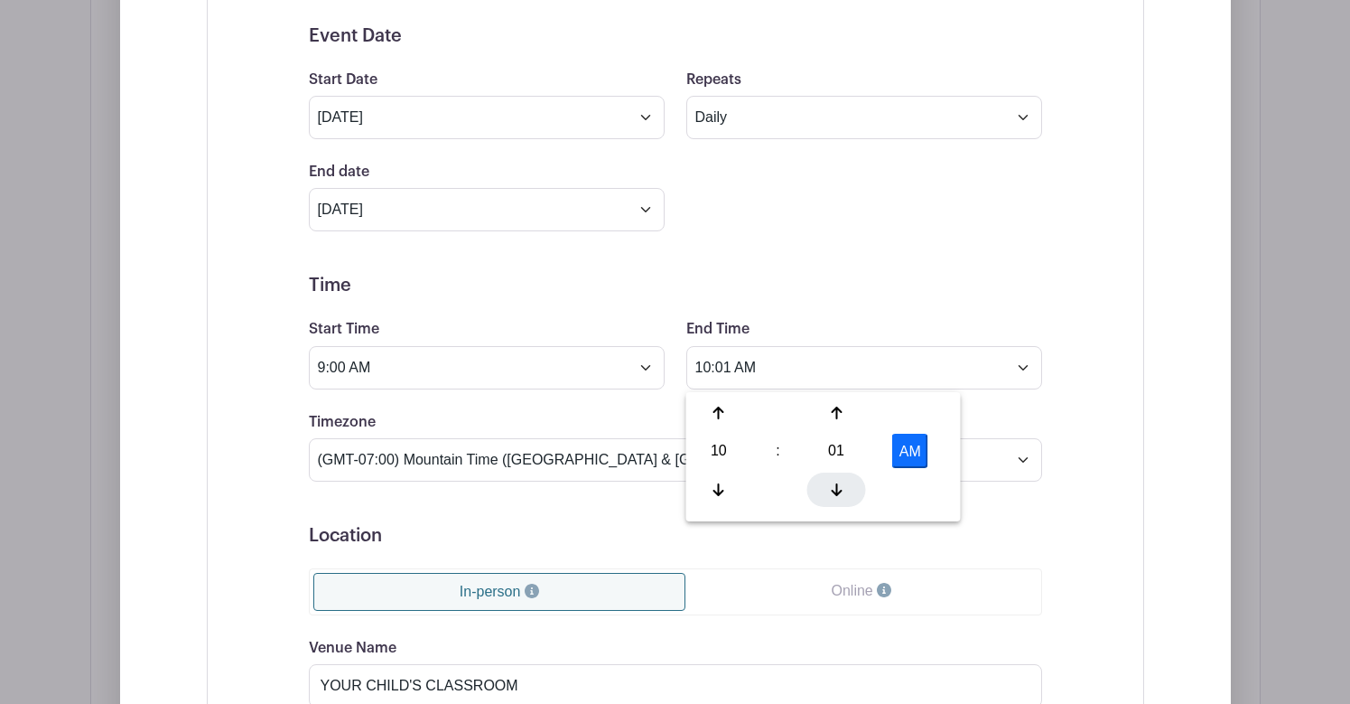
type input "10:00 AM"
click at [884, 290] on h5 "Time" at bounding box center [675, 286] width 733 height 22
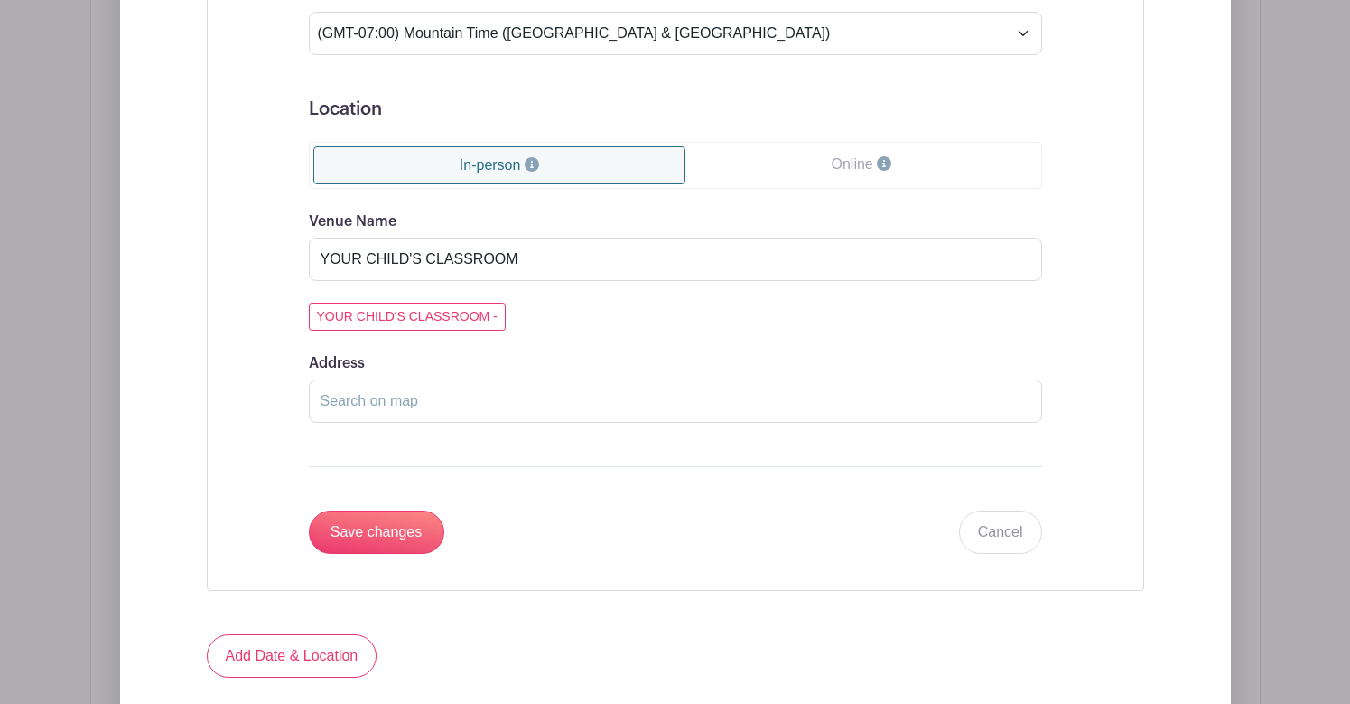
scroll to position [1659, 0]
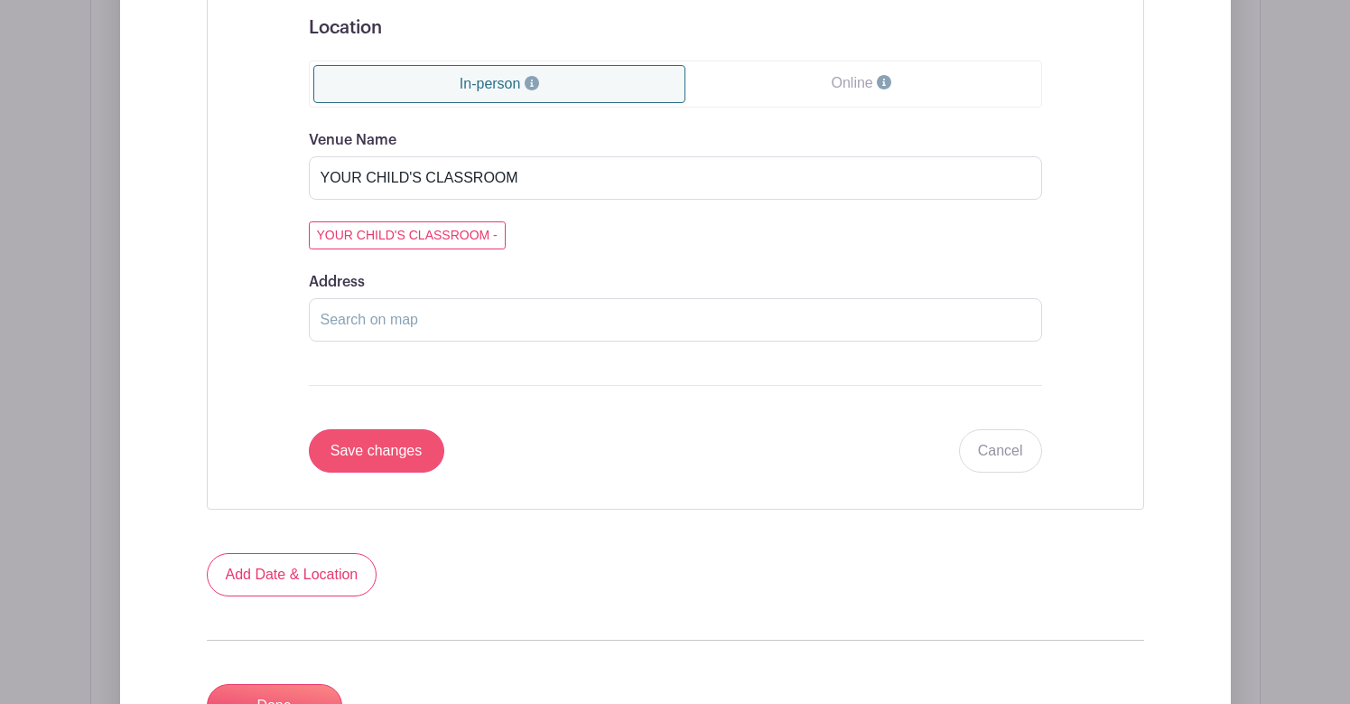
click at [393, 453] on input "Save changes" at bounding box center [376, 450] width 135 height 43
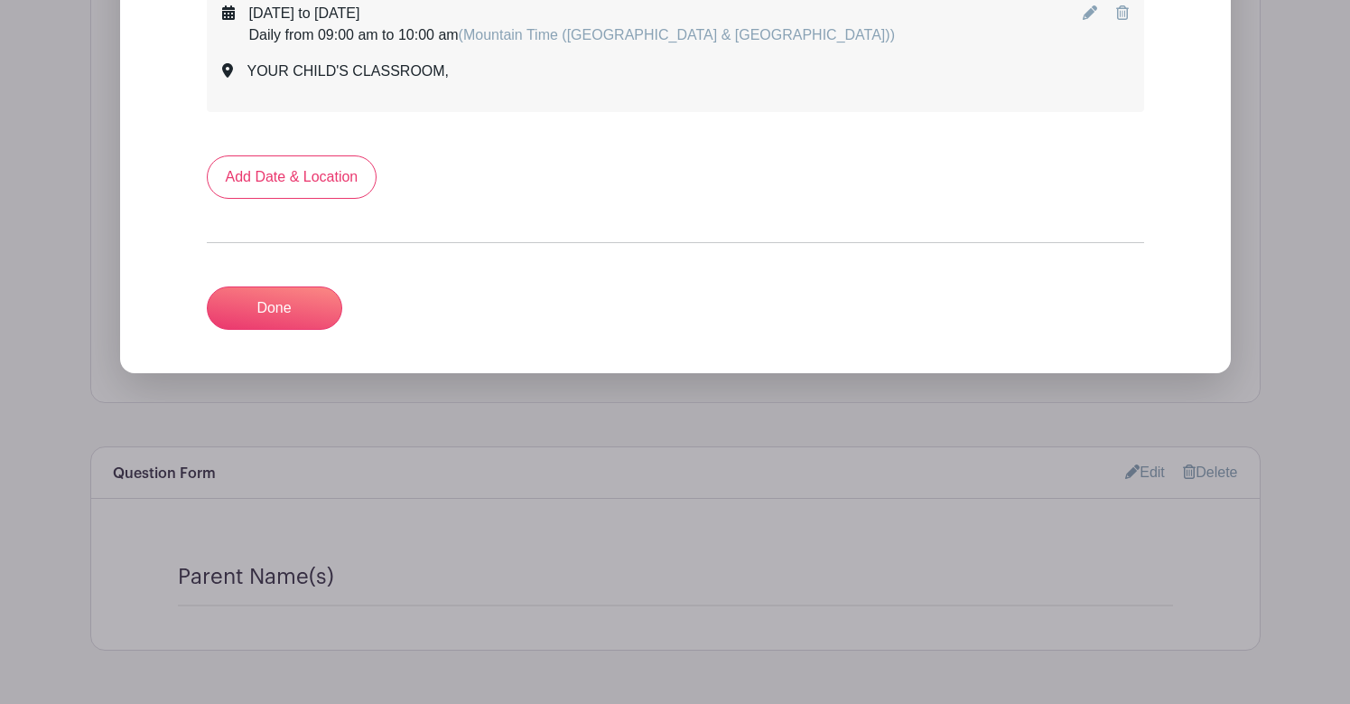
scroll to position [906, 0]
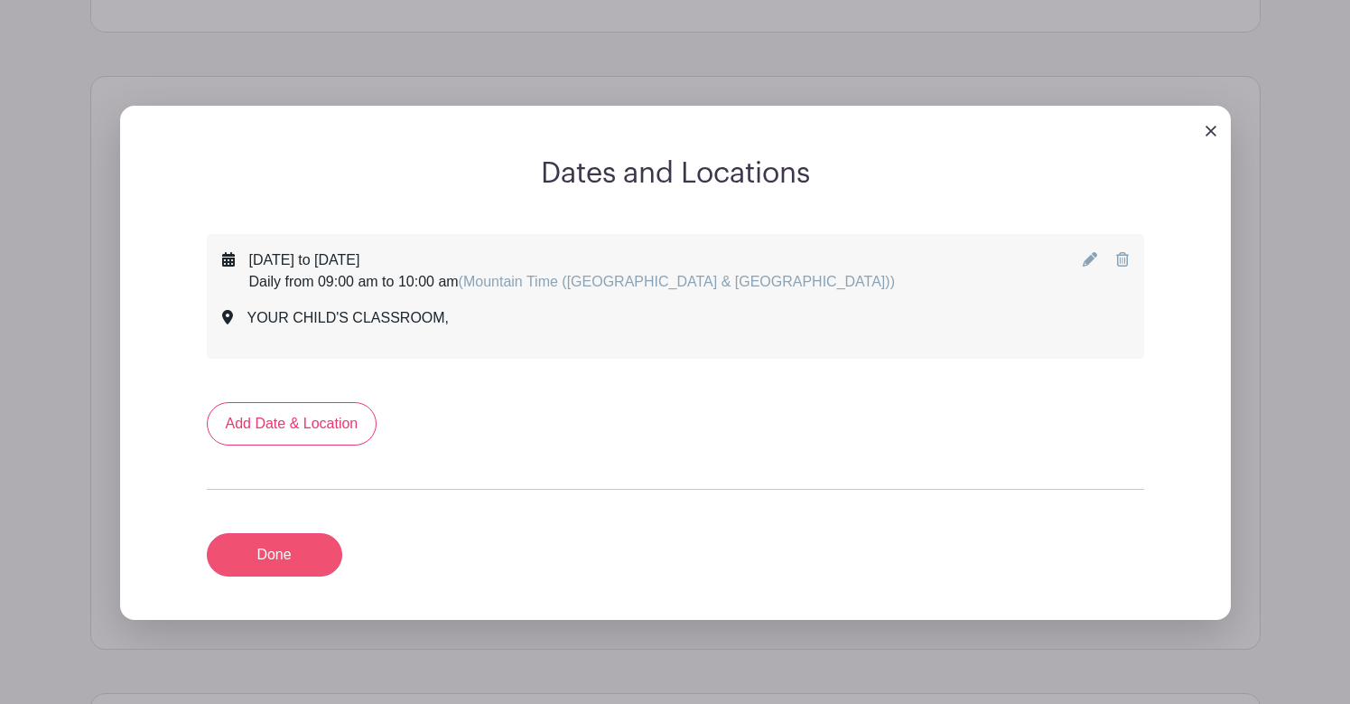
click at [264, 554] on link "Done" at bounding box center [274, 554] width 135 height 43
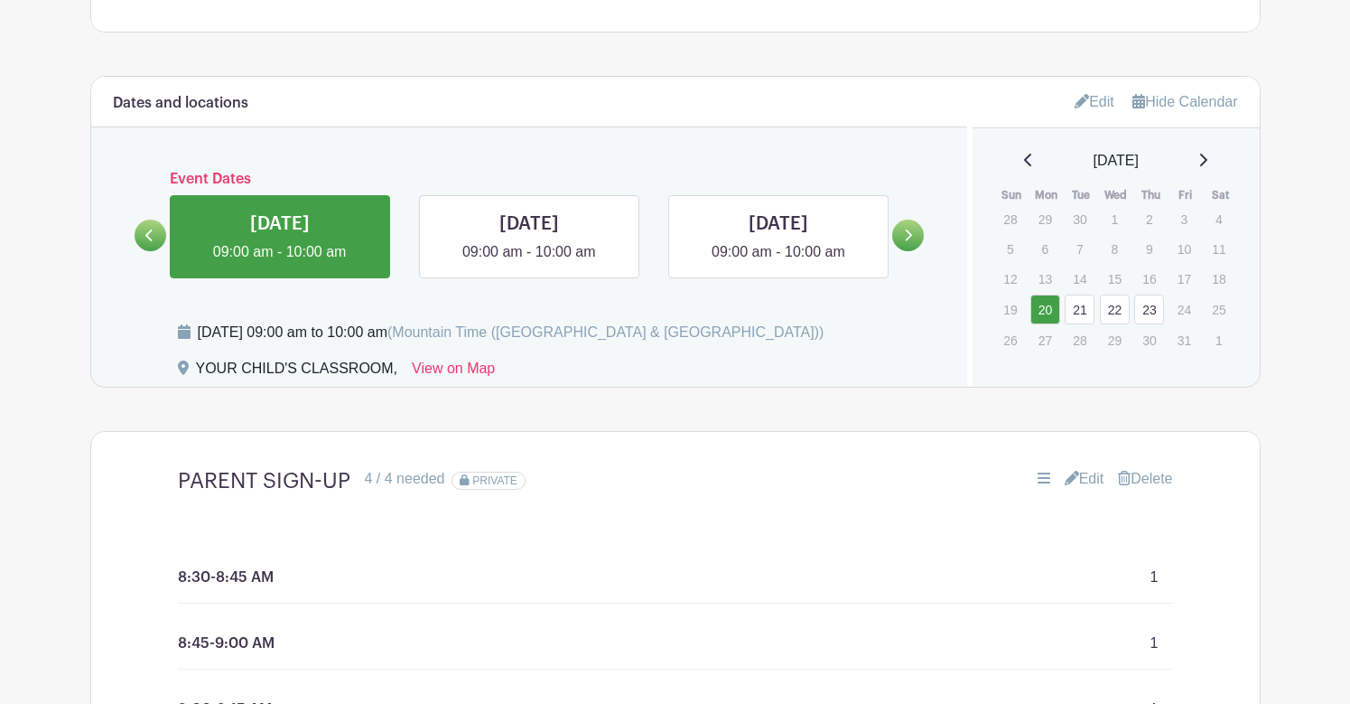
scroll to position [912, 0]
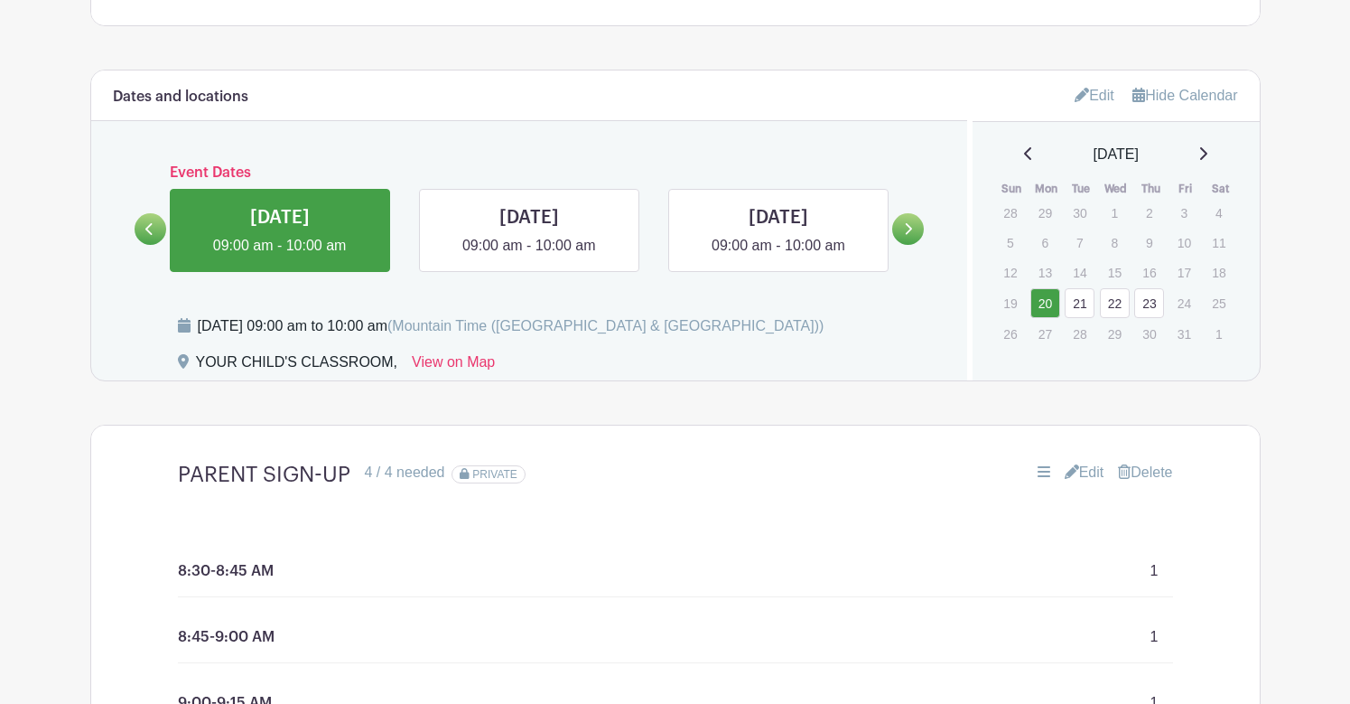
click at [900, 233] on link at bounding box center [908, 229] width 32 height 32
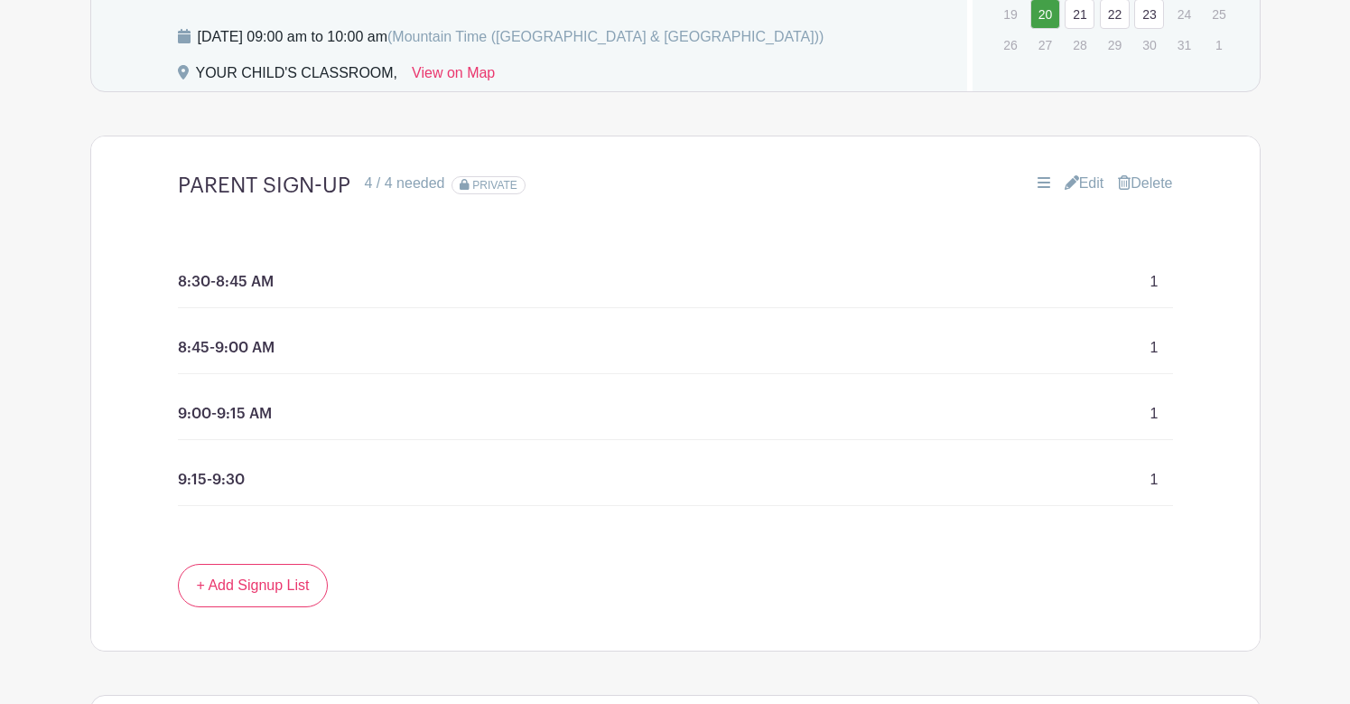
scroll to position [1301, 0]
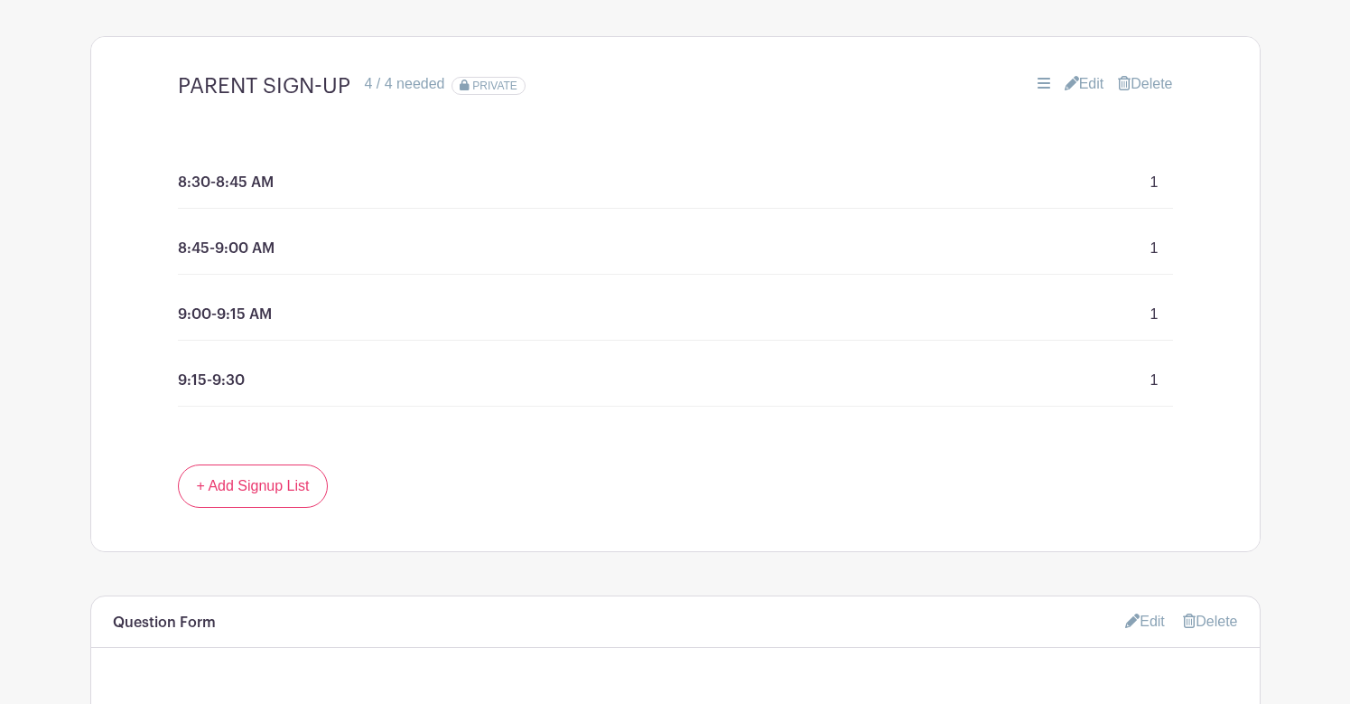
click at [1082, 85] on link "Edit" at bounding box center [1085, 84] width 40 height 22
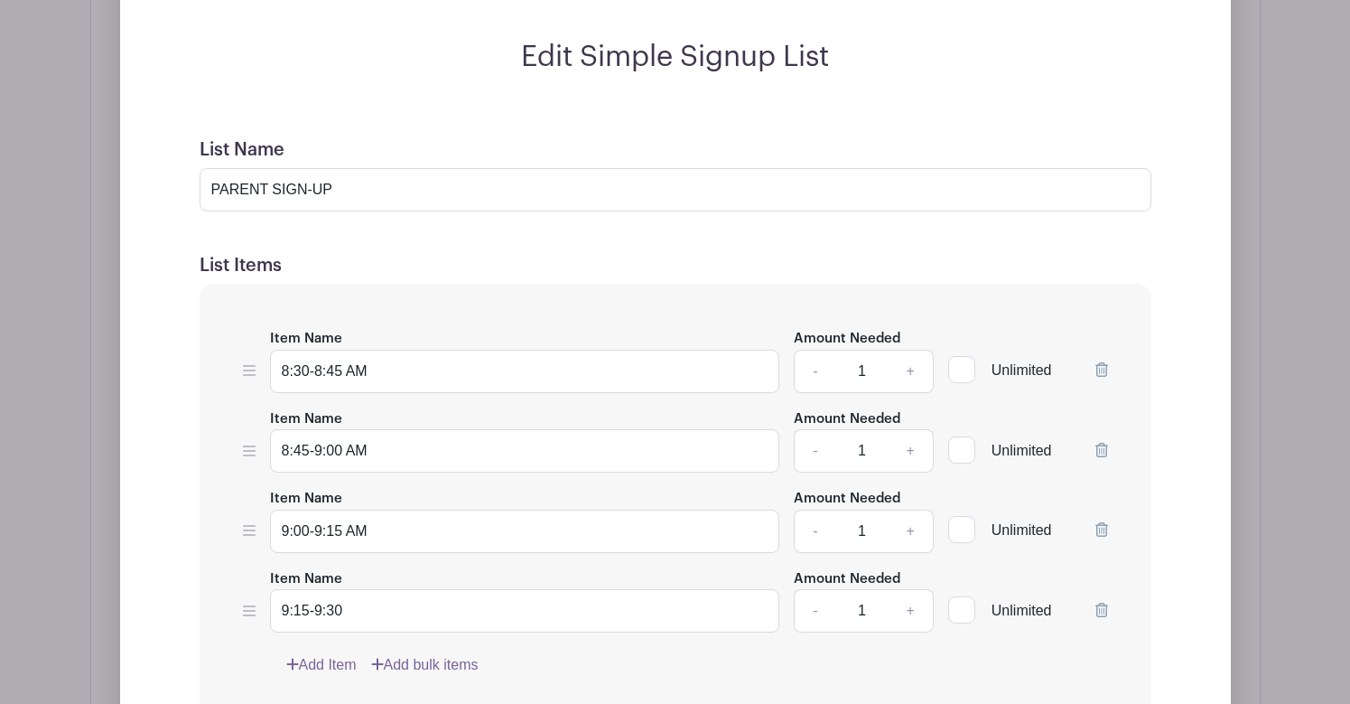
scroll to position [1528, 0]
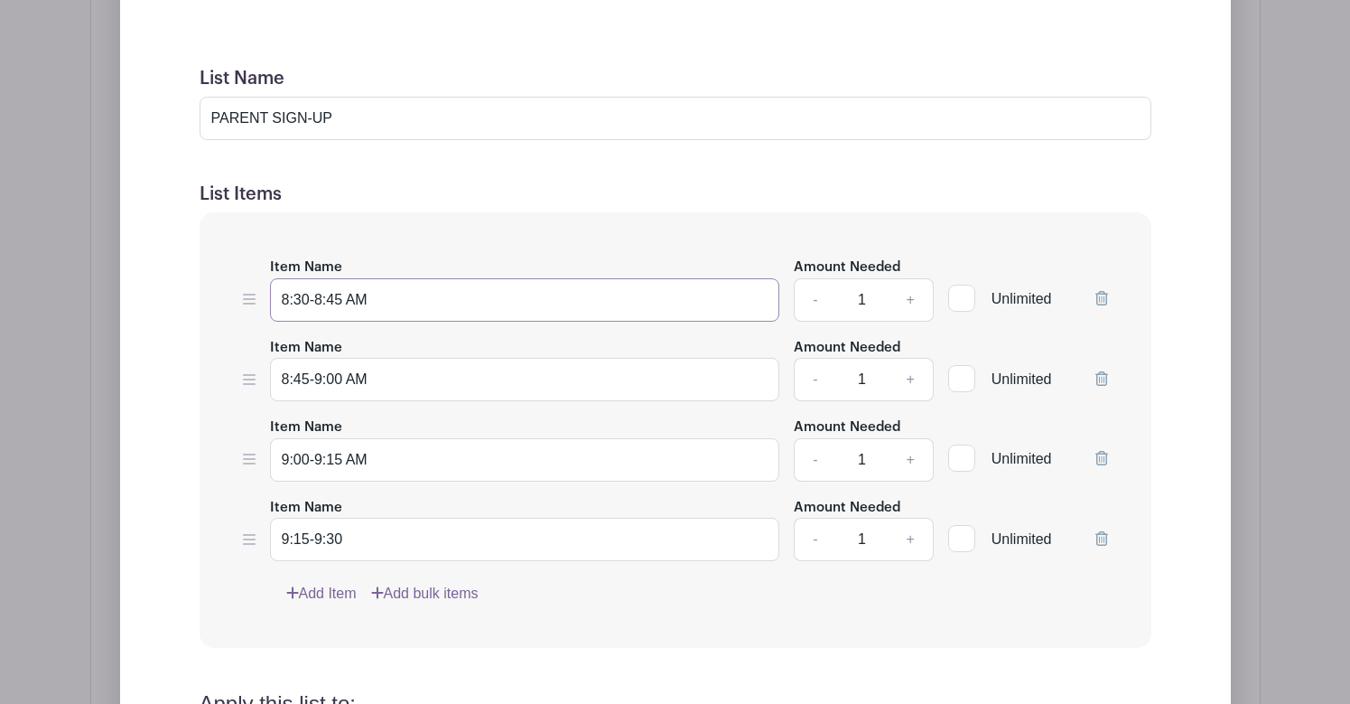
drag, startPoint x: 391, startPoint y: 303, endPoint x: 272, endPoint y: 301, distance: 119.2
click at [272, 301] on input "8:30-8:45 AM" at bounding box center [525, 299] width 510 height 43
type input "9:00-9:15 AM"
drag, startPoint x: 343, startPoint y: 378, endPoint x: 220, endPoint y: 378, distance: 122.8
click at [220, 378] on div "Item Name 9:00-9:15 AM Amount Needed - 1 + Unlimited Item Name 8:45-9:00 AM Amo…" at bounding box center [676, 429] width 952 height 435
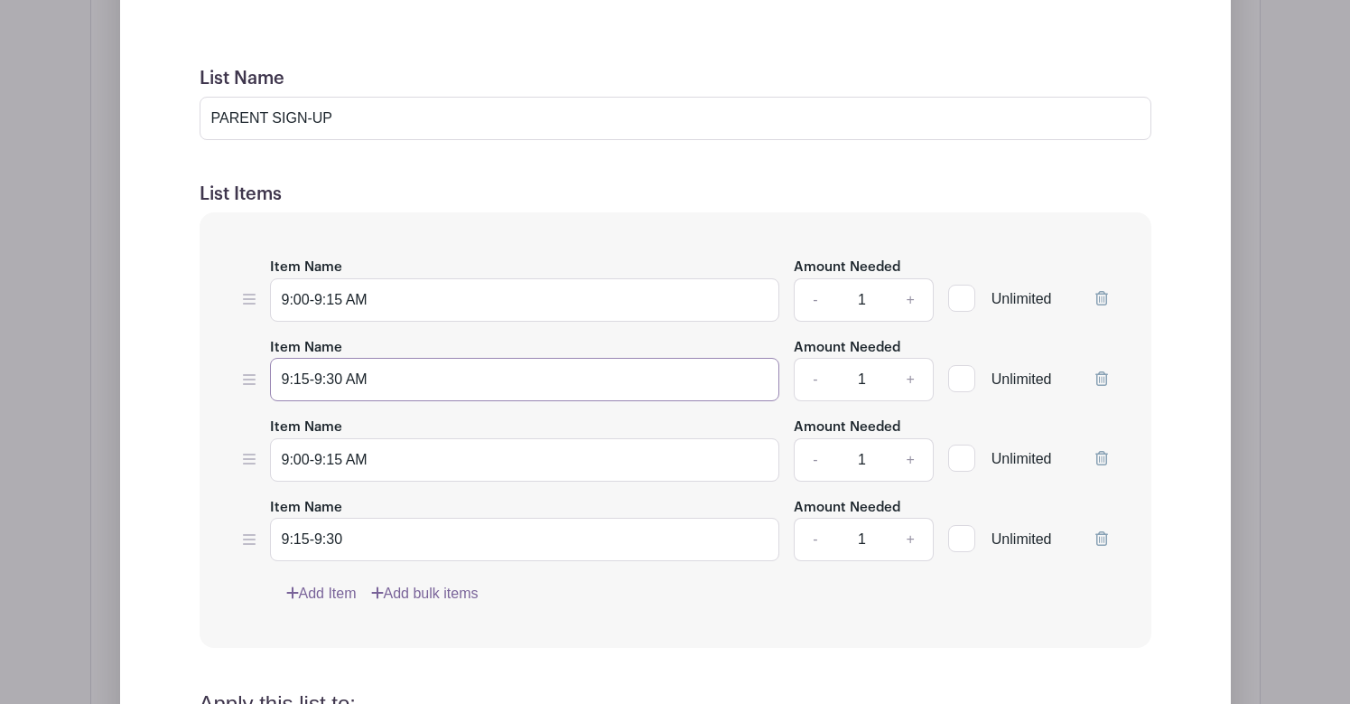
type input "9:15-9:30 AM"
drag, startPoint x: 345, startPoint y: 458, endPoint x: 292, endPoint y: 457, distance: 53.3
click at [292, 457] on input "9:00-9:15 AM" at bounding box center [525, 459] width 510 height 43
type input "9:30-9:45 AM"
drag, startPoint x: 358, startPoint y: 540, endPoint x: 297, endPoint y: 538, distance: 60.5
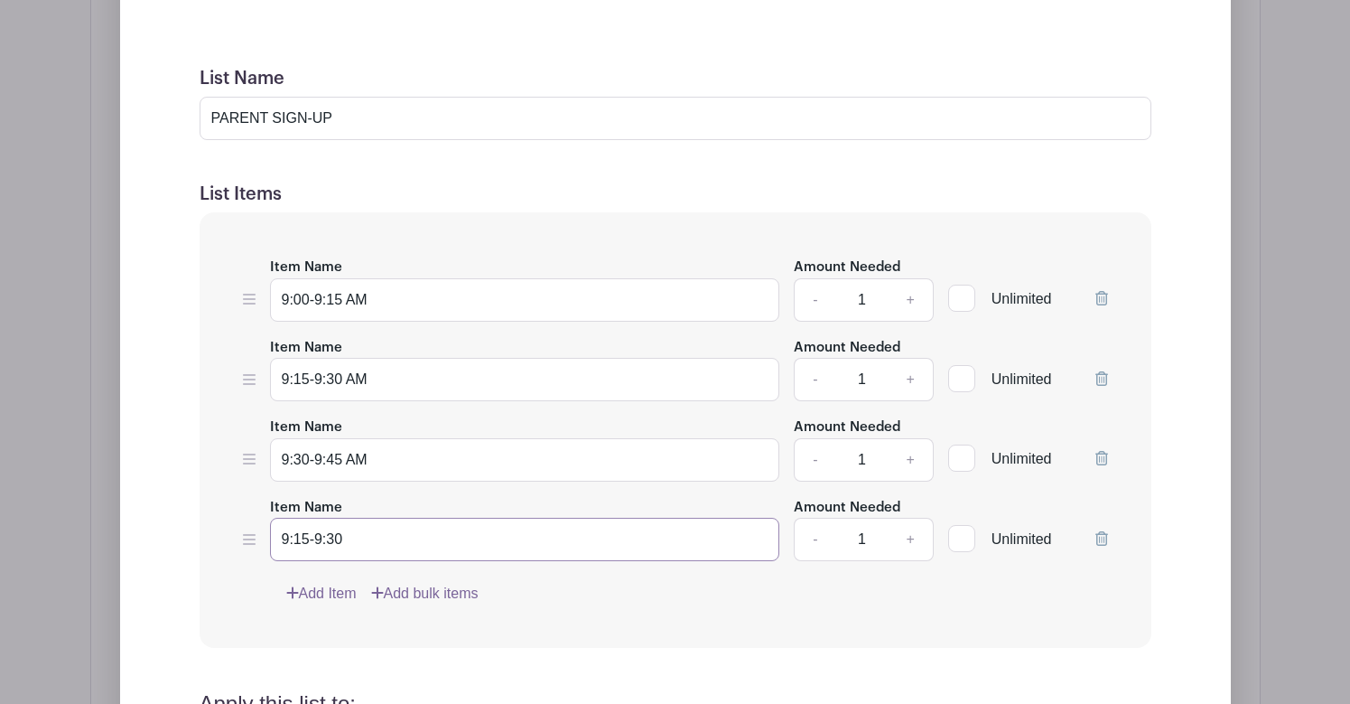
click at [297, 538] on input "9:15-9:30" at bounding box center [525, 539] width 510 height 43
type input "9:45-10:00 AM"
click at [632, 599] on div "Add Item Add bulk items" at bounding box center [697, 594] width 822 height 22
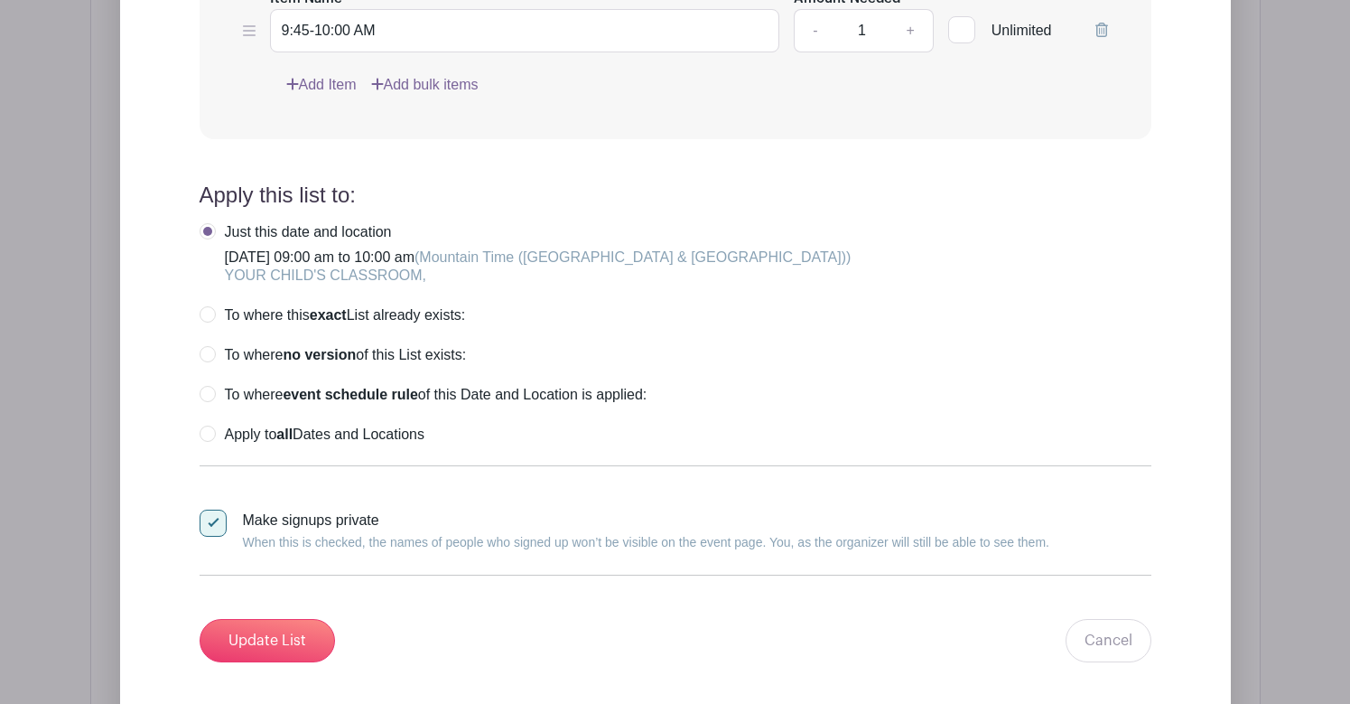
scroll to position [2039, 0]
click at [207, 433] on label "Apply to all Dates and Locations" at bounding box center [312, 433] width 225 height 18
radio input "true"
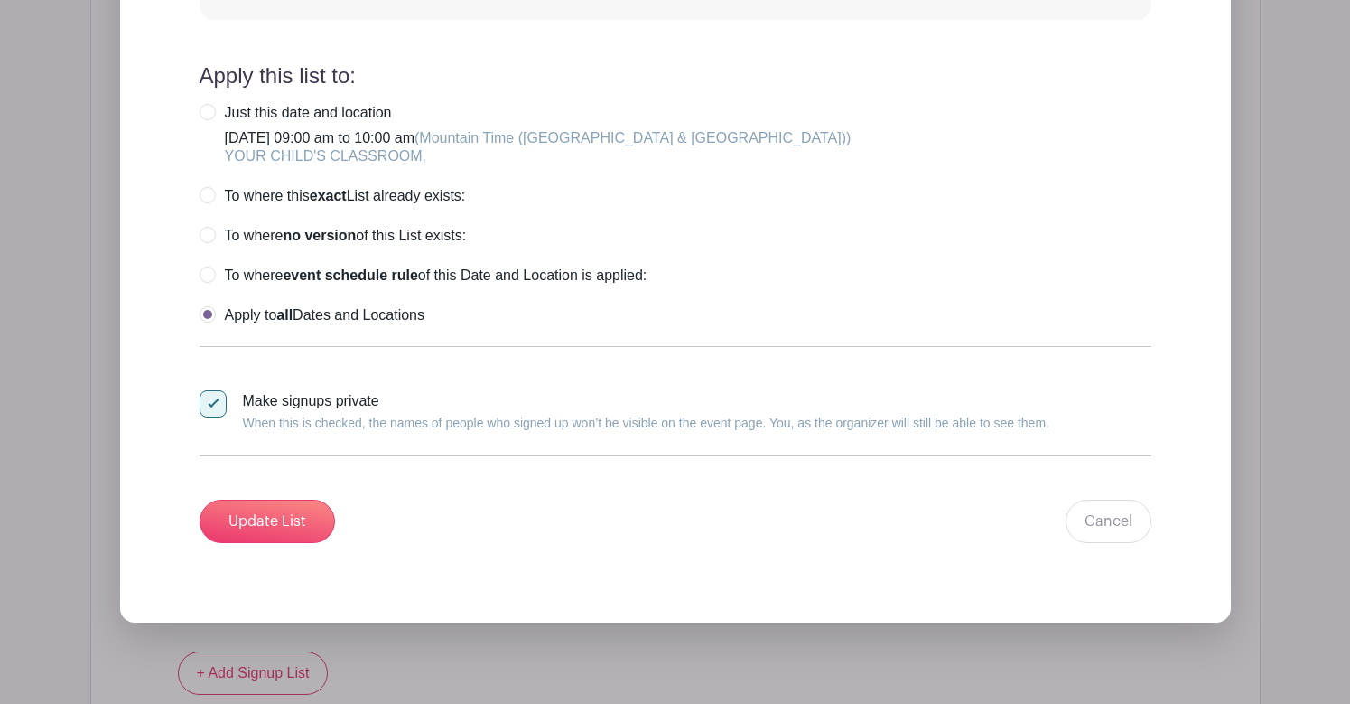
scroll to position [2184, 0]
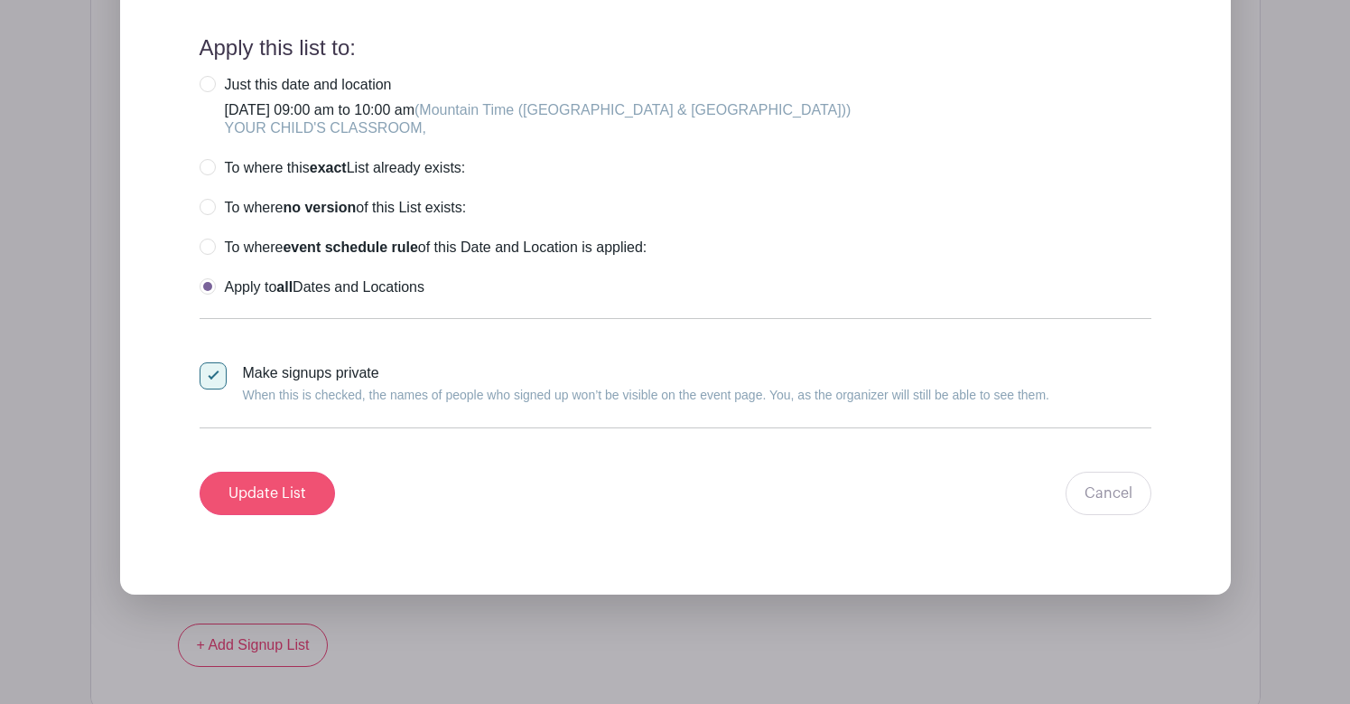
click at [285, 492] on input "Update List" at bounding box center [267, 492] width 135 height 43
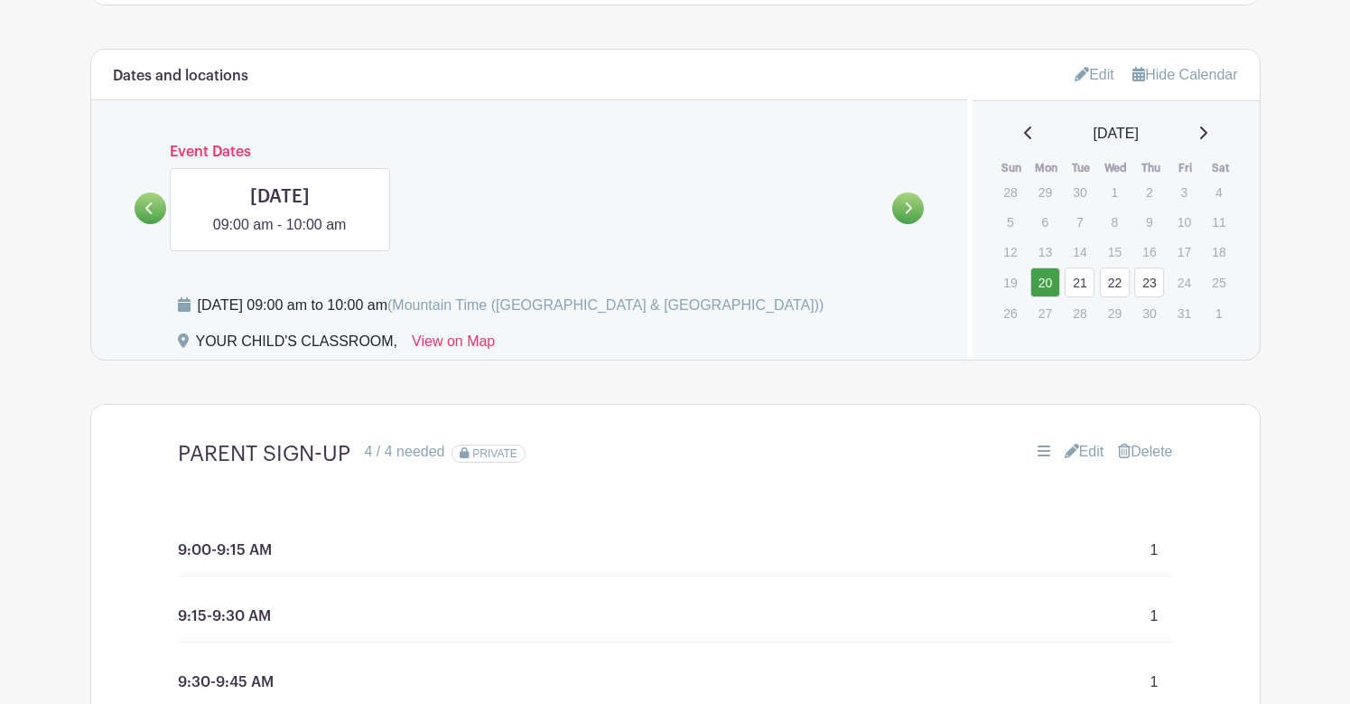
scroll to position [933, 0]
click at [146, 212] on icon at bounding box center [149, 208] width 8 height 14
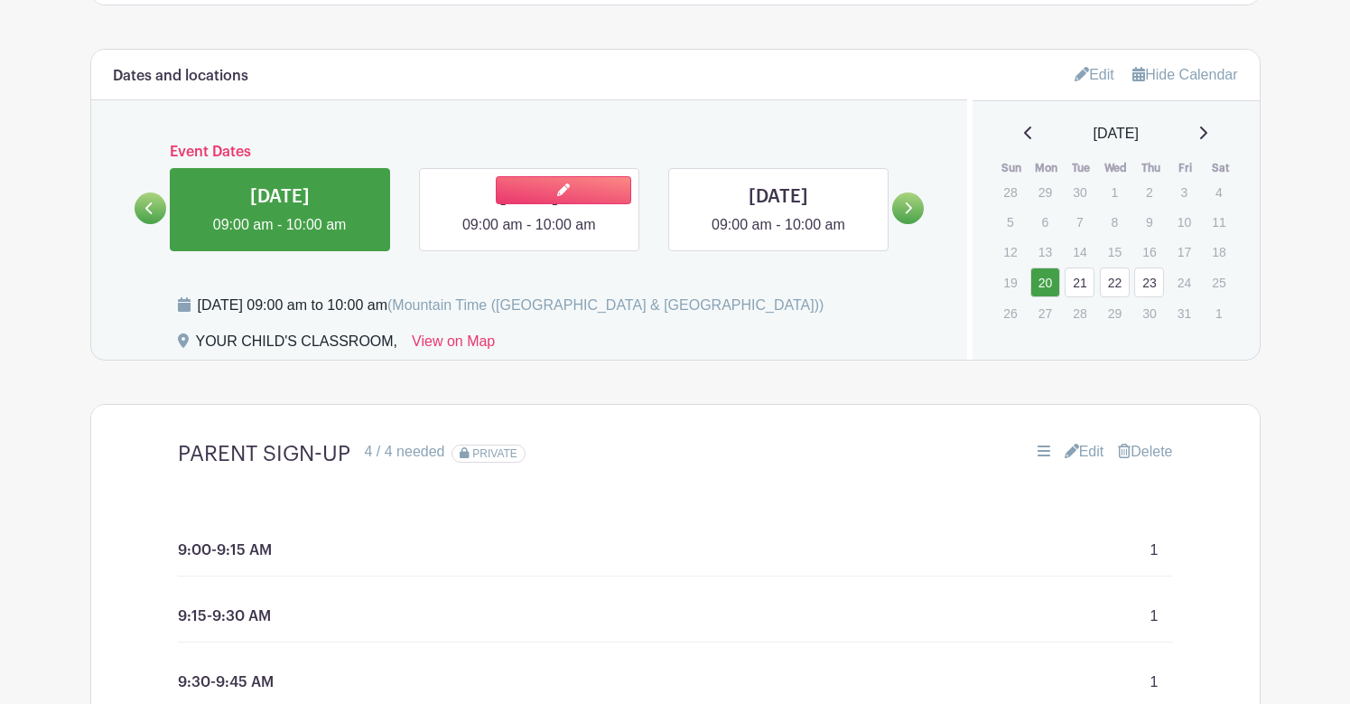
click at [529, 236] on link at bounding box center [529, 236] width 0 height 0
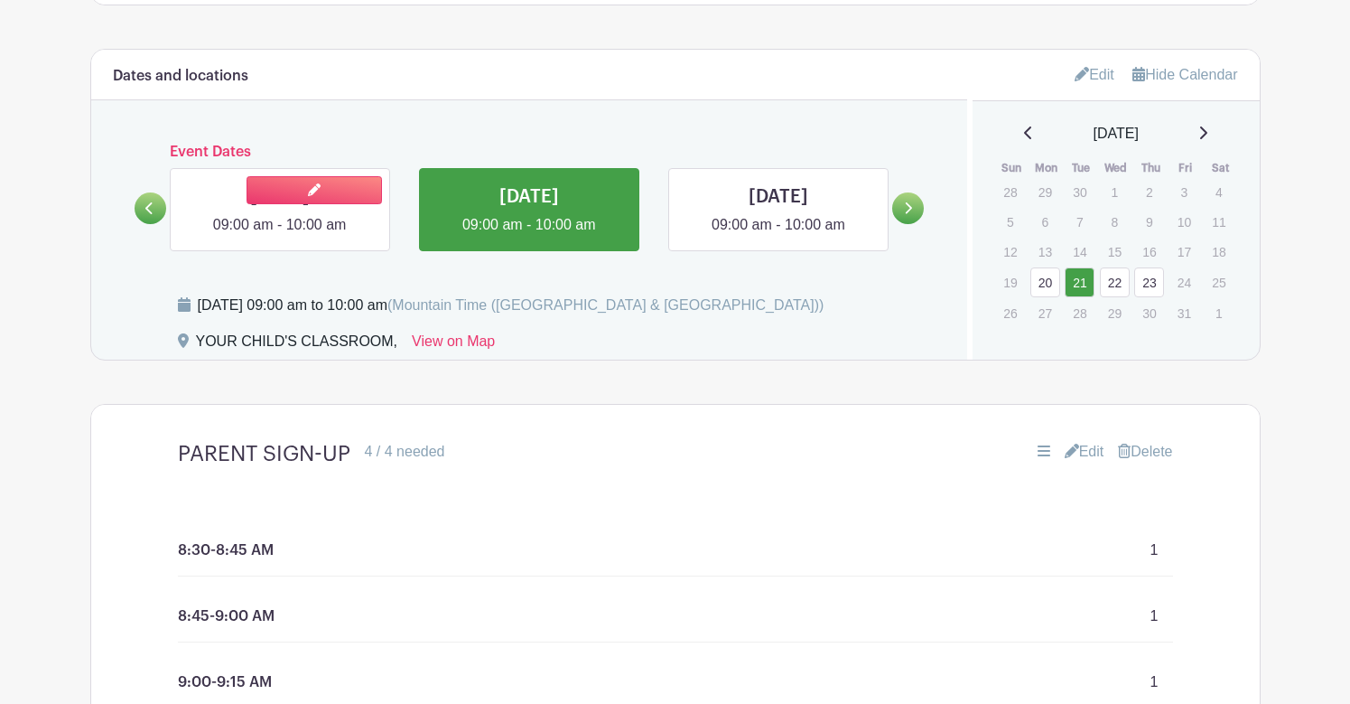
click at [280, 236] on link at bounding box center [280, 236] width 0 height 0
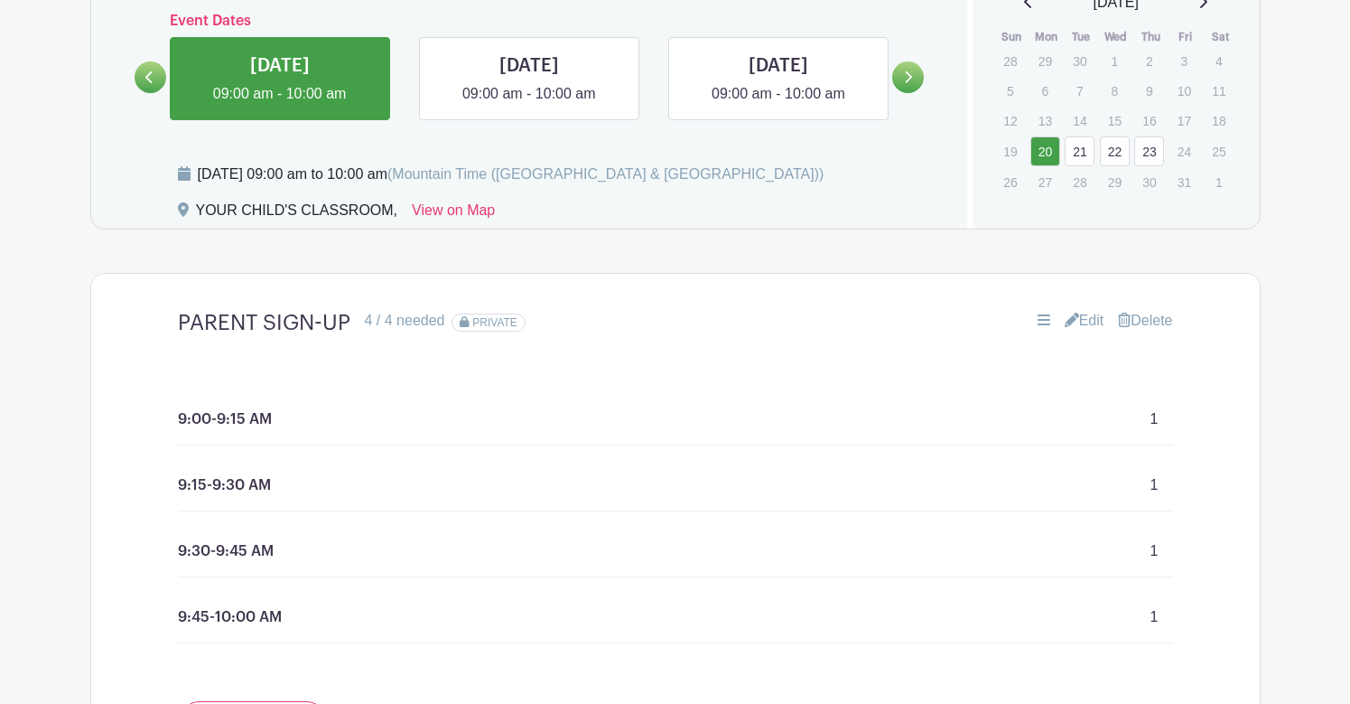
scroll to position [1045, 0]
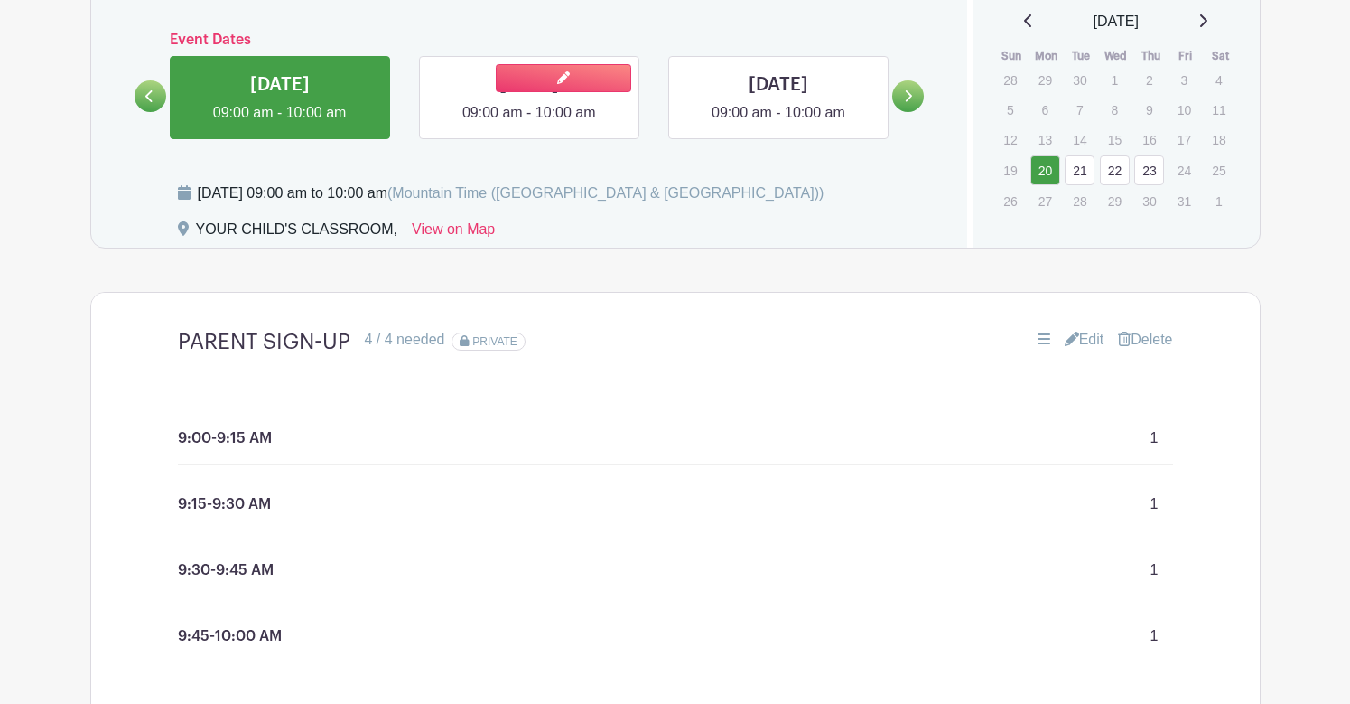
click at [529, 124] on link at bounding box center [529, 124] width 0 height 0
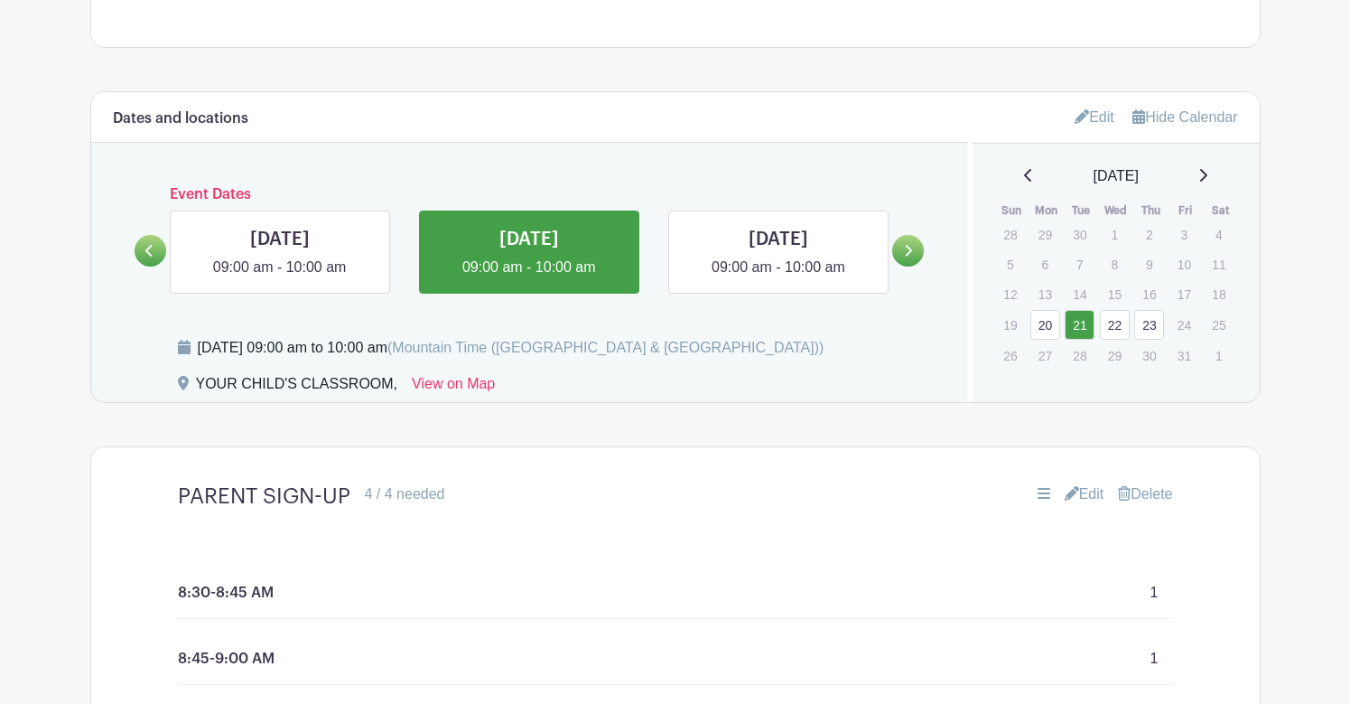
scroll to position [891, 0]
click at [529, 278] on link at bounding box center [529, 278] width 0 height 0
click at [565, 223] on link at bounding box center [563, 233] width 135 height 28
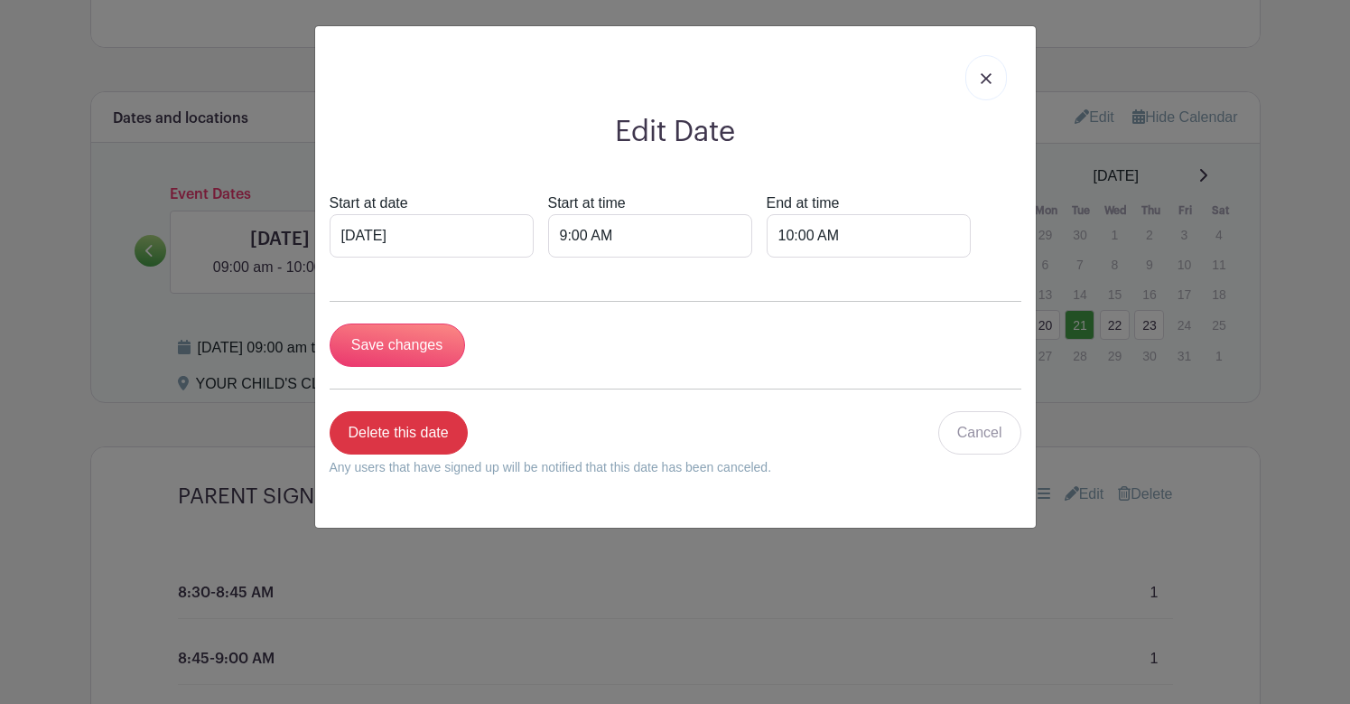
click at [983, 71] on link at bounding box center [987, 77] width 42 height 45
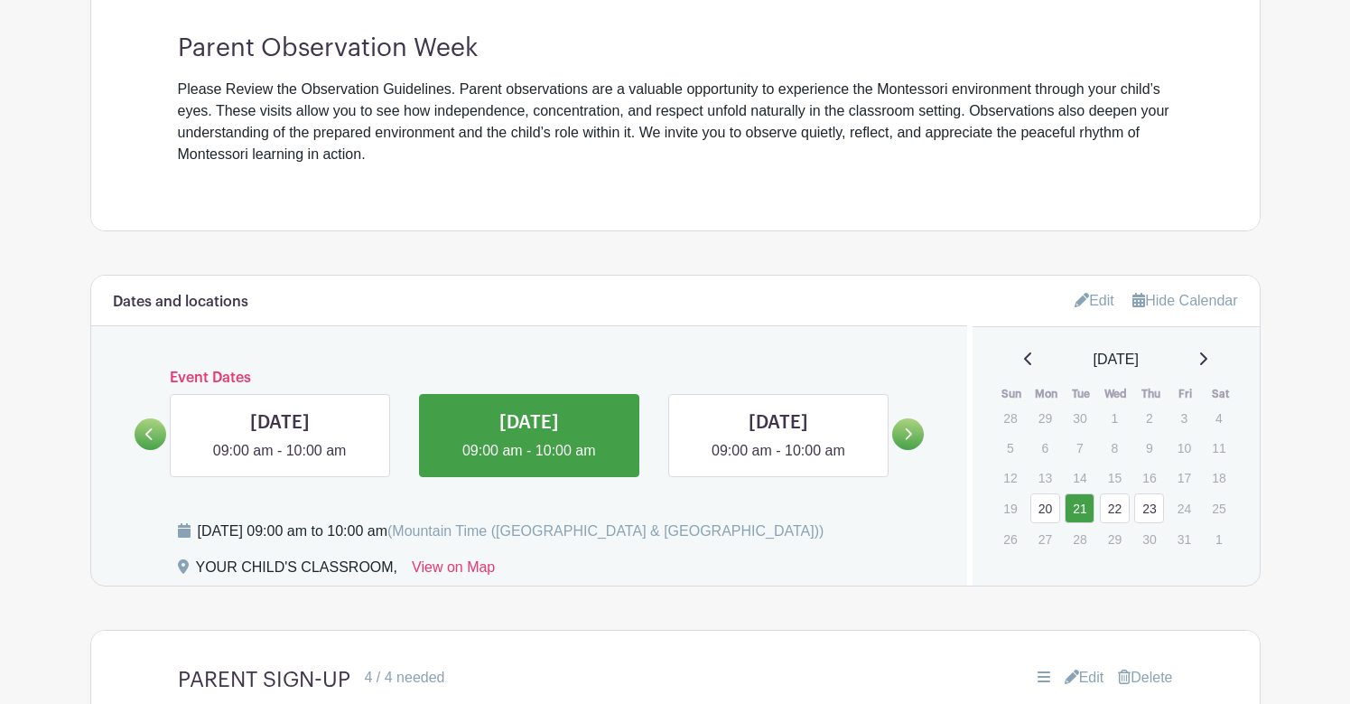
scroll to position [749, 0]
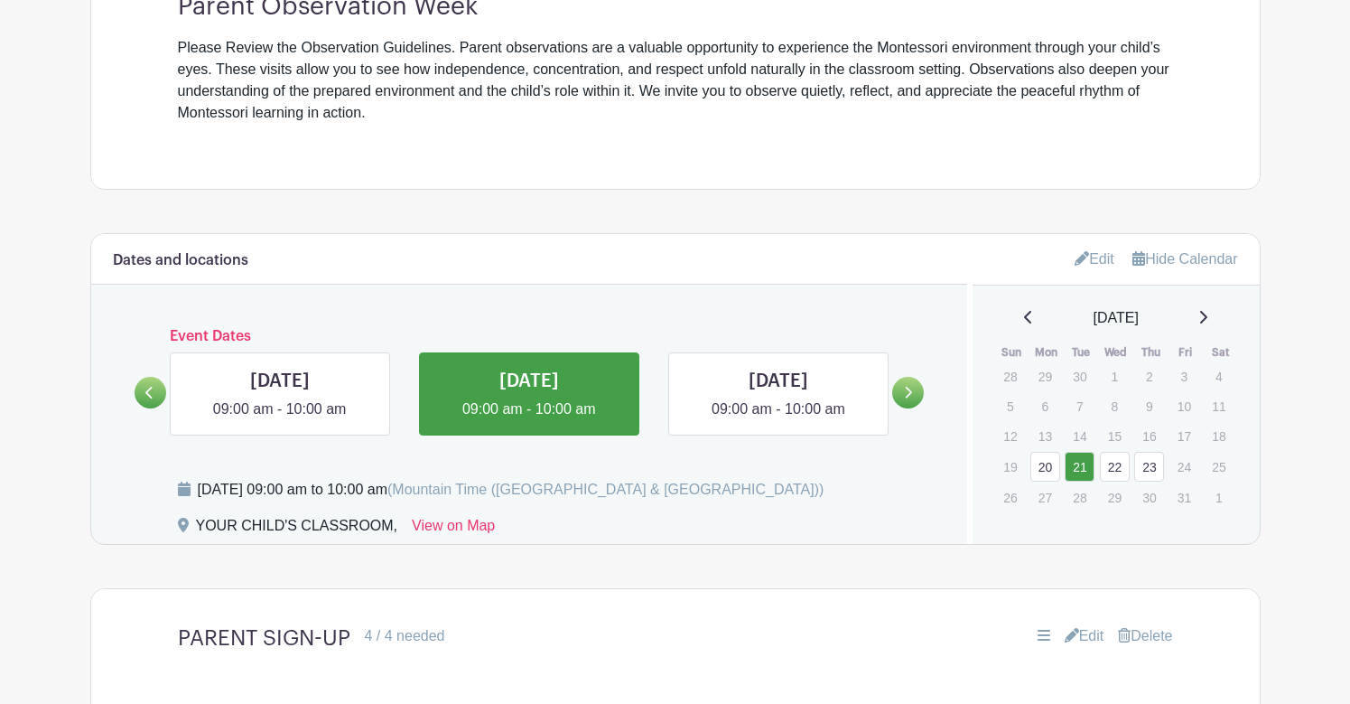
click at [1088, 256] on link "Edit" at bounding box center [1095, 259] width 40 height 30
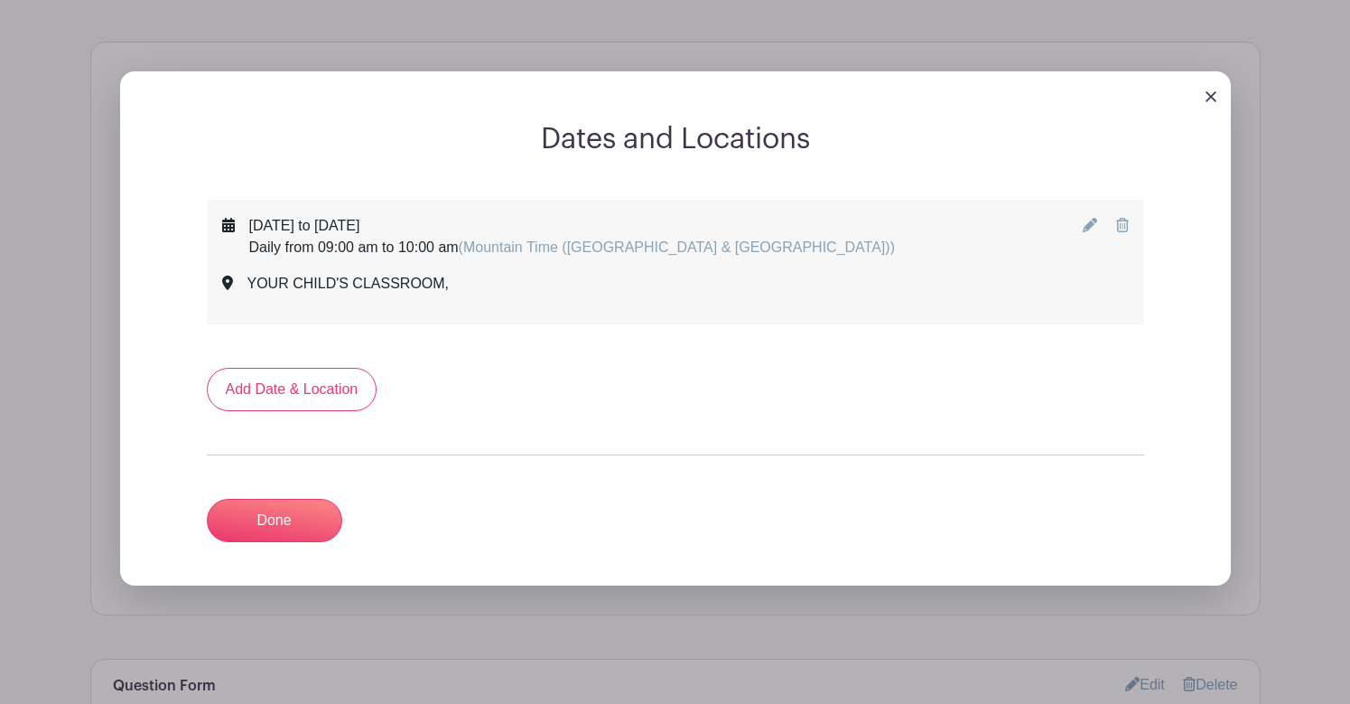
scroll to position [990, 0]
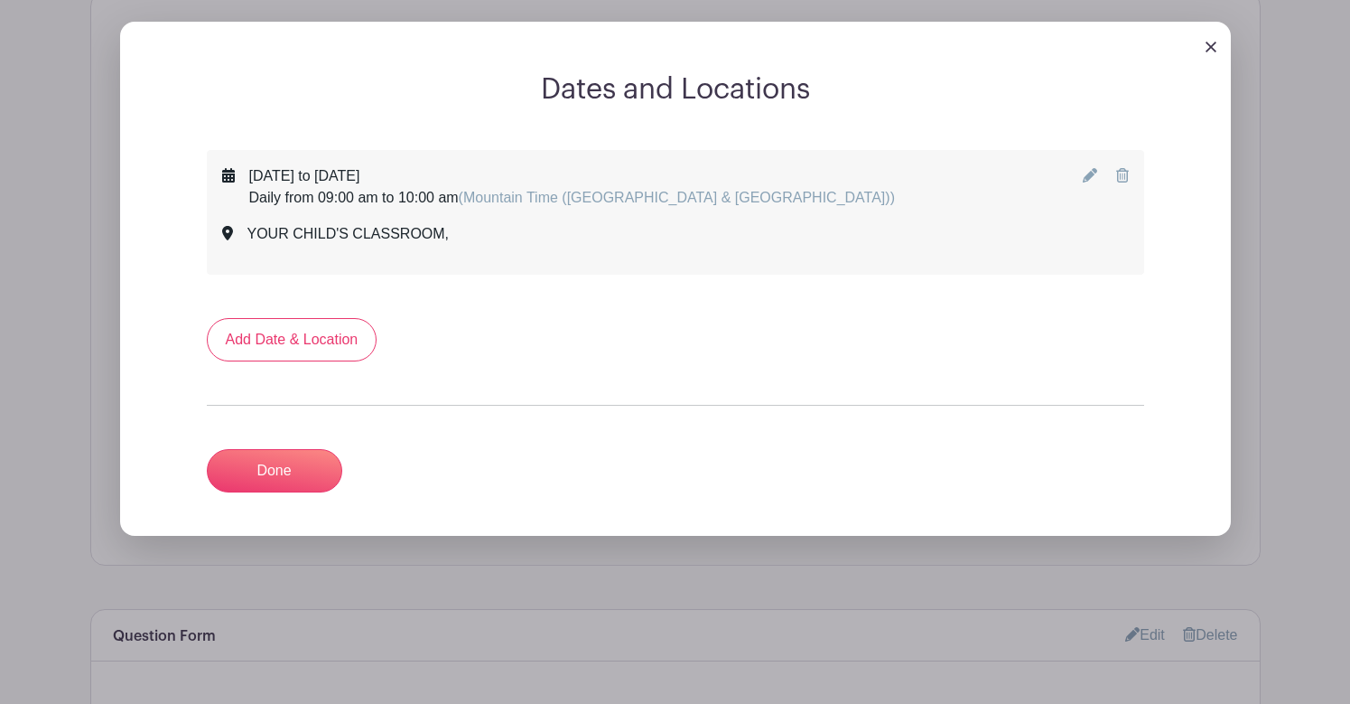
click at [1091, 175] on icon at bounding box center [1090, 175] width 14 height 14
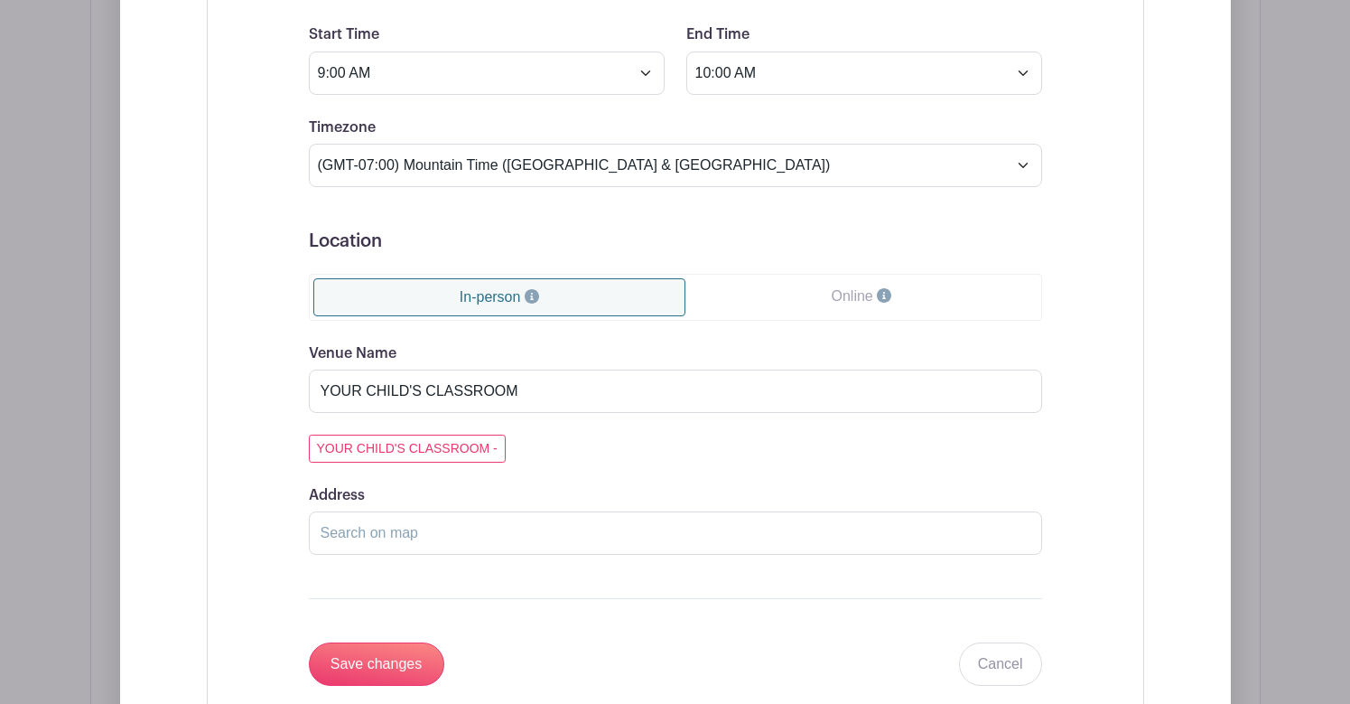
scroll to position [1442, 1]
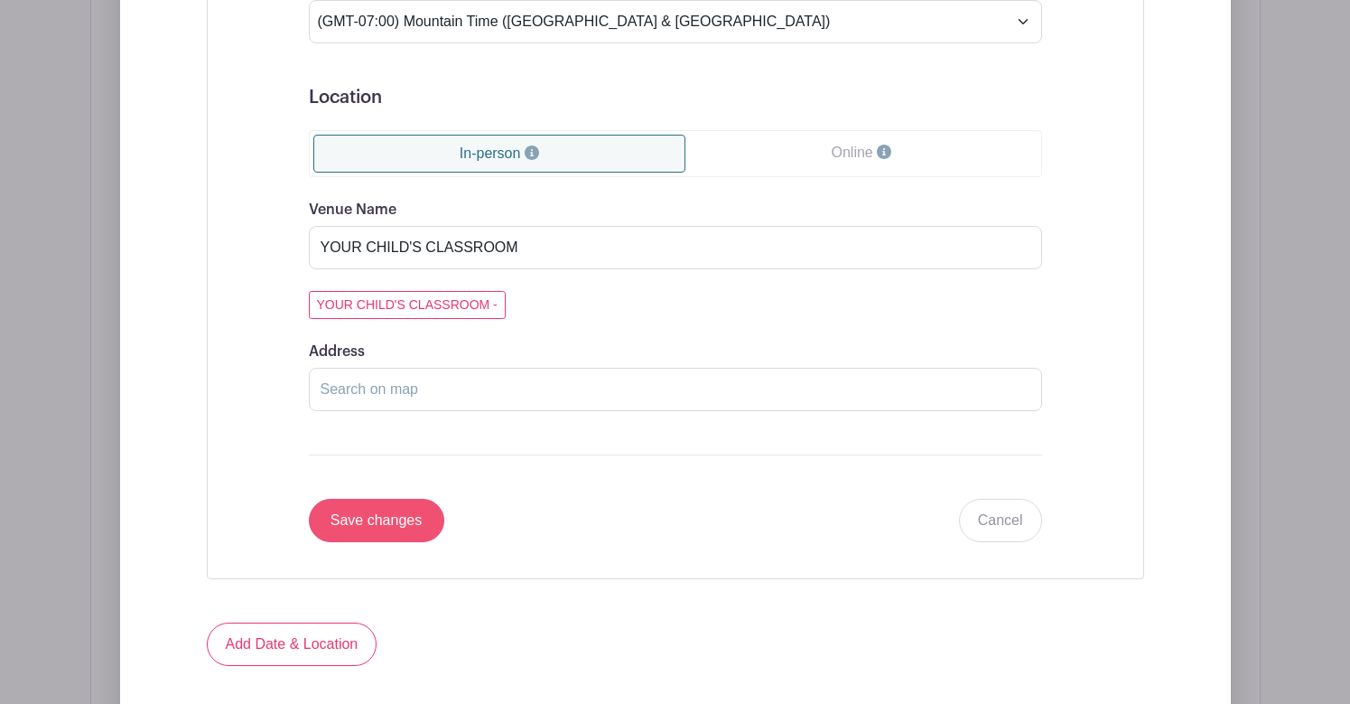
click at [386, 526] on input "Save changes" at bounding box center [376, 520] width 135 height 43
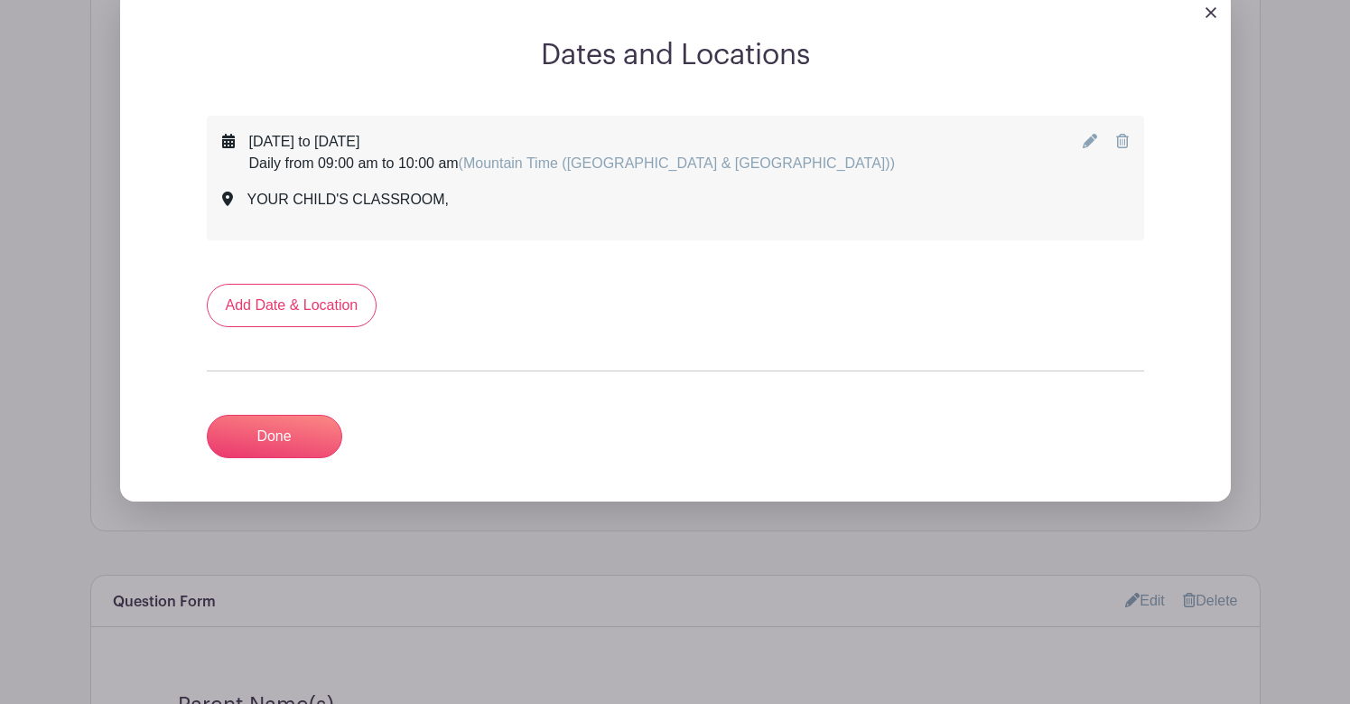
scroll to position [999, 0]
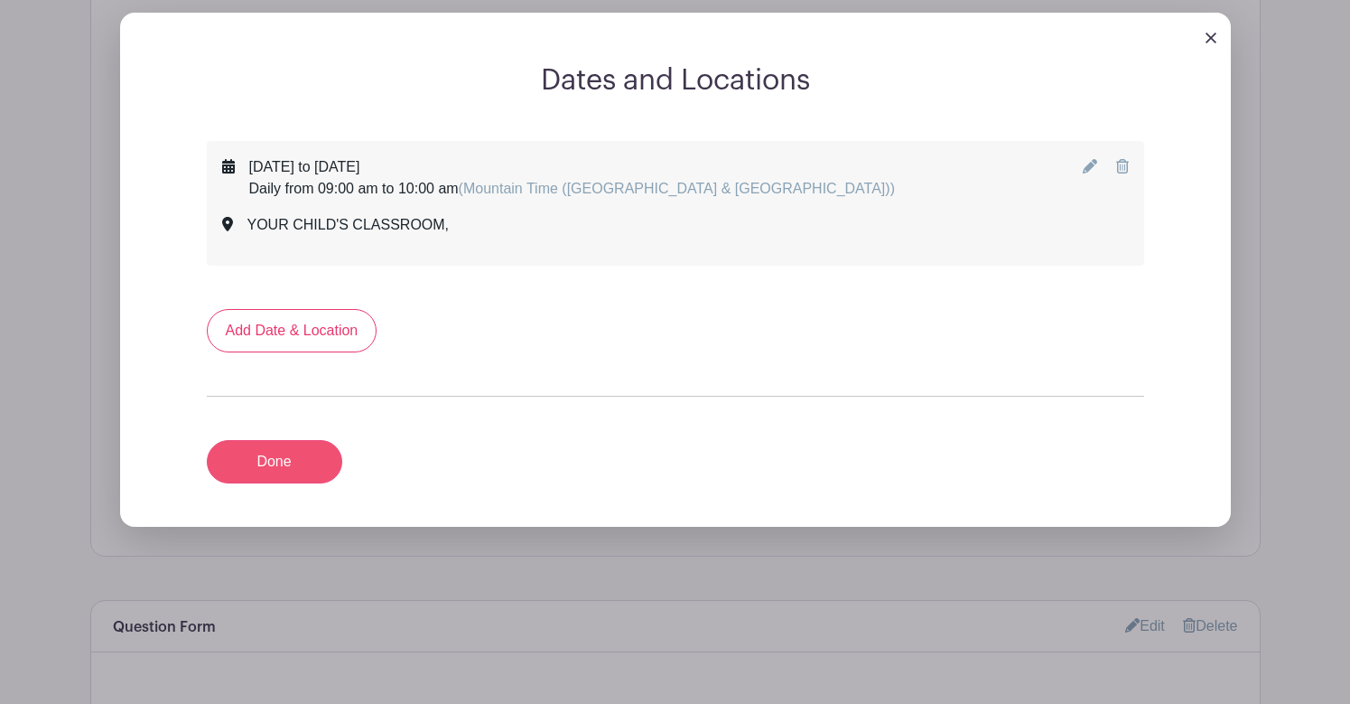
click at [304, 462] on link "Done" at bounding box center [274, 461] width 135 height 43
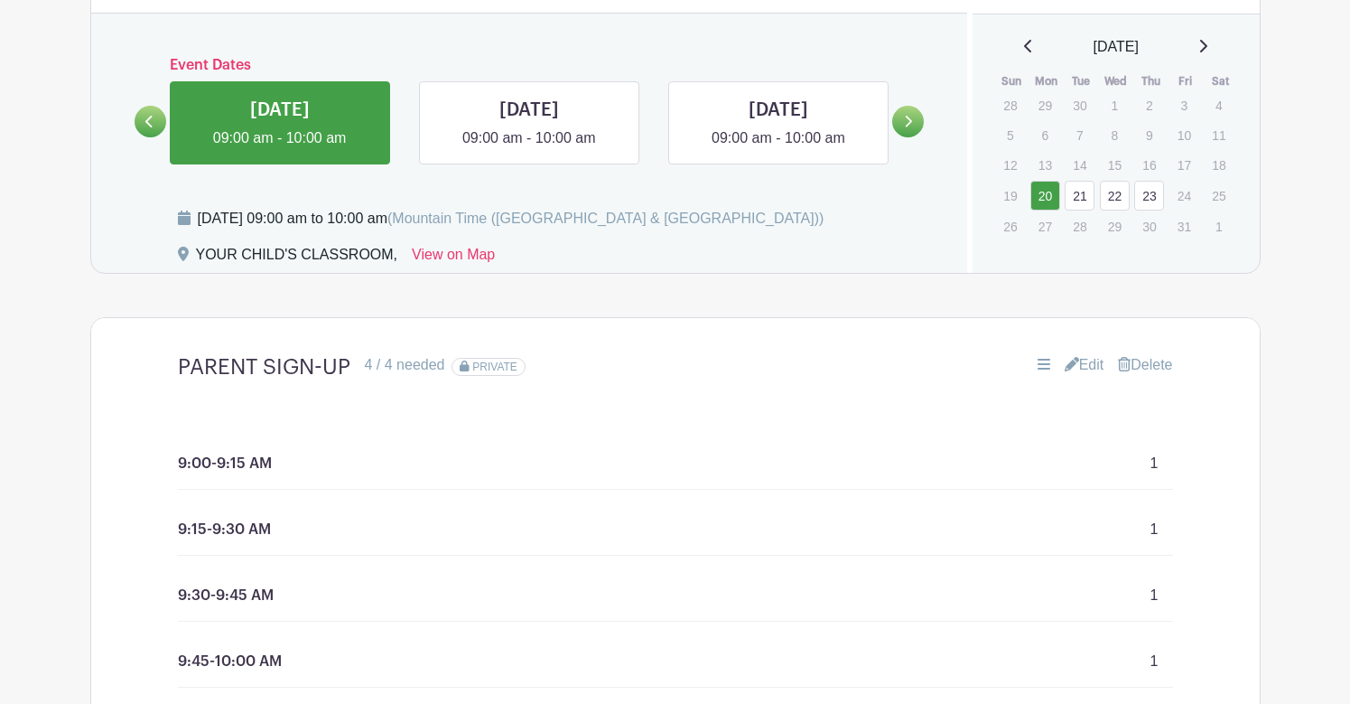
scroll to position [1009, 0]
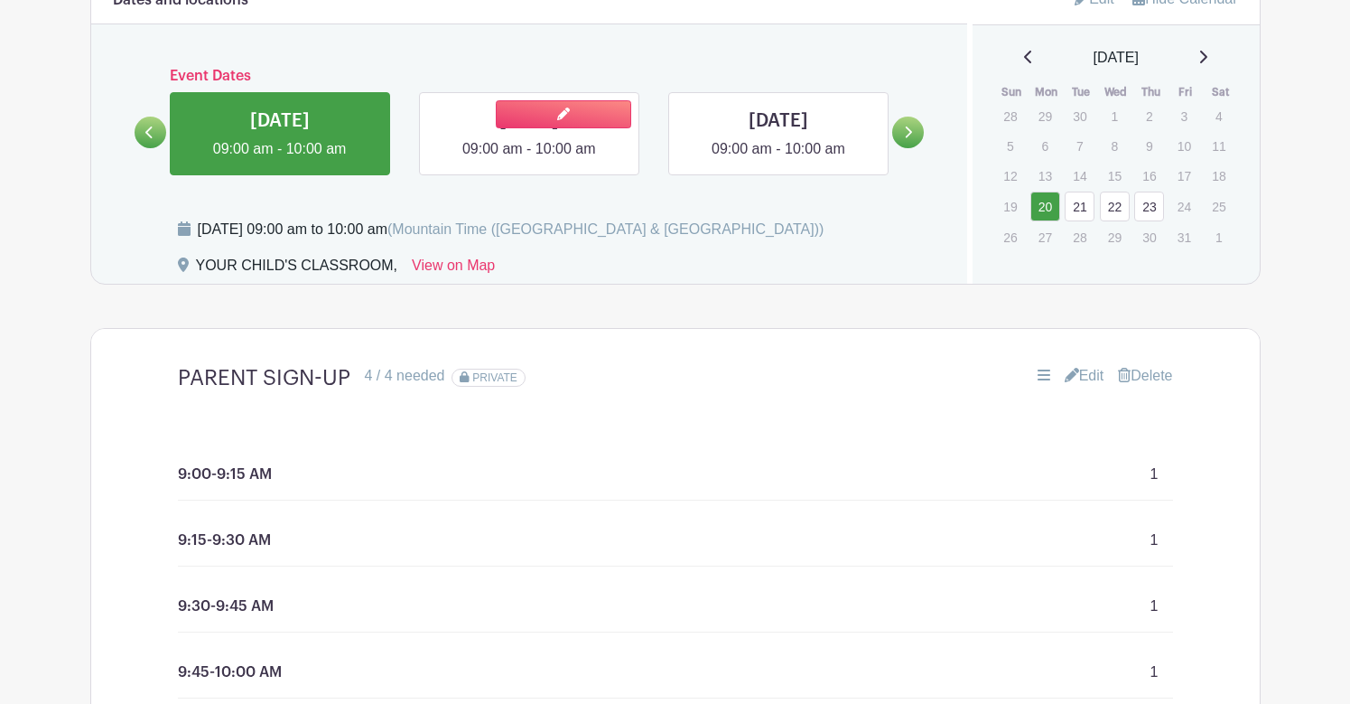
click at [529, 160] on link at bounding box center [529, 160] width 0 height 0
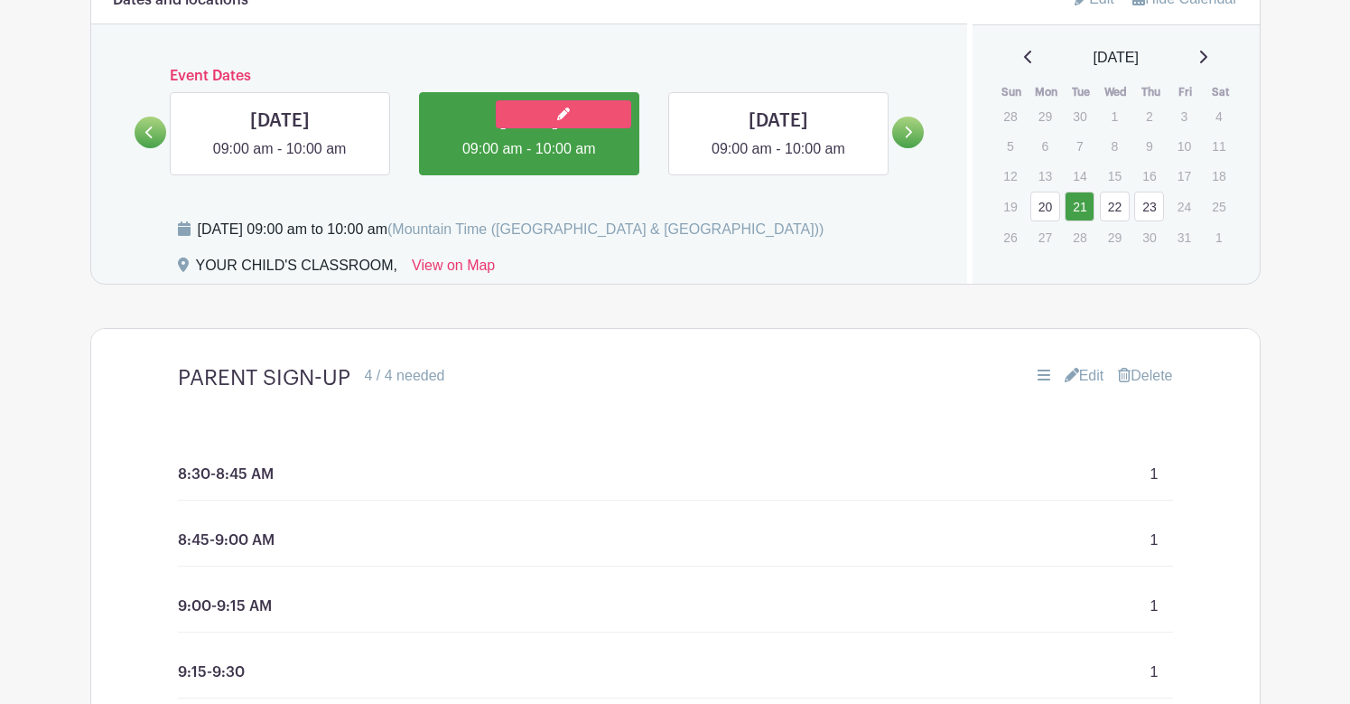
click at [547, 111] on link at bounding box center [563, 114] width 135 height 28
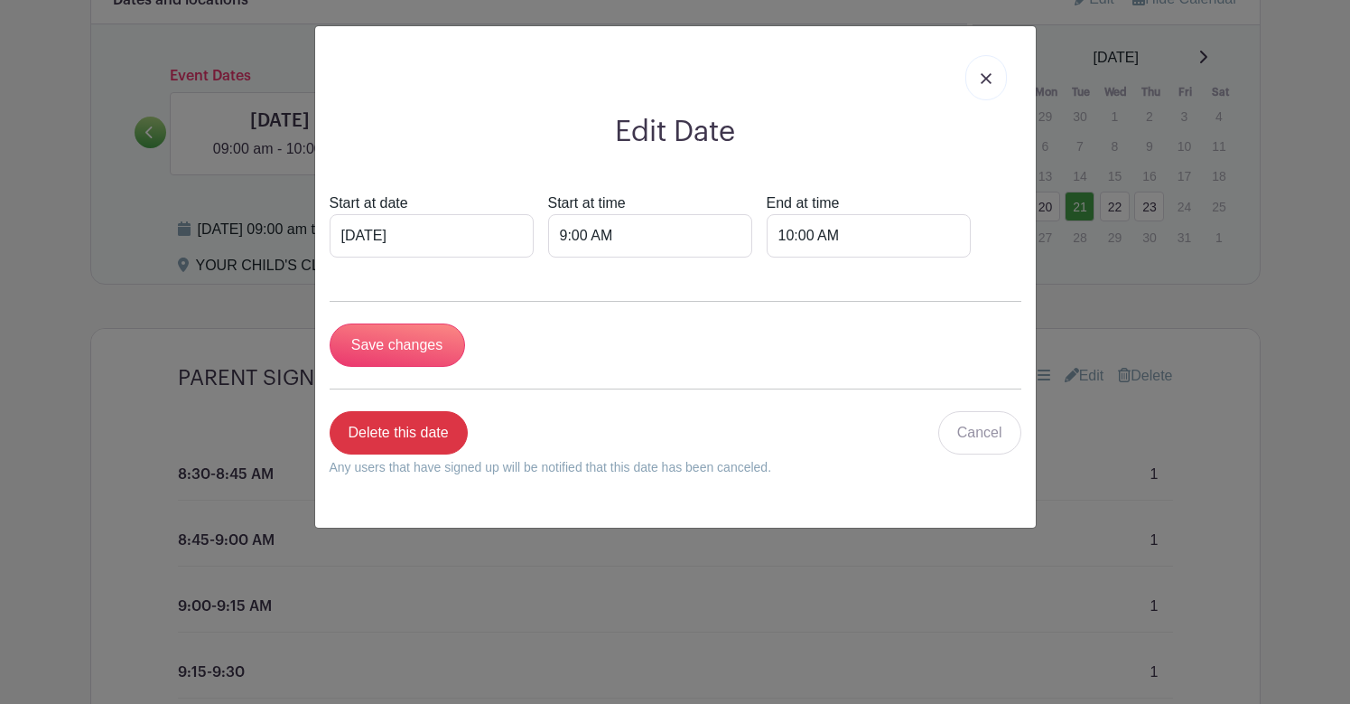
click at [983, 90] on link at bounding box center [987, 77] width 42 height 45
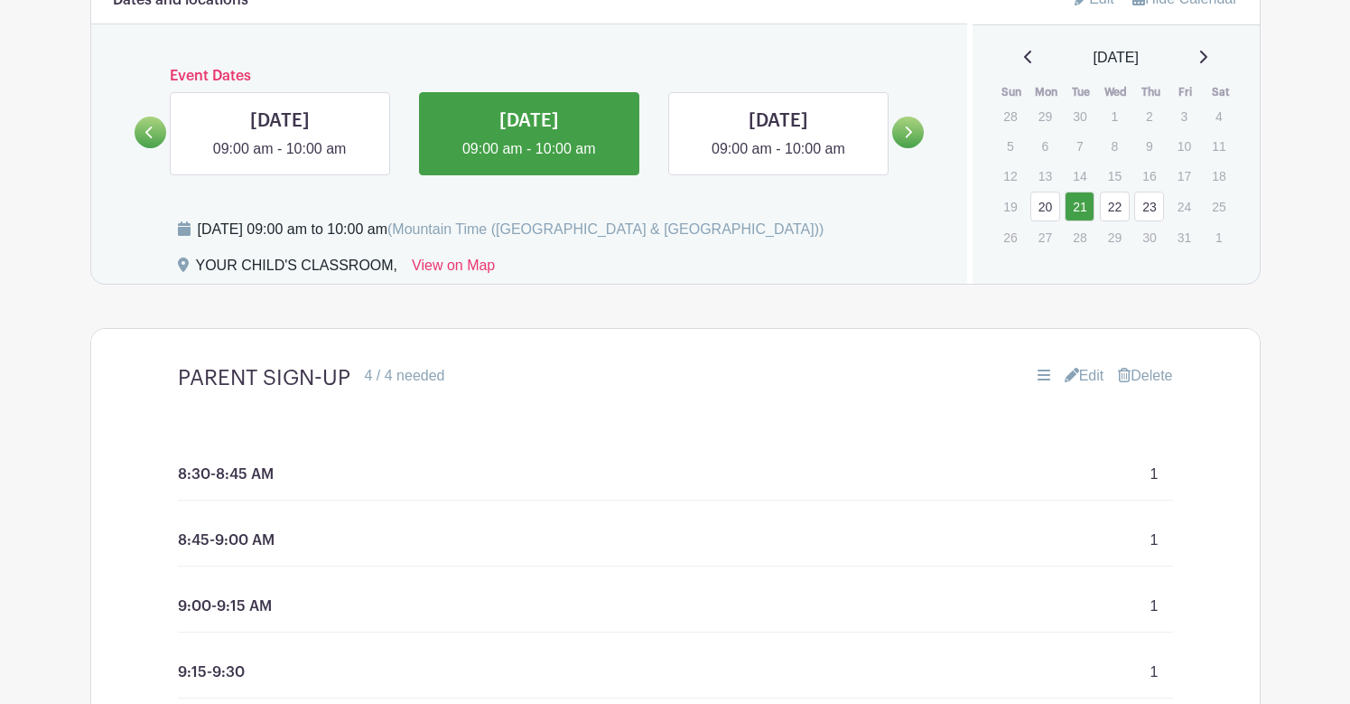
click at [1087, 375] on link "Edit" at bounding box center [1085, 376] width 40 height 22
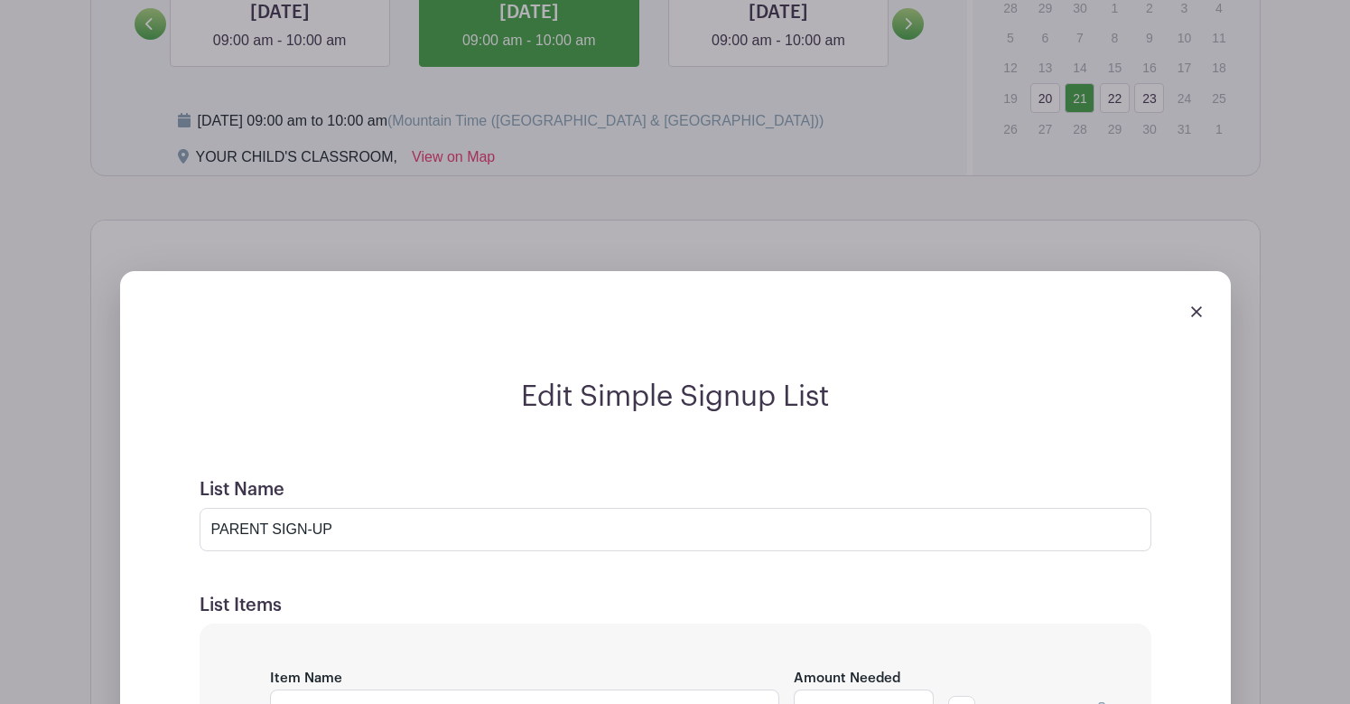
scroll to position [1459, 0]
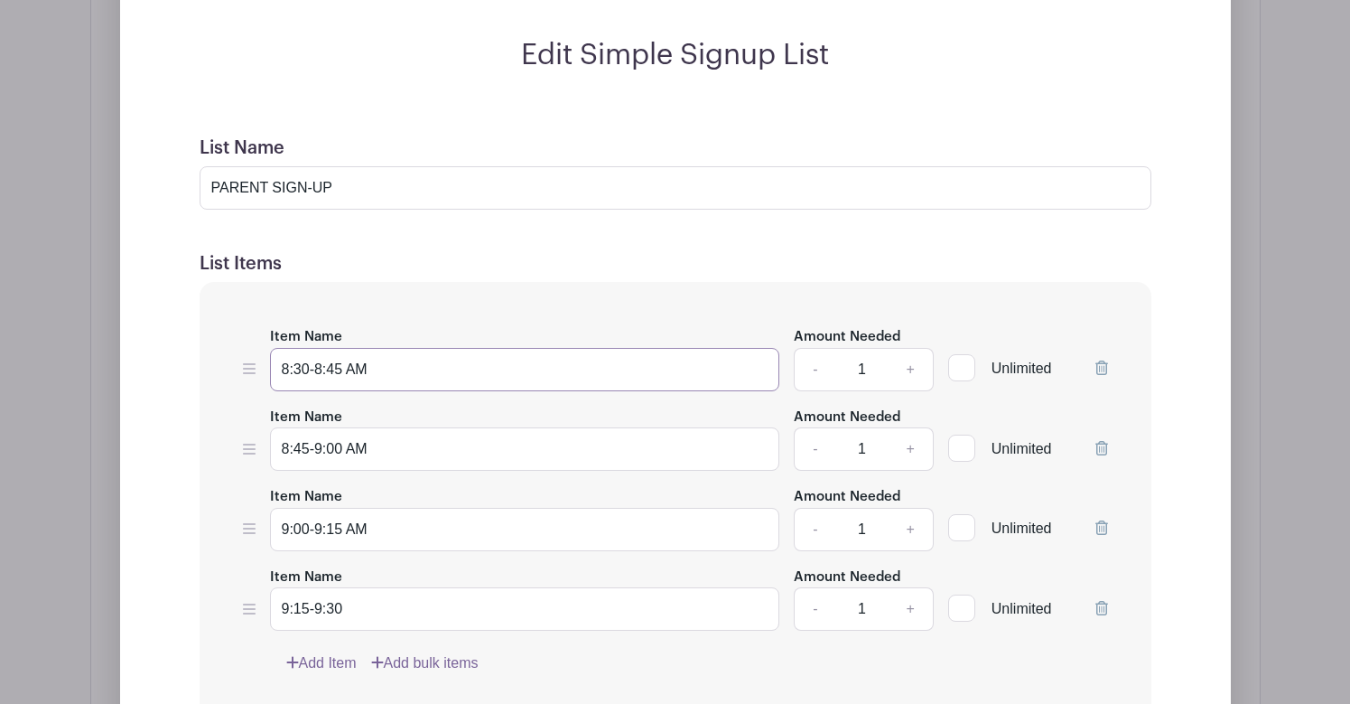
drag, startPoint x: 414, startPoint y: 371, endPoint x: 262, endPoint y: 369, distance: 151.7
click at [262, 369] on div "Item Name 8:30-8:45 AM Amount Needed - 1 + Unlimited" at bounding box center [675, 358] width 865 height 66
type input "9:00-9:15 AM"
drag, startPoint x: 343, startPoint y: 450, endPoint x: 249, endPoint y: 449, distance: 93.9
click at [249, 450] on div "Item Name 8:45-9:00 AM Amount Needed - 1 + Unlimited" at bounding box center [675, 439] width 865 height 66
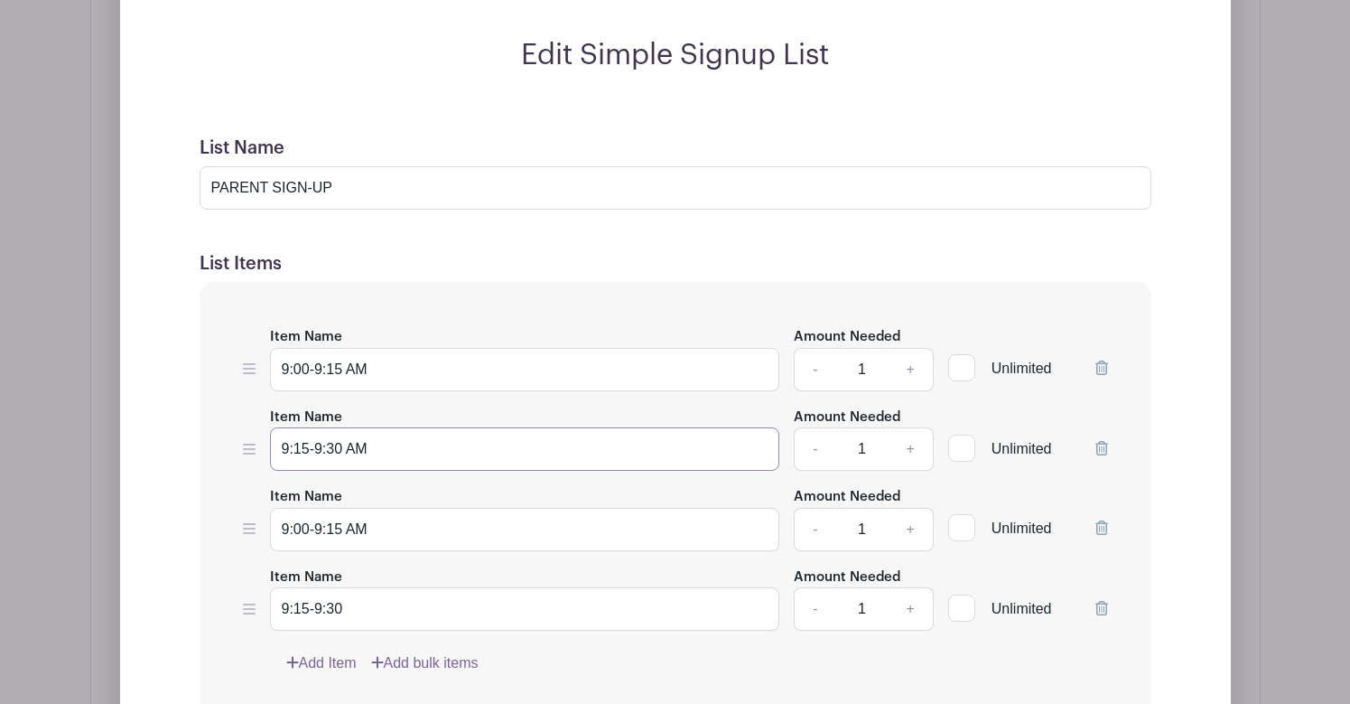
type input "9:15-9:30 AM"
drag, startPoint x: 345, startPoint y: 529, endPoint x: 239, endPoint y: 527, distance: 105.7
click at [239, 527] on div "Item Name 9:00-9:15 AM Amount Needed - 1 + Unlimited Item Name 9:15-9:30 AM Amo…" at bounding box center [676, 499] width 952 height 435
type input "9:30-9:45 AM"
drag, startPoint x: 343, startPoint y: 611, endPoint x: 239, endPoint y: 604, distance: 104.1
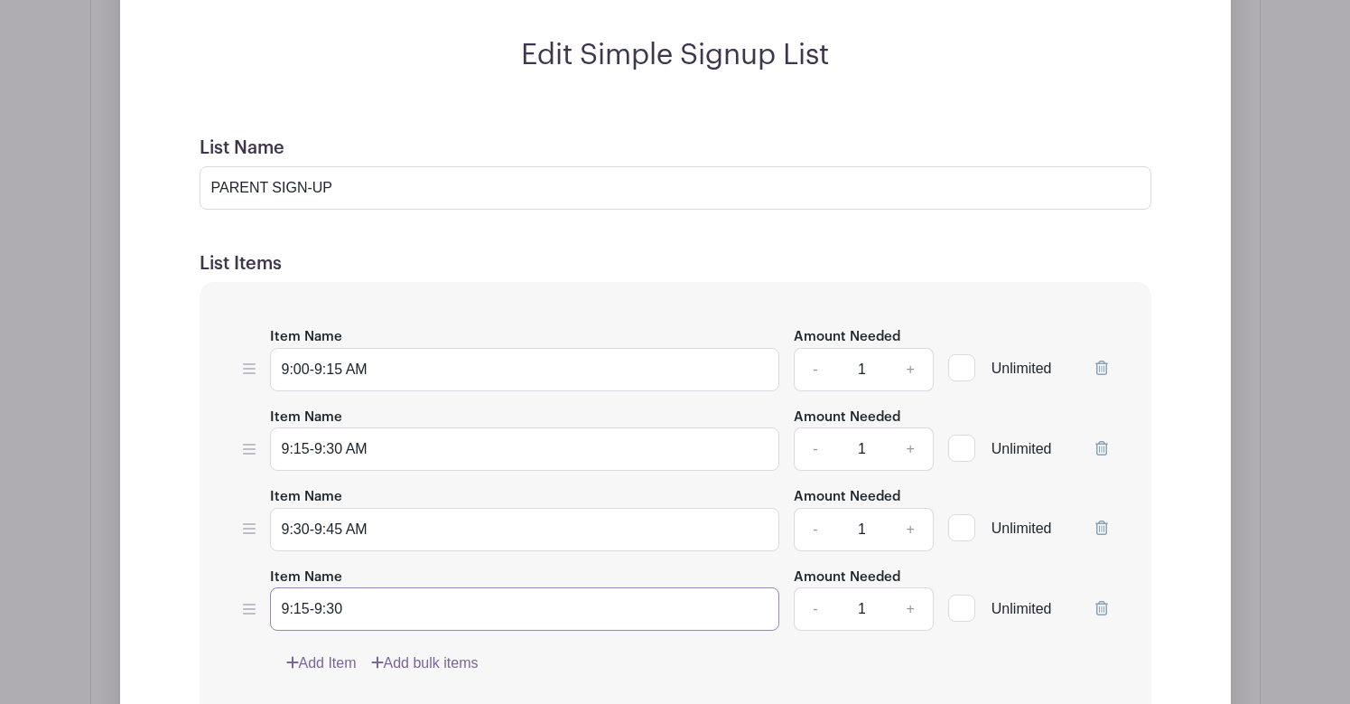
click at [238, 604] on div "Item Name 9:00-9:15 AM Amount Needed - 1 + Unlimited Item Name 9:15-9:30 AM Amo…" at bounding box center [676, 499] width 952 height 435
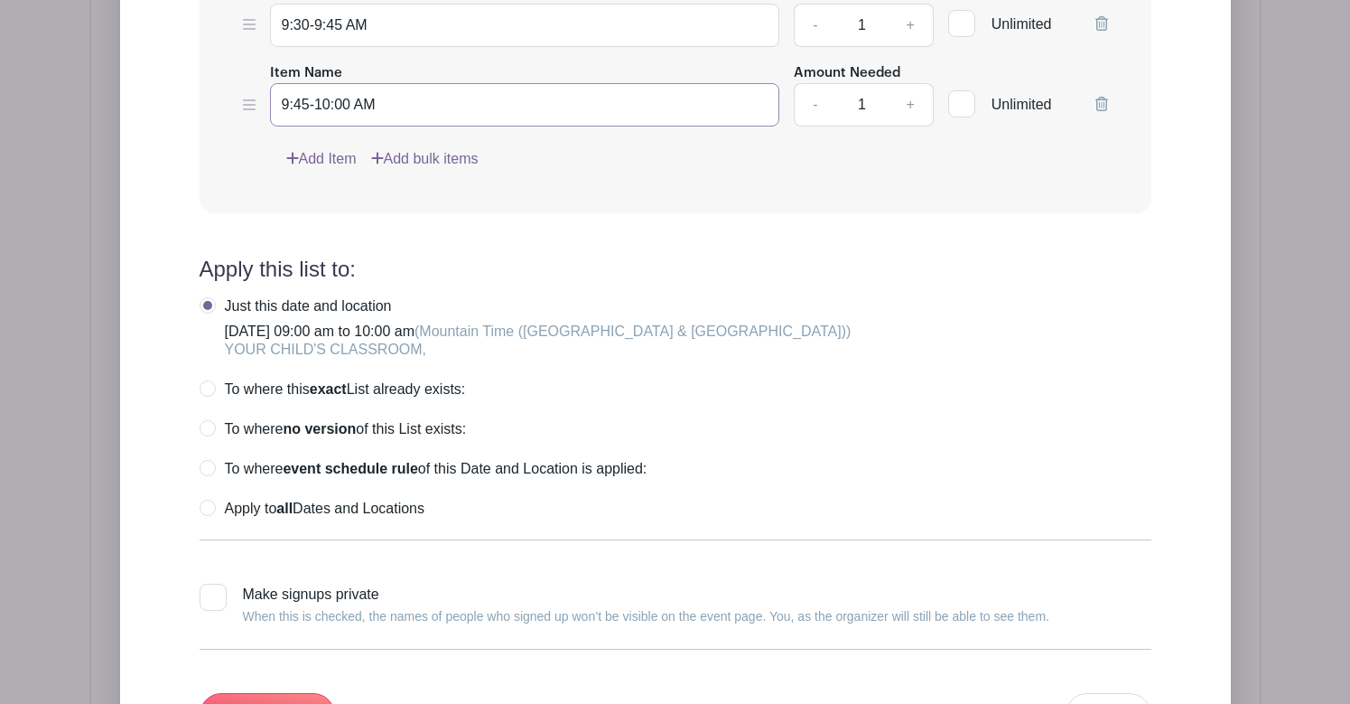
scroll to position [1986, 0]
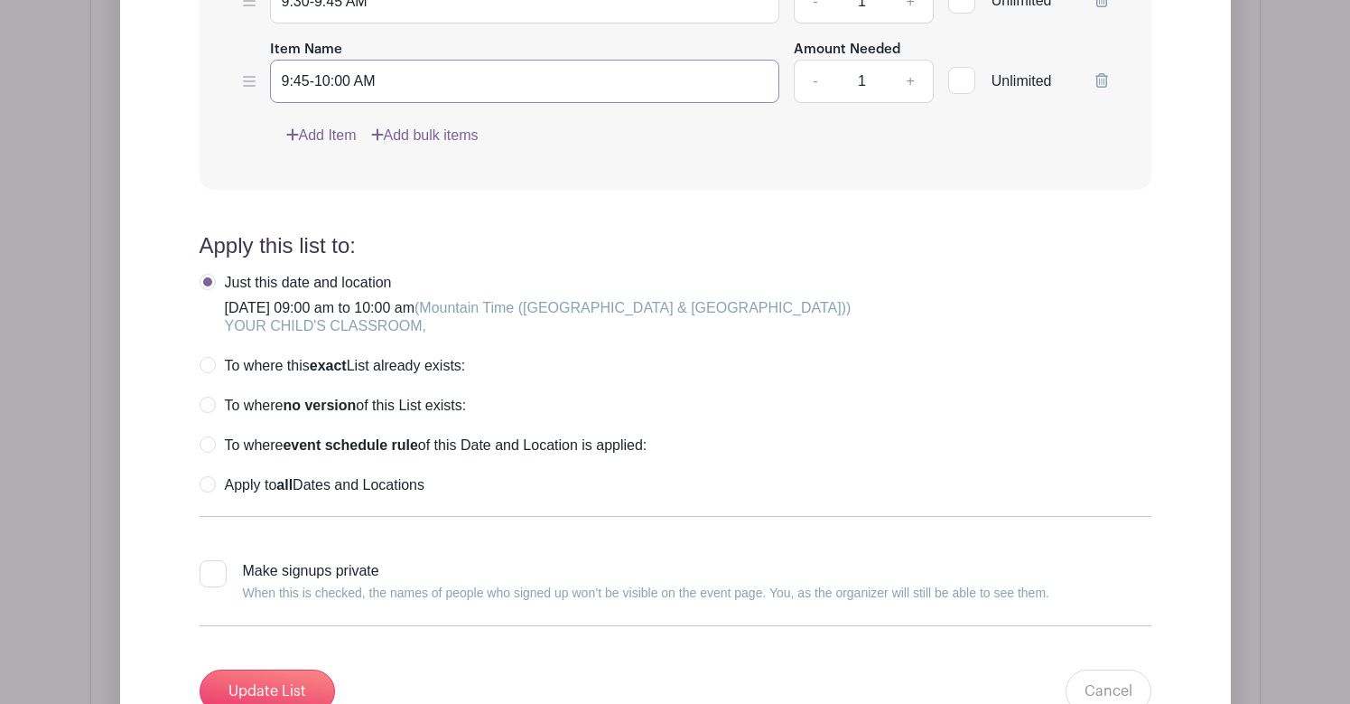
type input "9:45-10:00 AM"
click at [204, 480] on label "Apply to all Dates and Locations" at bounding box center [312, 485] width 225 height 18
radio input "true"
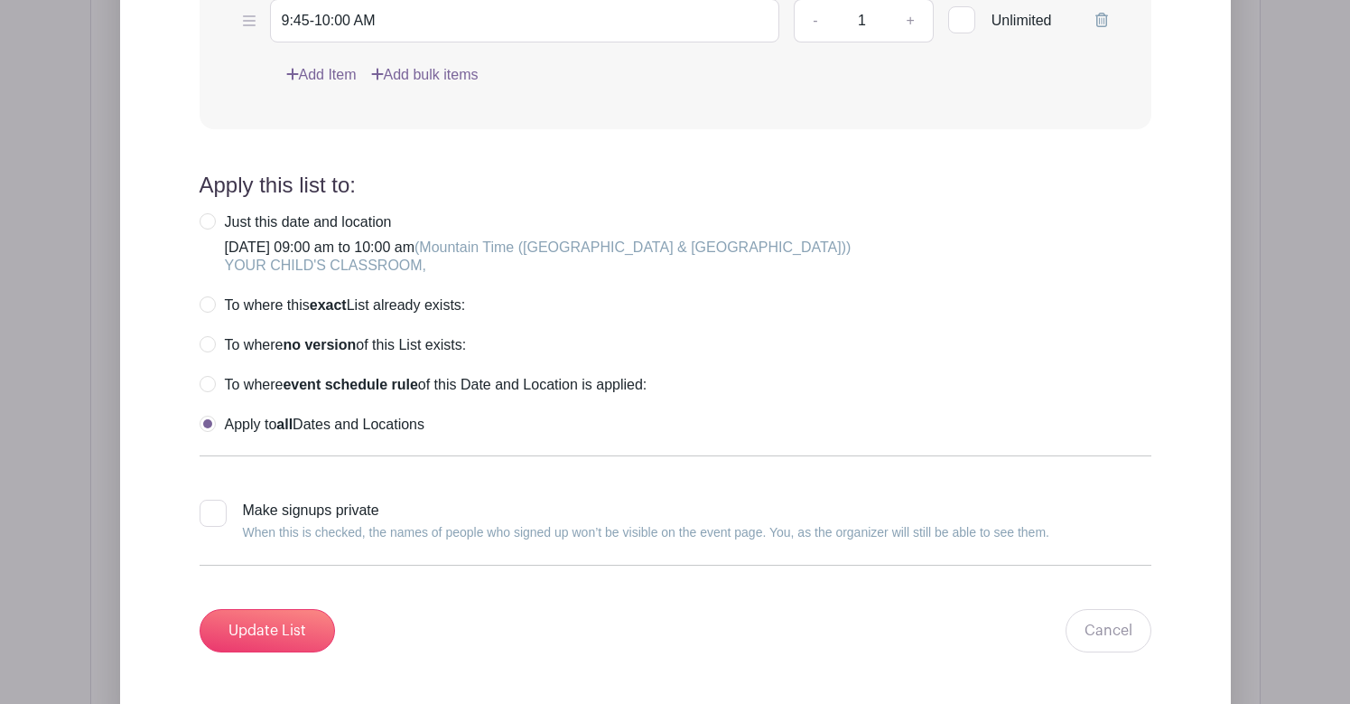
scroll to position [2178, 0]
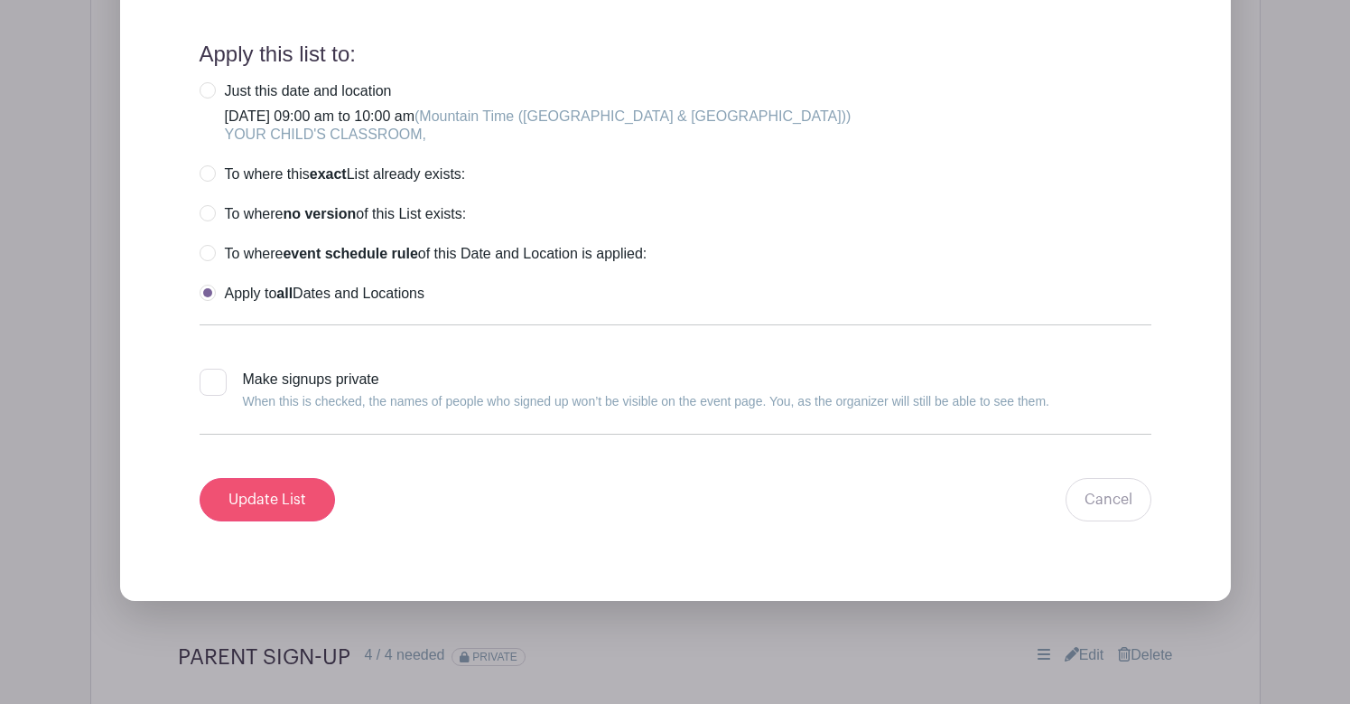
click at [285, 497] on input "Update List" at bounding box center [267, 499] width 135 height 43
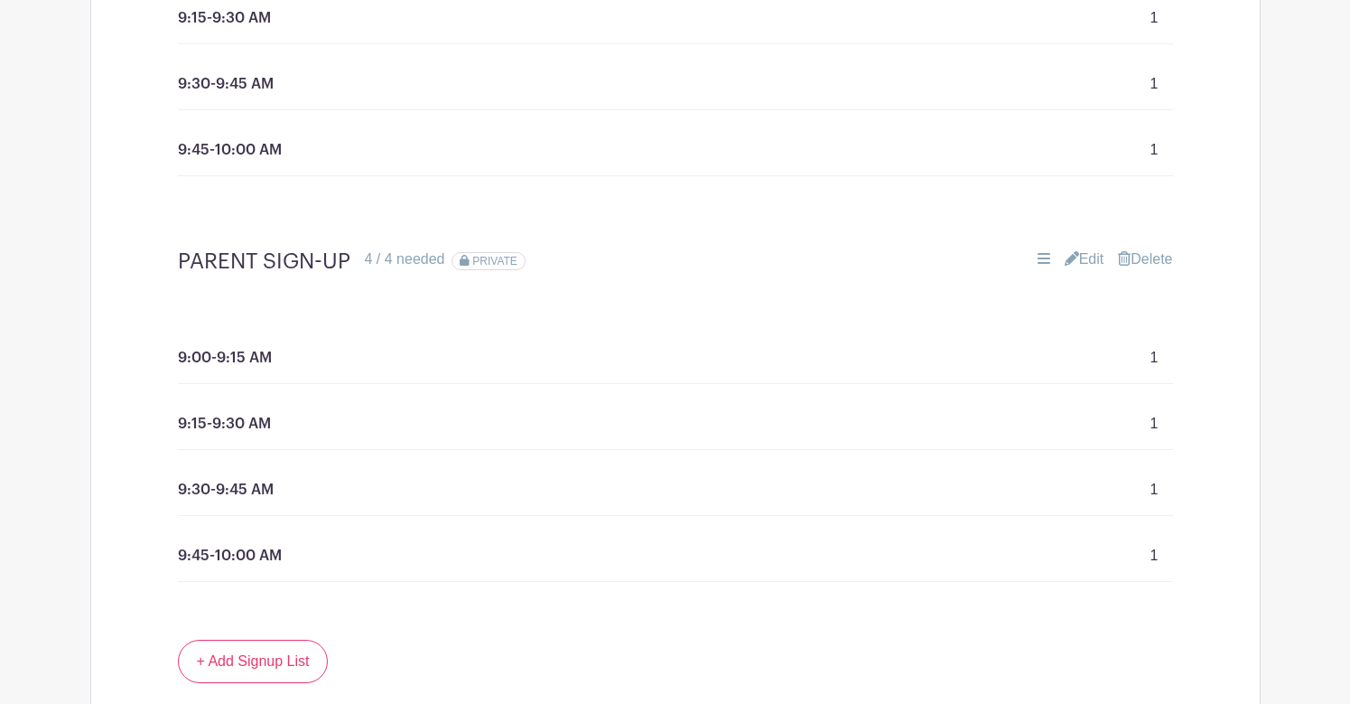
scroll to position [1526, 0]
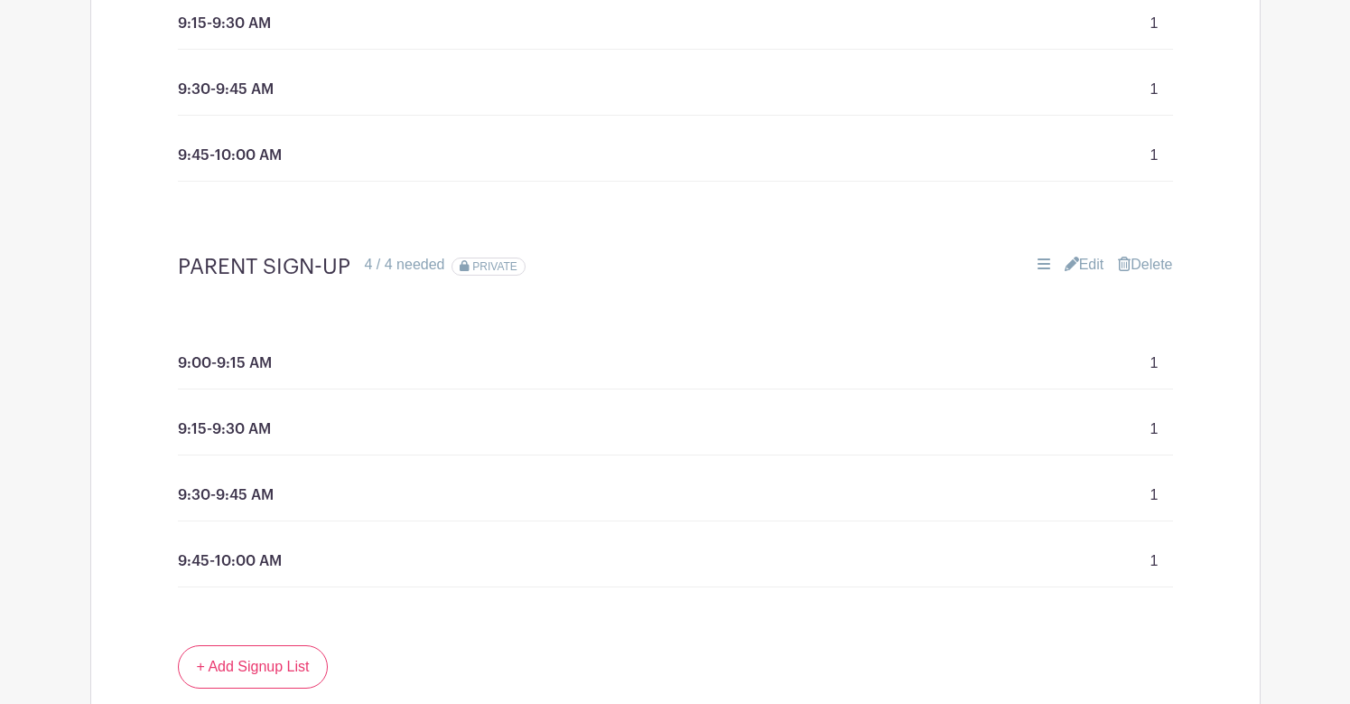
click at [1142, 263] on link "Delete" at bounding box center [1145, 265] width 54 height 22
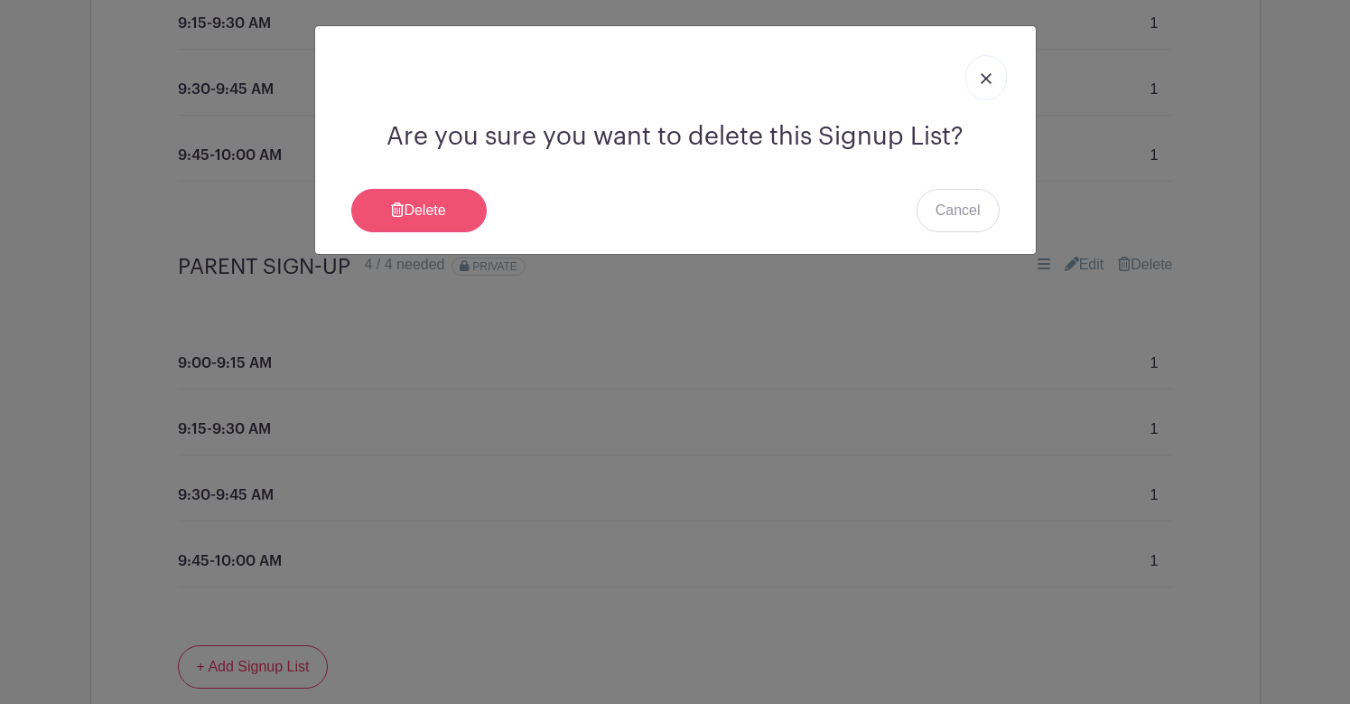
click at [427, 208] on link "Delete" at bounding box center [418, 210] width 135 height 43
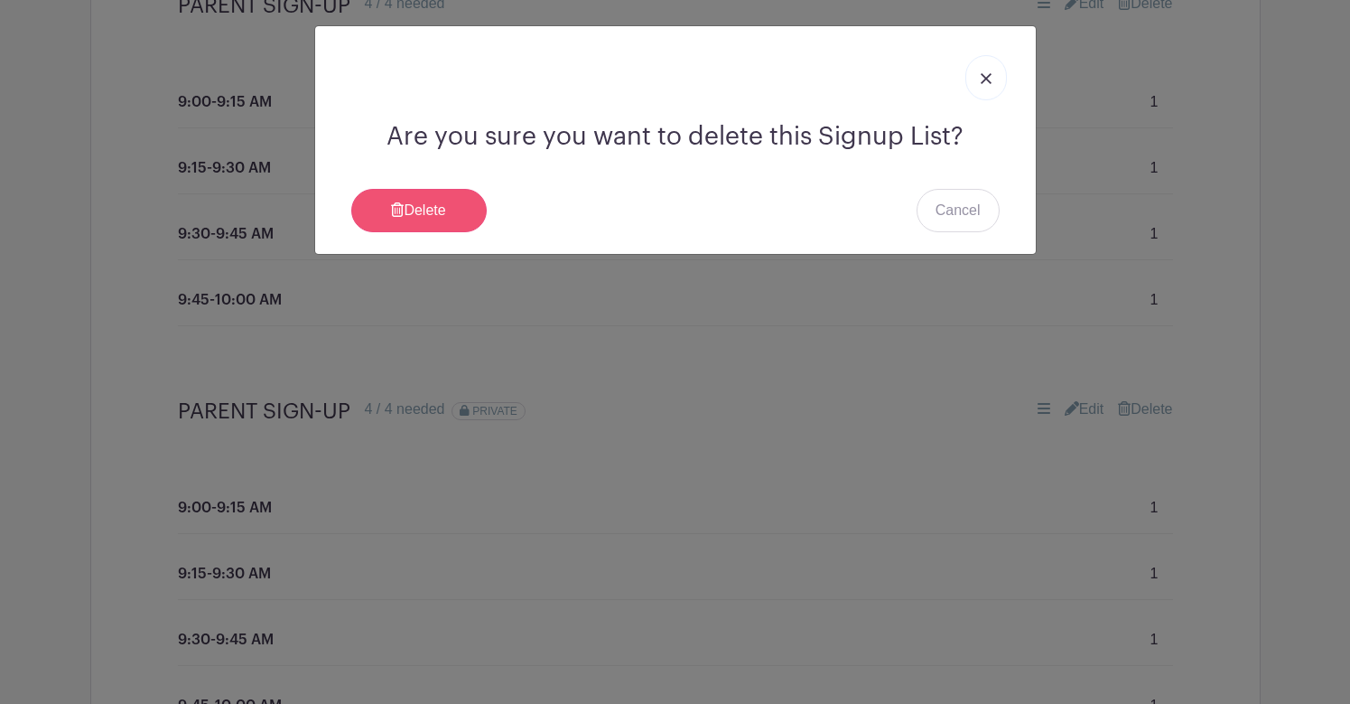
scroll to position [1508, 0]
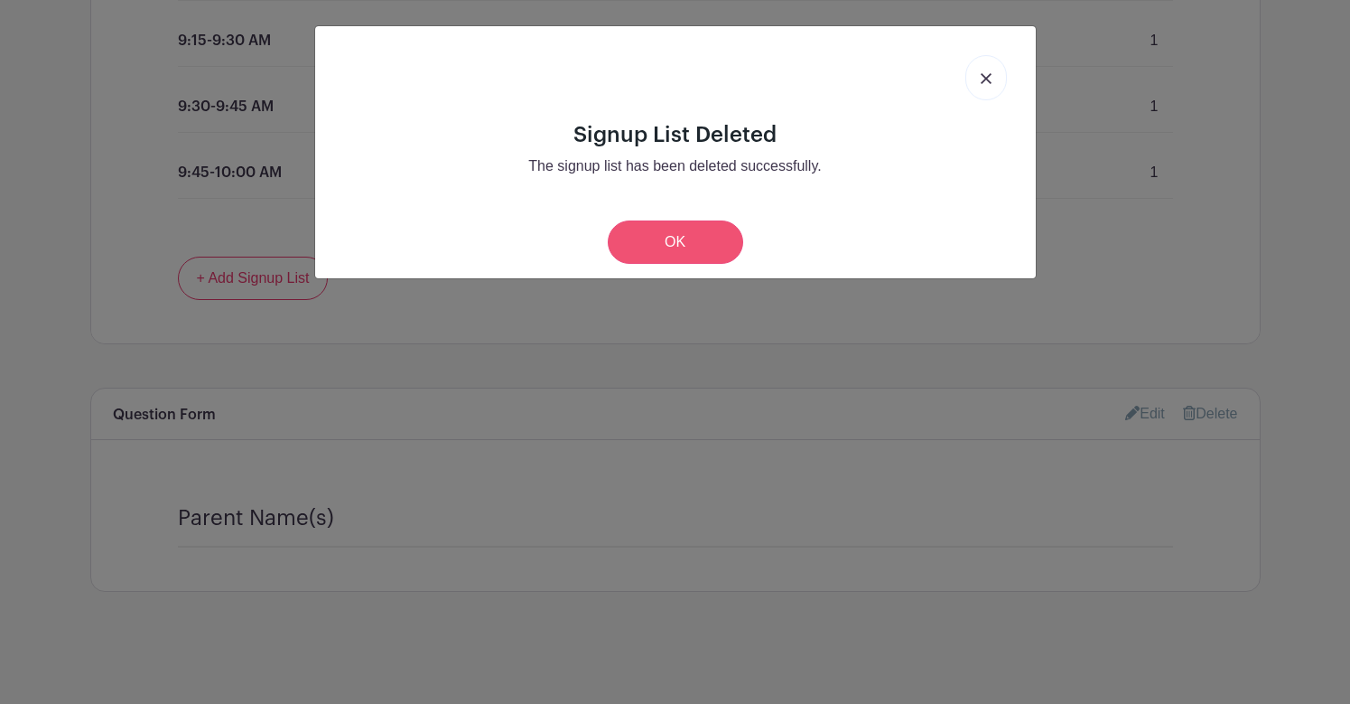
click at [685, 254] on link "OK" at bounding box center [675, 241] width 135 height 43
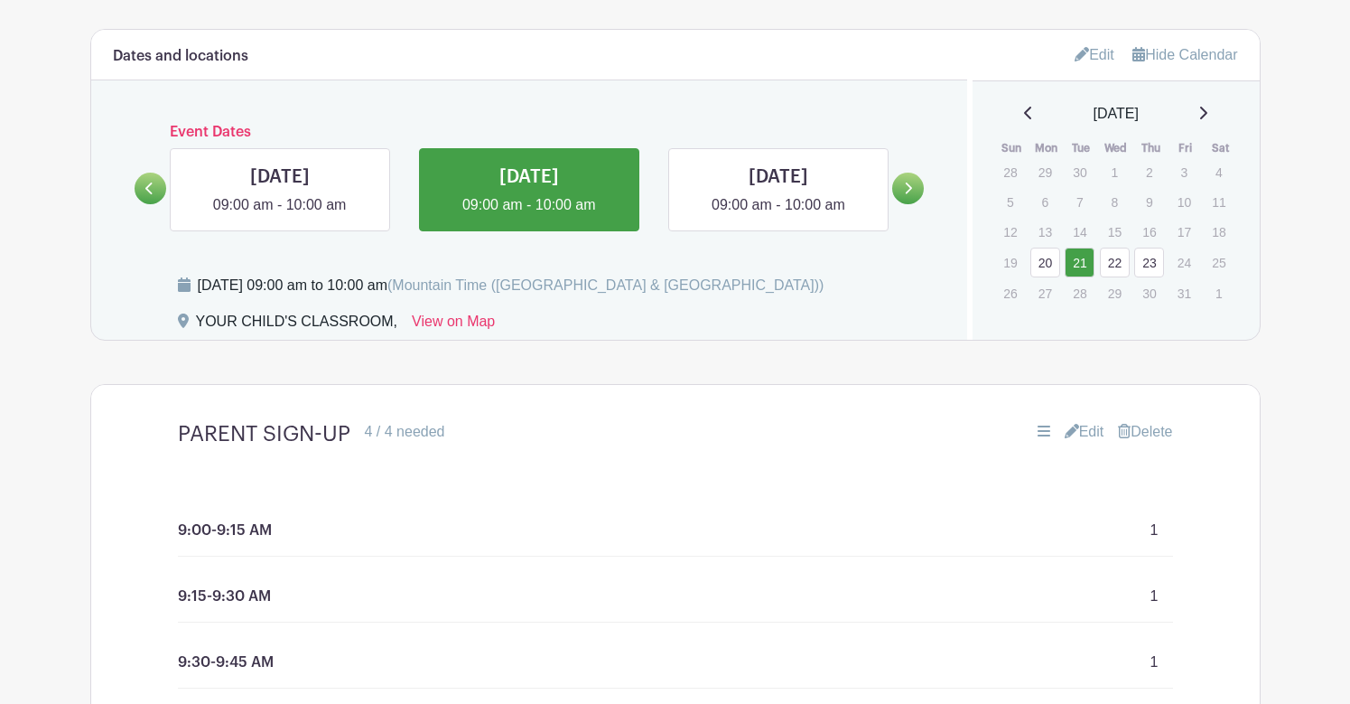
scroll to position [927, 0]
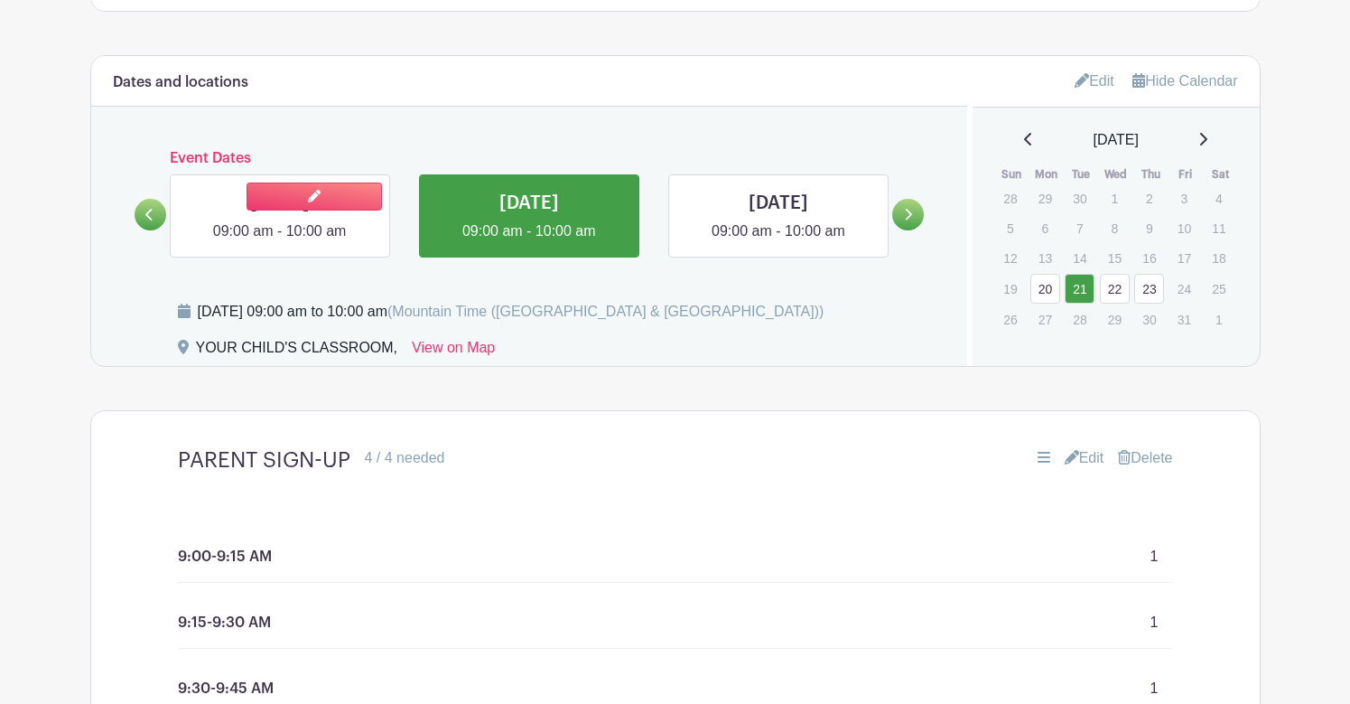
click at [280, 242] on link at bounding box center [280, 242] width 0 height 0
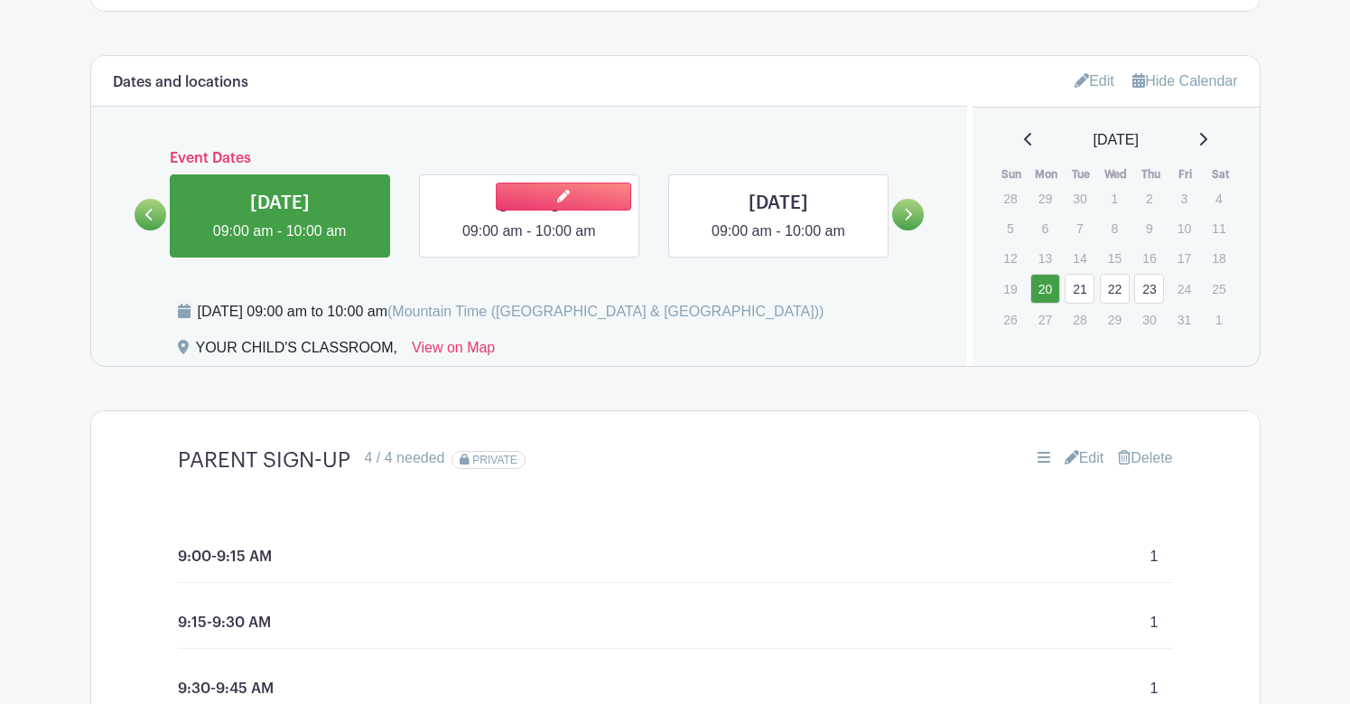
click at [529, 242] on link at bounding box center [529, 242] width 0 height 0
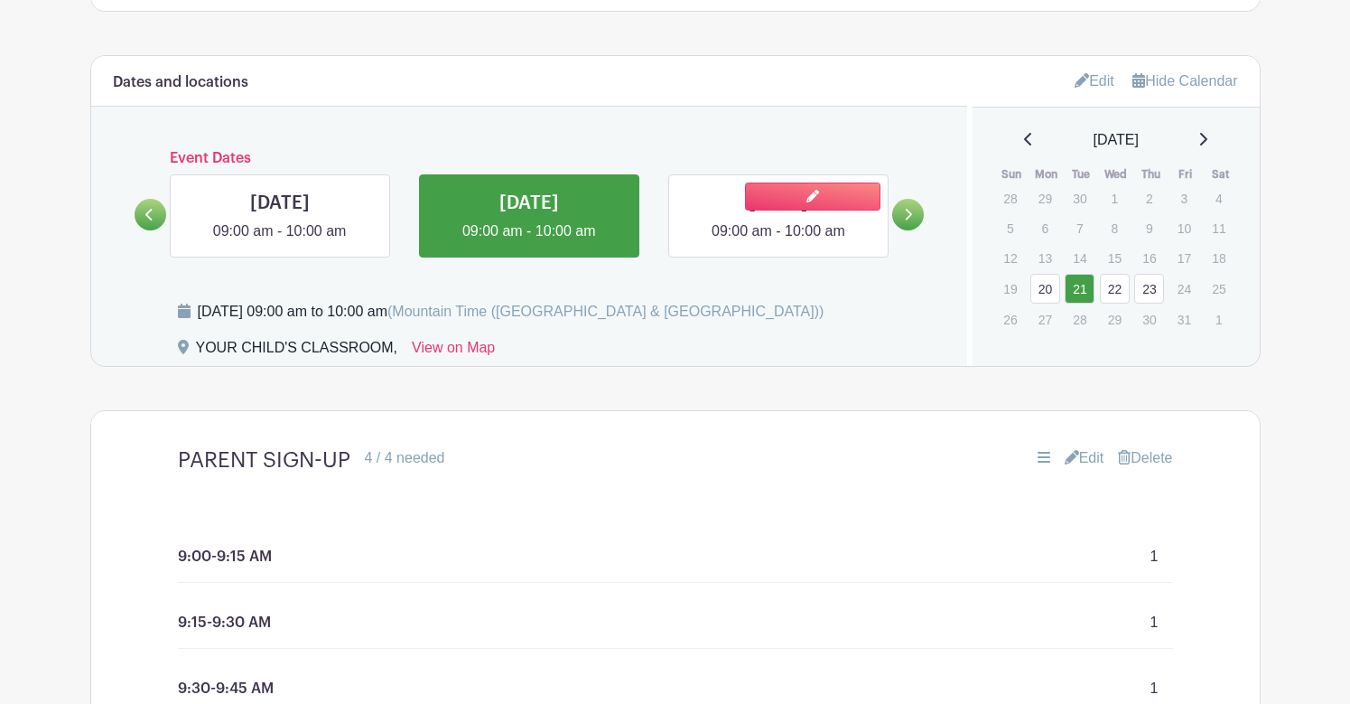
click at [779, 242] on link at bounding box center [779, 242] width 0 height 0
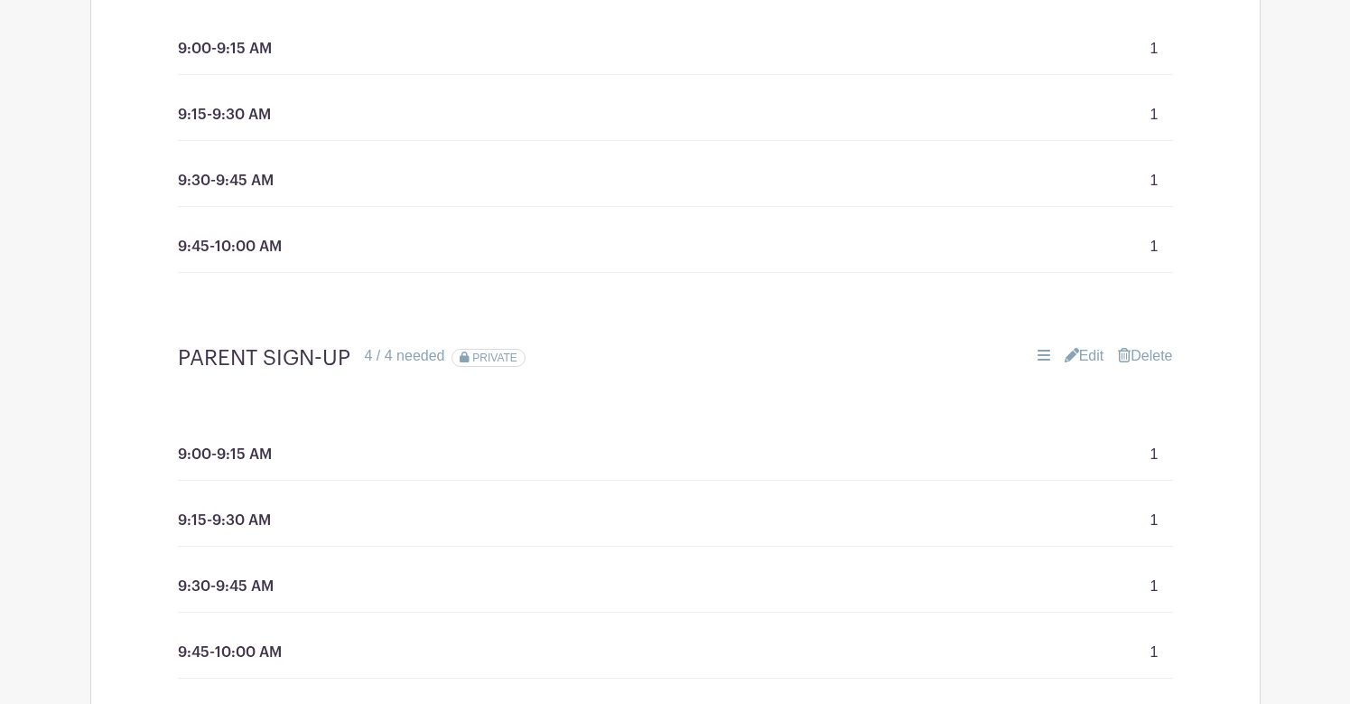
scroll to position [1494, 0]
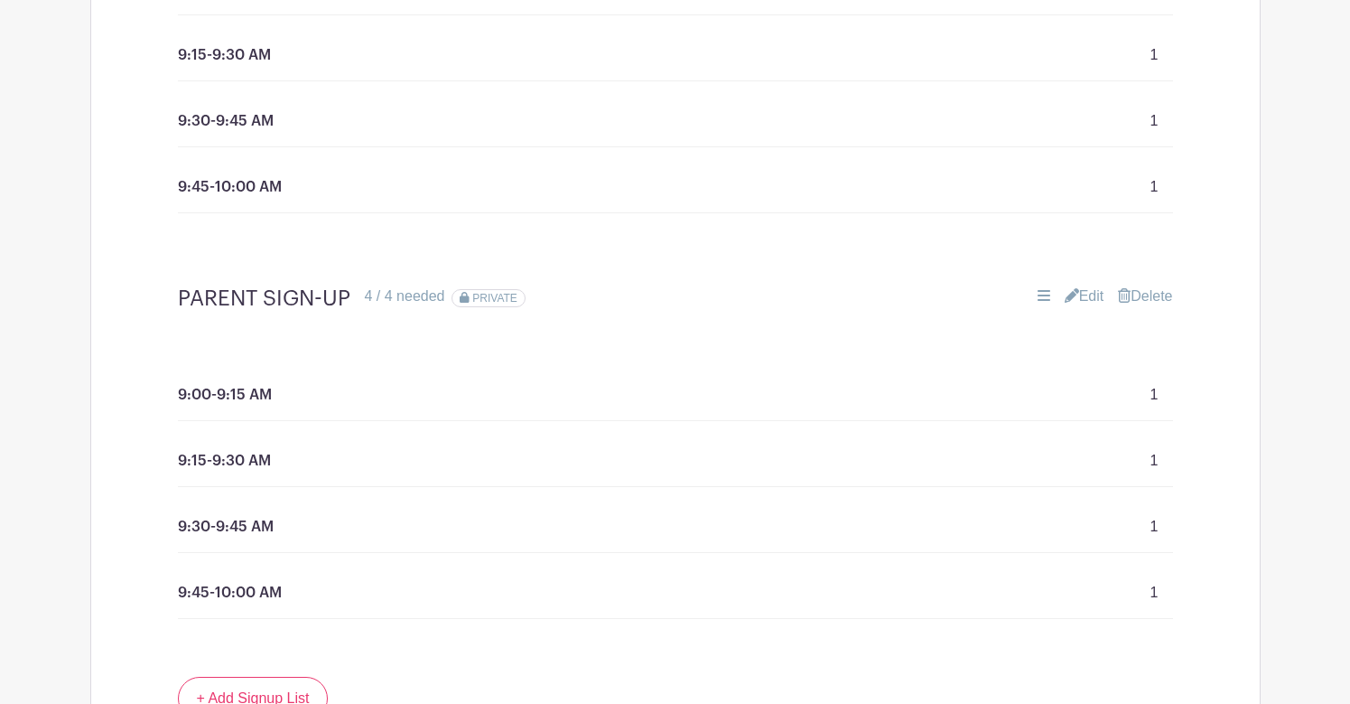
click at [1159, 296] on link "Delete" at bounding box center [1145, 296] width 54 height 22
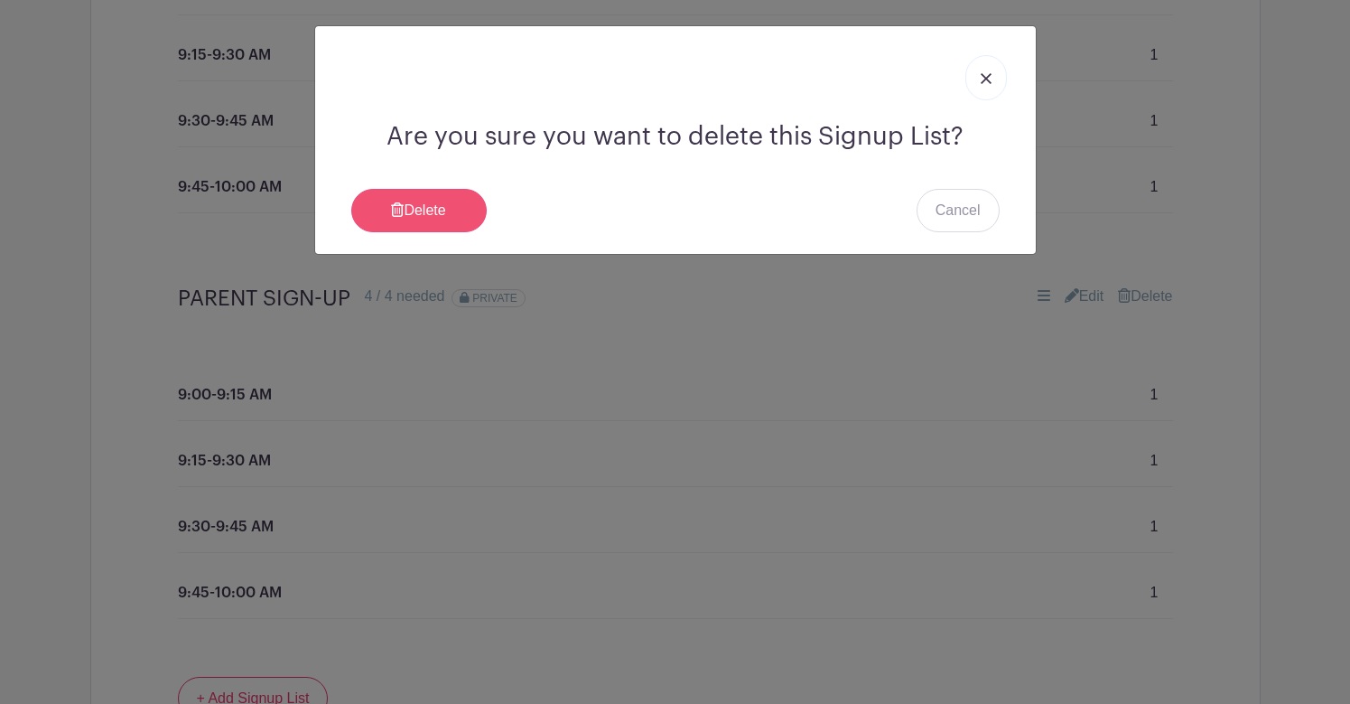
click at [423, 205] on link "Delete" at bounding box center [418, 210] width 135 height 43
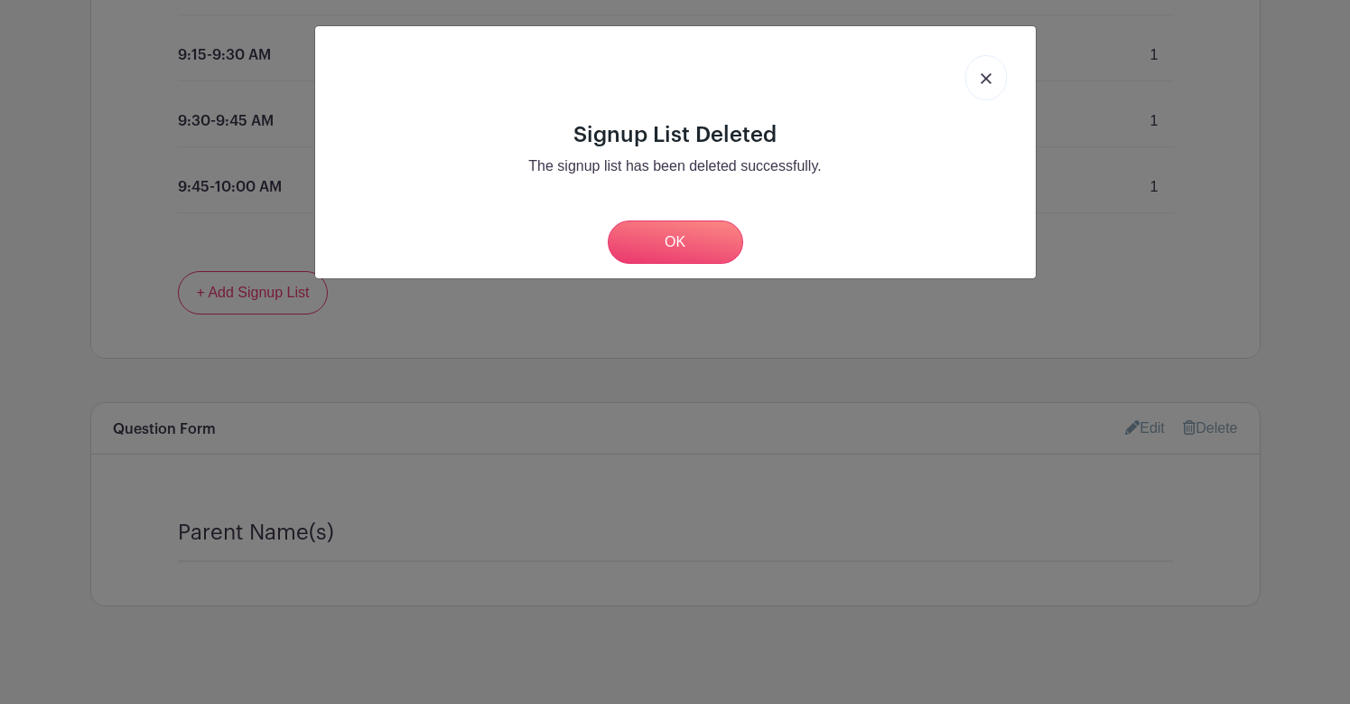
click at [686, 240] on link "OK" at bounding box center [675, 241] width 135 height 43
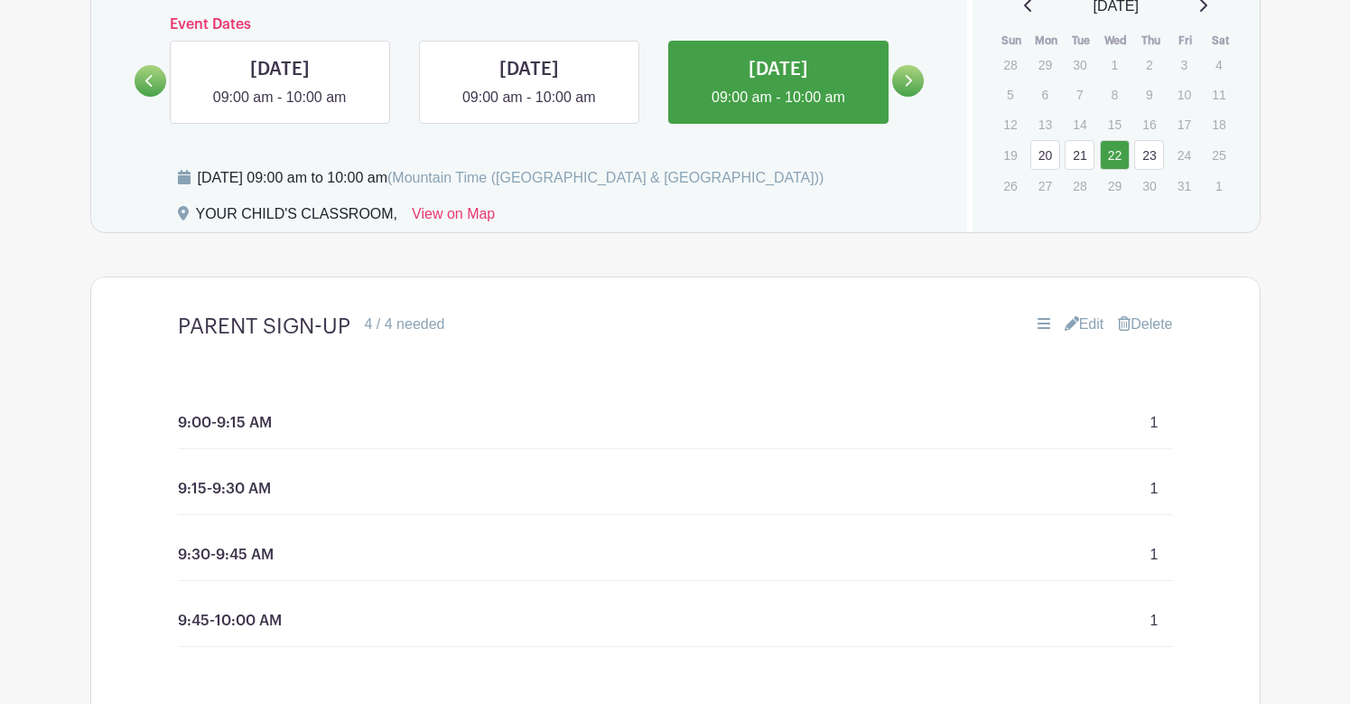
scroll to position [1026, 0]
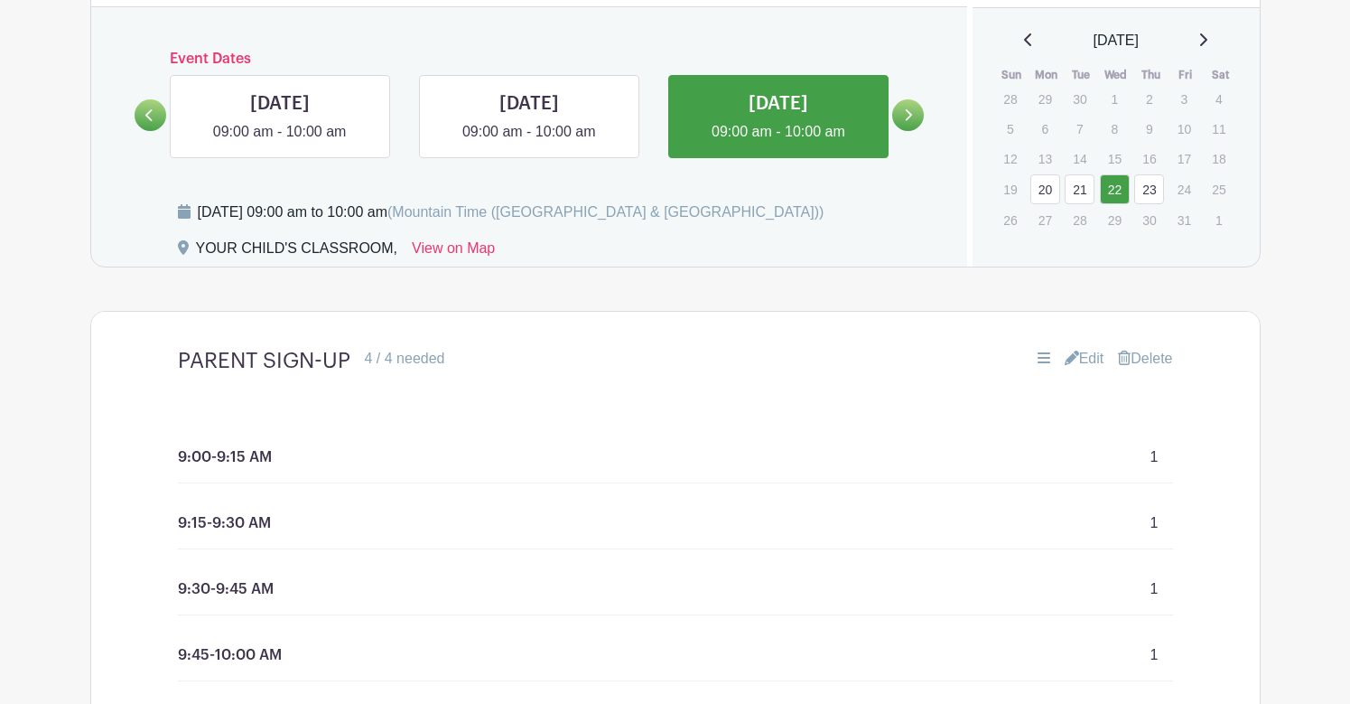
click at [915, 116] on link at bounding box center [908, 115] width 32 height 32
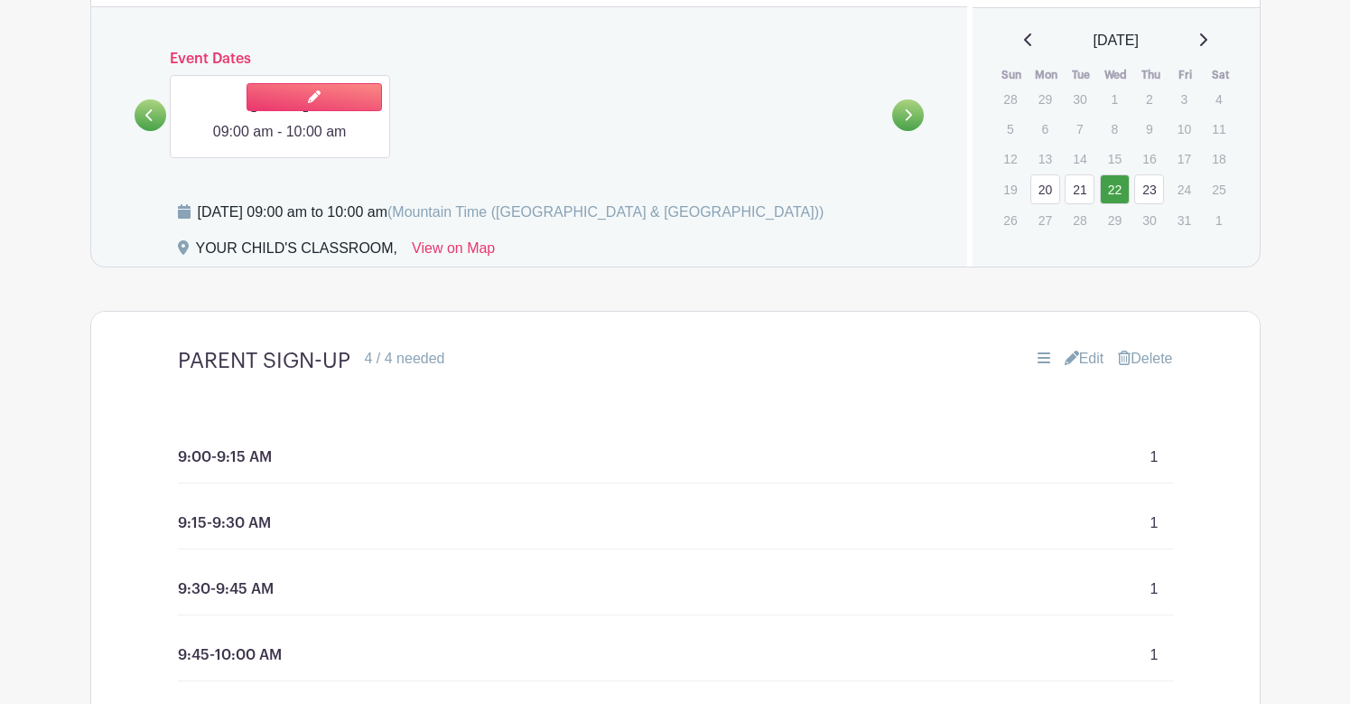
click at [280, 143] on link at bounding box center [280, 143] width 0 height 0
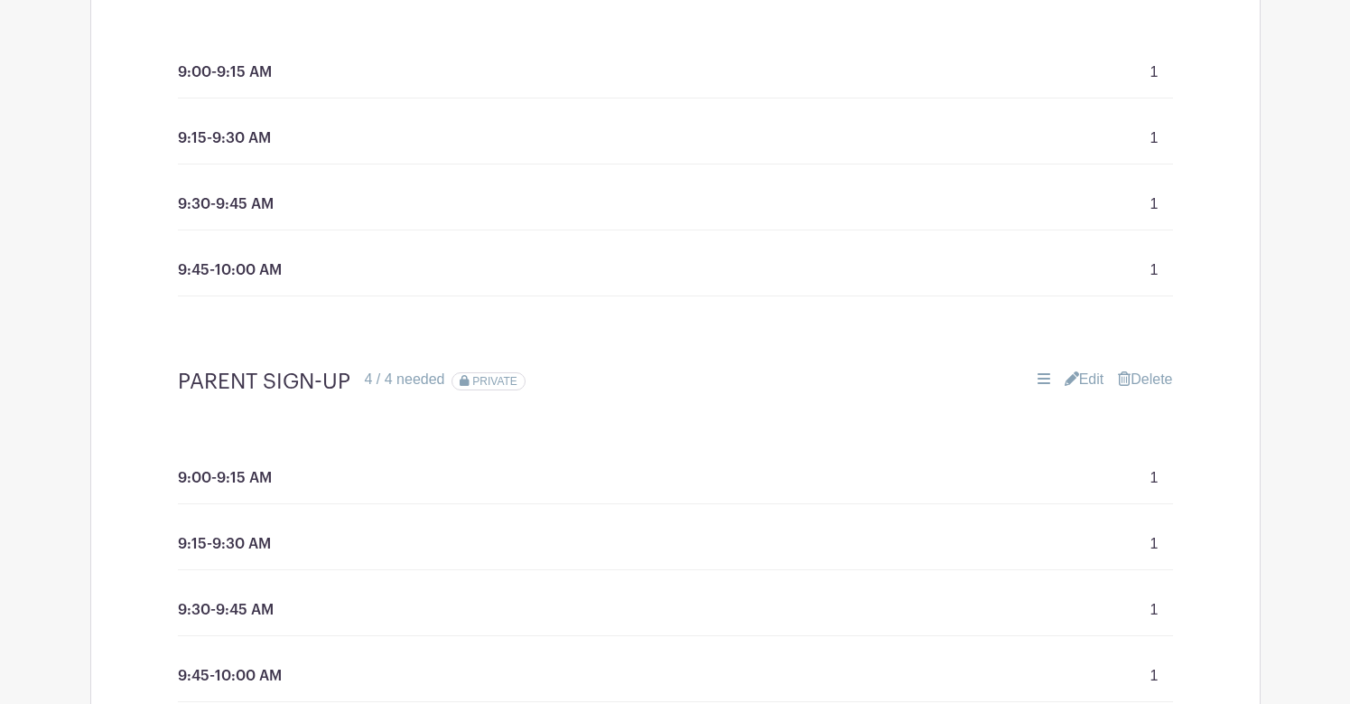
scroll to position [1424, 0]
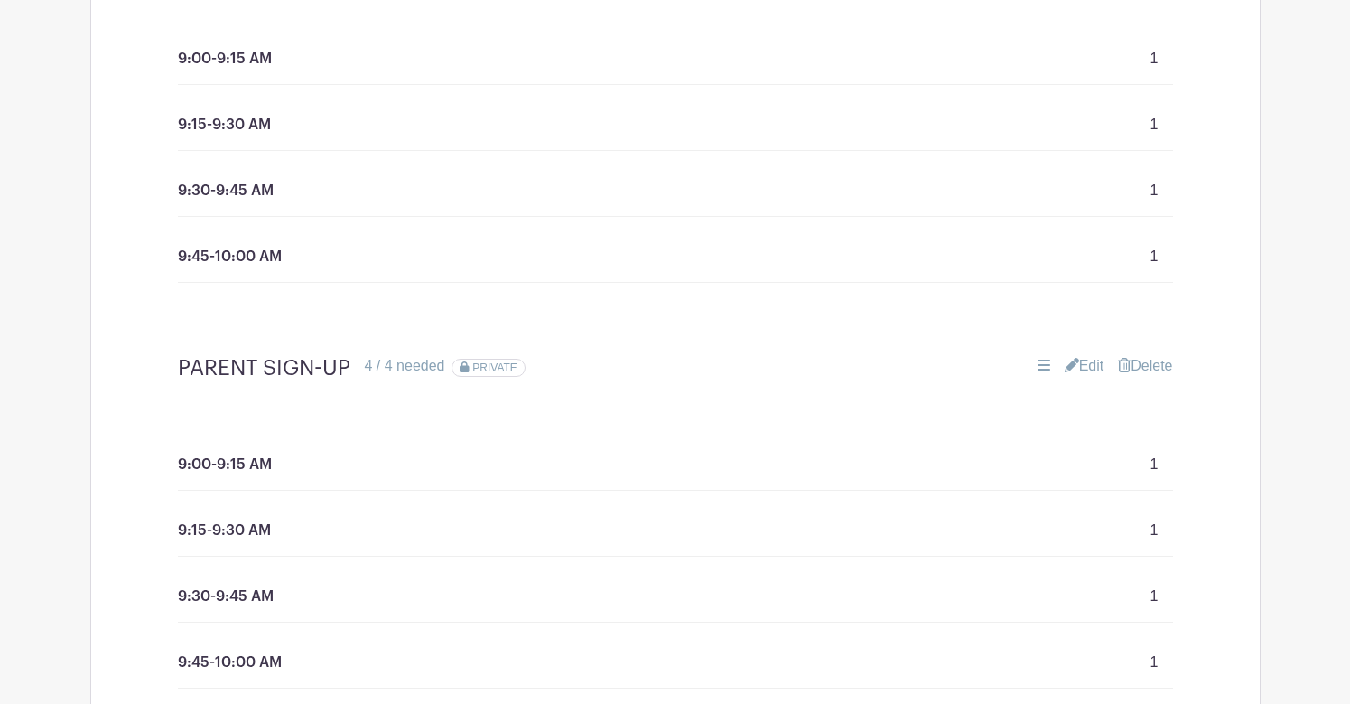
click at [1143, 367] on link "Delete" at bounding box center [1145, 366] width 54 height 22
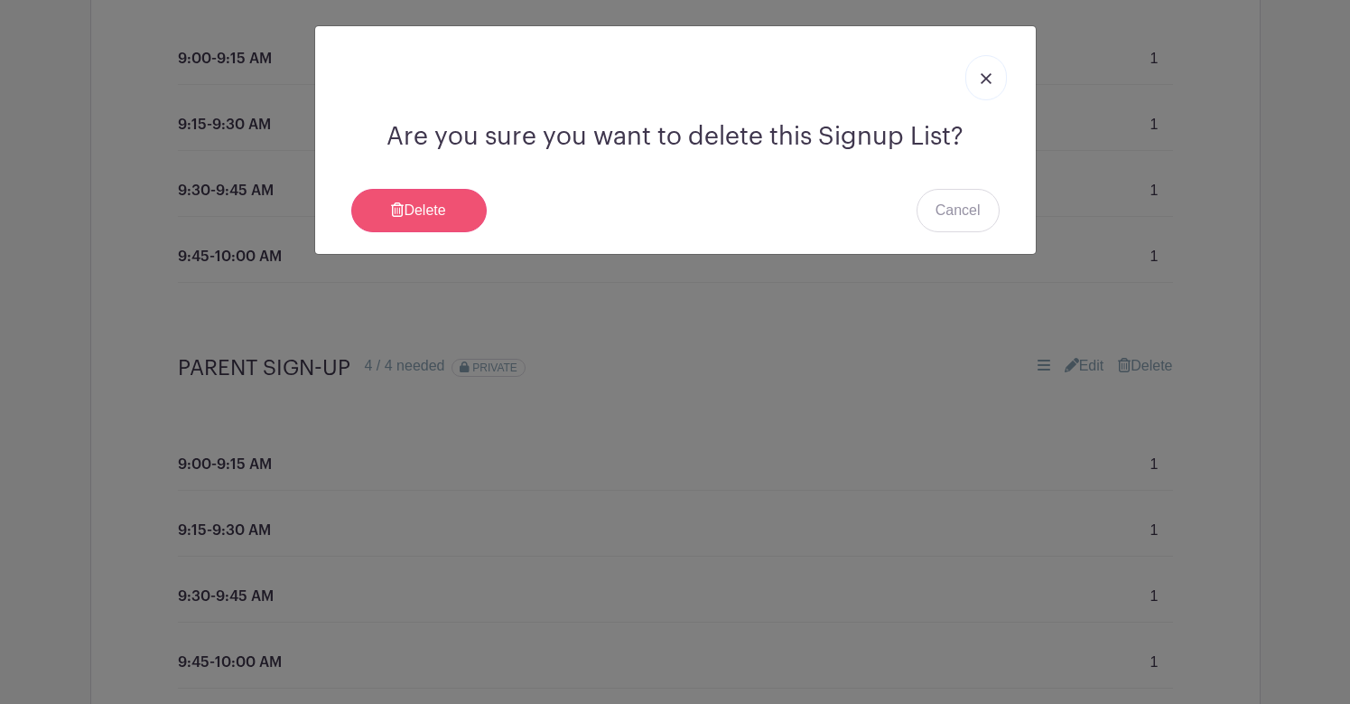
click at [424, 201] on link "Delete" at bounding box center [418, 210] width 135 height 43
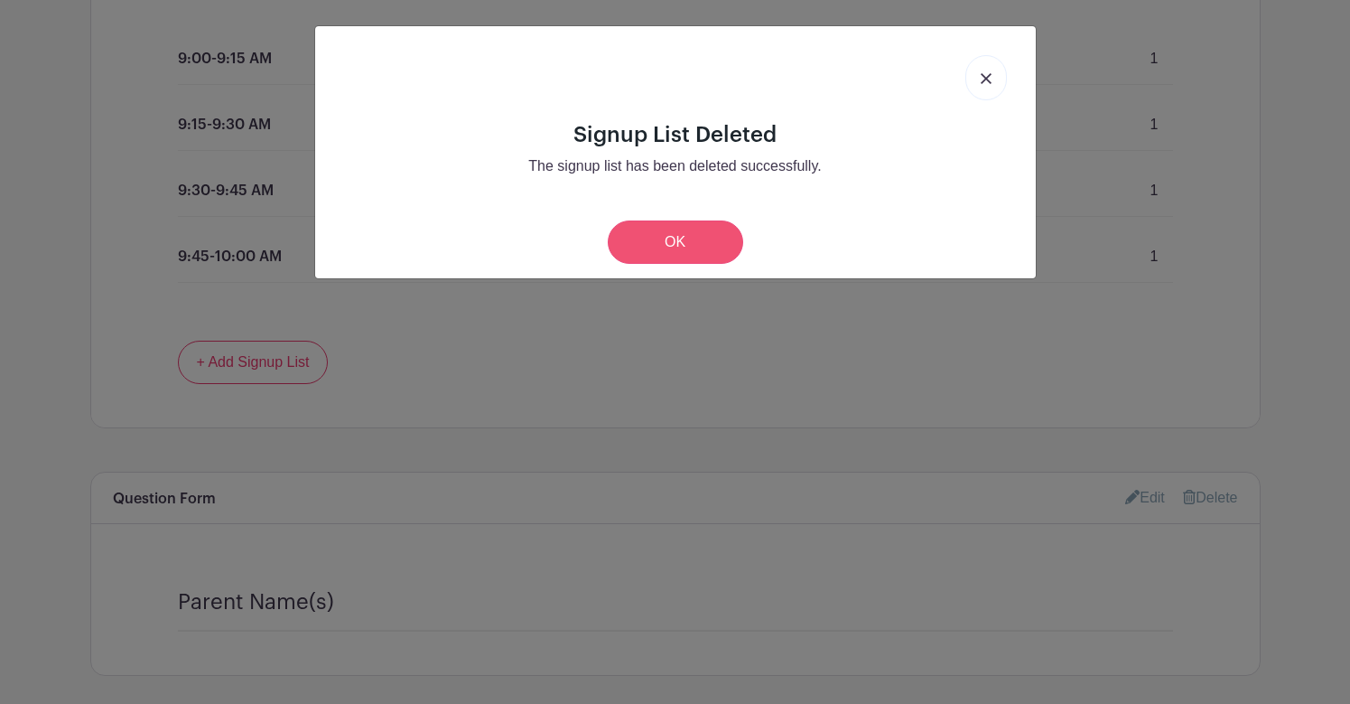
click at [671, 237] on link "OK" at bounding box center [675, 241] width 135 height 43
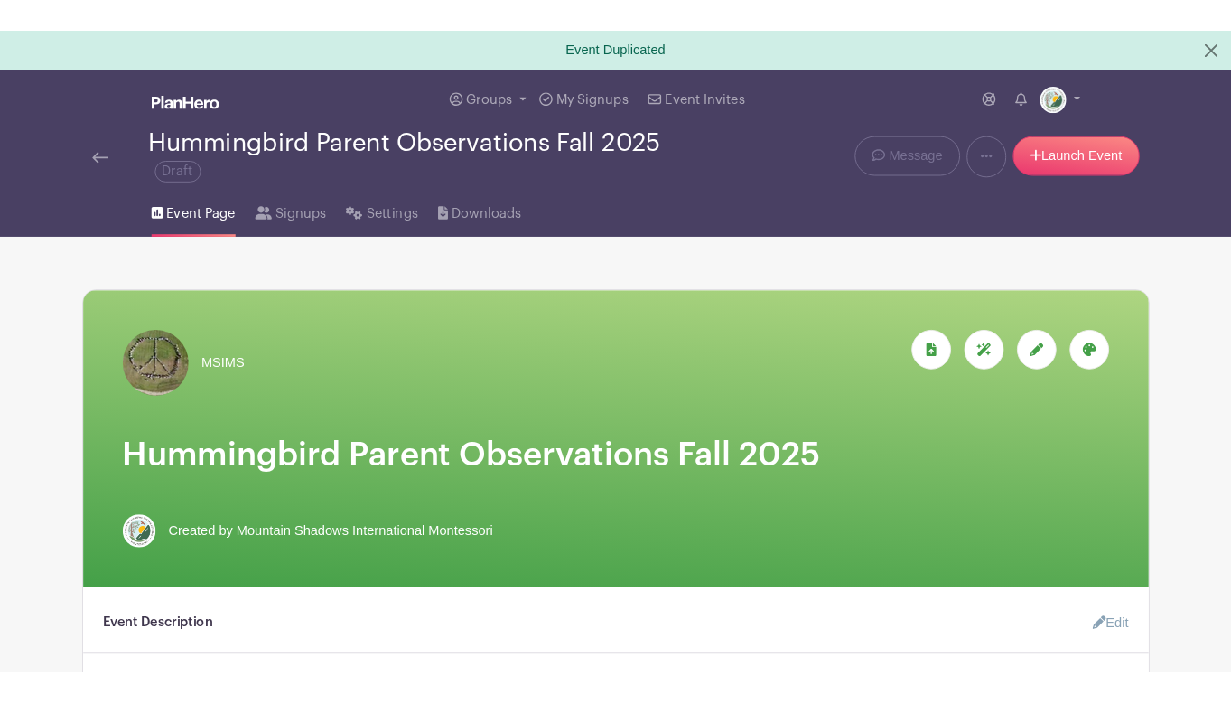
scroll to position [0, 0]
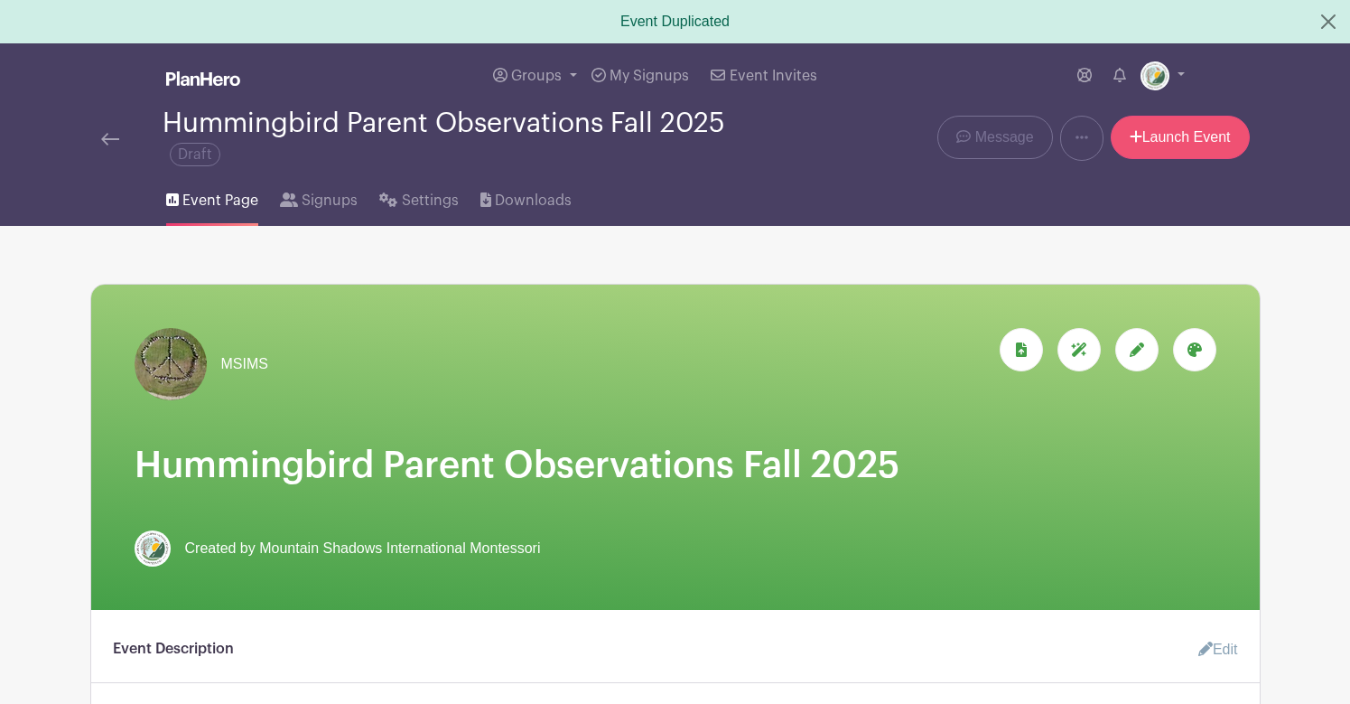
click at [1158, 136] on link "Launch Event" at bounding box center [1180, 137] width 139 height 43
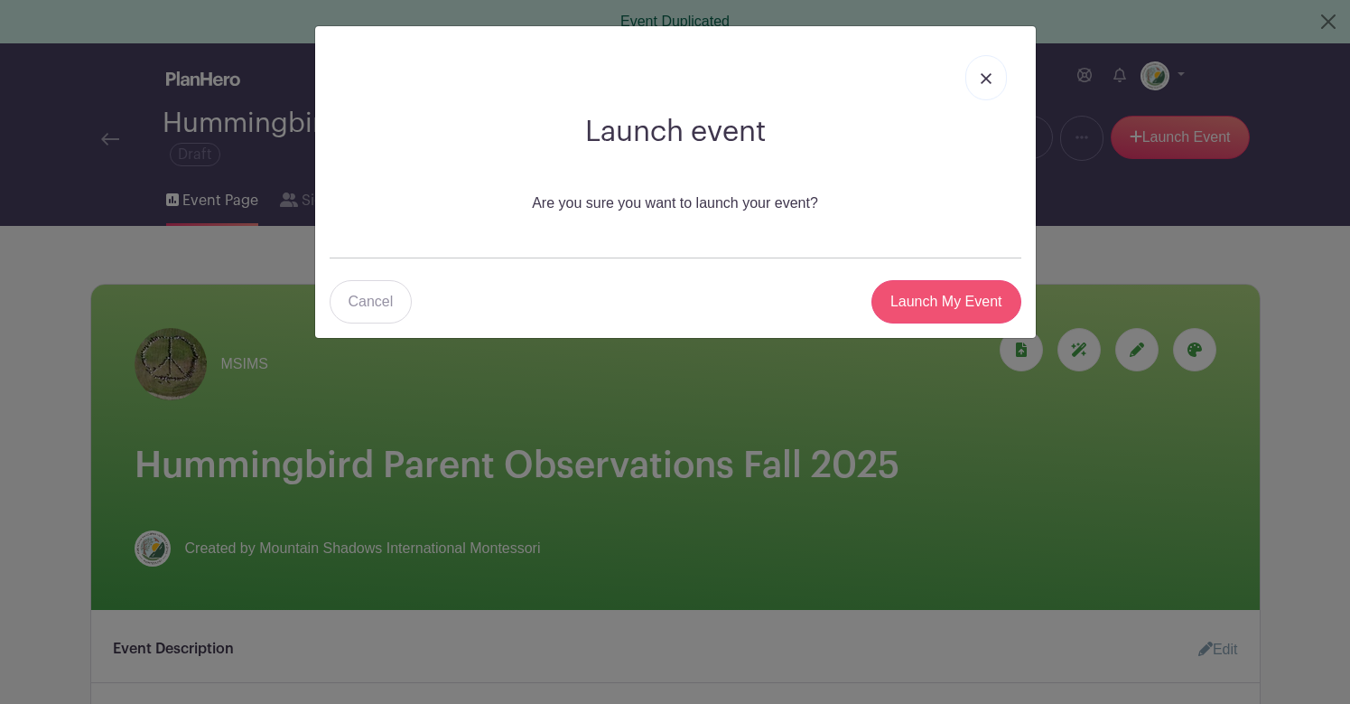
click at [941, 298] on input "Launch My Event" at bounding box center [947, 301] width 150 height 43
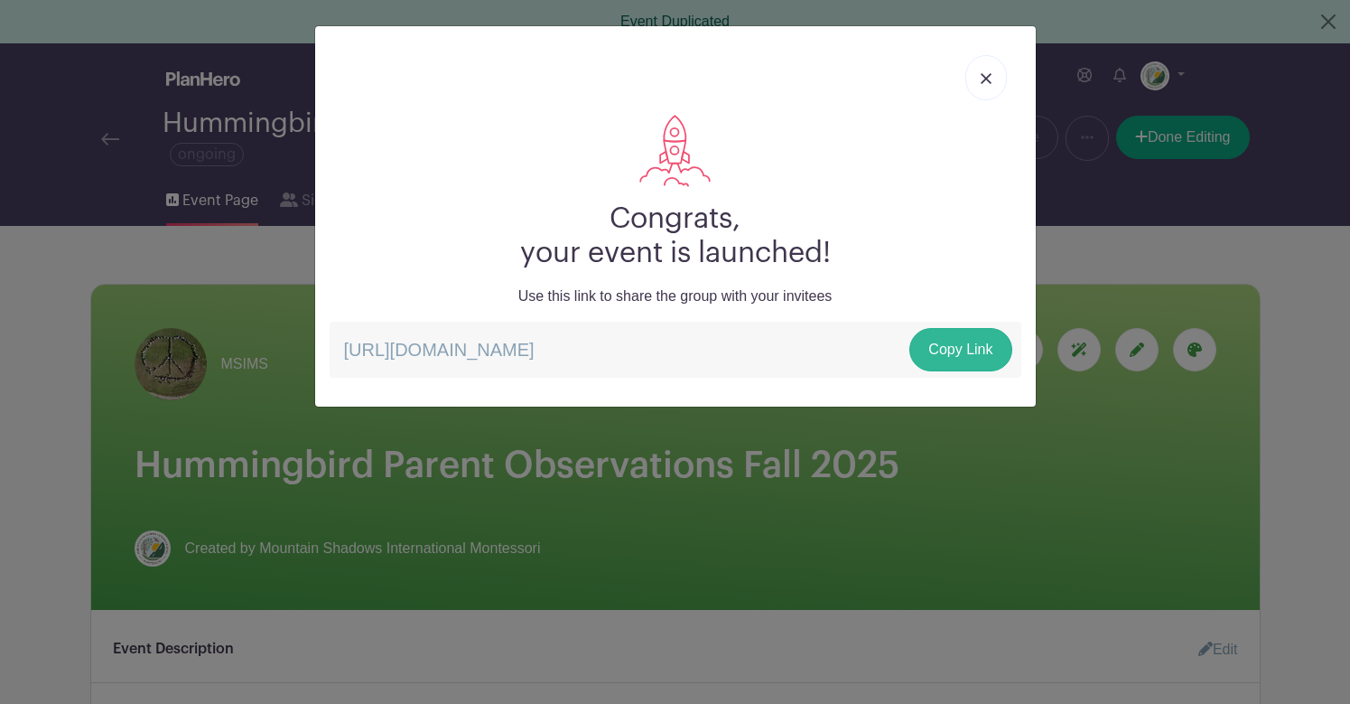
click at [944, 346] on link "Copy Link" at bounding box center [961, 349] width 102 height 43
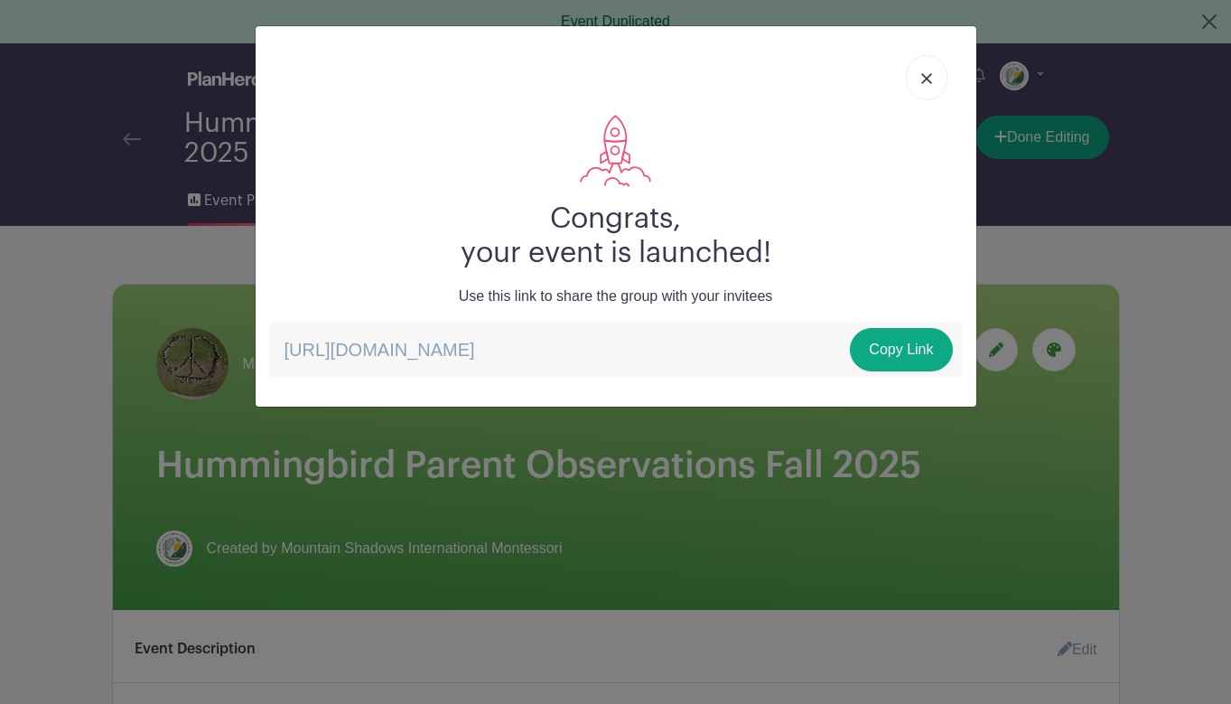
click at [924, 72] on link at bounding box center [927, 77] width 42 height 45
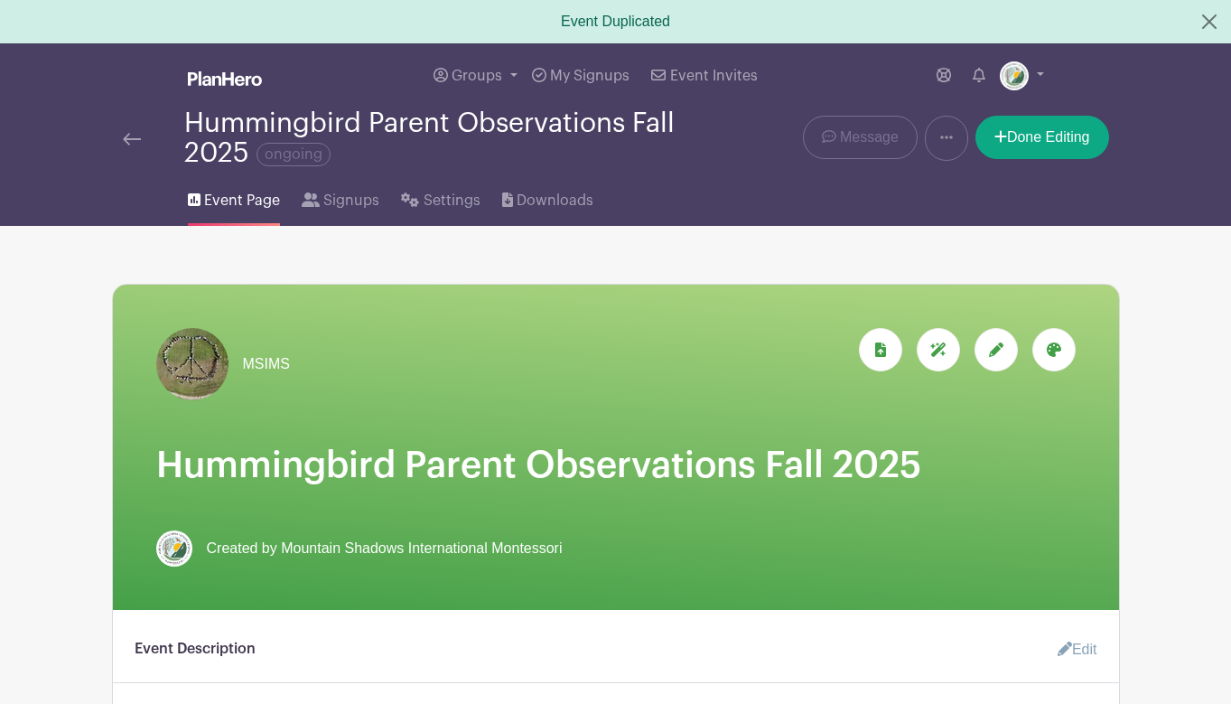
click at [937, 126] on link at bounding box center [946, 138] width 43 height 45
click at [965, 177] on link "Duplicate" at bounding box center [997, 185] width 143 height 29
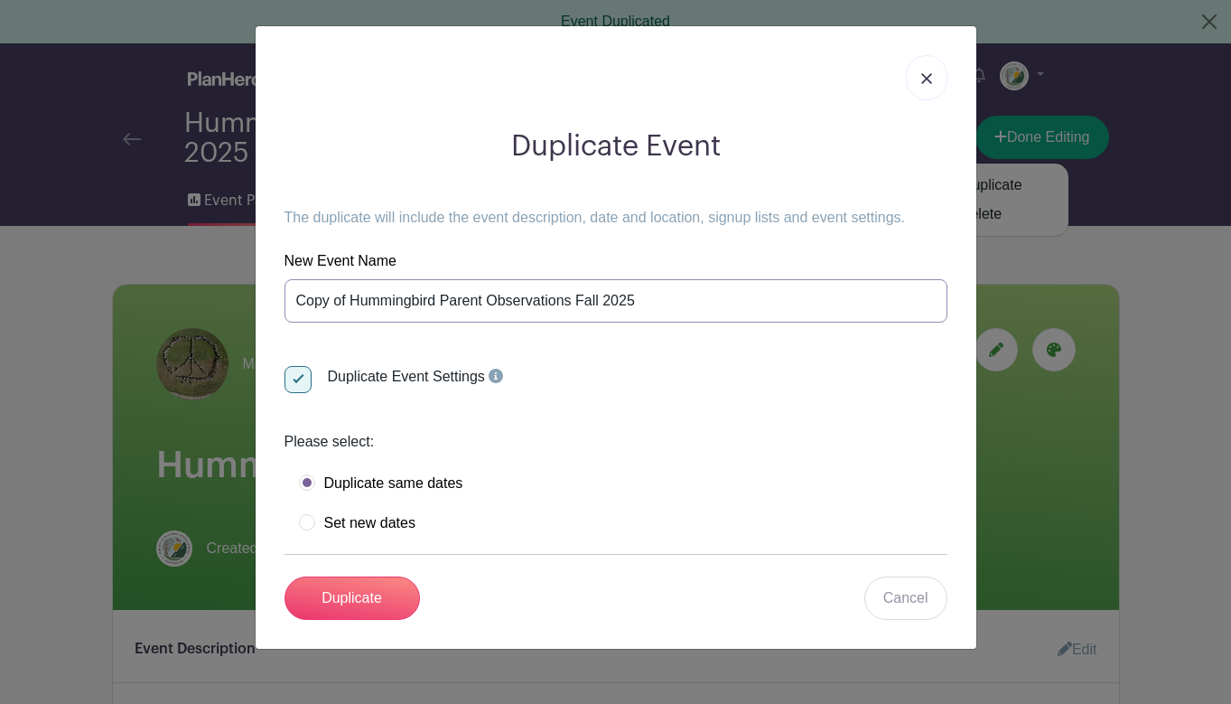
drag, startPoint x: 440, startPoint y: 293, endPoint x: 256, endPoint y: 283, distance: 184.5
click at [256, 283] on div "Duplicate Event The duplicate will include the event description, date and loca…" at bounding box center [616, 337] width 721 height 622
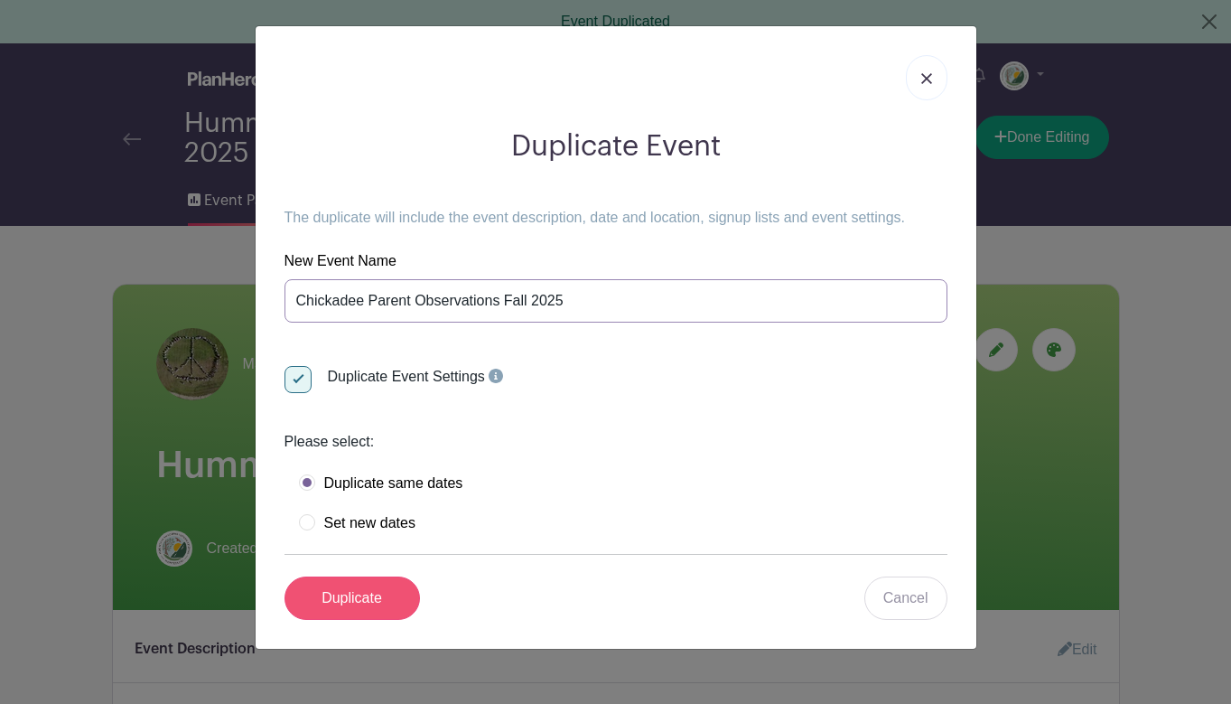
type input "Chickadee Parent Observations Fall 2025"
click at [350, 595] on input "Duplicate" at bounding box center [352, 597] width 135 height 43
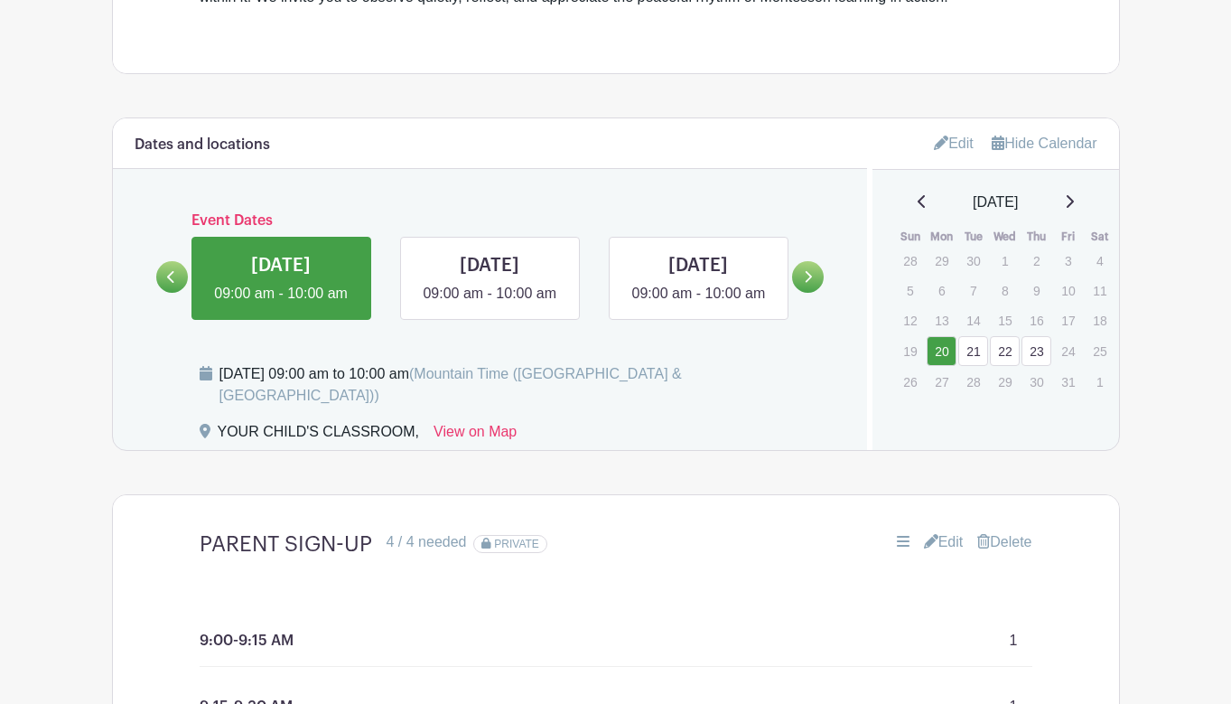
scroll to position [864, 0]
click at [807, 284] on icon at bounding box center [808, 277] width 8 height 14
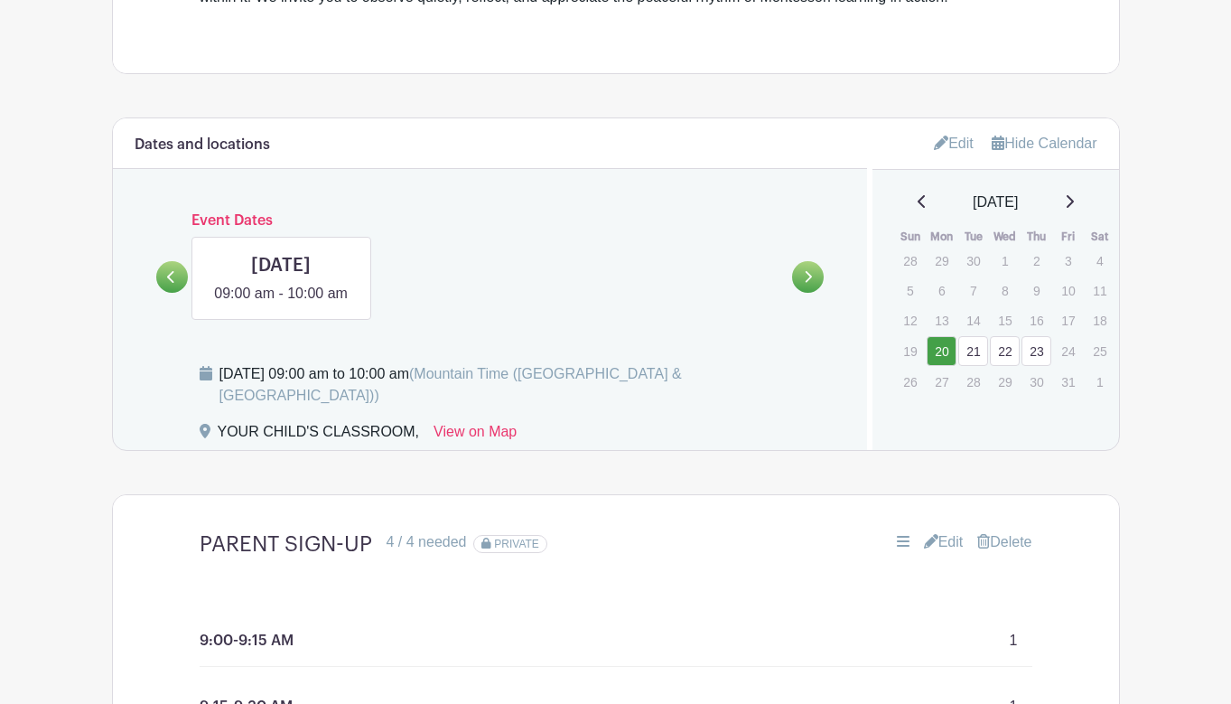
click at [954, 142] on link "Edit" at bounding box center [954, 143] width 40 height 30
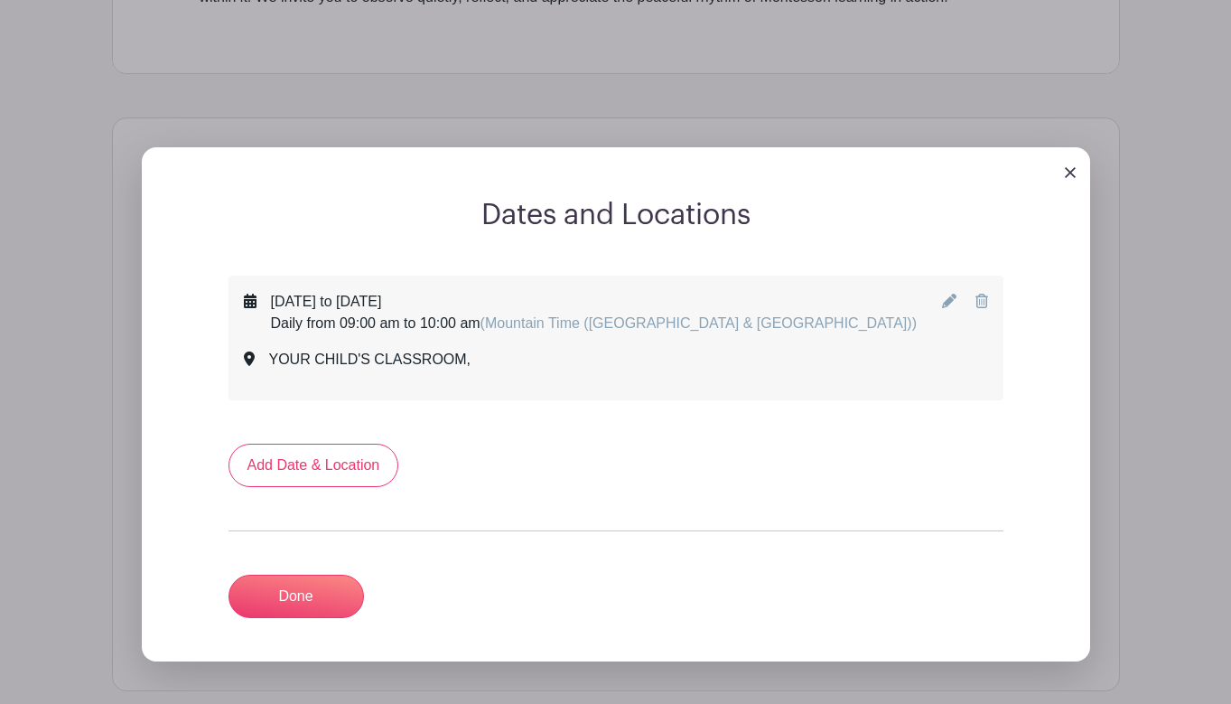
click at [952, 304] on icon at bounding box center [949, 301] width 14 height 14
select select "9"
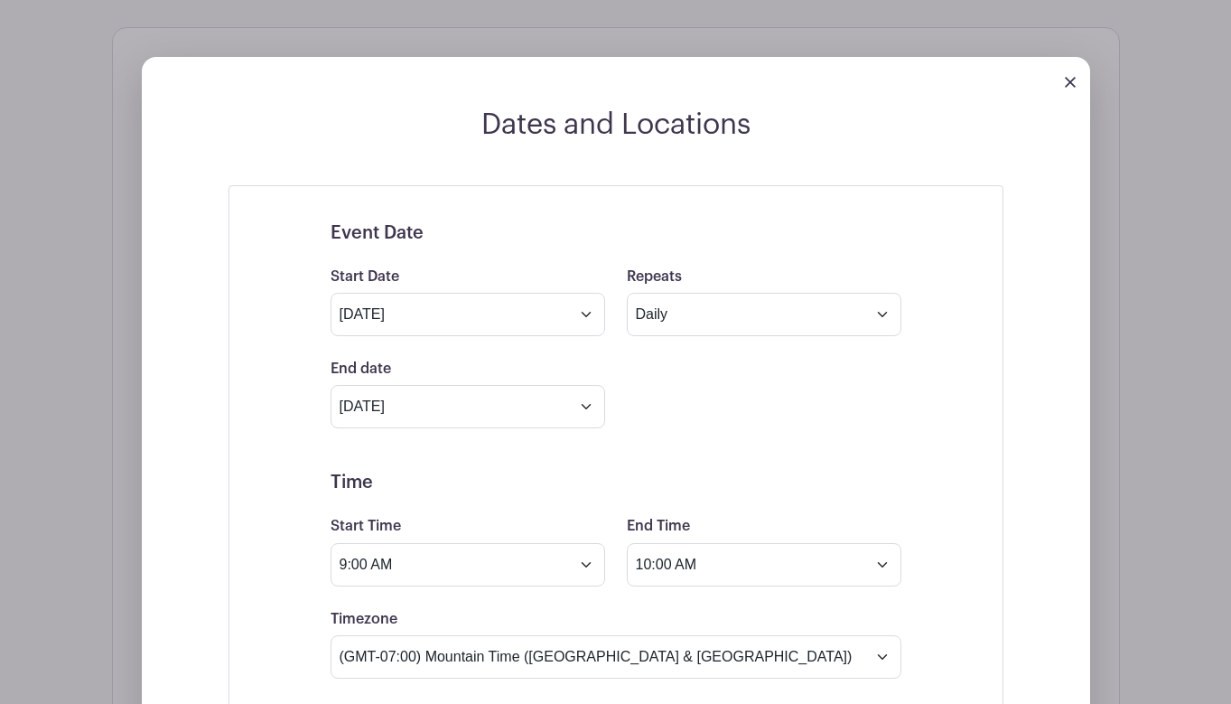
scroll to position [969, 0]
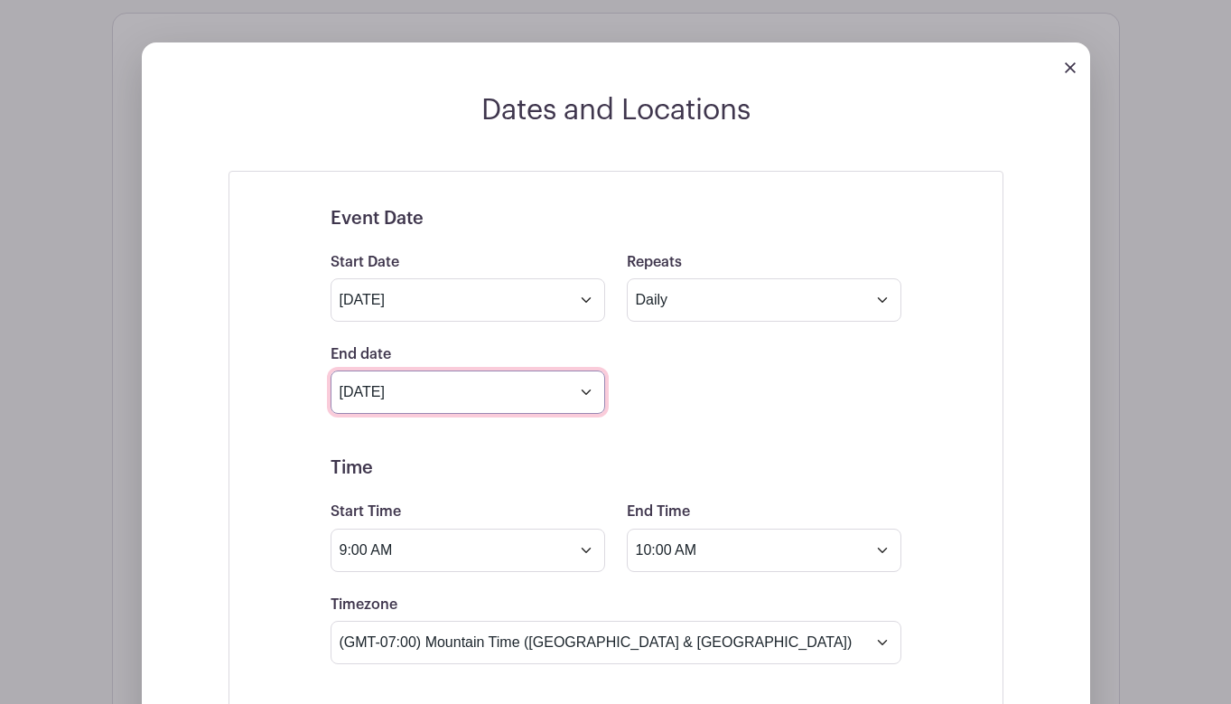
click at [563, 394] on input "Oct 23 2025" at bounding box center [468, 391] width 275 height 43
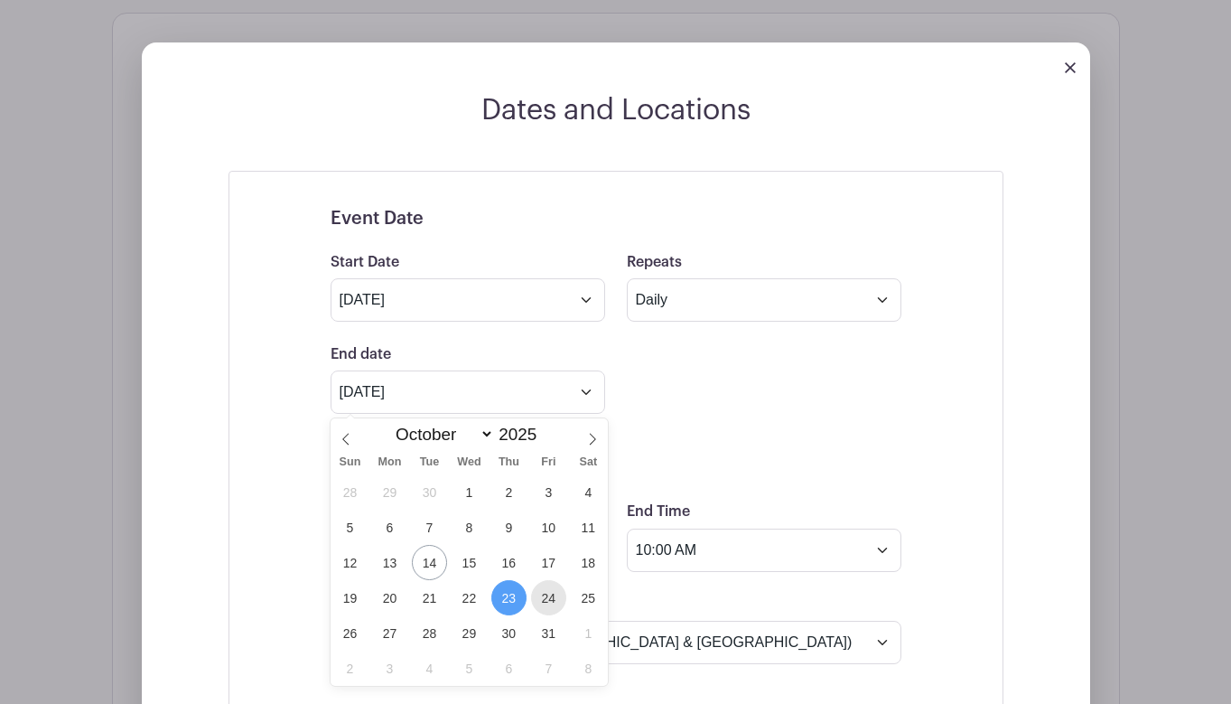
click at [545, 593] on span "24" at bounding box center [548, 597] width 35 height 35
type input "[DATE]"
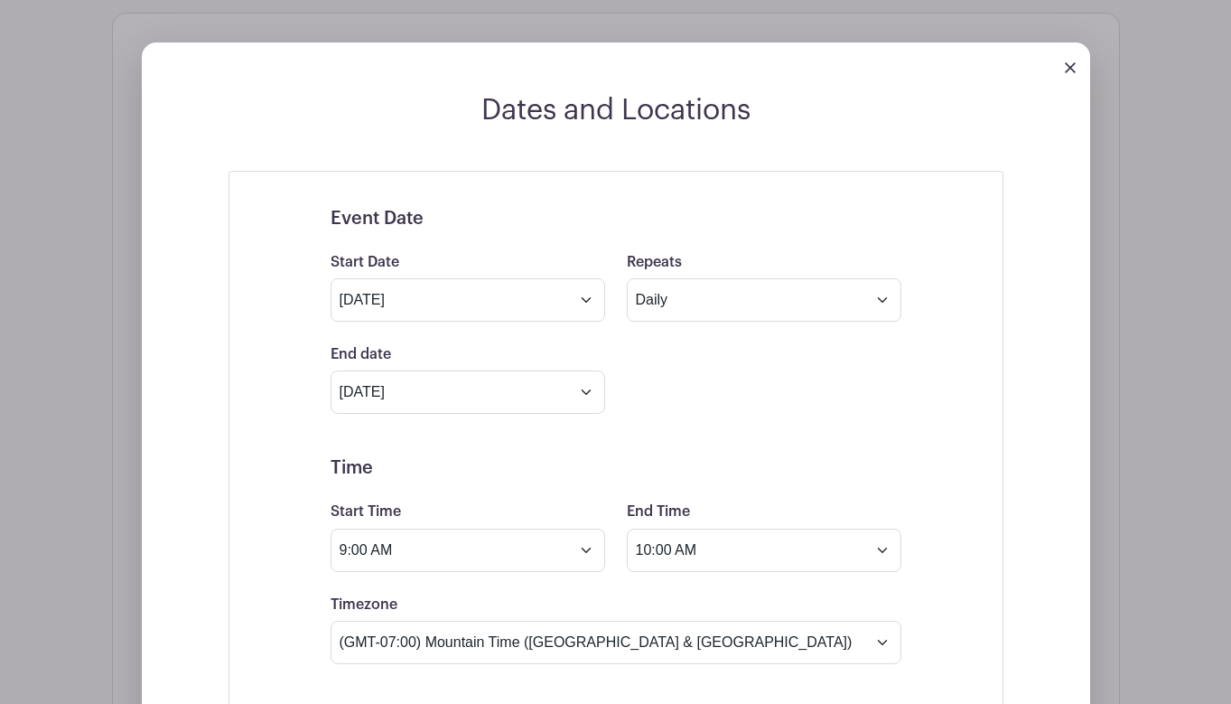
click at [761, 387] on div "End date [DATE] Repeats every 1 Day Week Monthly on day 20" at bounding box center [616, 378] width 593 height 70
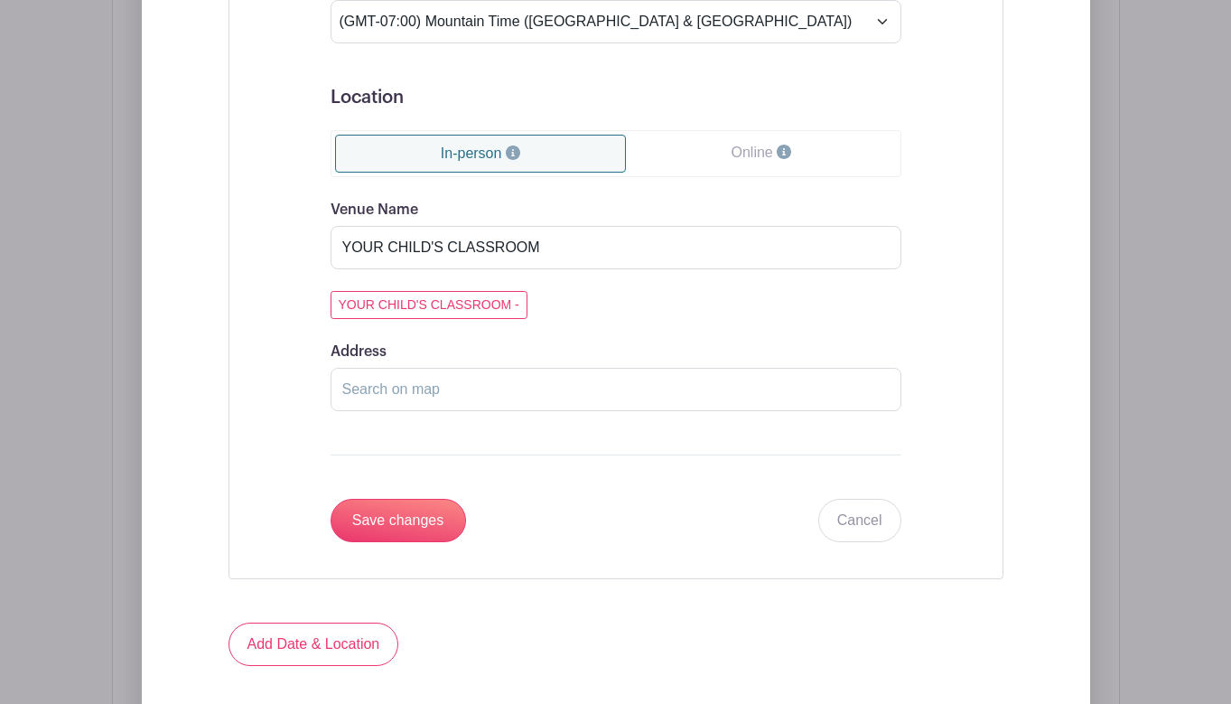
scroll to position [1624, 0]
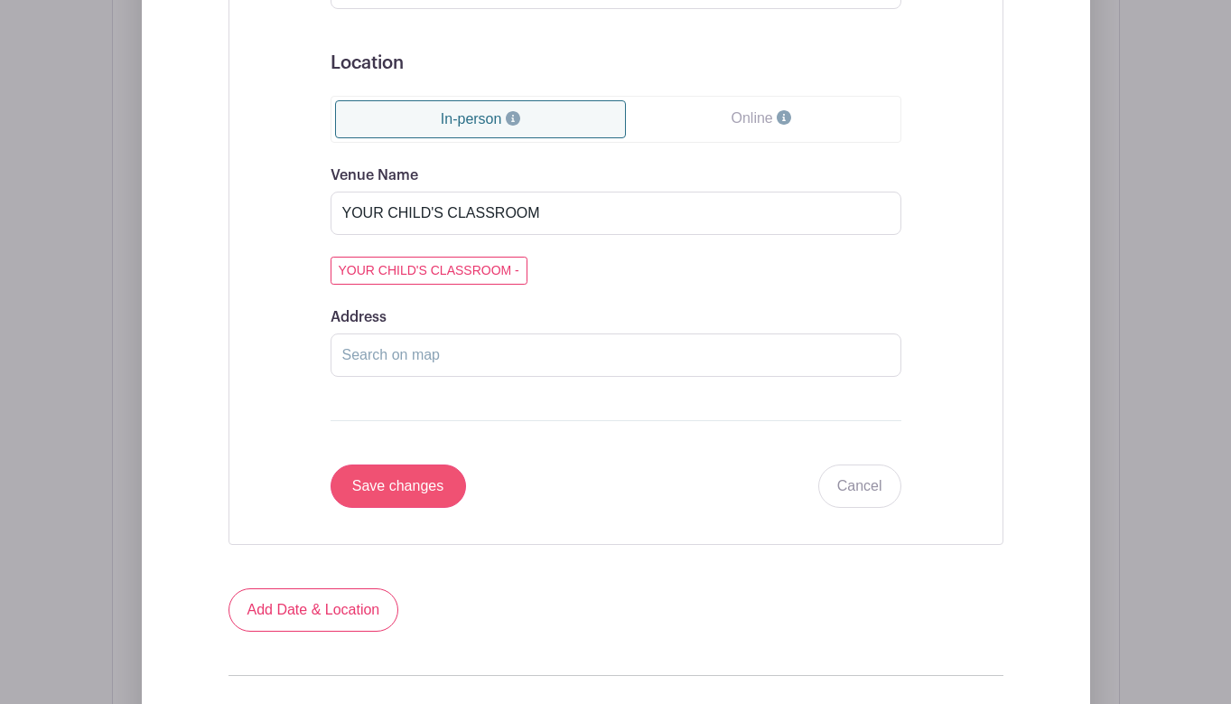
click at [415, 493] on input "Save changes" at bounding box center [398, 485] width 135 height 43
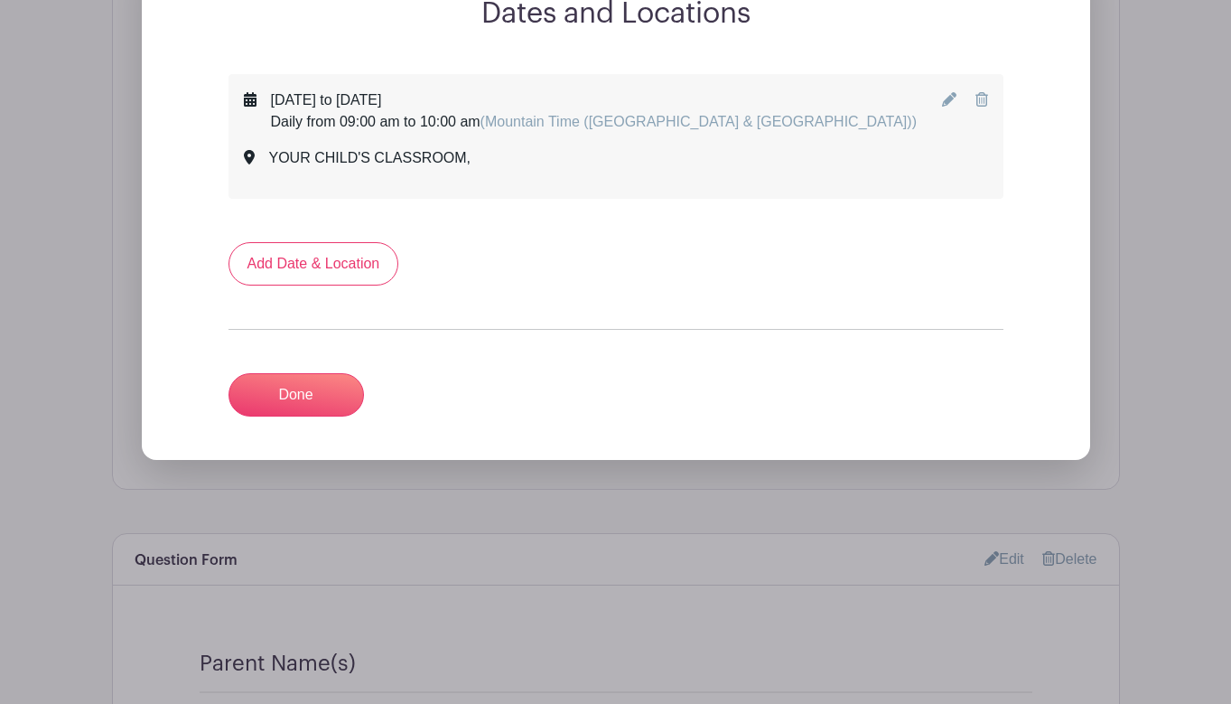
scroll to position [1029, 0]
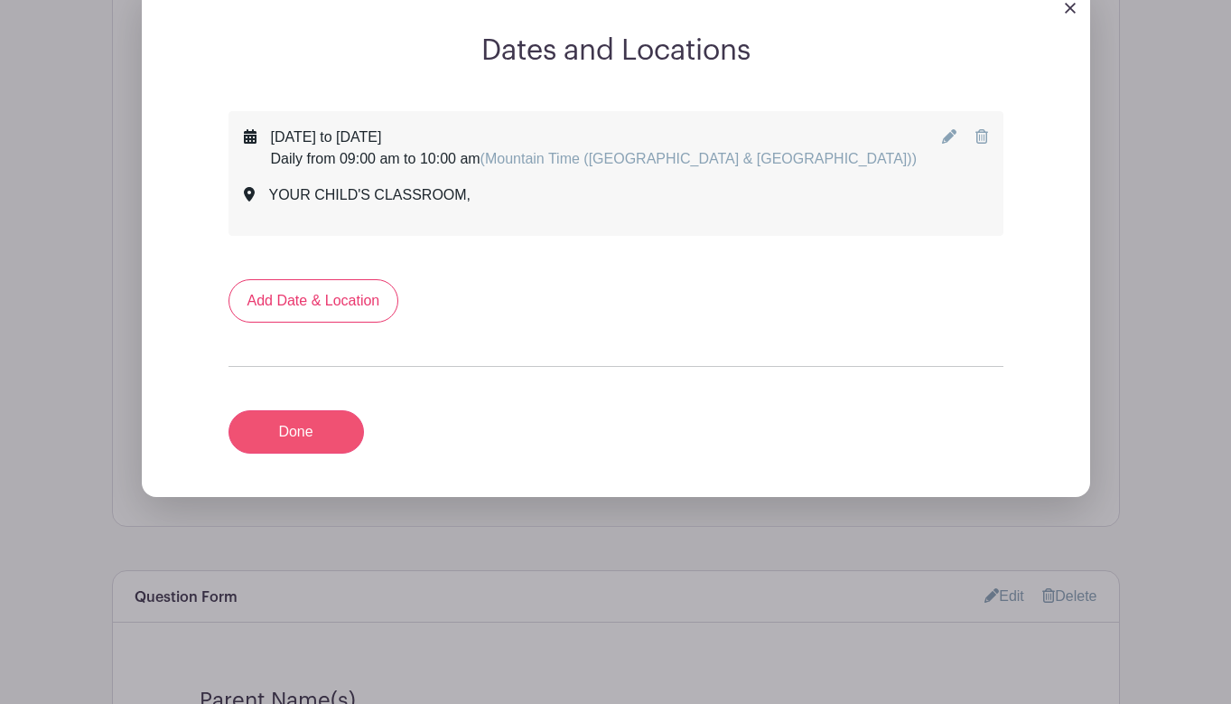
click at [321, 436] on link "Done" at bounding box center [296, 431] width 135 height 43
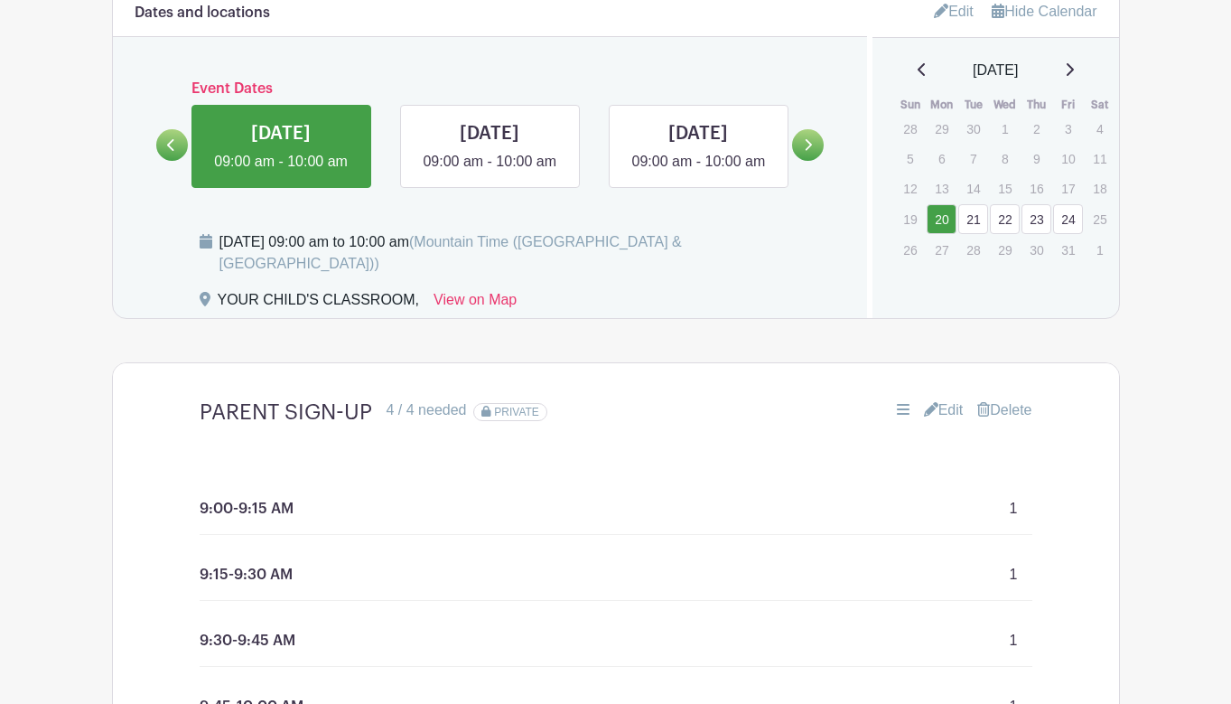
scroll to position [984, 0]
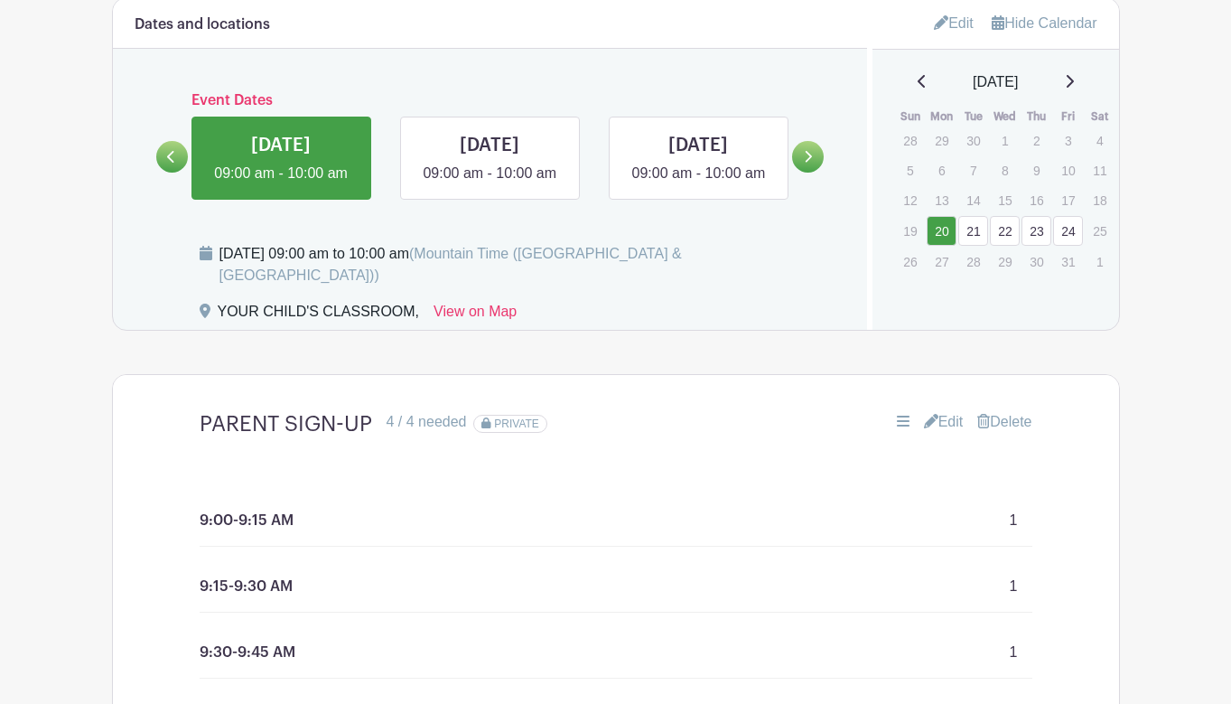
click at [807, 163] on icon at bounding box center [808, 157] width 8 height 14
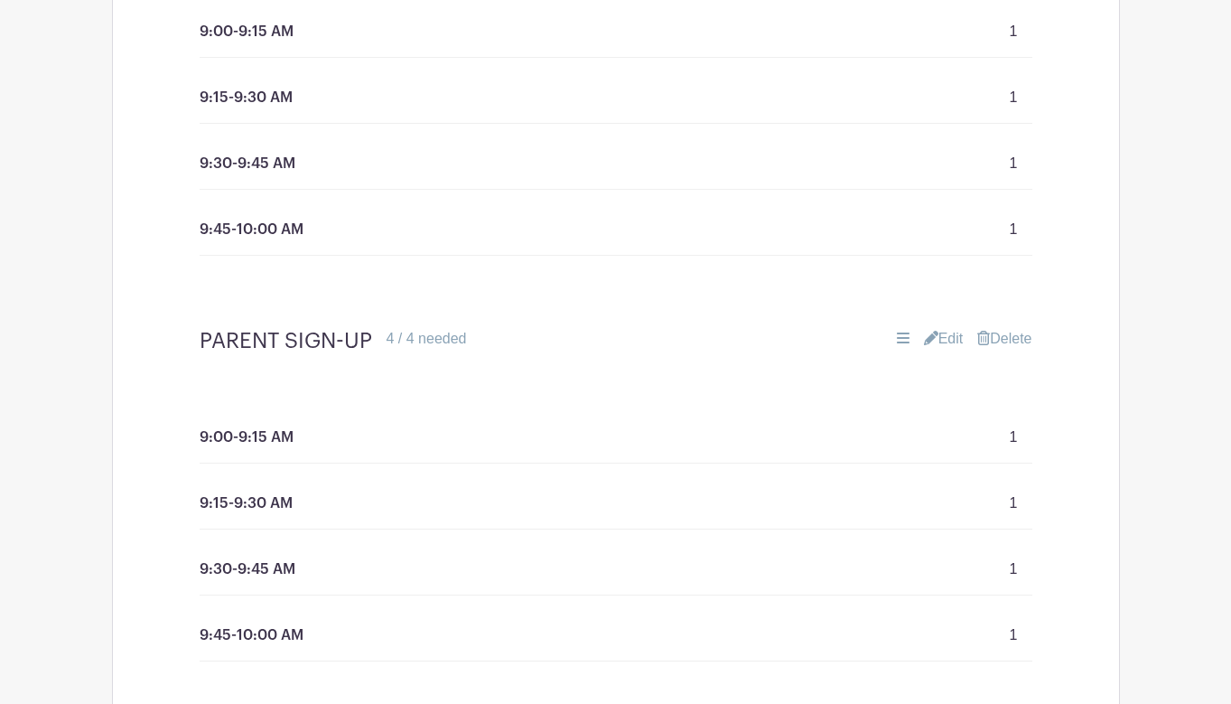
scroll to position [1581, 0]
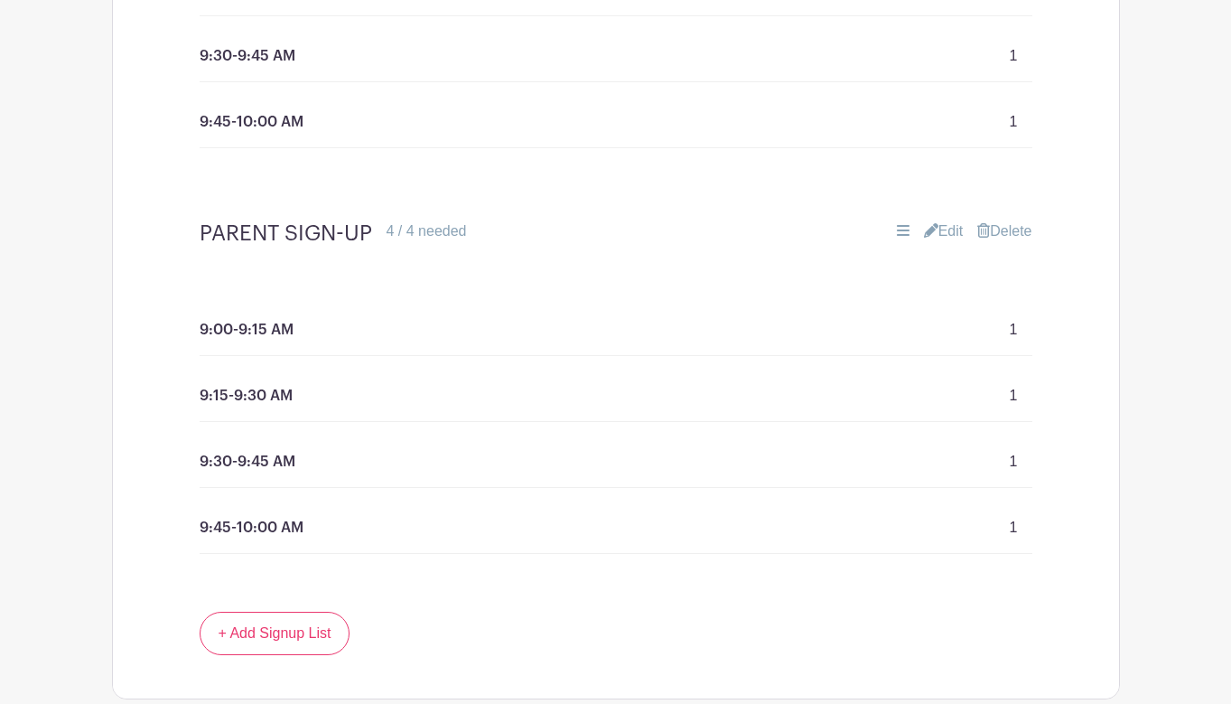
click at [1010, 236] on link "Delete" at bounding box center [1004, 231] width 54 height 22
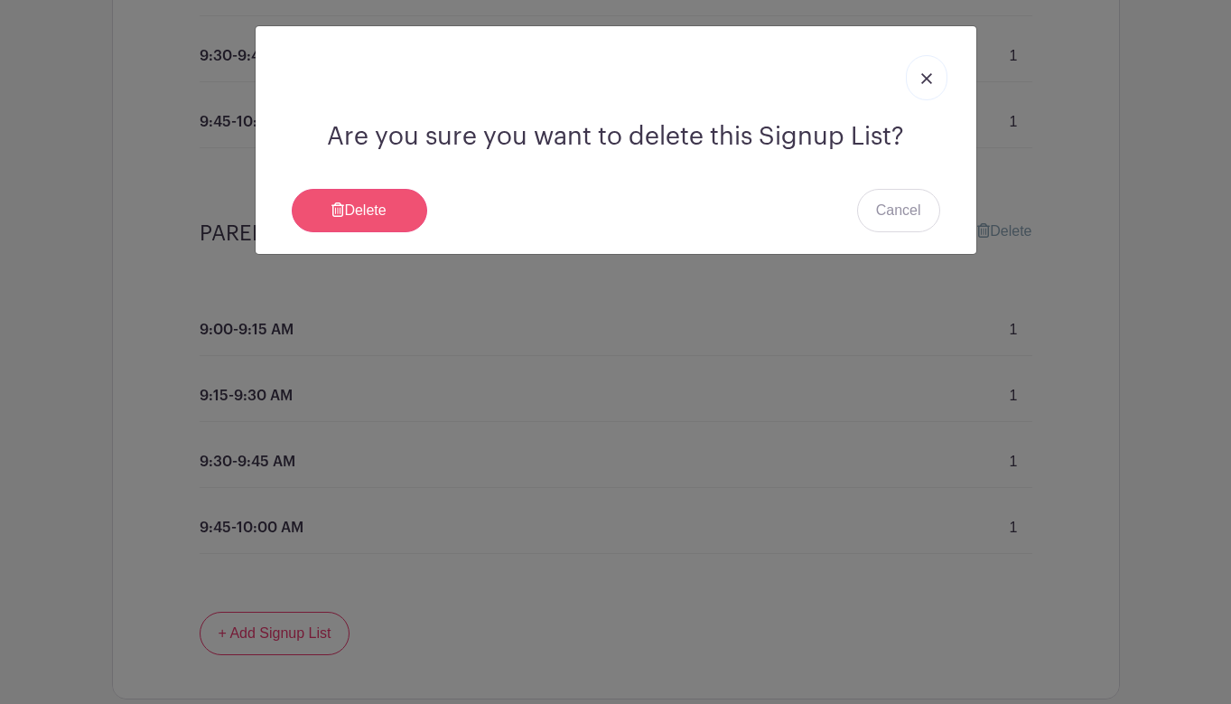
click at [377, 208] on link "Delete" at bounding box center [359, 210] width 135 height 43
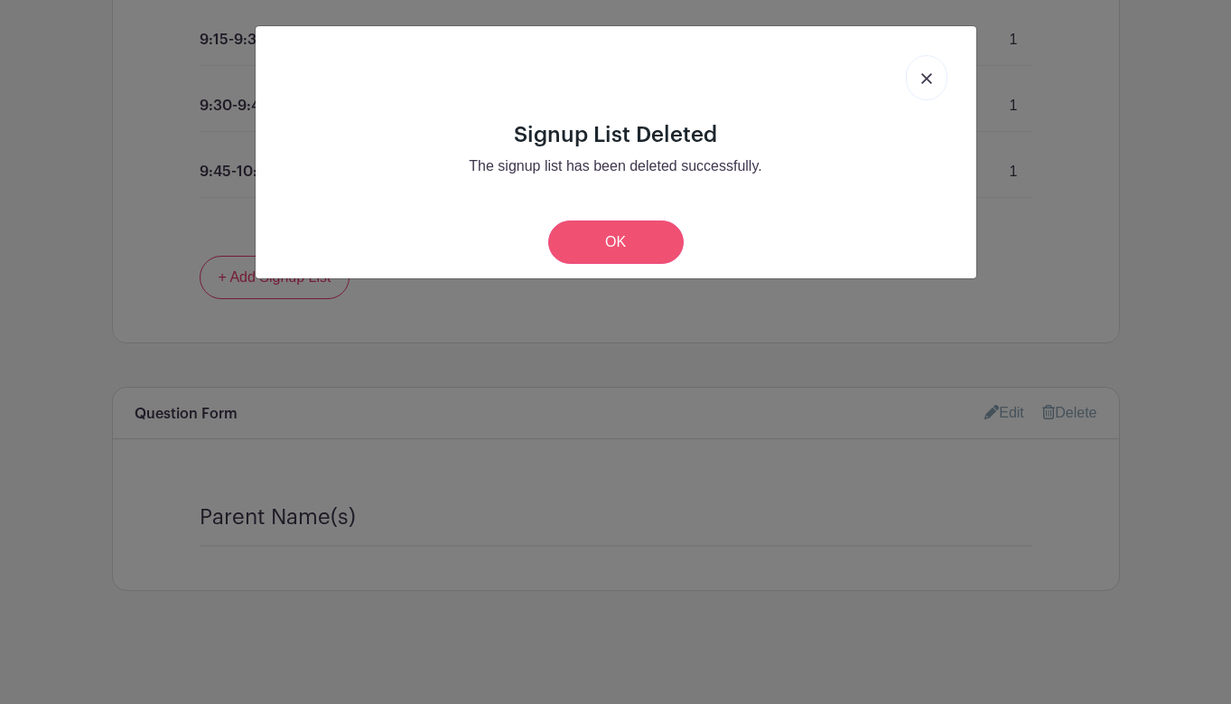
scroll to position [1535, 0]
click at [620, 249] on link "OK" at bounding box center [615, 241] width 135 height 43
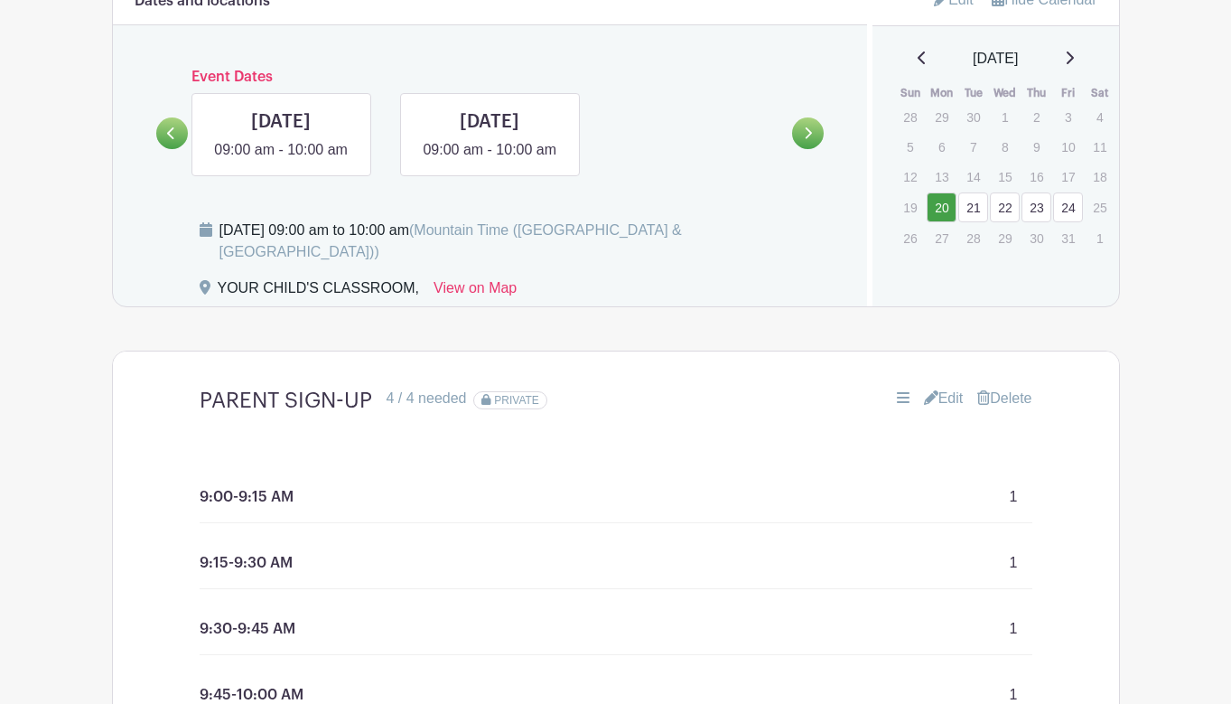
scroll to position [962, 0]
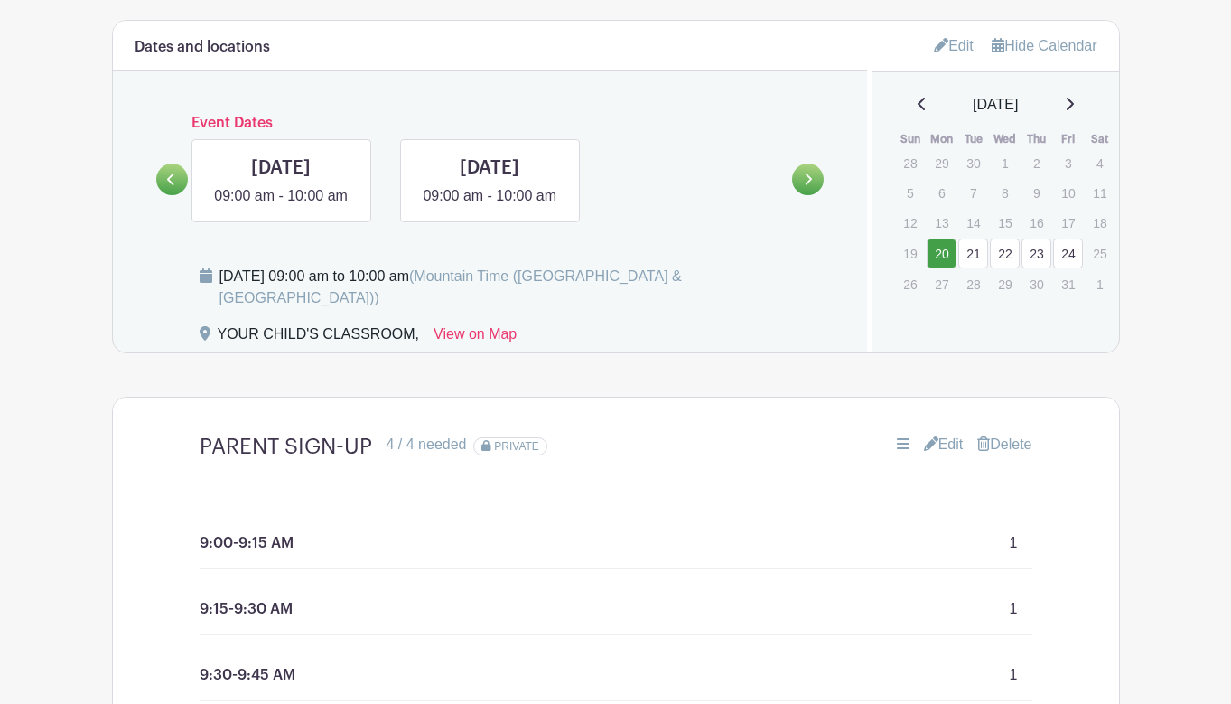
click at [158, 192] on link at bounding box center [172, 179] width 32 height 32
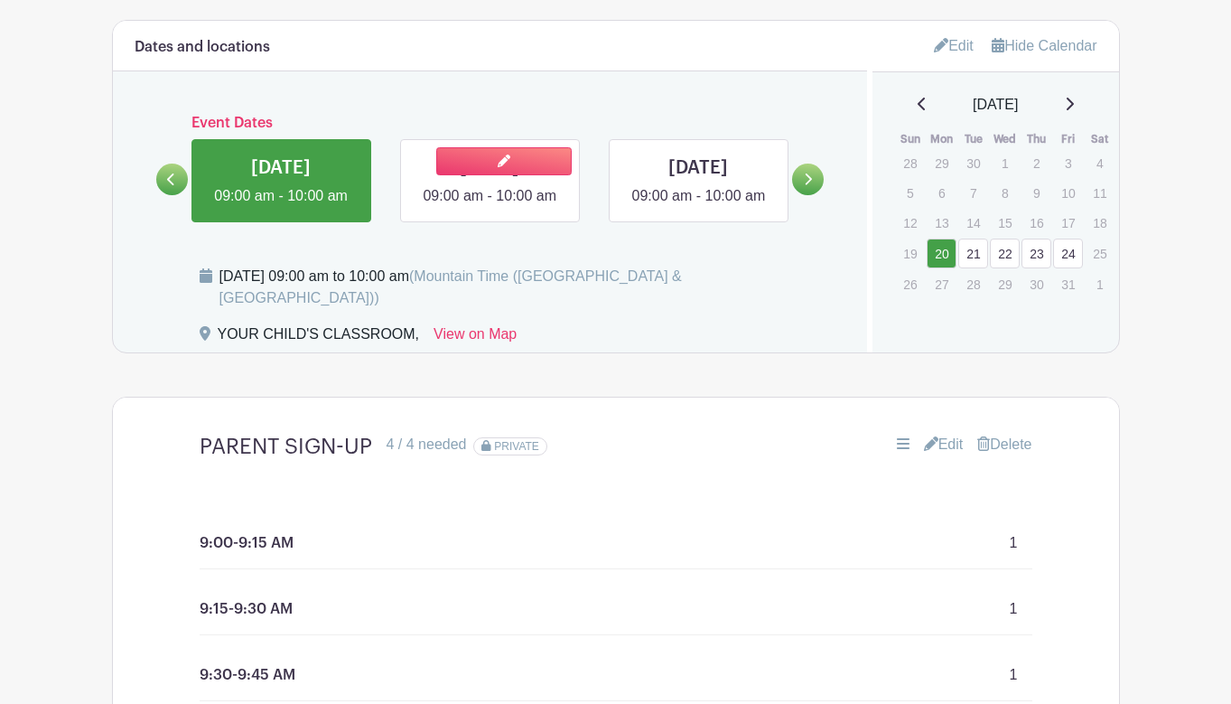
click at [490, 207] on link at bounding box center [490, 207] width 0 height 0
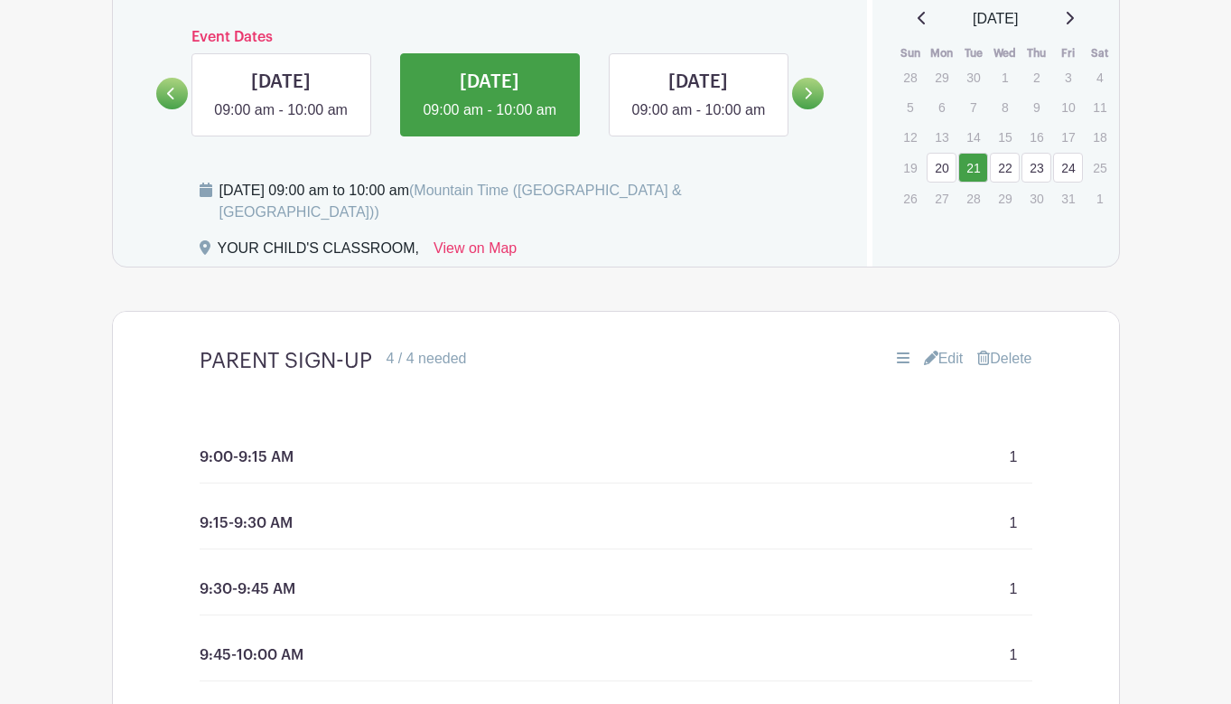
scroll to position [1020, 0]
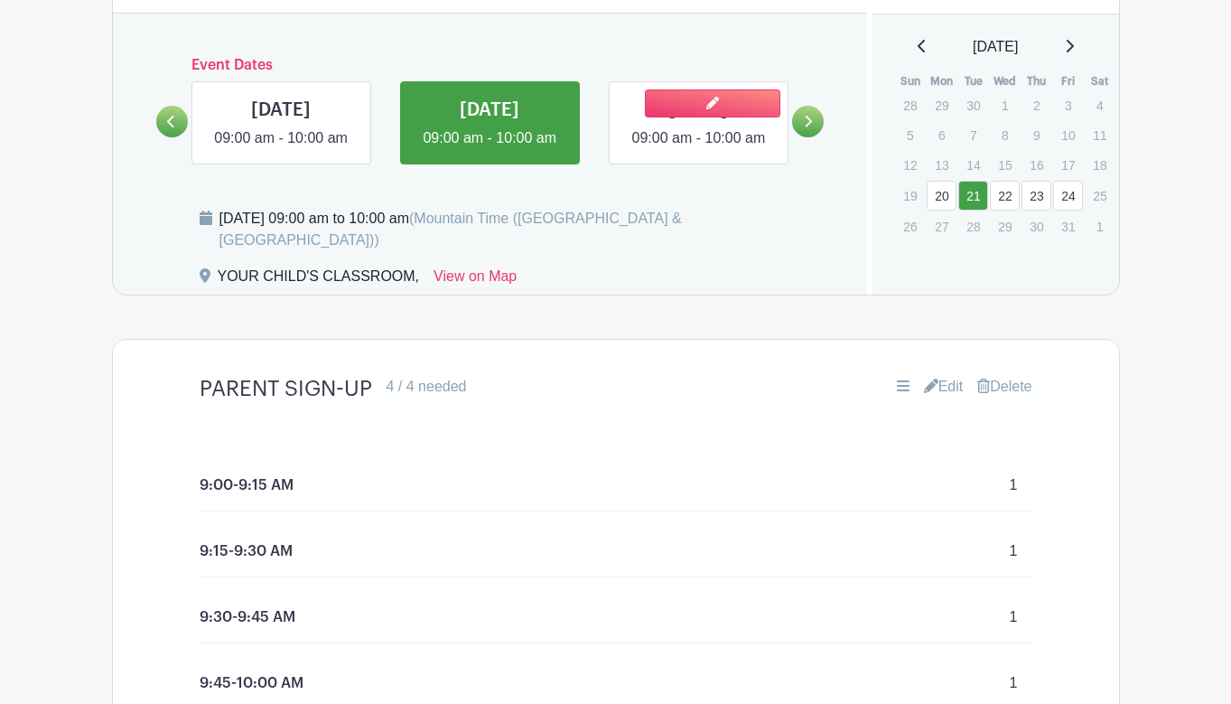
click at [698, 149] on link at bounding box center [698, 149] width 0 height 0
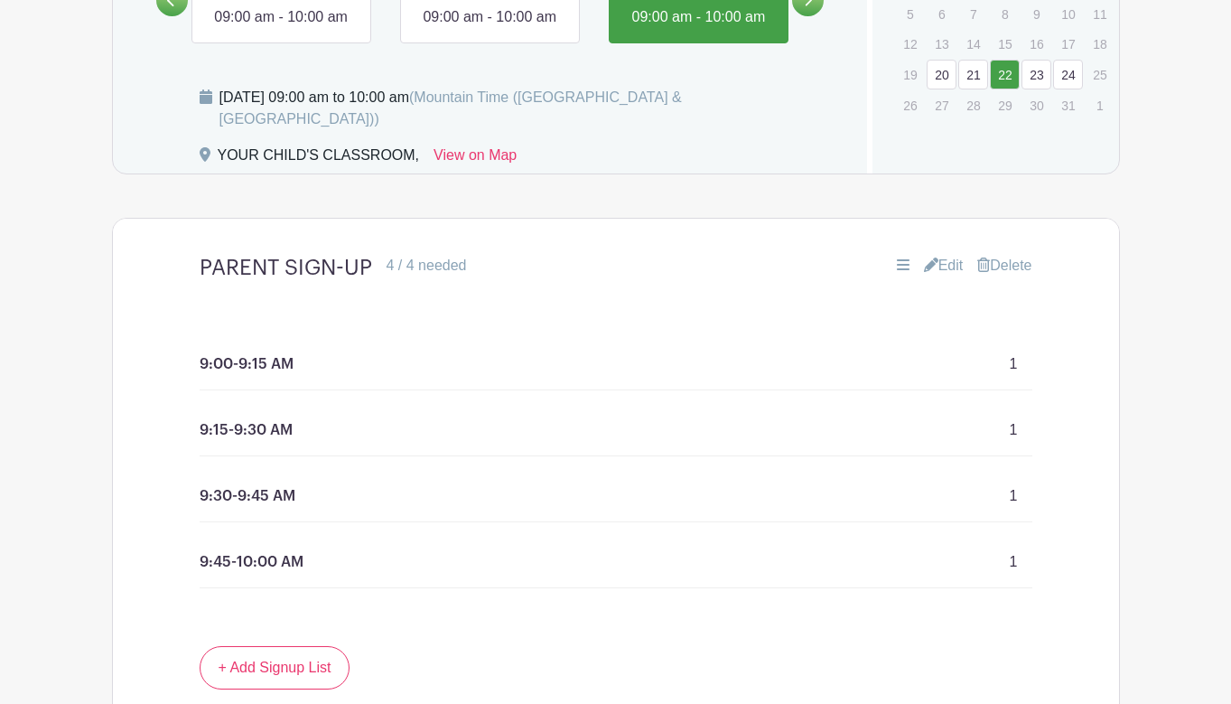
scroll to position [1088, 0]
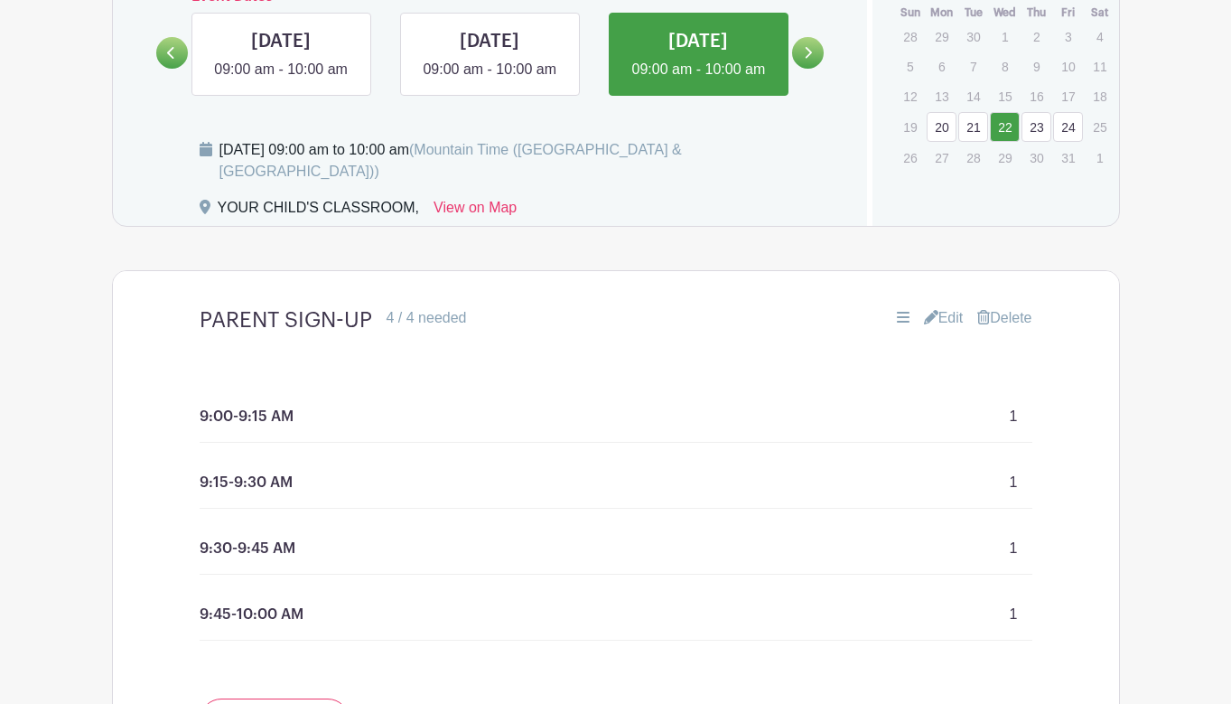
click at [807, 60] on icon at bounding box center [808, 53] width 8 height 14
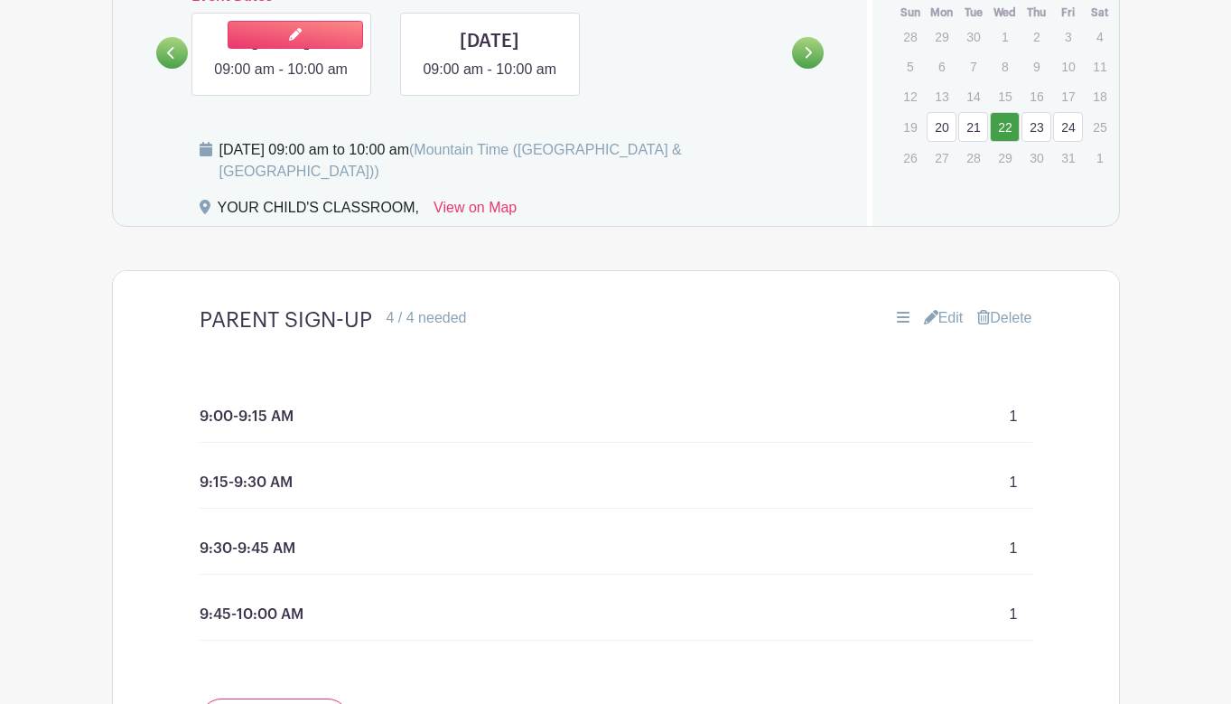
click at [281, 80] on link at bounding box center [281, 80] width 0 height 0
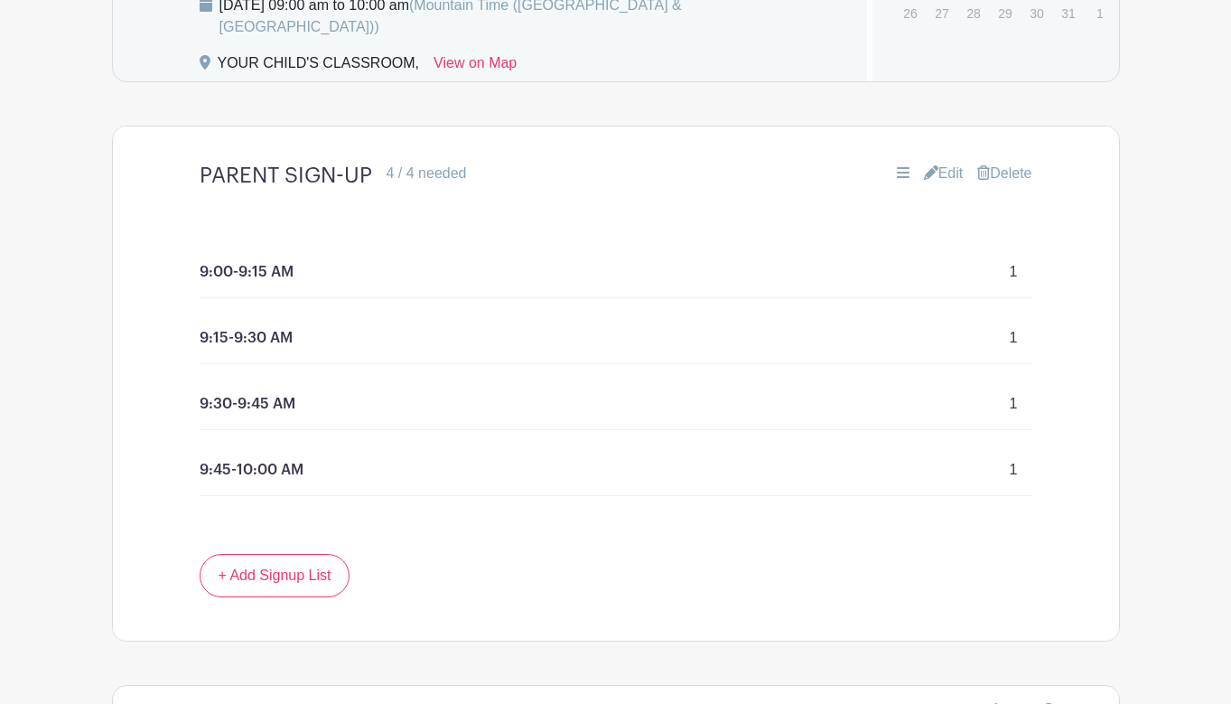
scroll to position [874, 0]
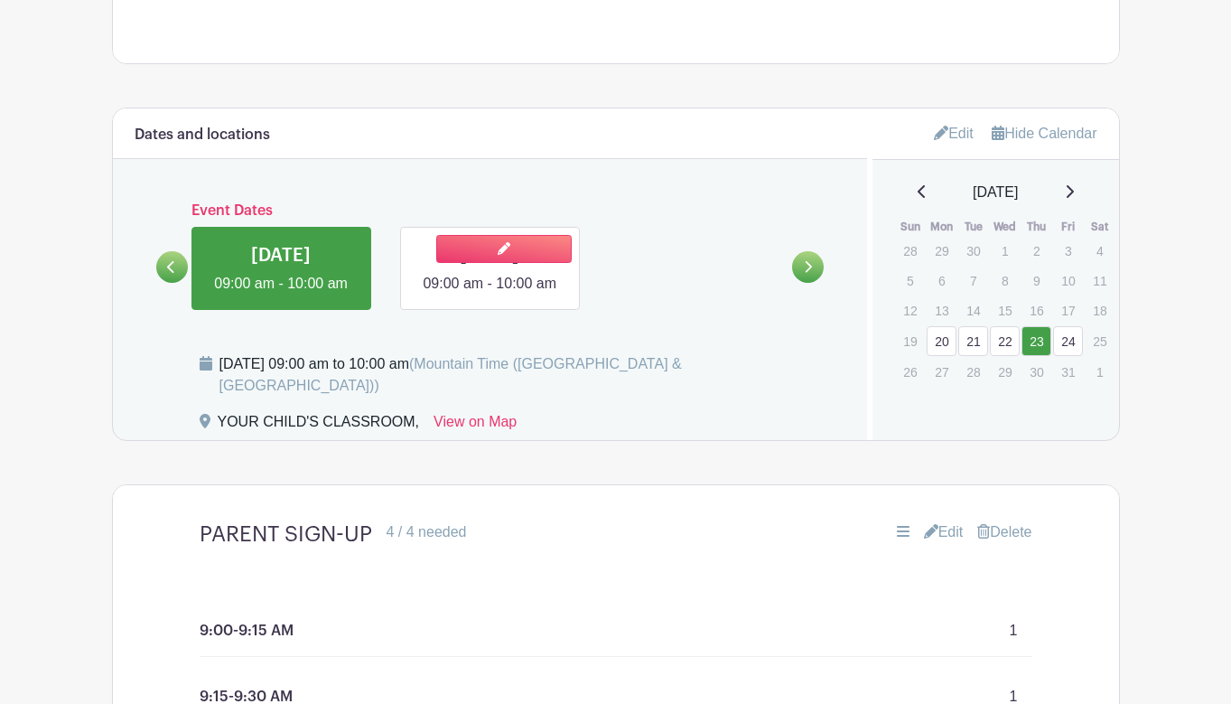
click at [490, 294] on link at bounding box center [490, 294] width 0 height 0
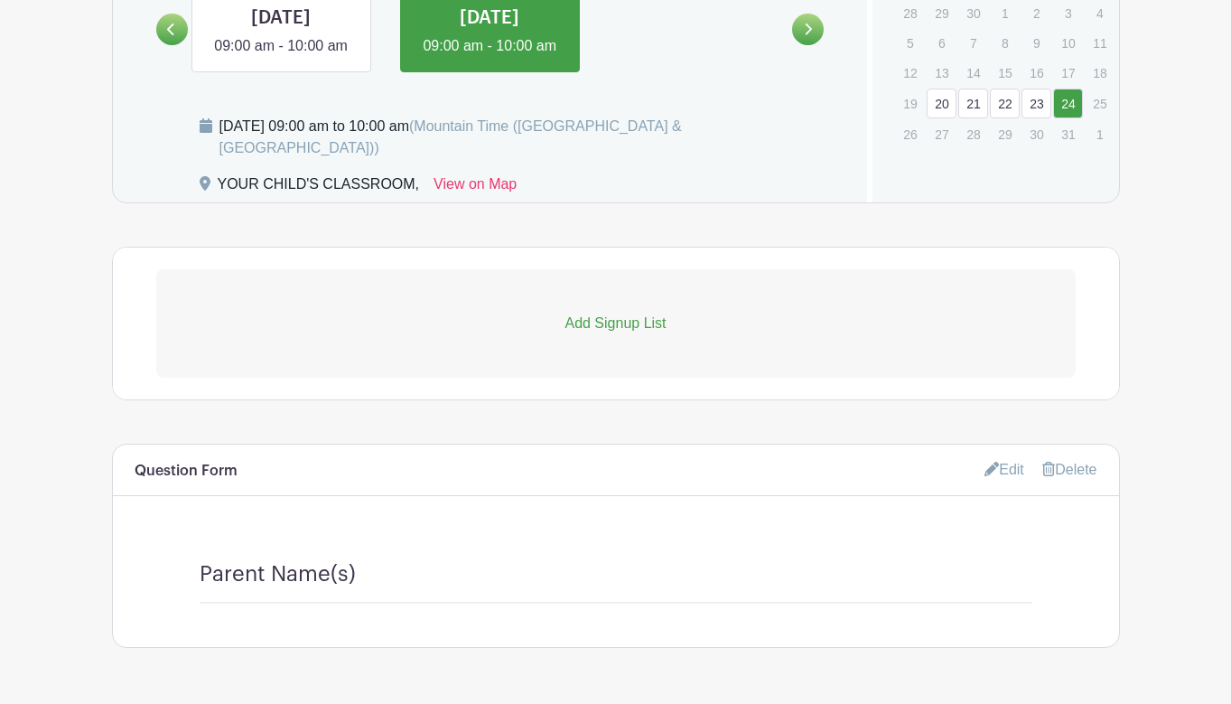
scroll to position [1112, 0]
click at [609, 325] on p "Add Signup List" at bounding box center [615, 324] width 919 height 22
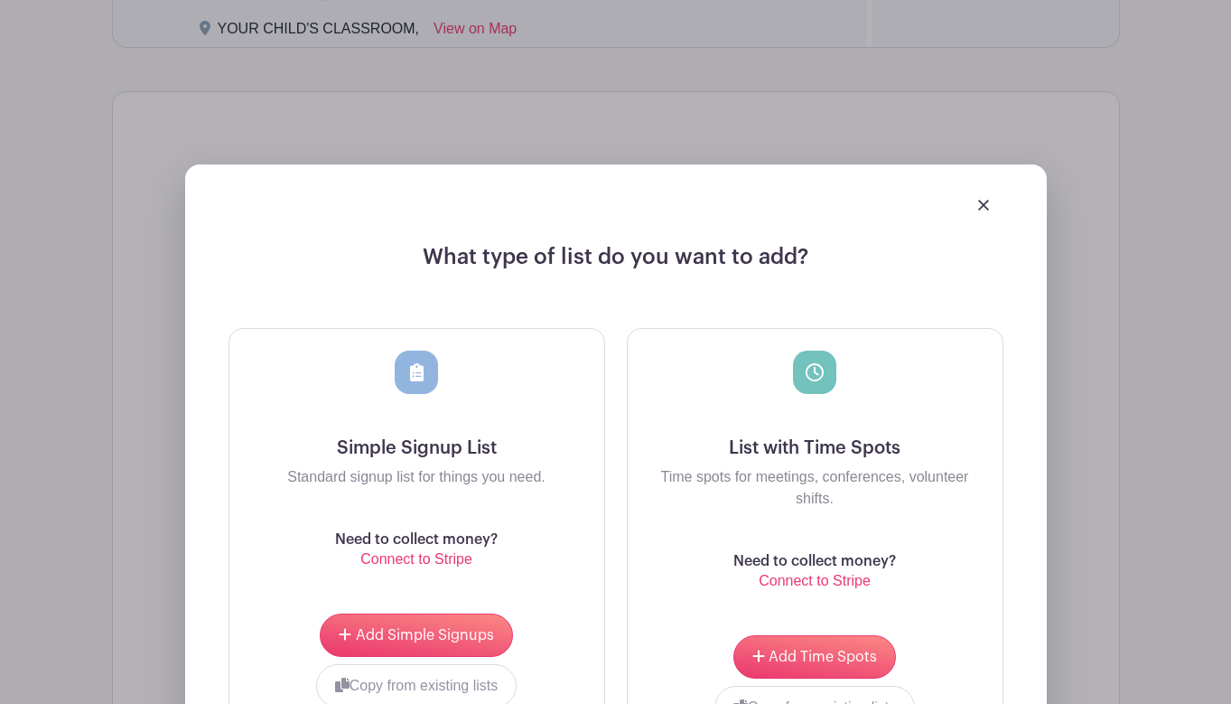
scroll to position [1343, 0]
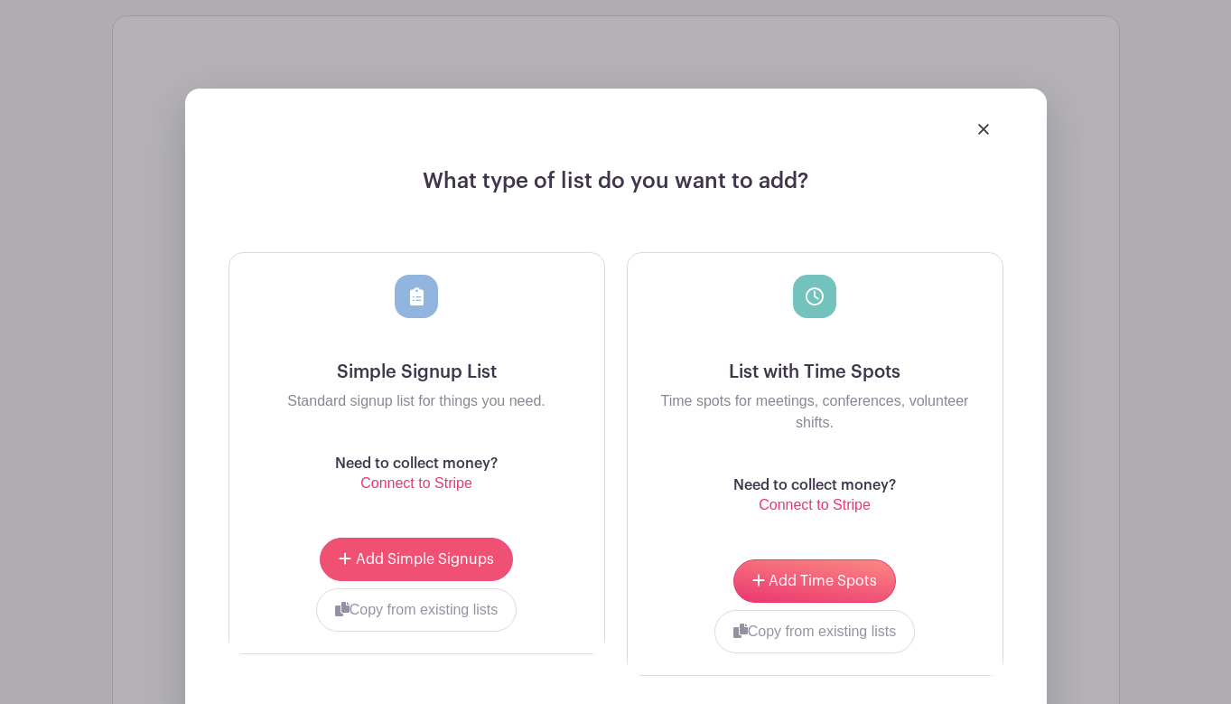
click at [434, 559] on span "Add Simple Signups" at bounding box center [425, 559] width 138 height 14
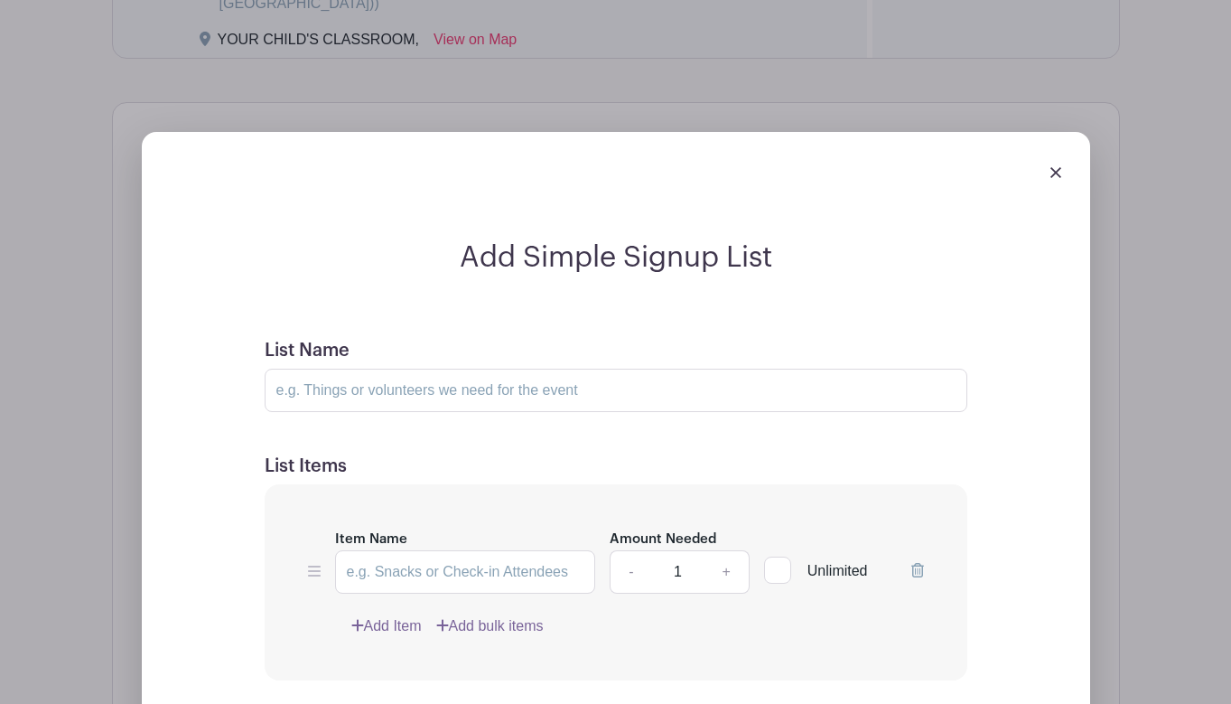
scroll to position [1402, 0]
click at [511, 397] on input "List Name" at bounding box center [616, 389] width 703 height 43
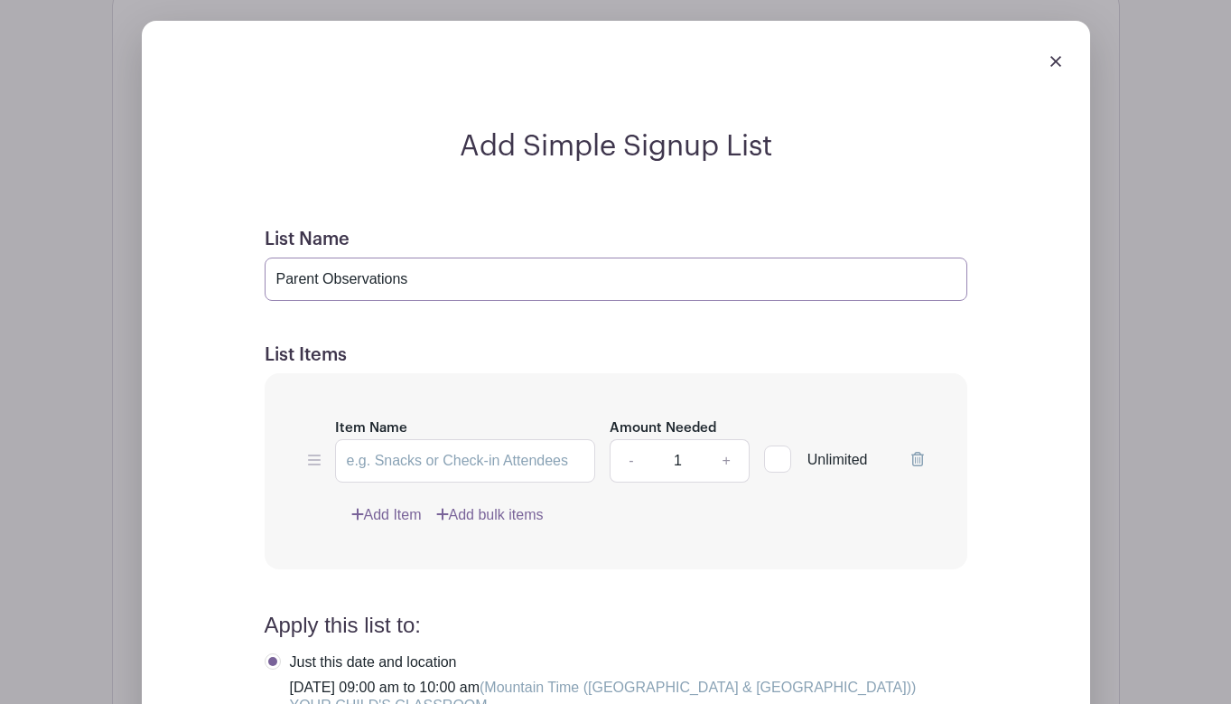
scroll to position [1513, 0]
type input "Parent Observations"
click at [480, 464] on input "Item Name" at bounding box center [465, 459] width 261 height 43
type input "9:00-9:15 AM"
click at [406, 519] on link "Add Item" at bounding box center [386, 514] width 70 height 22
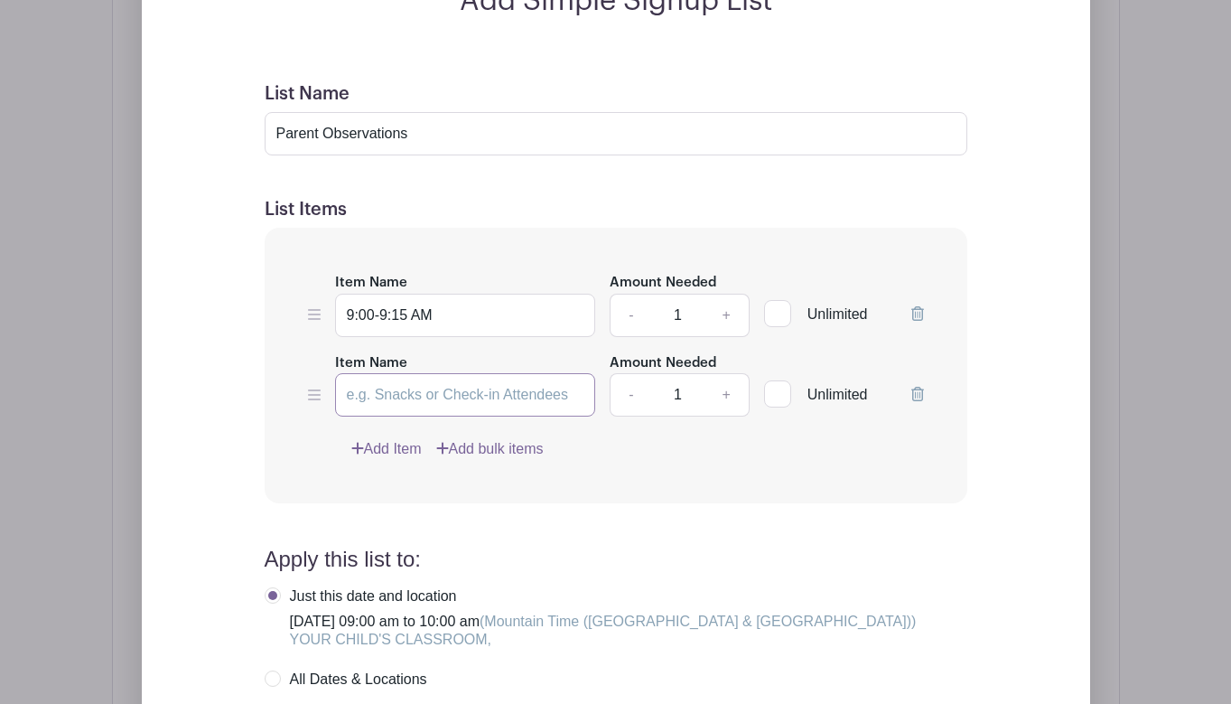
click at [433, 404] on input "Item Name" at bounding box center [465, 394] width 261 height 43
type input "9:15-9:30 AM"
click at [405, 458] on link "Add Item" at bounding box center [386, 449] width 70 height 22
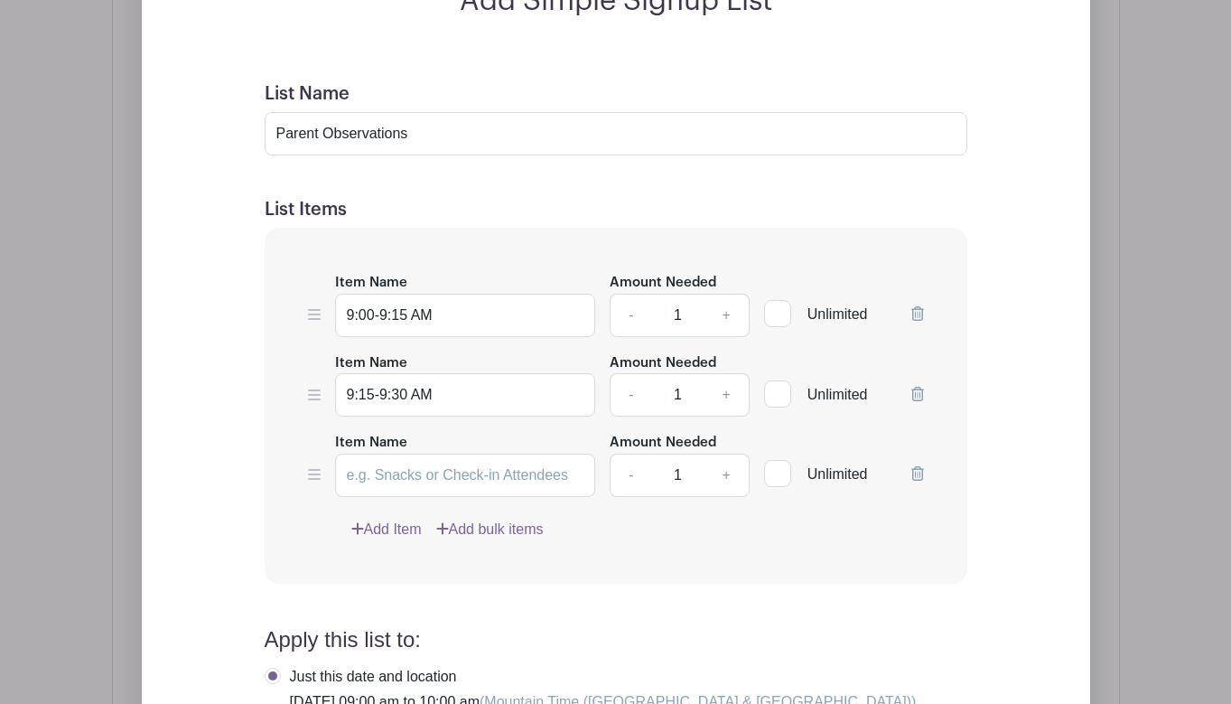
scroll to position [1519, 0]
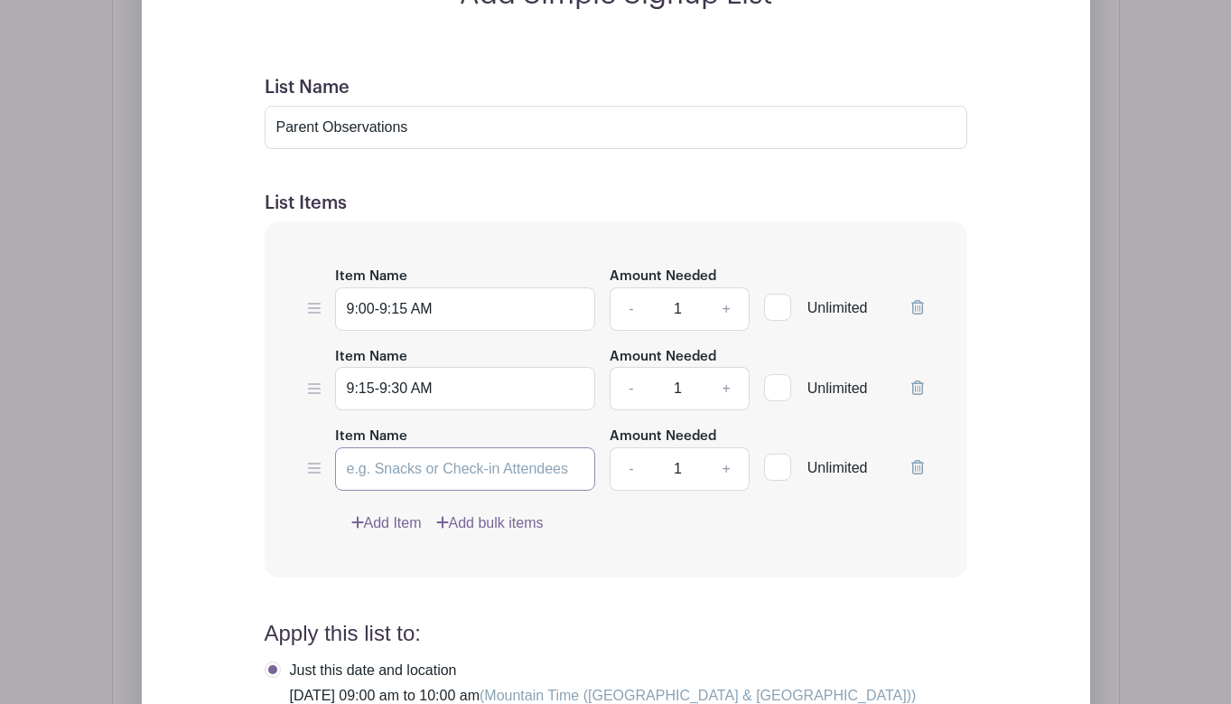
click at [442, 480] on input "Item Name" at bounding box center [465, 468] width 261 height 43
type input "9:30-9:45 AM"
click at [392, 531] on link "Add Item" at bounding box center [386, 523] width 70 height 22
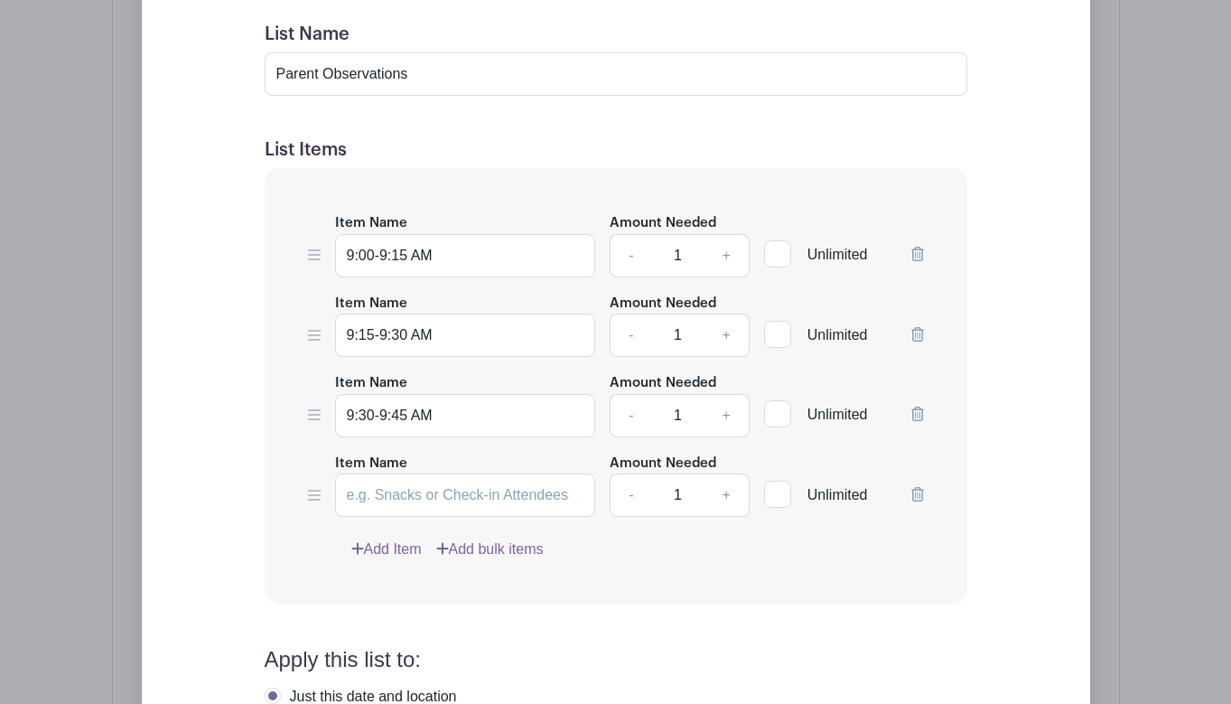
scroll to position [1585, 0]
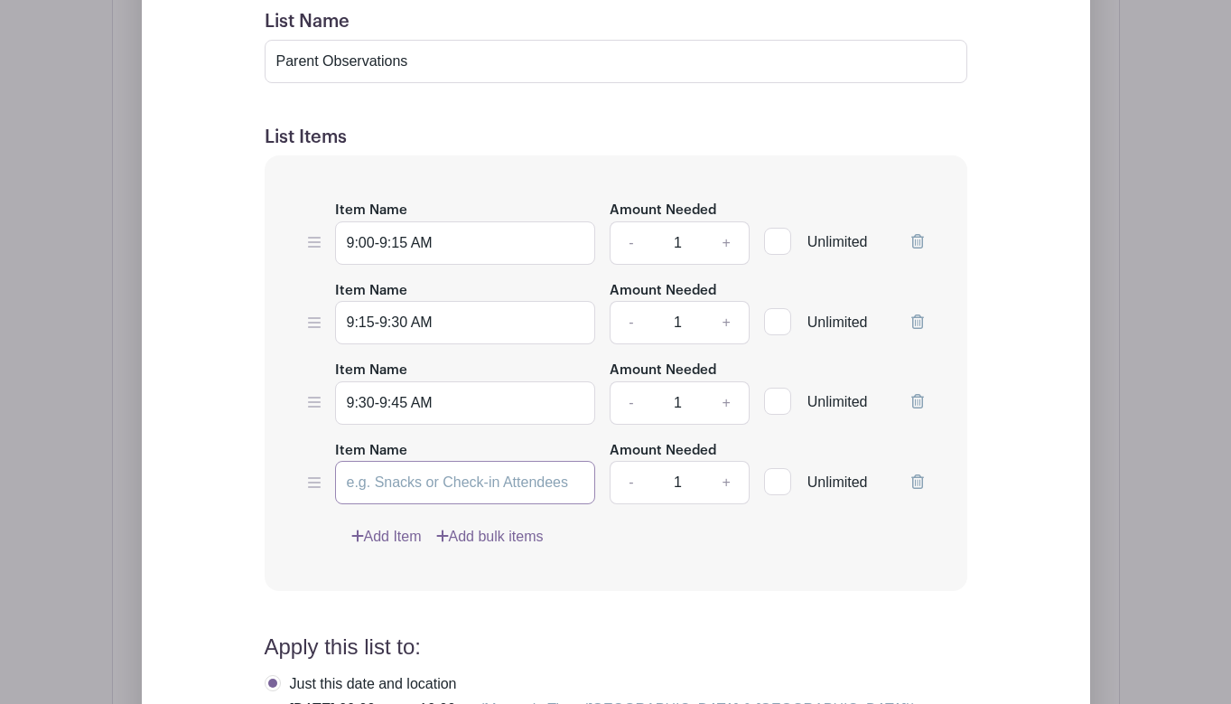
click at [472, 492] on input "Item Name" at bounding box center [465, 482] width 261 height 43
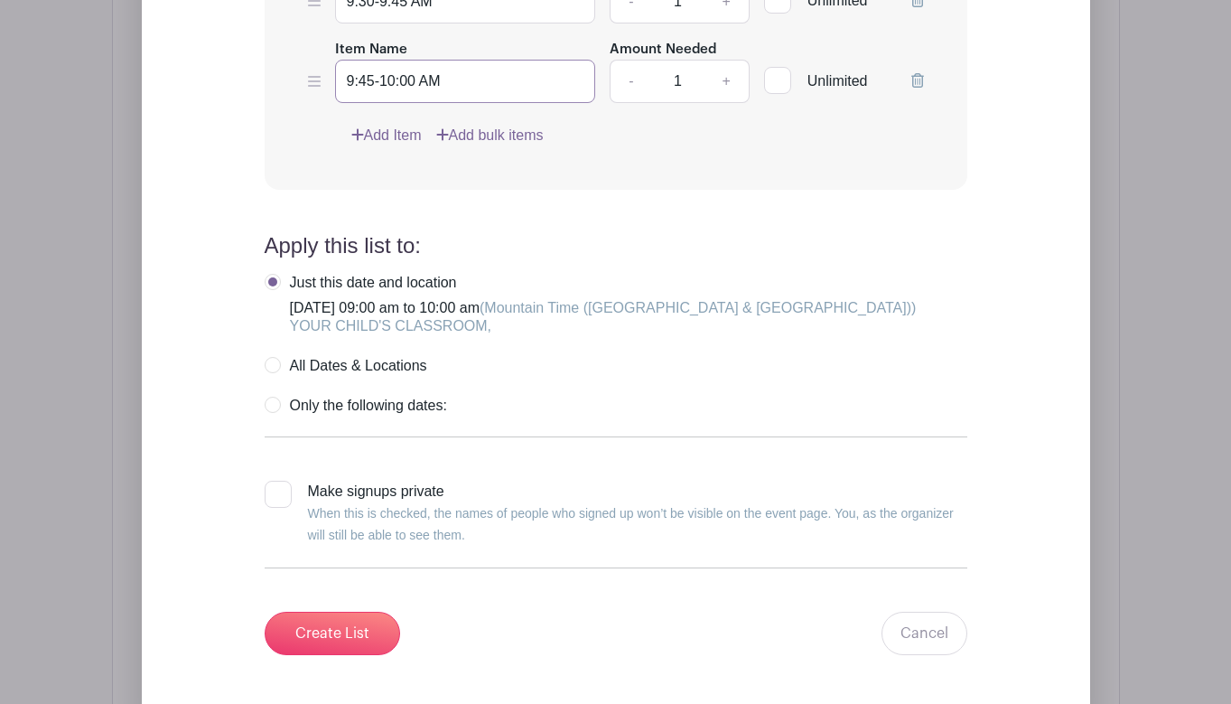
scroll to position [1988, 0]
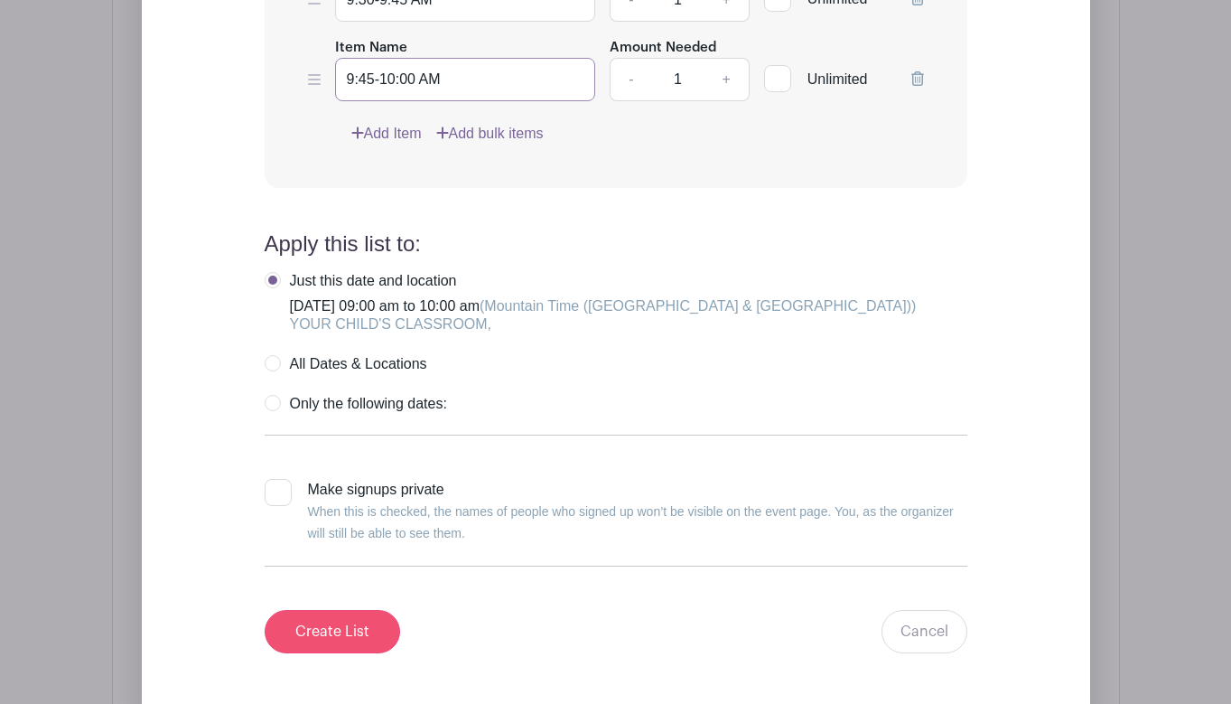
type input "9:45-10:00 AM"
click at [333, 637] on input "Create List" at bounding box center [332, 631] width 135 height 43
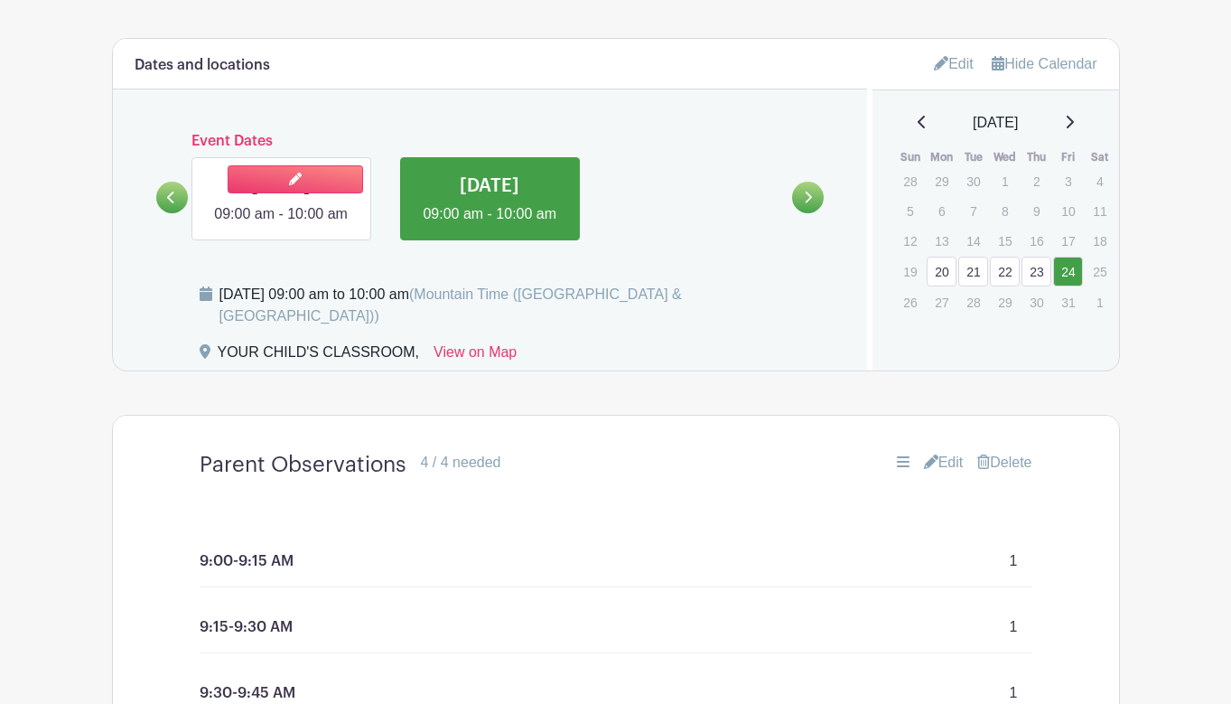
scroll to position [944, 0]
click at [281, 225] on link at bounding box center [281, 225] width 0 height 0
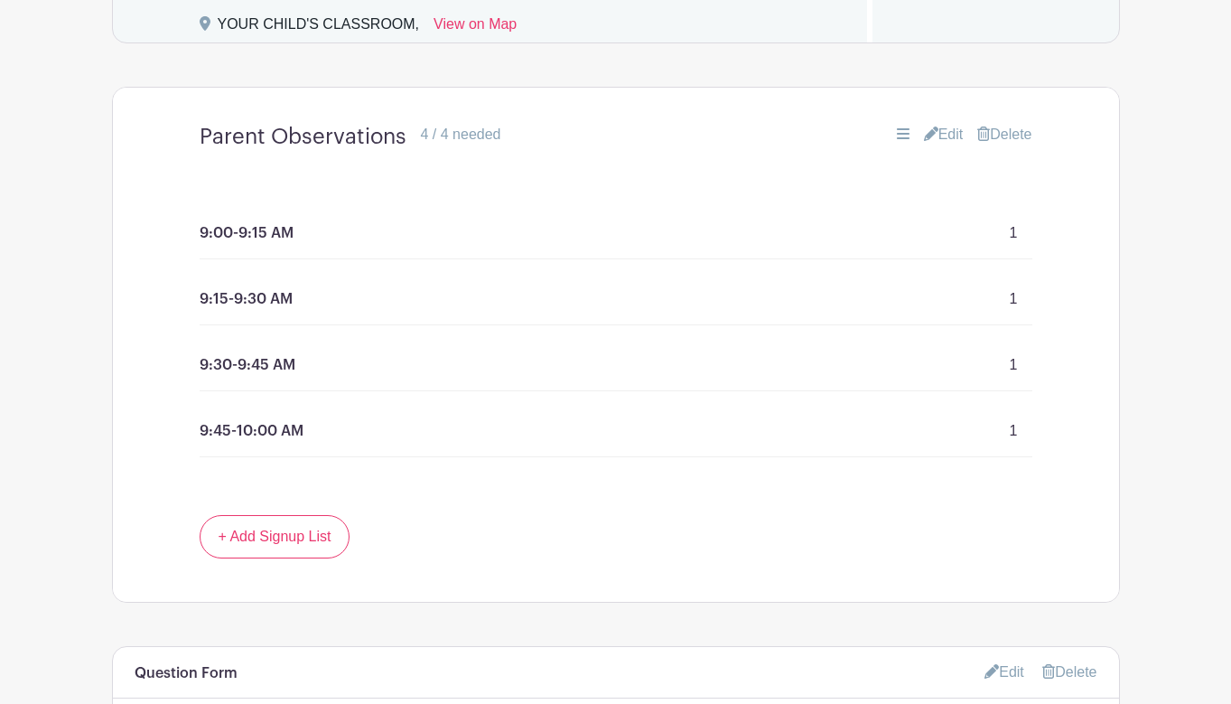
scroll to position [1096, 0]
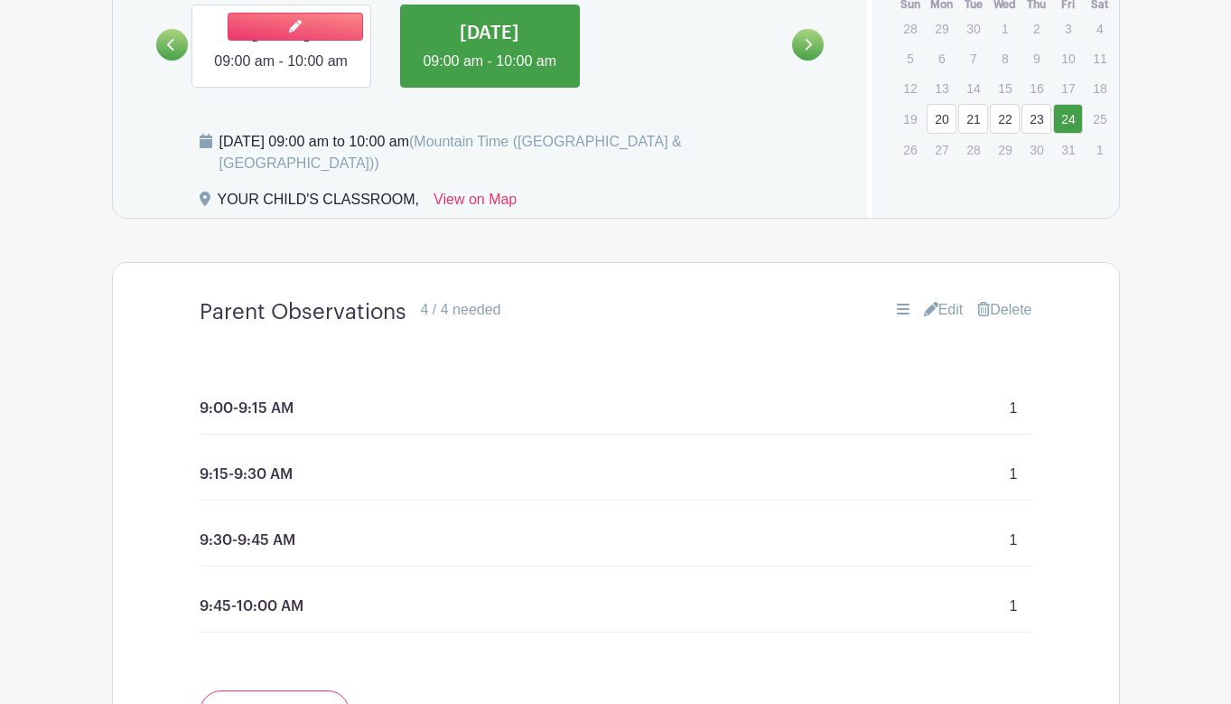
click at [281, 72] on link at bounding box center [281, 72] width 0 height 0
click at [174, 51] on icon at bounding box center [171, 45] width 8 height 14
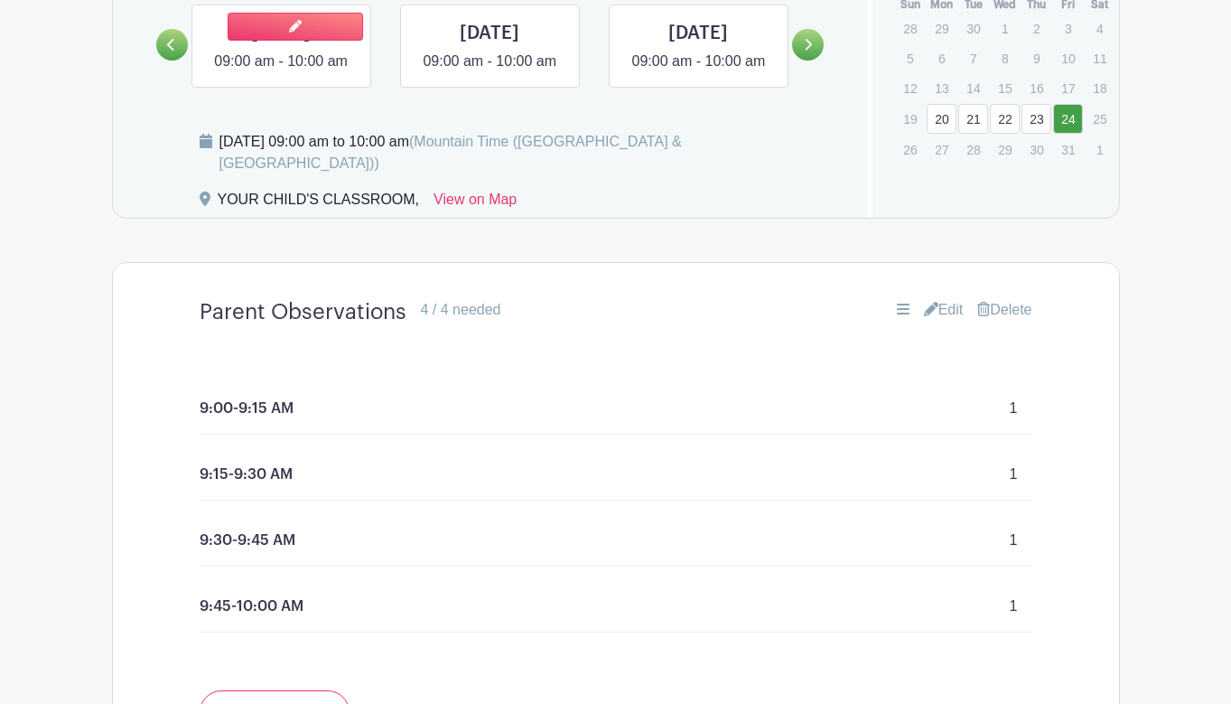
click at [281, 72] on link at bounding box center [281, 72] width 0 height 0
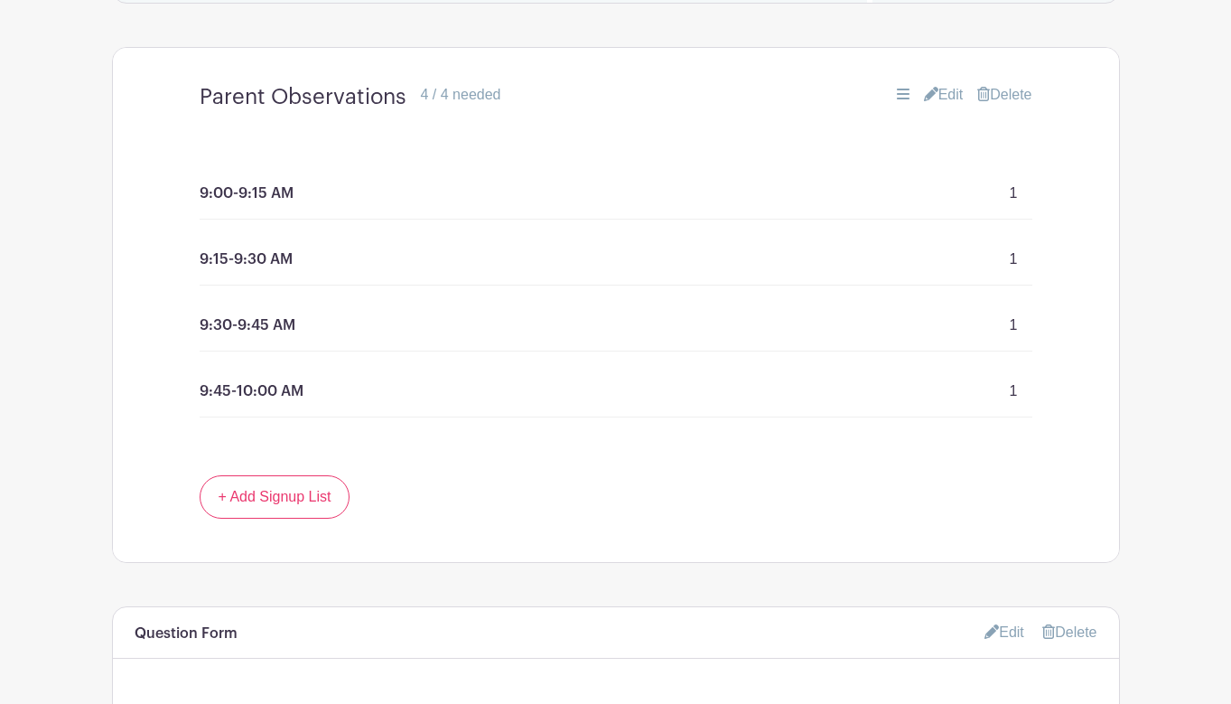
scroll to position [994, 0]
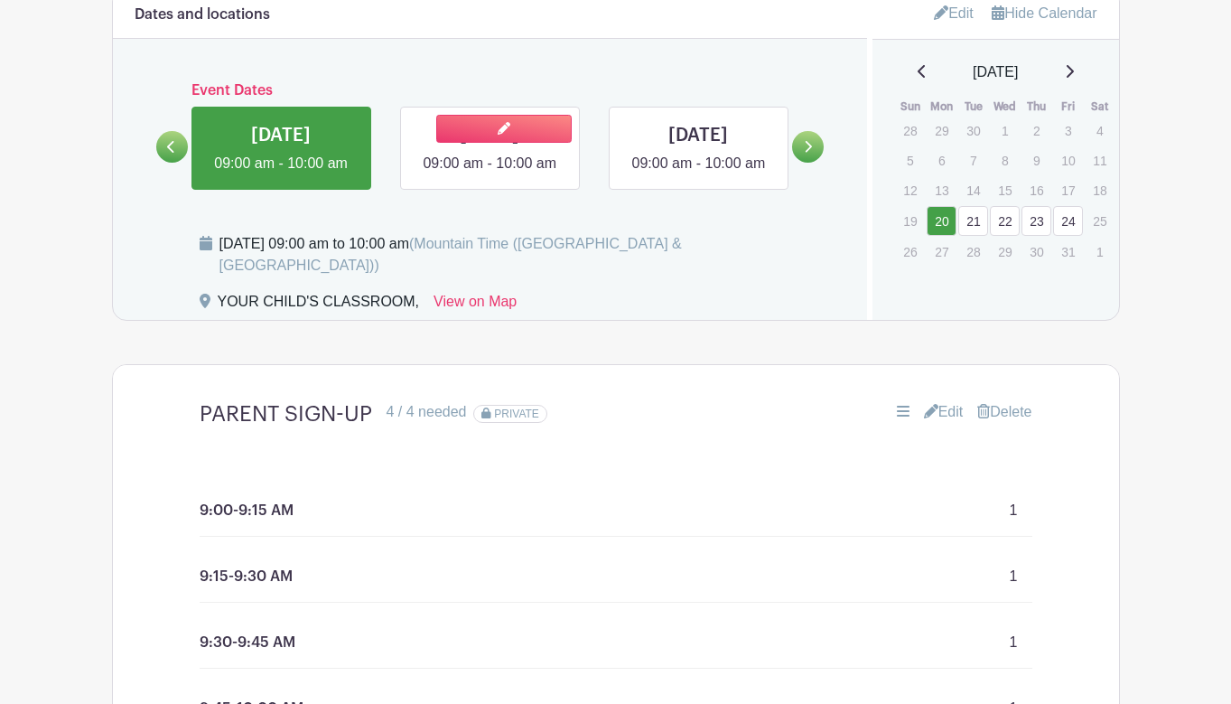
click at [490, 174] on link at bounding box center [490, 174] width 0 height 0
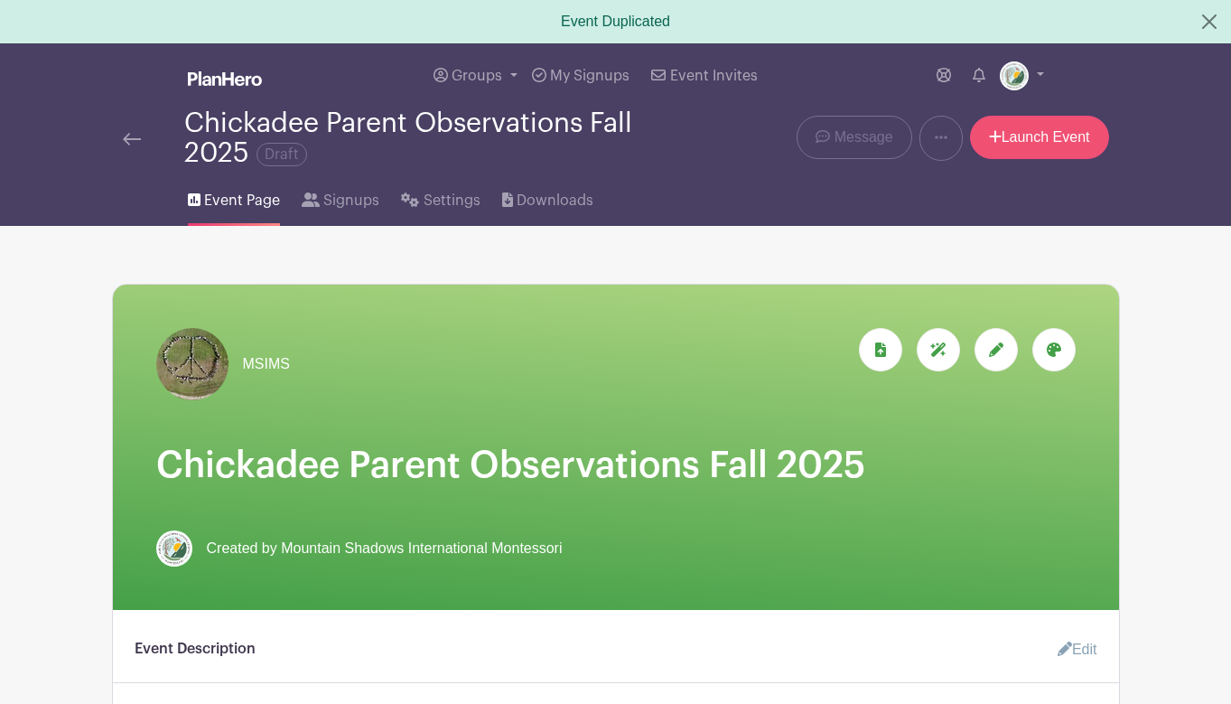
click at [1029, 133] on link "Launch Event" at bounding box center [1039, 137] width 139 height 43
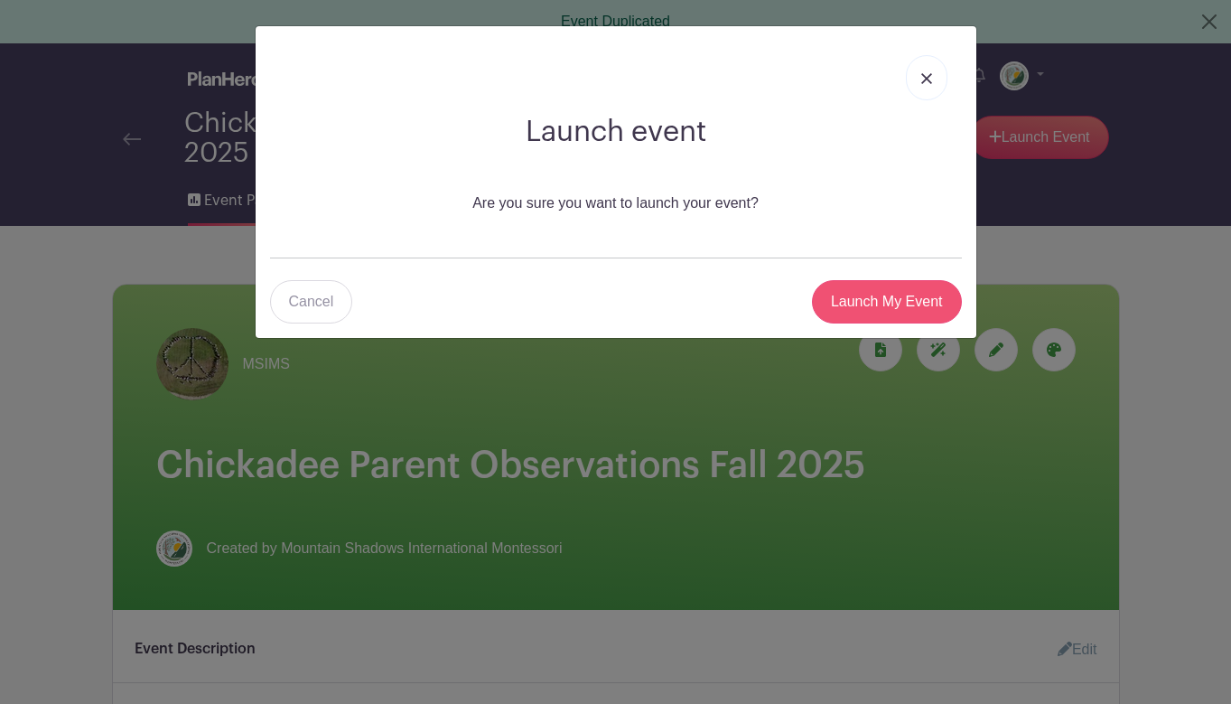
click at [848, 299] on input "Launch My Event" at bounding box center [887, 301] width 150 height 43
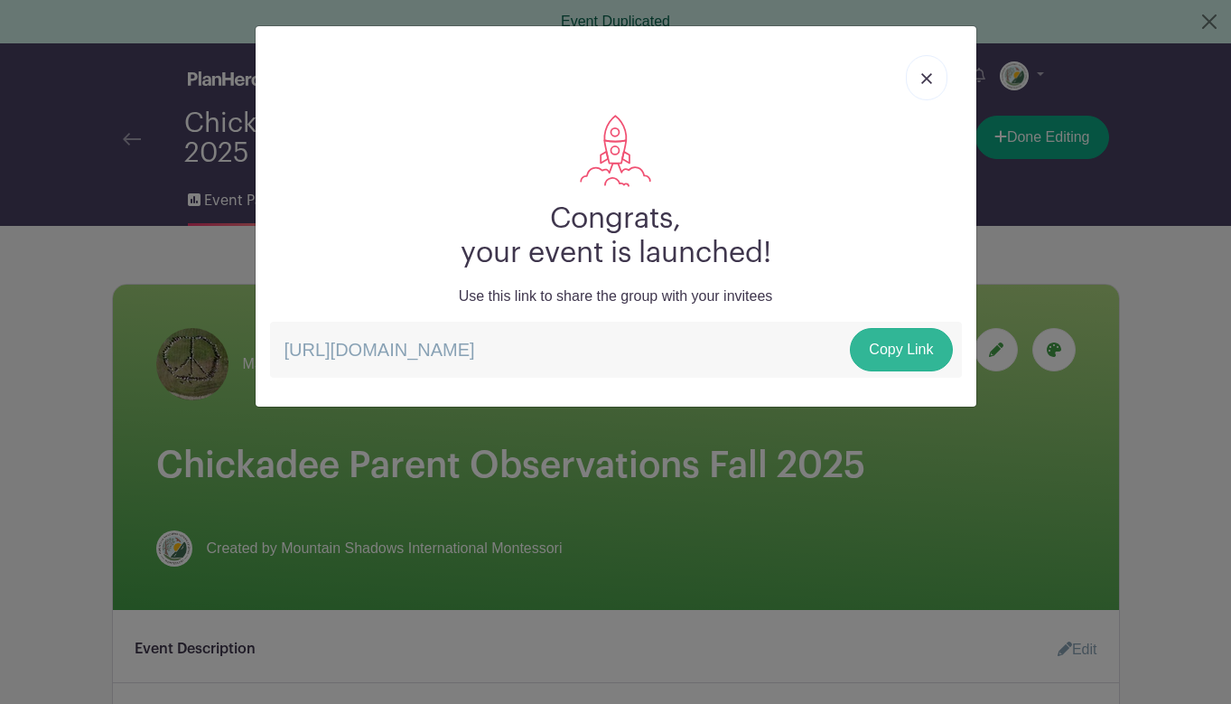
click at [910, 346] on link "Copy Link" at bounding box center [901, 349] width 102 height 43
click at [926, 73] on img at bounding box center [926, 78] width 11 height 11
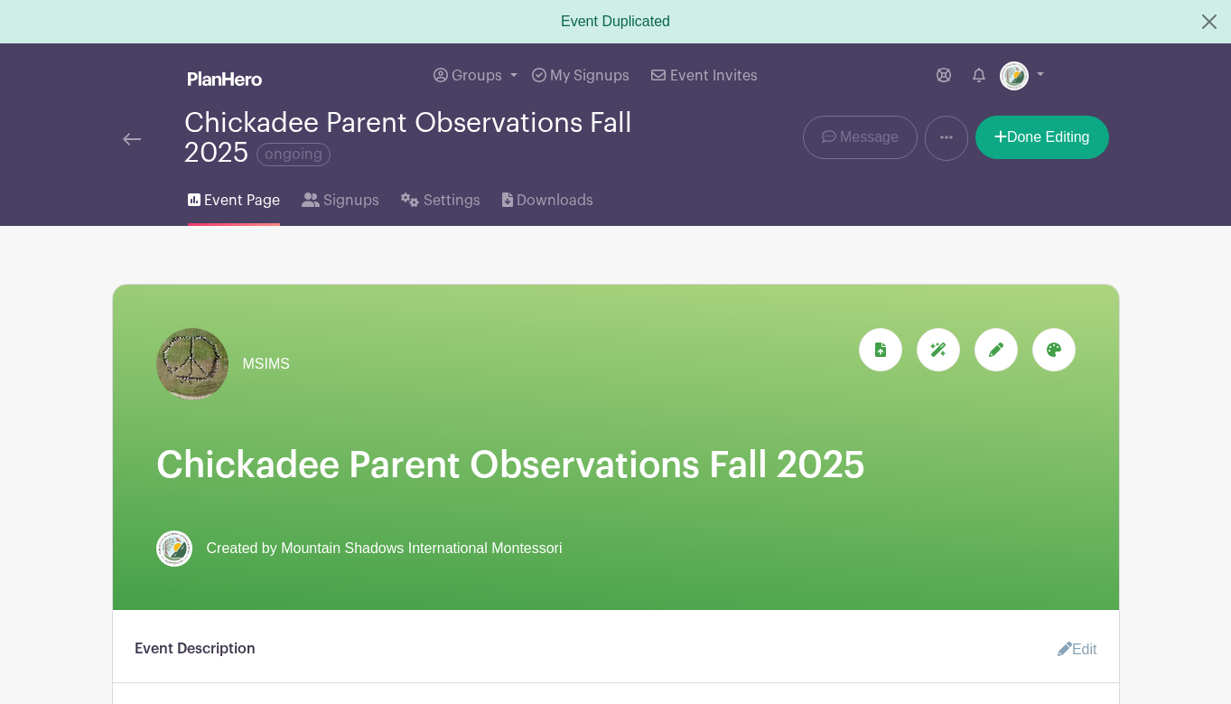
click at [940, 135] on icon at bounding box center [946, 137] width 13 height 14
click at [964, 187] on link "Duplicate" at bounding box center [997, 185] width 143 height 29
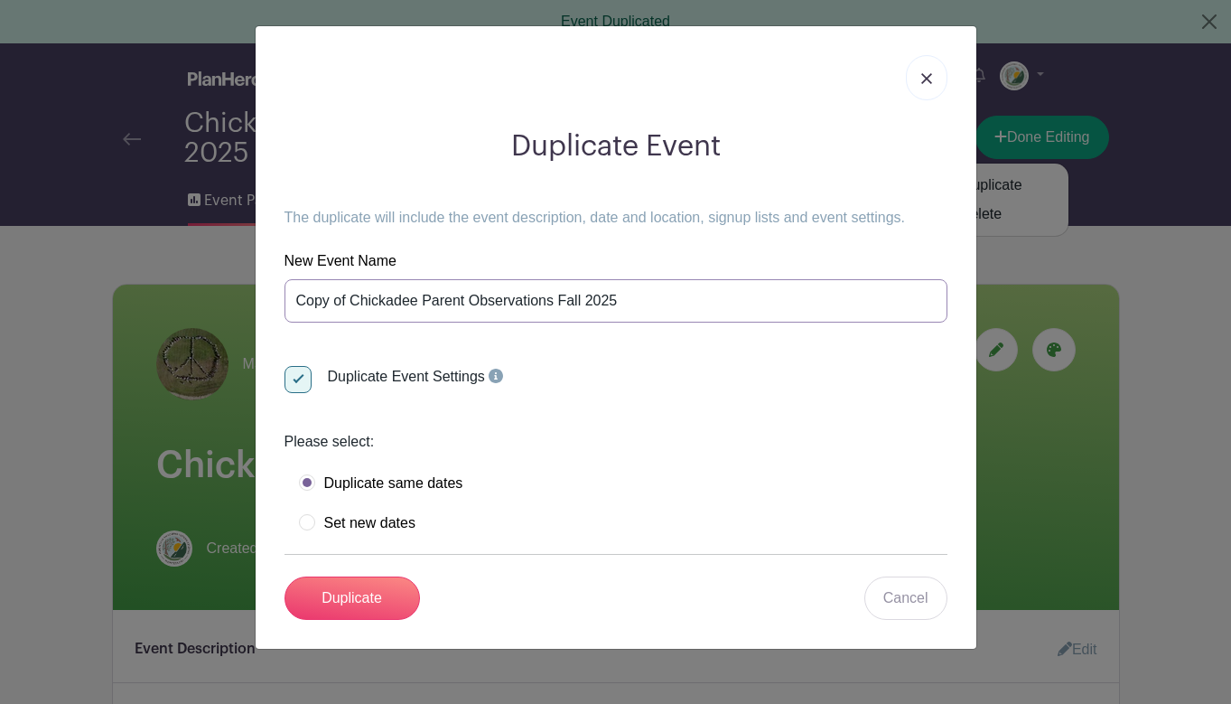
drag, startPoint x: 422, startPoint y: 296, endPoint x: 243, endPoint y: 294, distance: 178.9
click at [241, 294] on div "Duplicate Event The duplicate will include the event description, date and loca…" at bounding box center [615, 352] width 1231 height 704
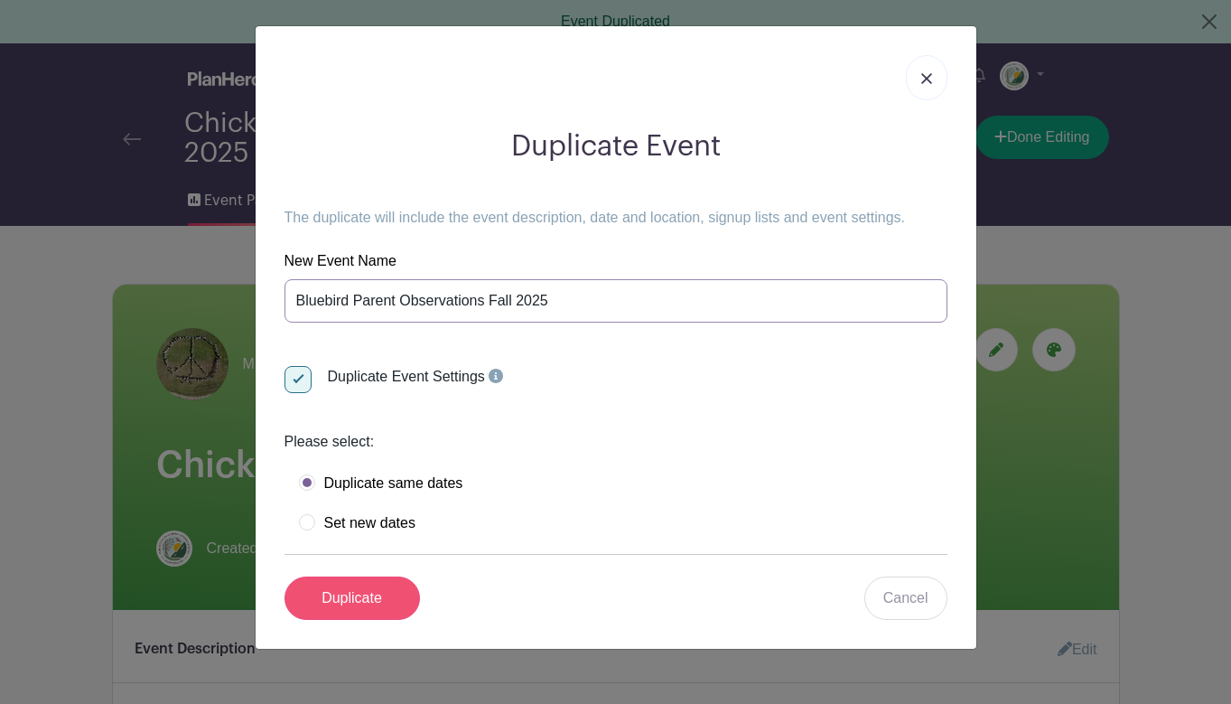
type input "Bluebird Parent Observations Fall 2025"
click at [359, 595] on input "Duplicate" at bounding box center [352, 597] width 135 height 43
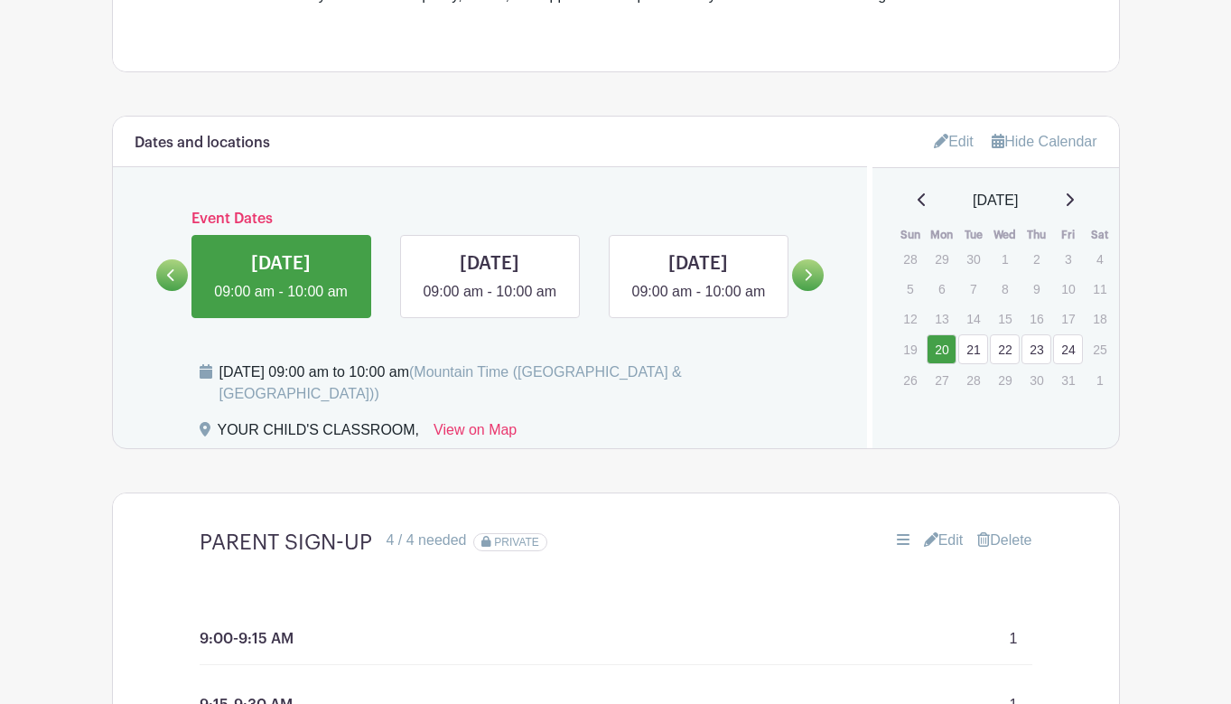
scroll to position [896, 0]
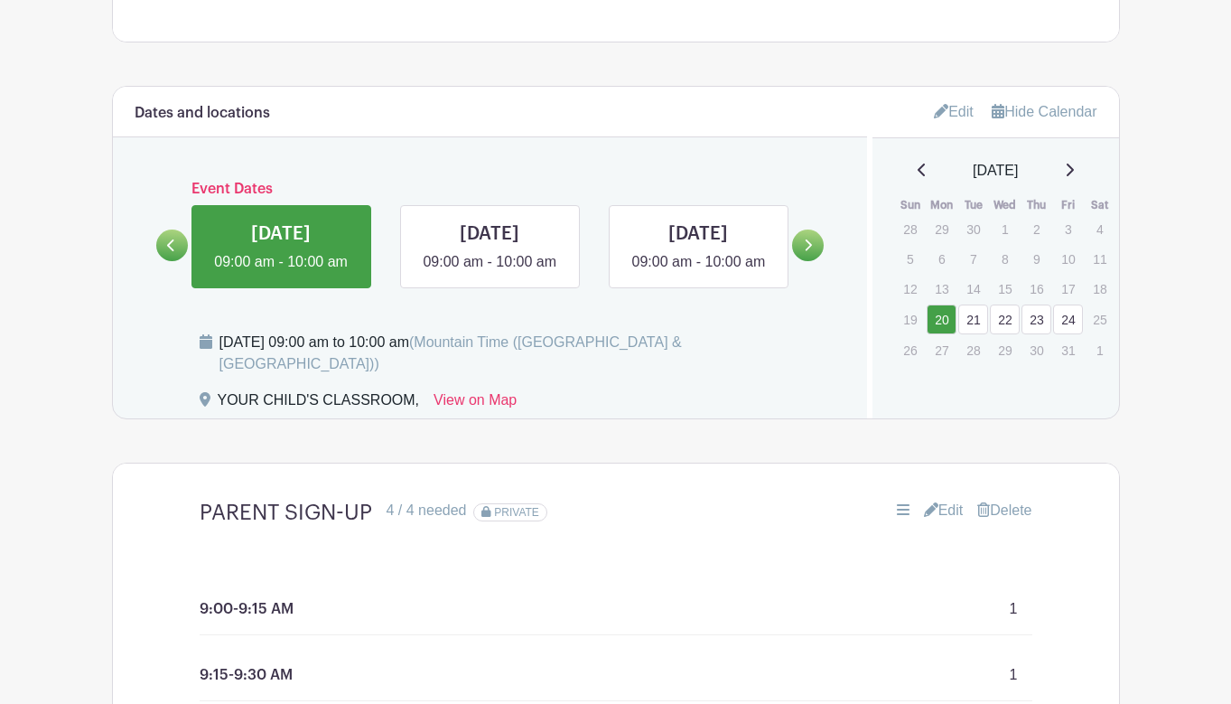
click at [809, 251] on link at bounding box center [808, 245] width 32 height 32
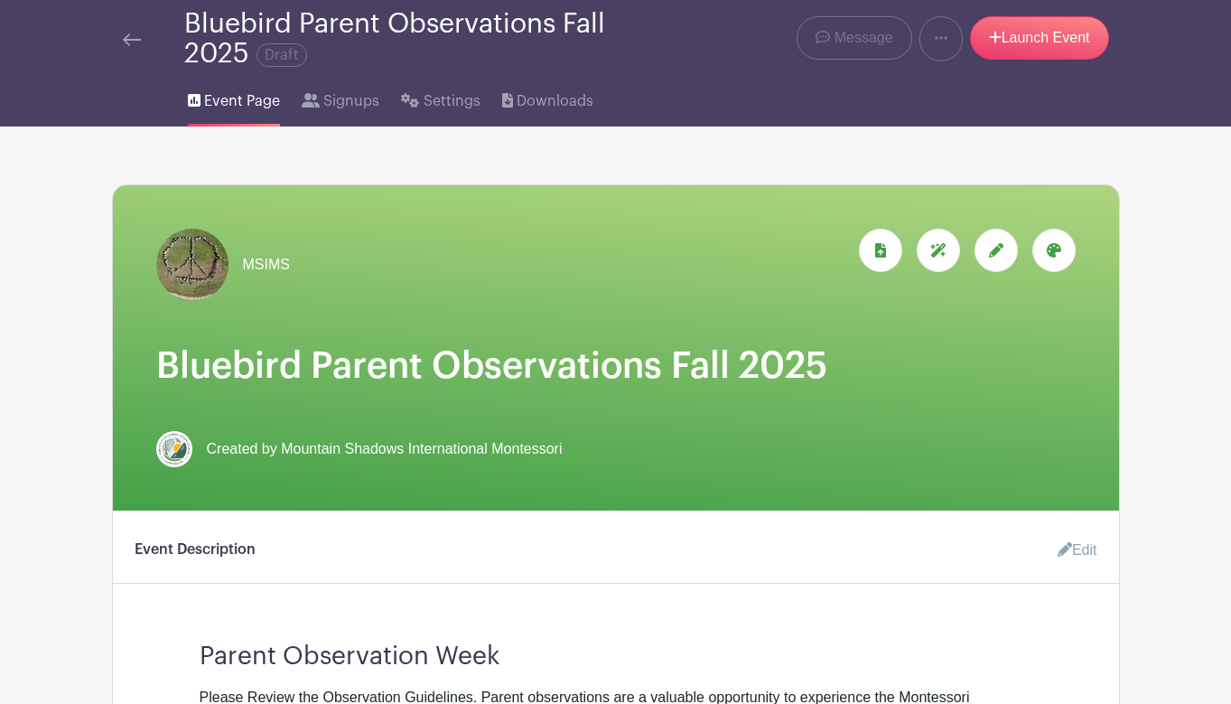
scroll to position [73, 0]
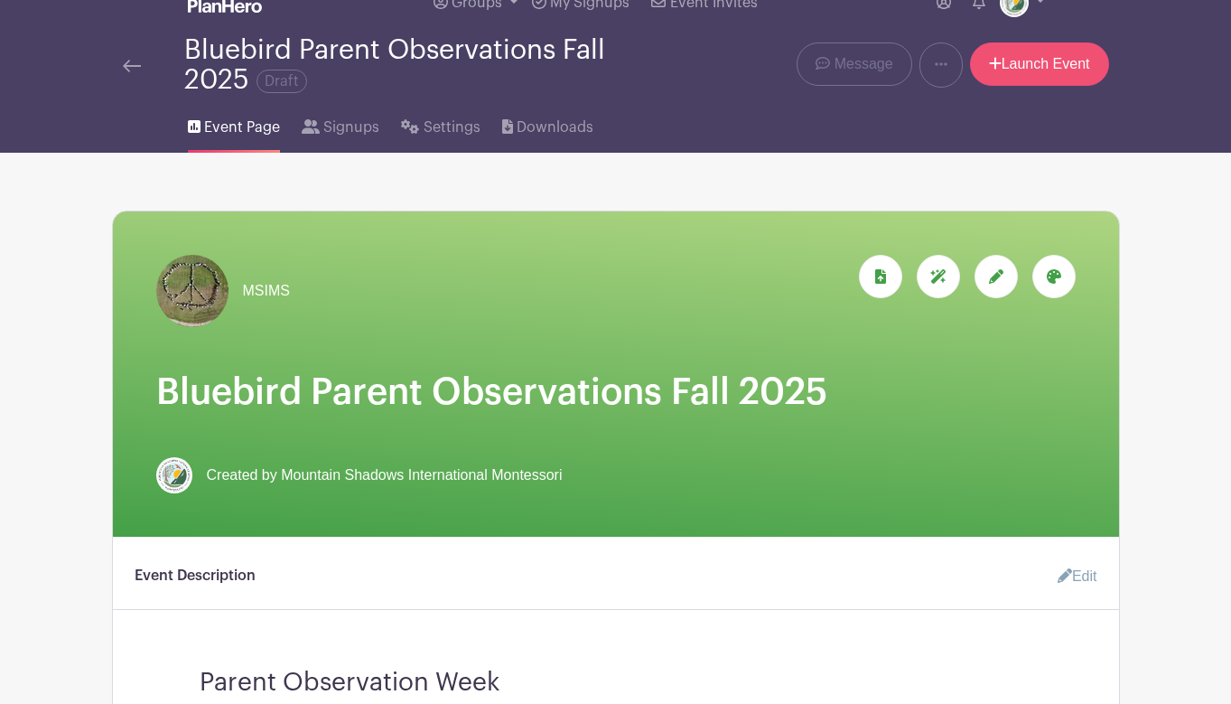
click at [1012, 65] on link "Launch Event" at bounding box center [1039, 63] width 139 height 43
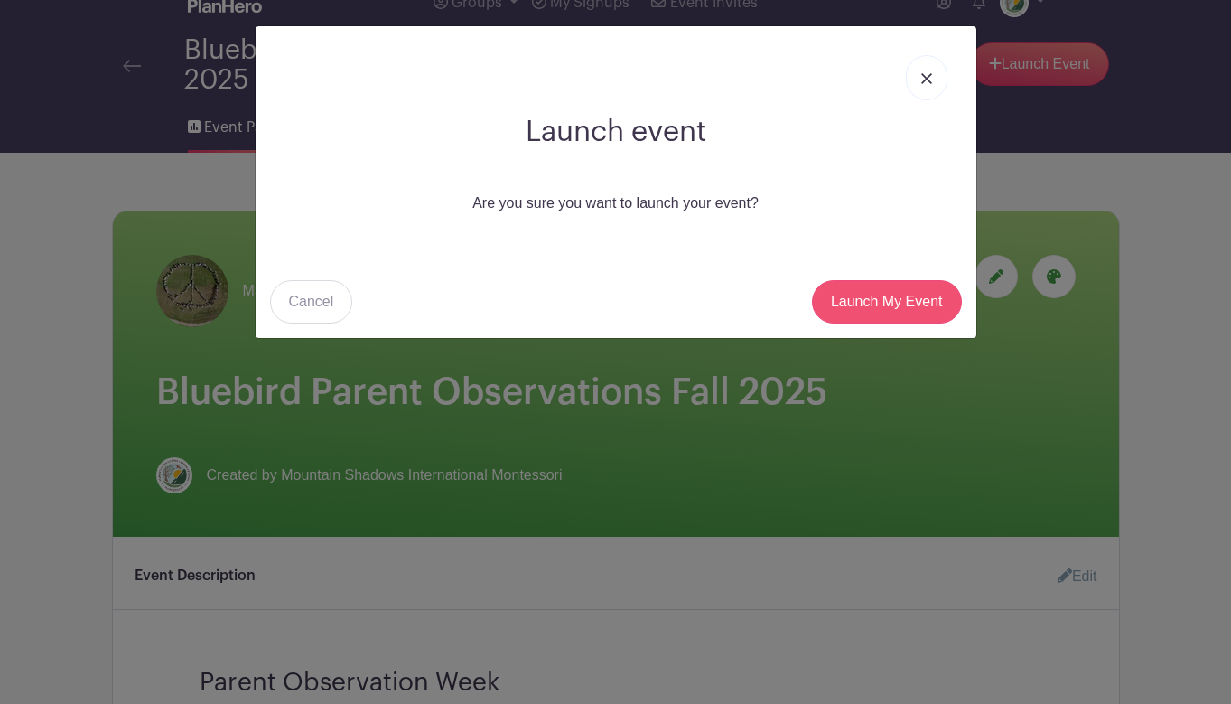
click at [862, 290] on input "Launch My Event" at bounding box center [887, 301] width 150 height 43
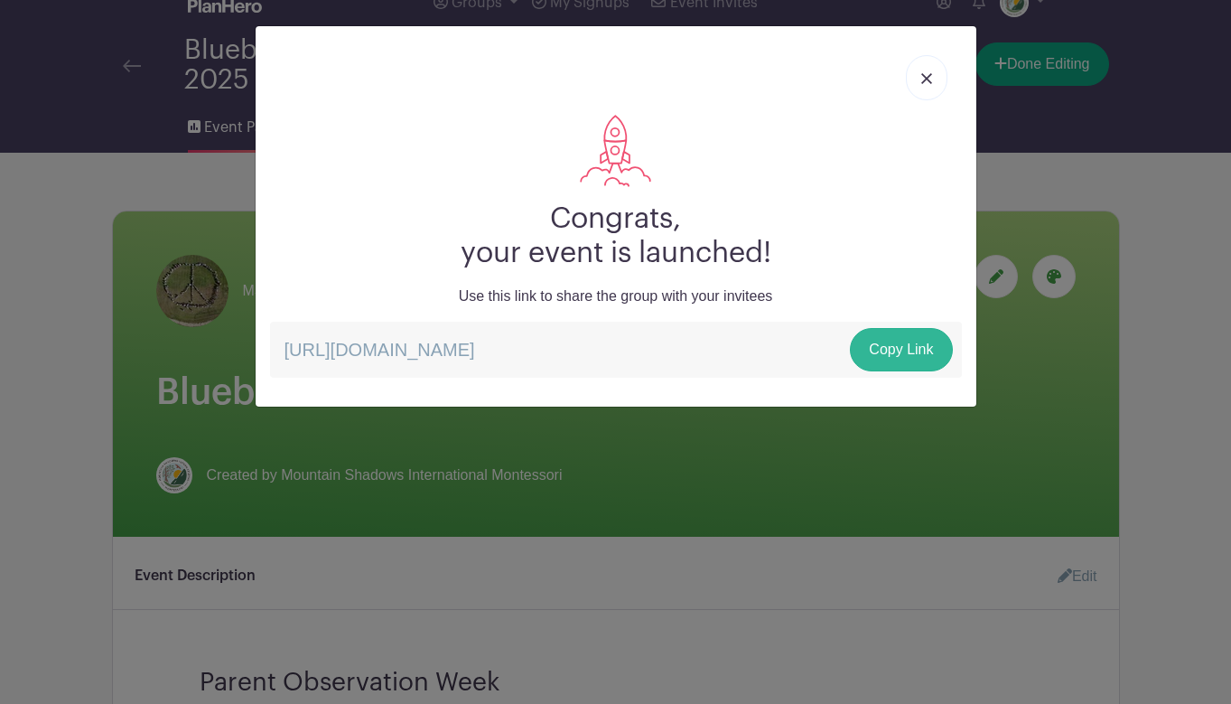
click at [886, 350] on link "Copy Link" at bounding box center [901, 349] width 102 height 43
